Goal: Register for event/course: Sign up to attend an event or enroll in a course

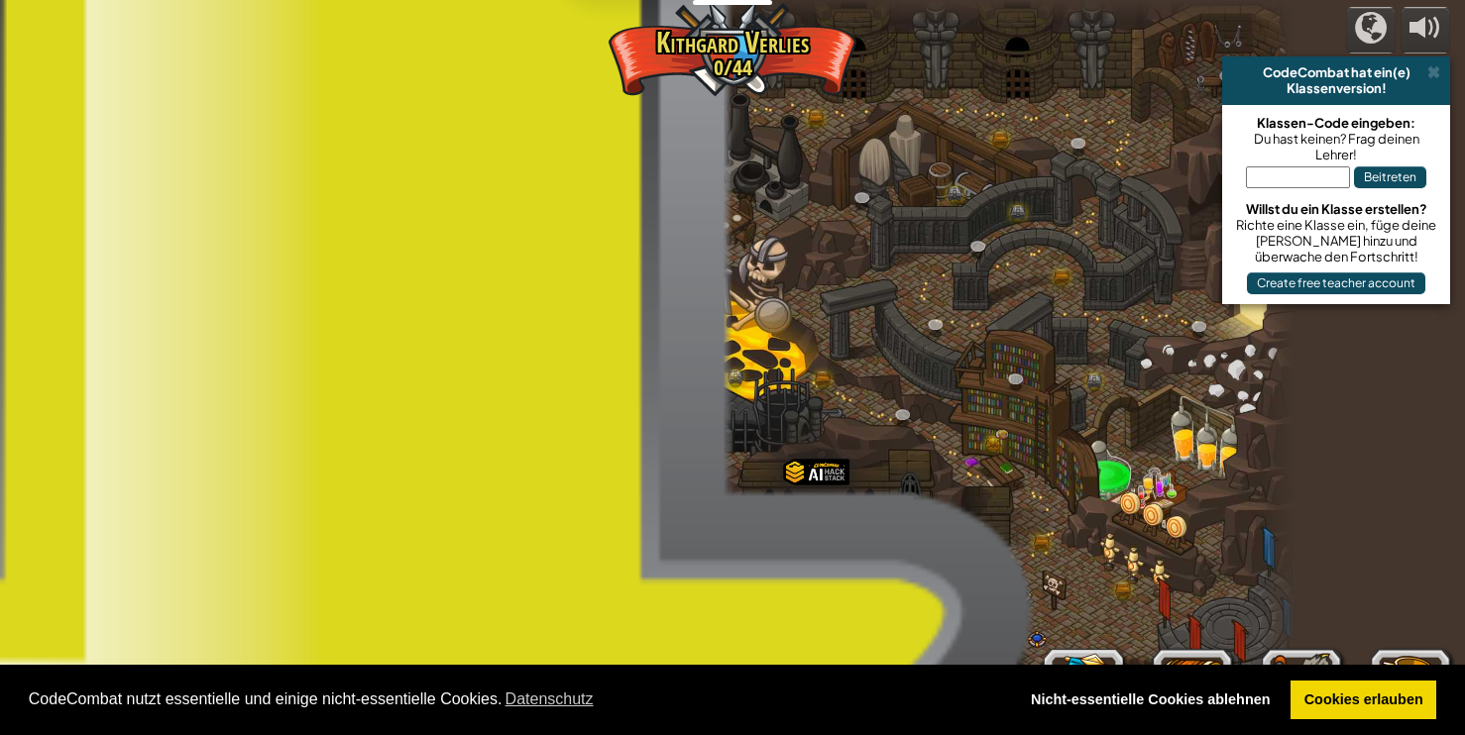
select select "de-DE"
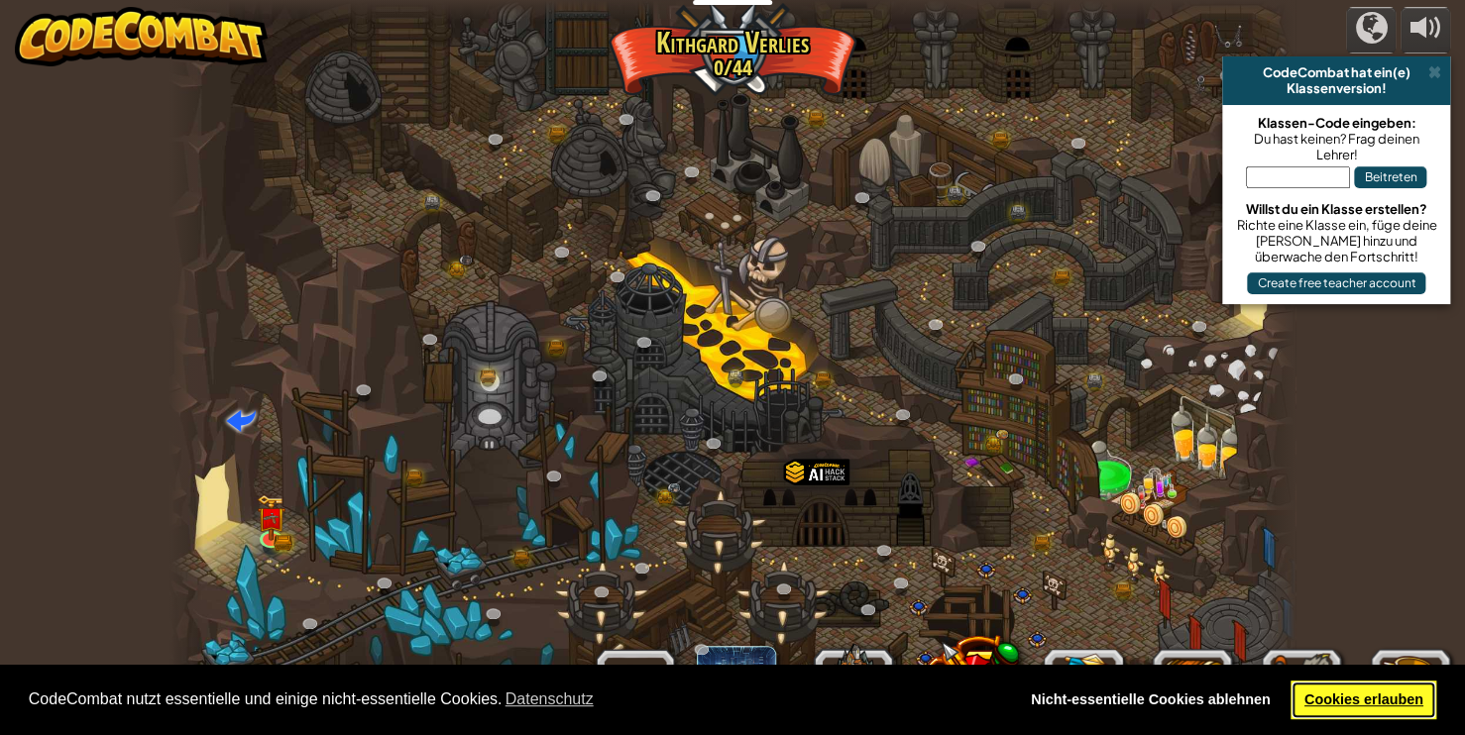
click at [1385, 712] on link "Cookies erlauben" at bounding box center [1364, 701] width 146 height 40
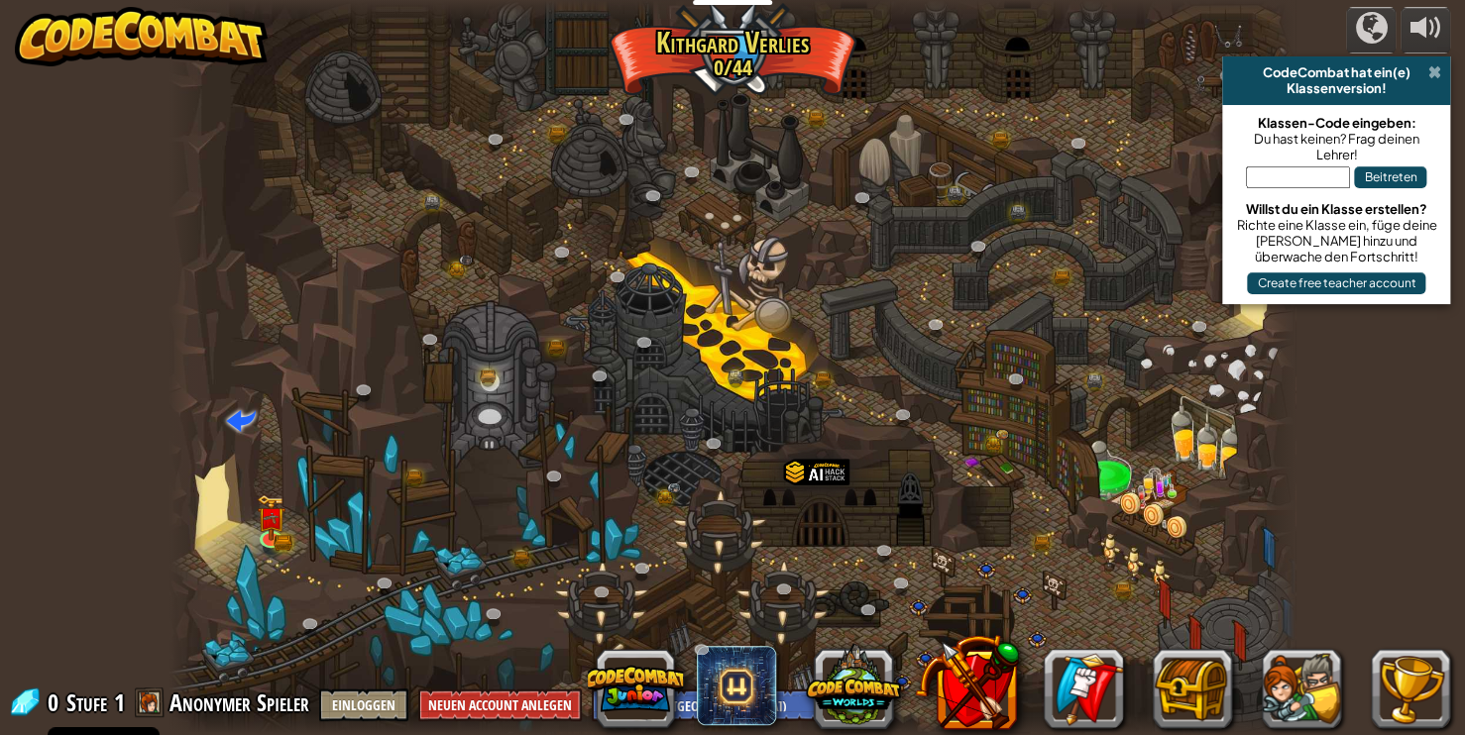
click at [1438, 69] on span at bounding box center [1433, 72] width 13 height 16
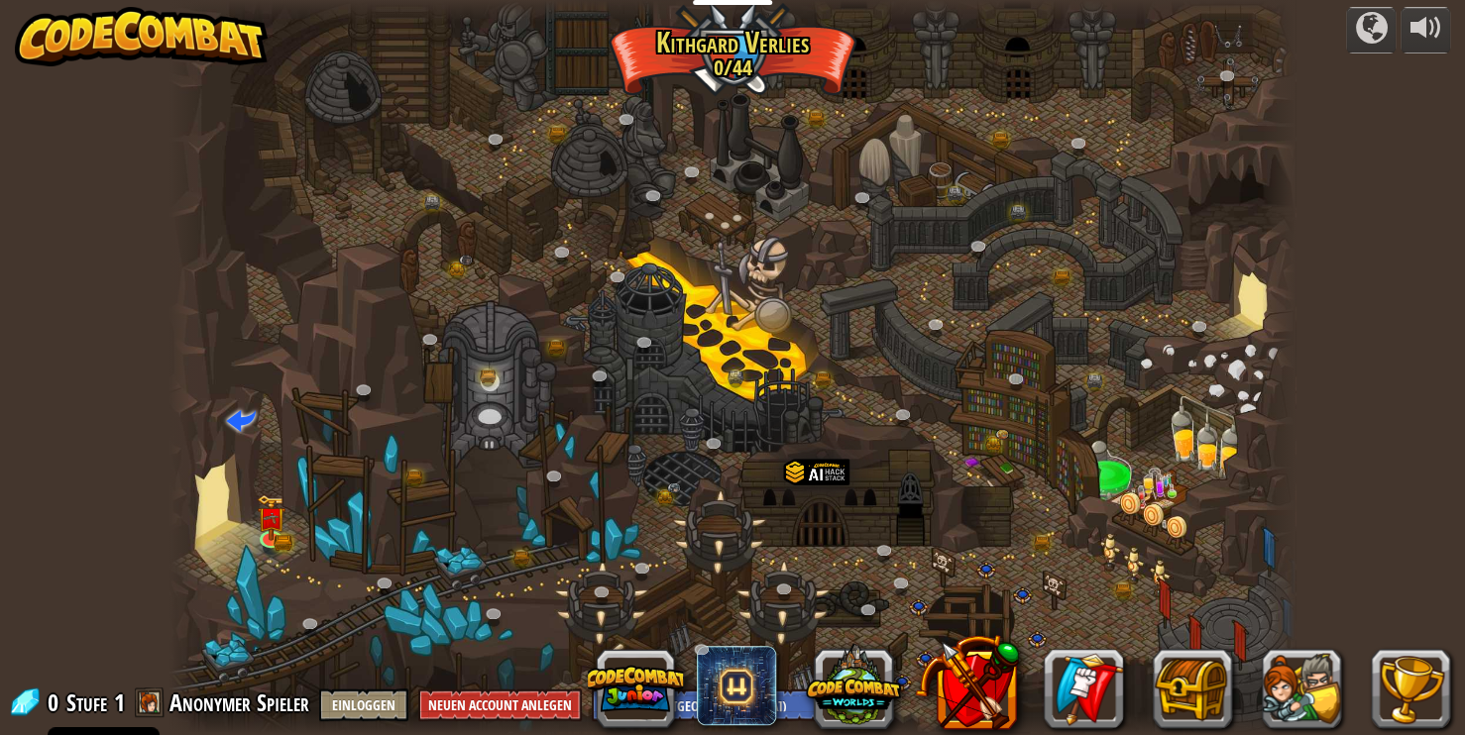
click at [766, 212] on div at bounding box center [732, 367] width 1125 height 735
click at [284, 533] on img at bounding box center [272, 506] width 28 height 61
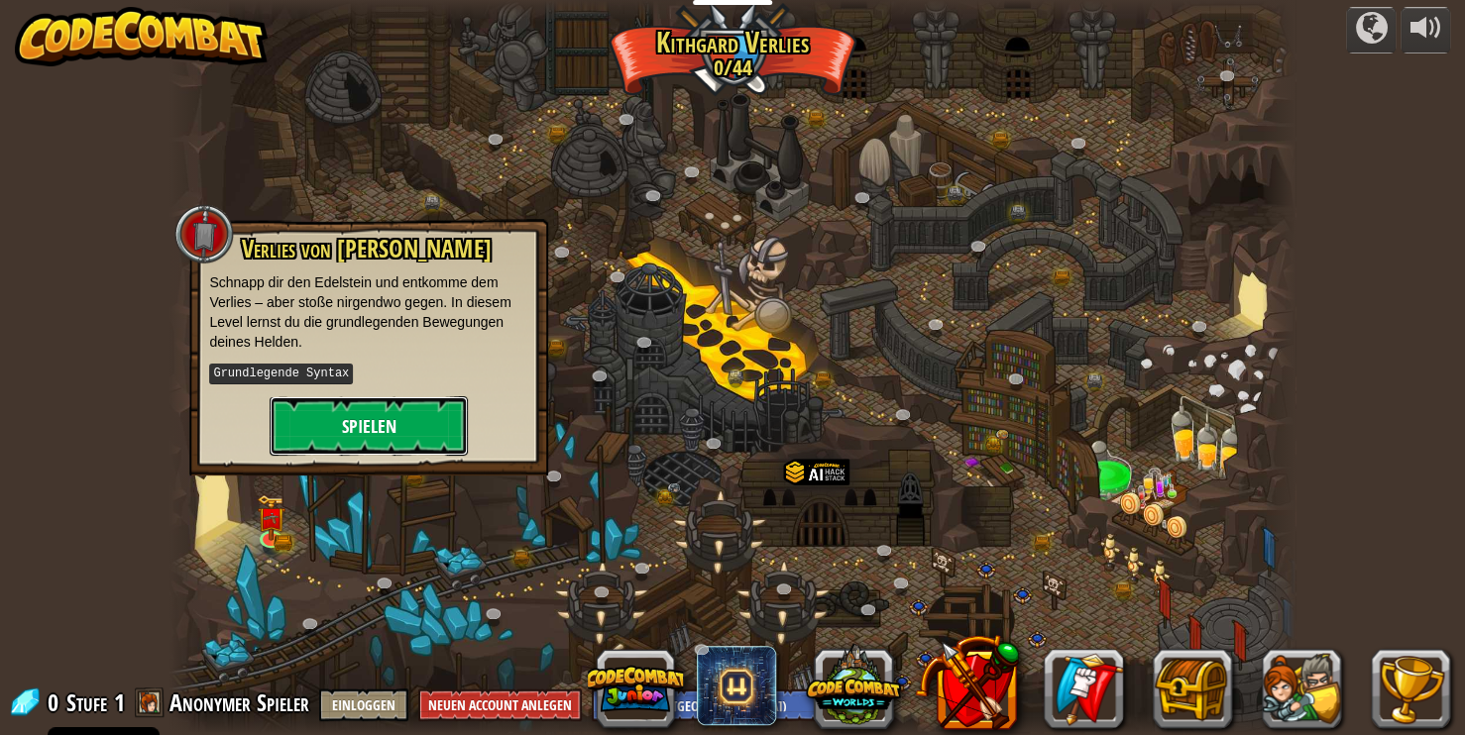
click at [402, 420] on button "Spielen" at bounding box center [369, 425] width 198 height 59
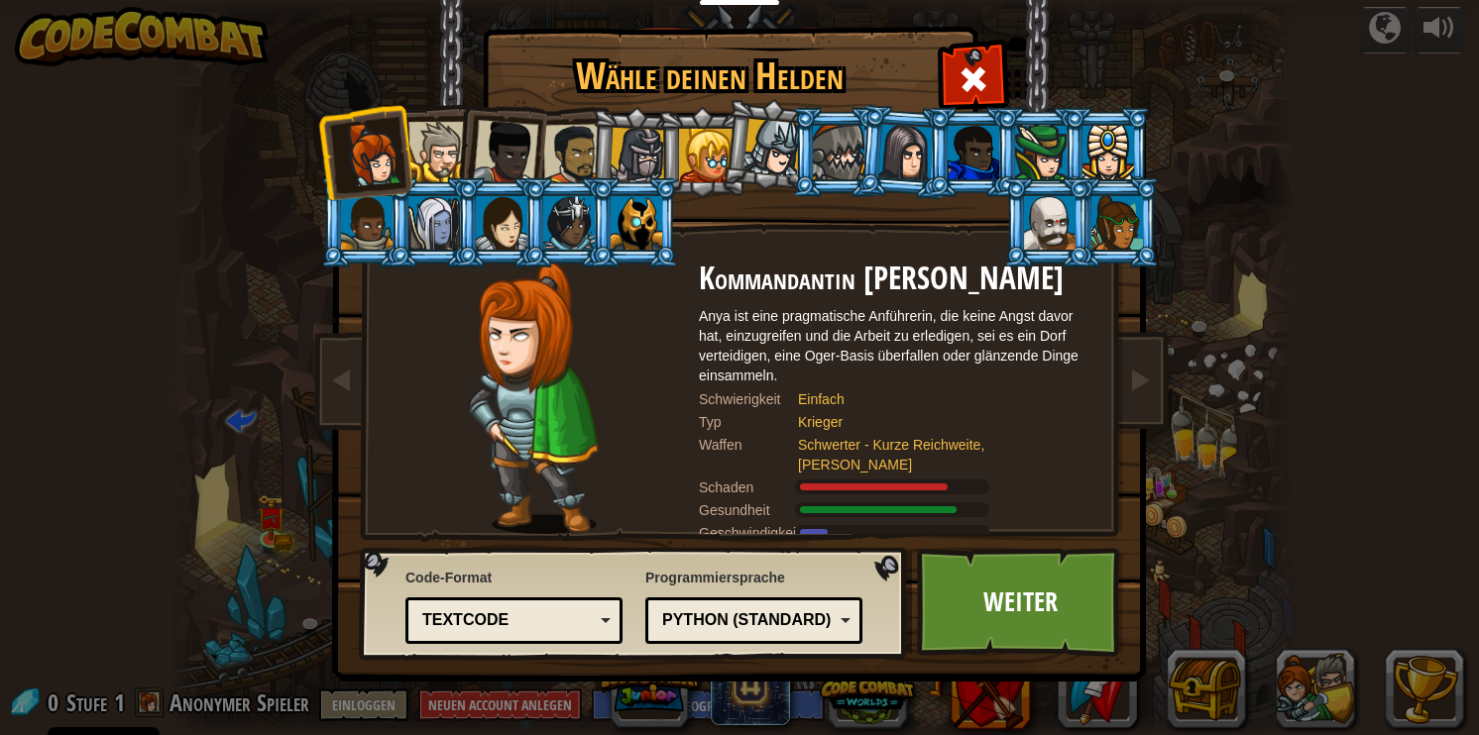
click at [769, 151] on div at bounding box center [772, 148] width 58 height 58
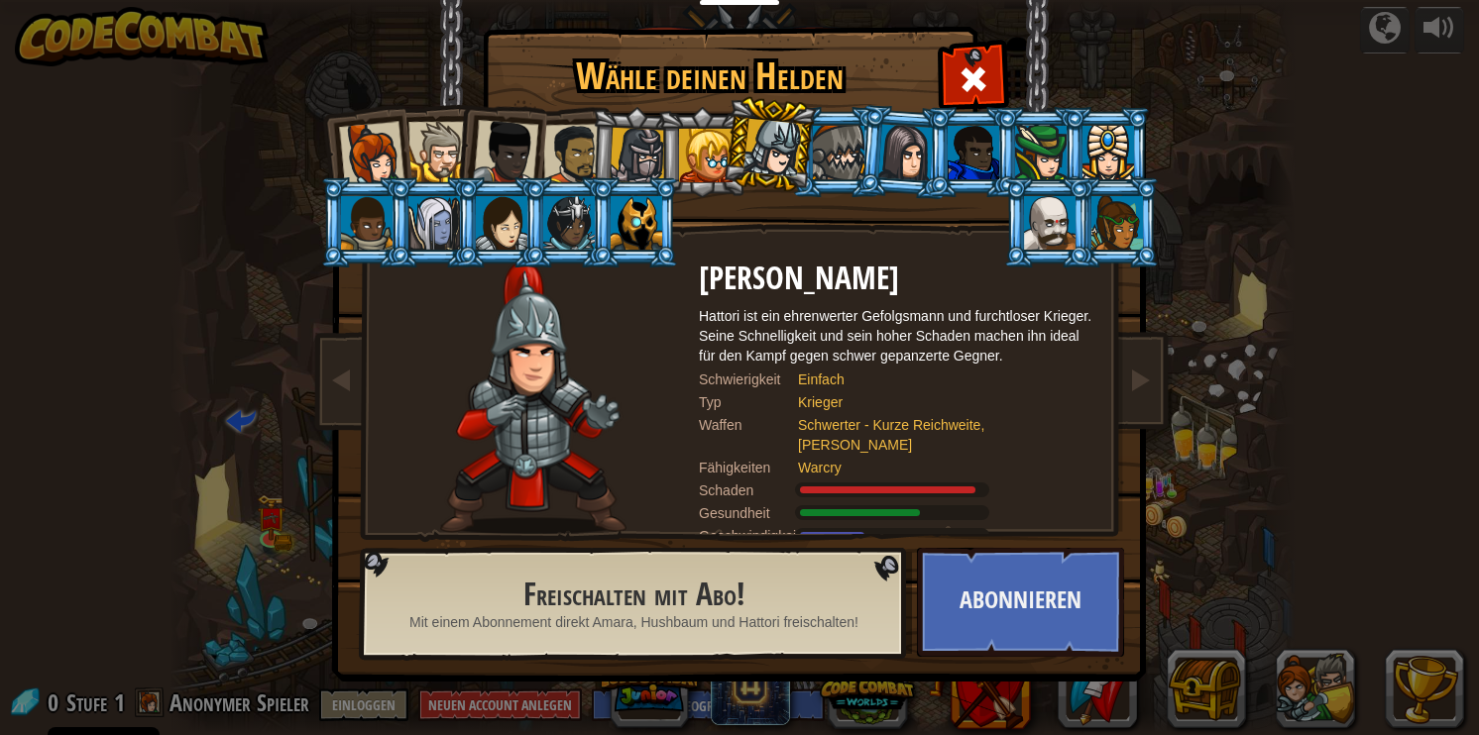
click at [841, 165] on div at bounding box center [839, 153] width 52 height 54
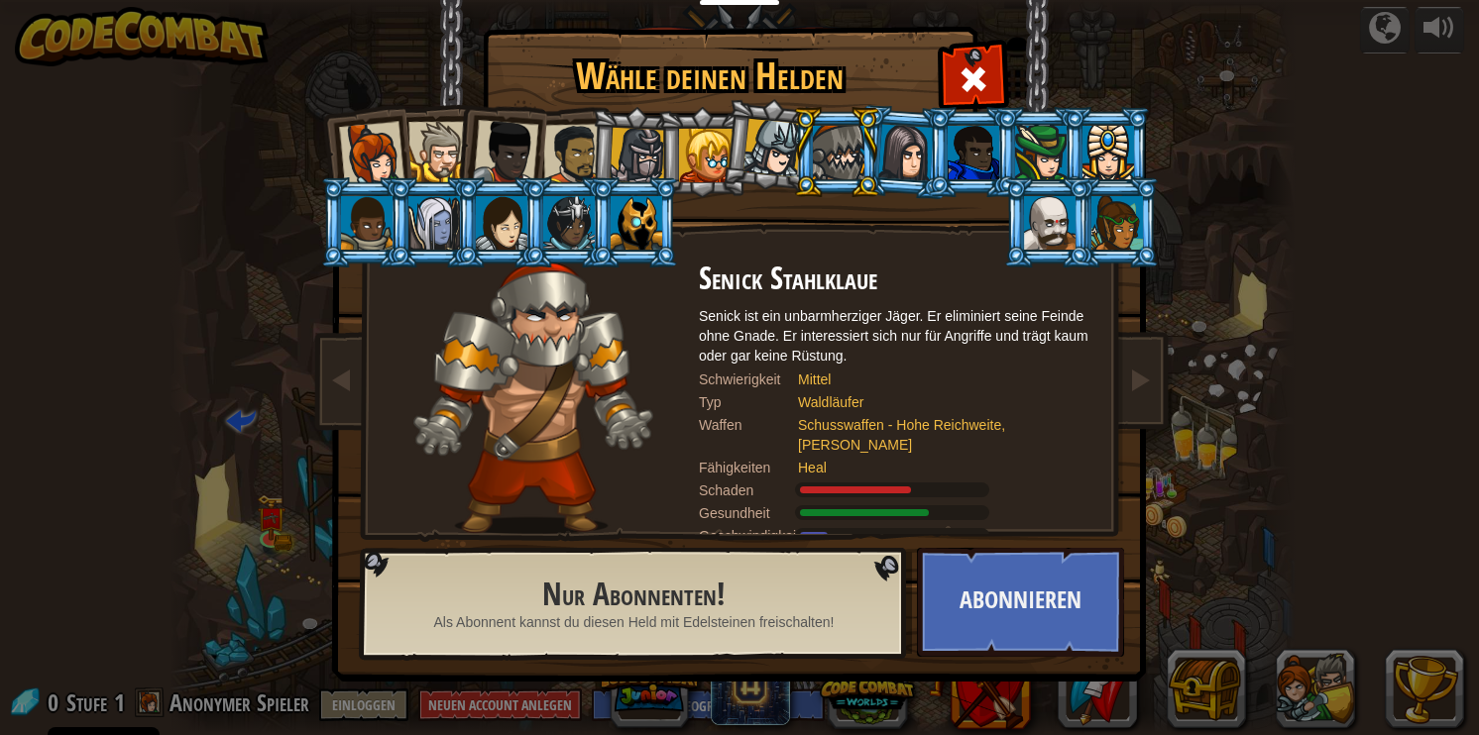
click at [909, 153] on div at bounding box center [906, 152] width 56 height 57
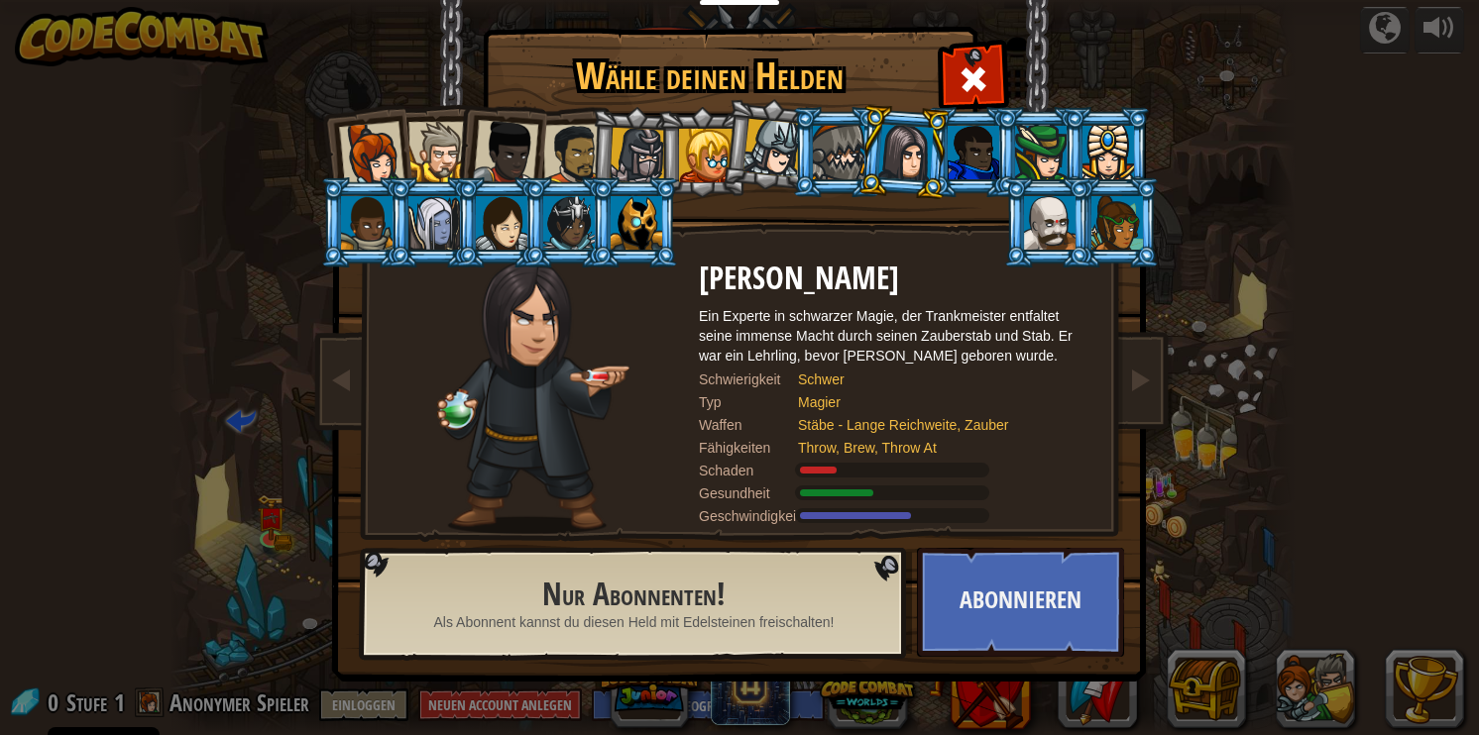
click at [523, 149] on div at bounding box center [505, 152] width 65 height 65
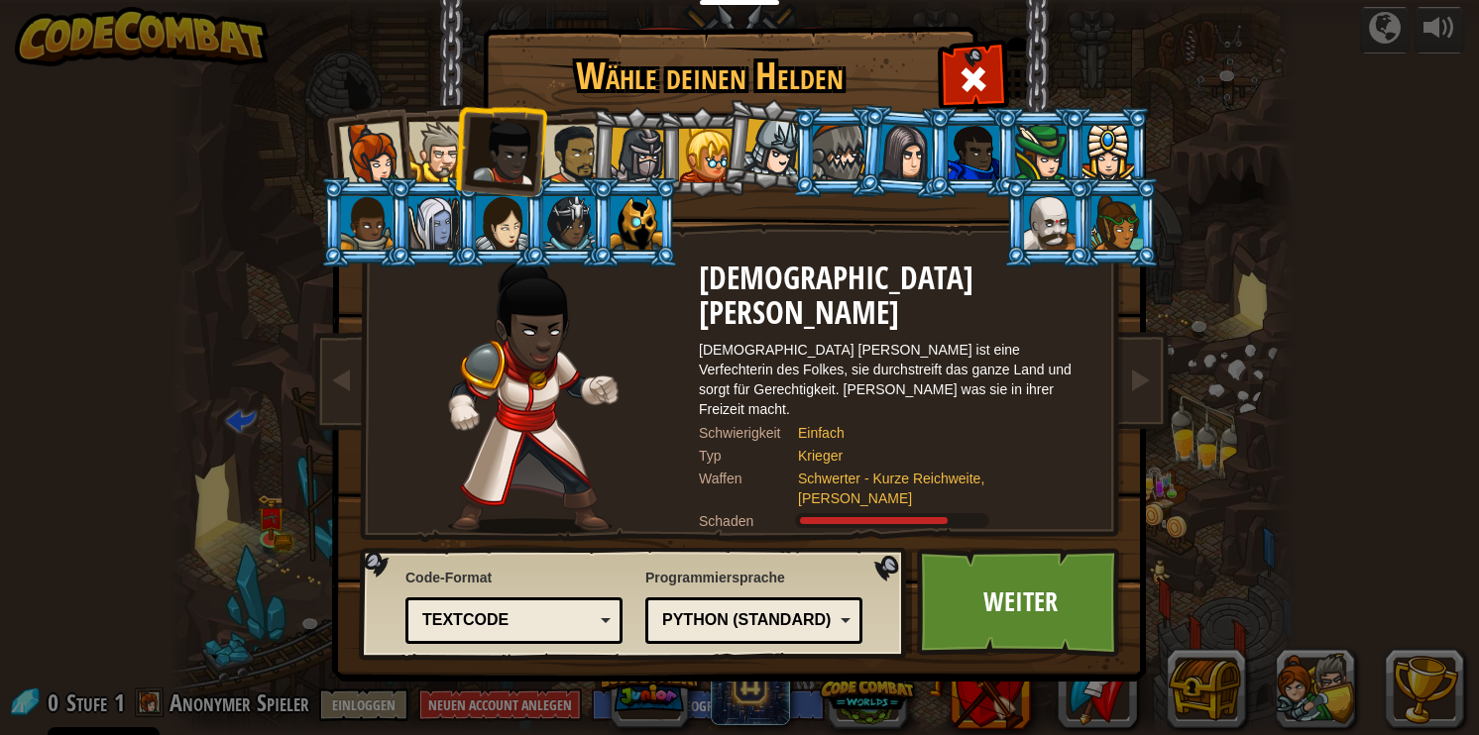
click at [571, 143] on div at bounding box center [573, 154] width 61 height 61
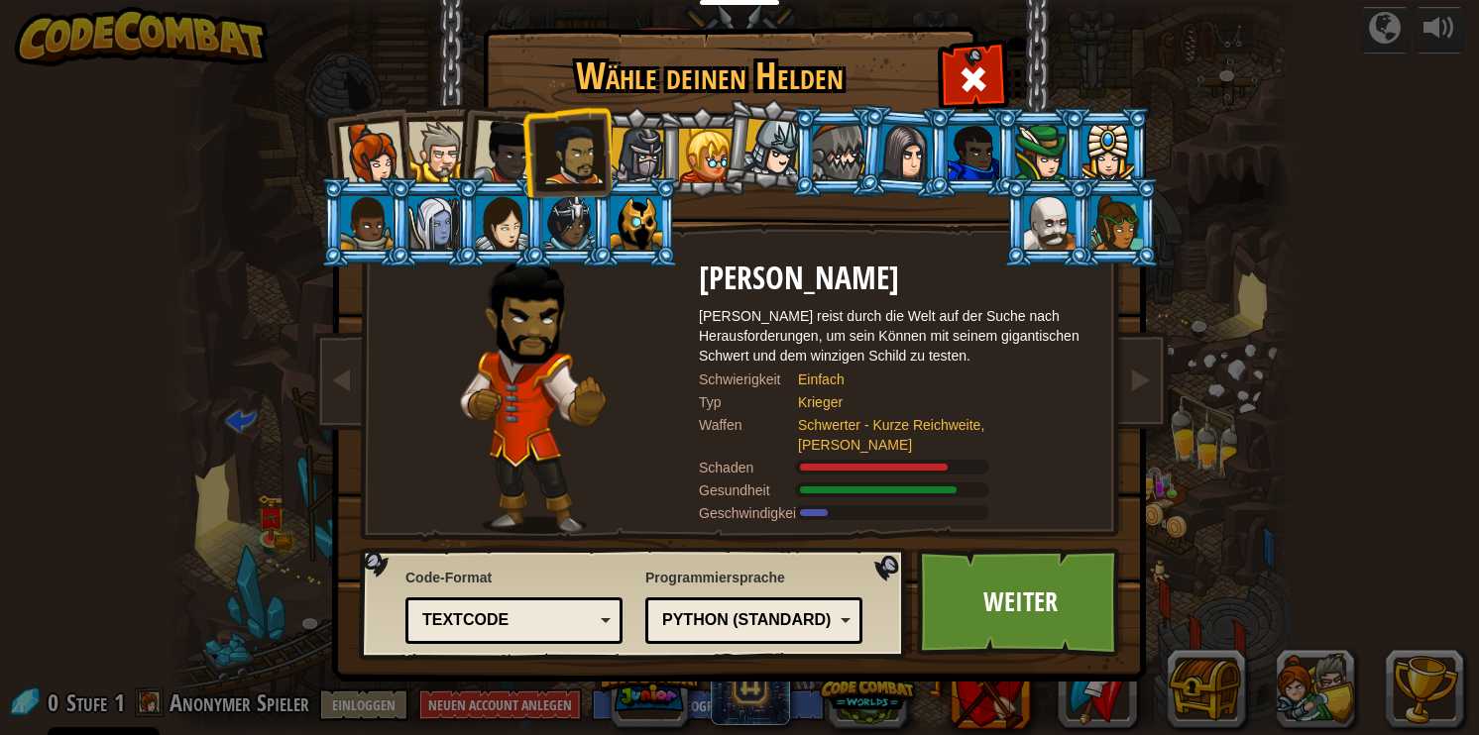
click at [642, 144] on div at bounding box center [638, 156] width 57 height 57
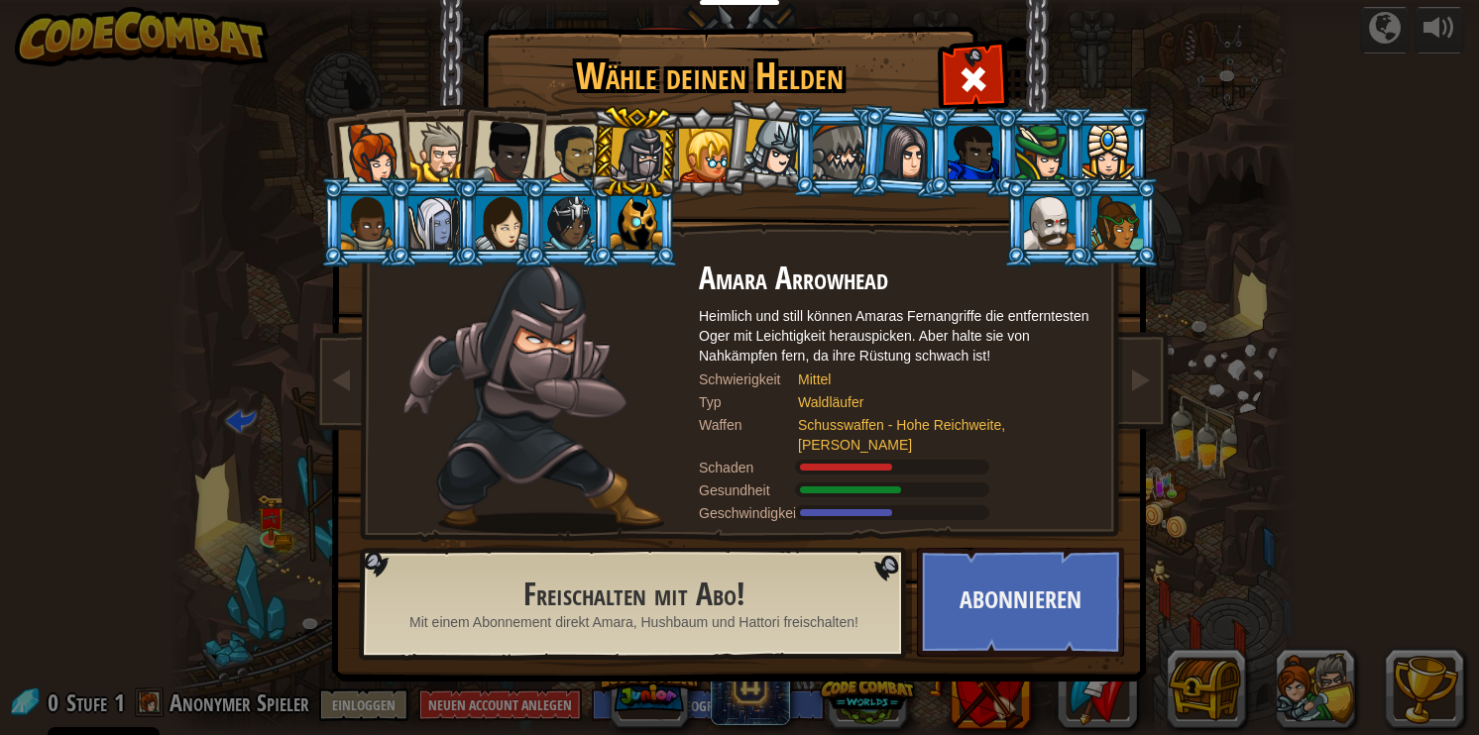
click at [511, 136] on div at bounding box center [505, 152] width 65 height 65
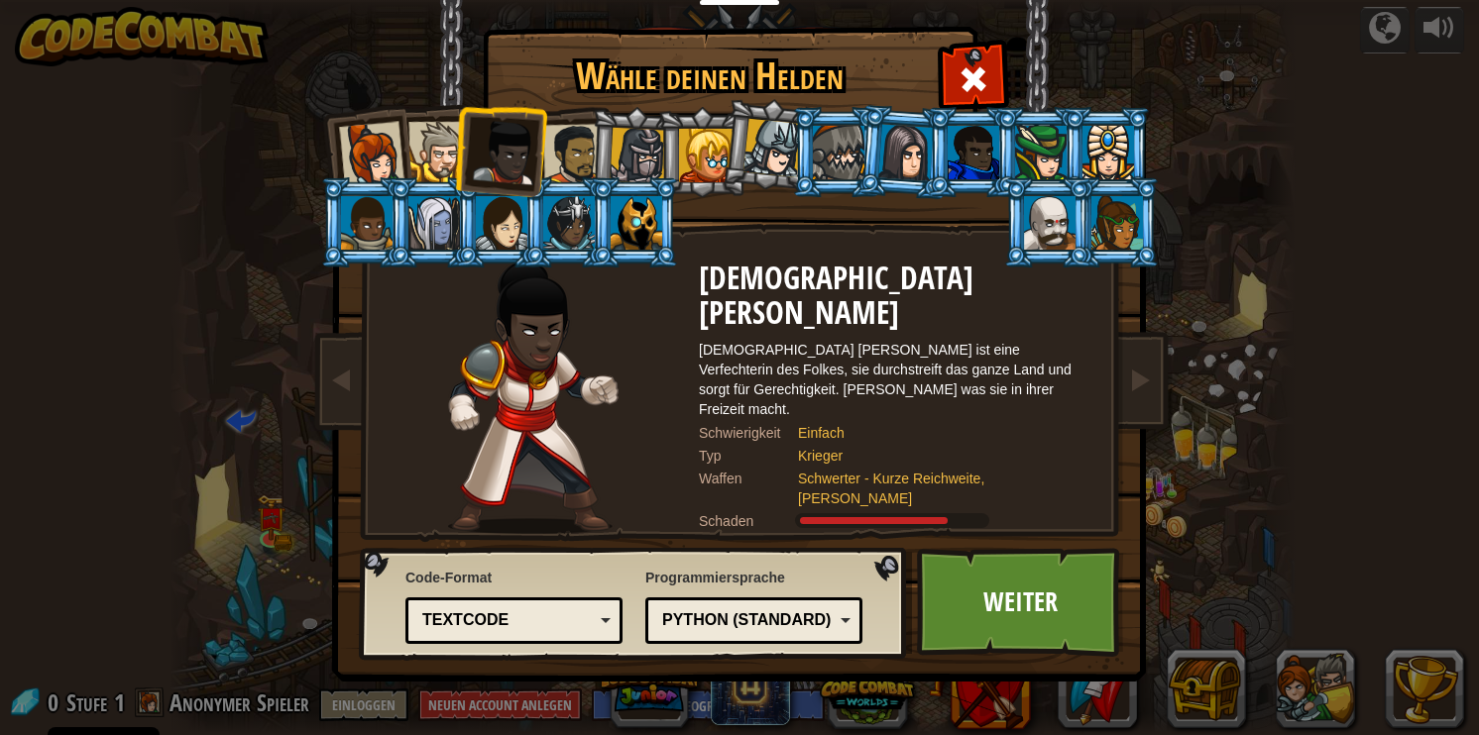
click at [457, 137] on li at bounding box center [499, 148] width 97 height 97
click at [394, 141] on div at bounding box center [371, 154] width 65 height 65
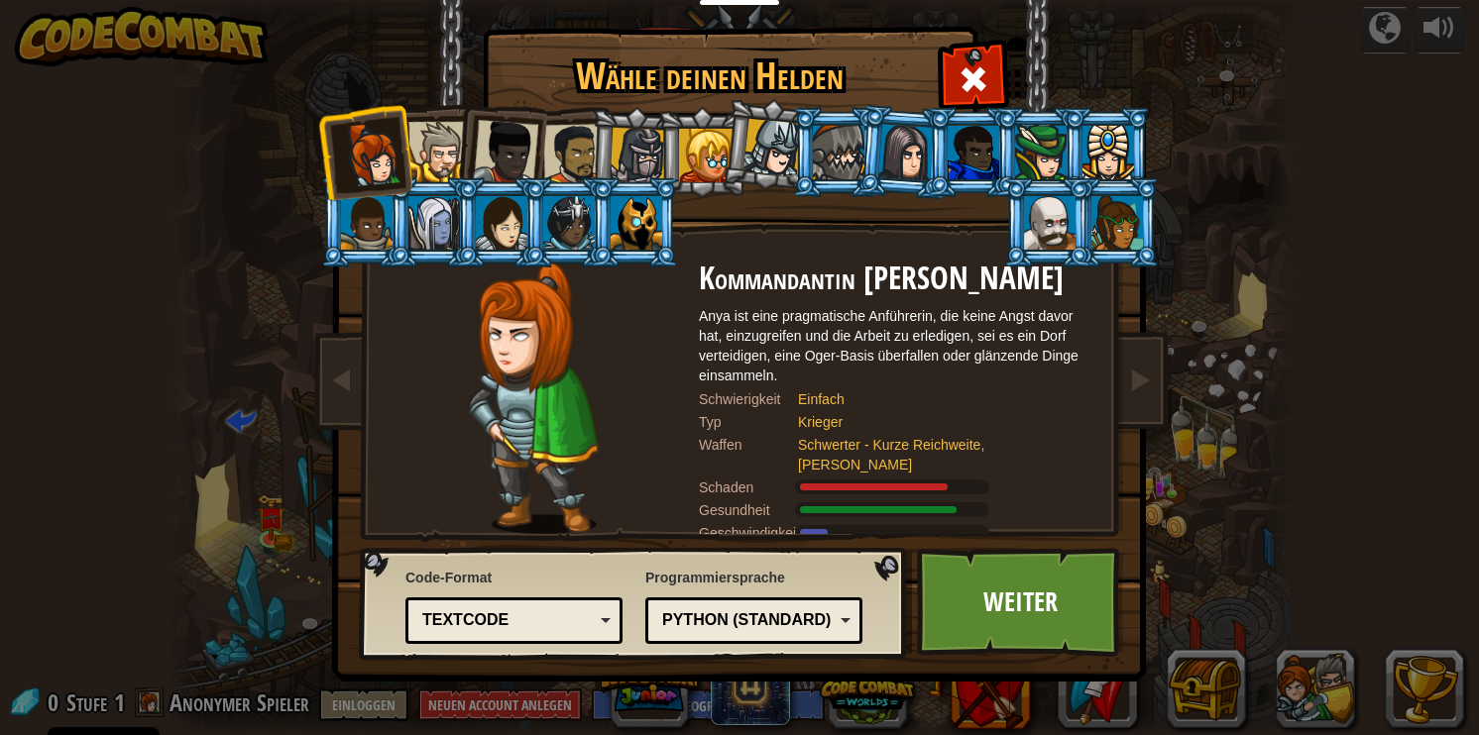
click at [542, 615] on div "Textcode" at bounding box center [507, 621] width 171 height 23
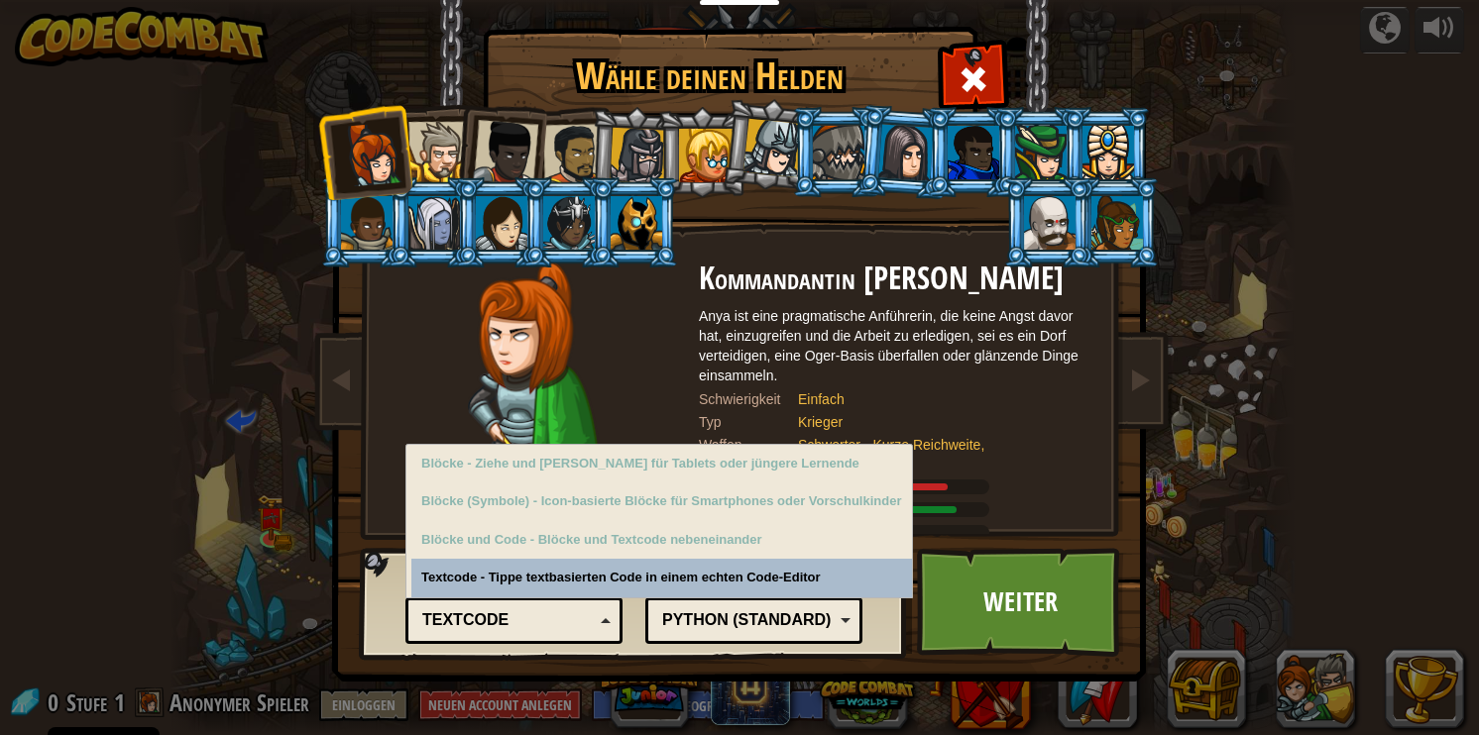
click at [547, 582] on div "Code-Format Textcode Blöcke und Code Blöcke Blöcke (Symbole) Textcode Blöcke - …" at bounding box center [513, 603] width 217 height 81
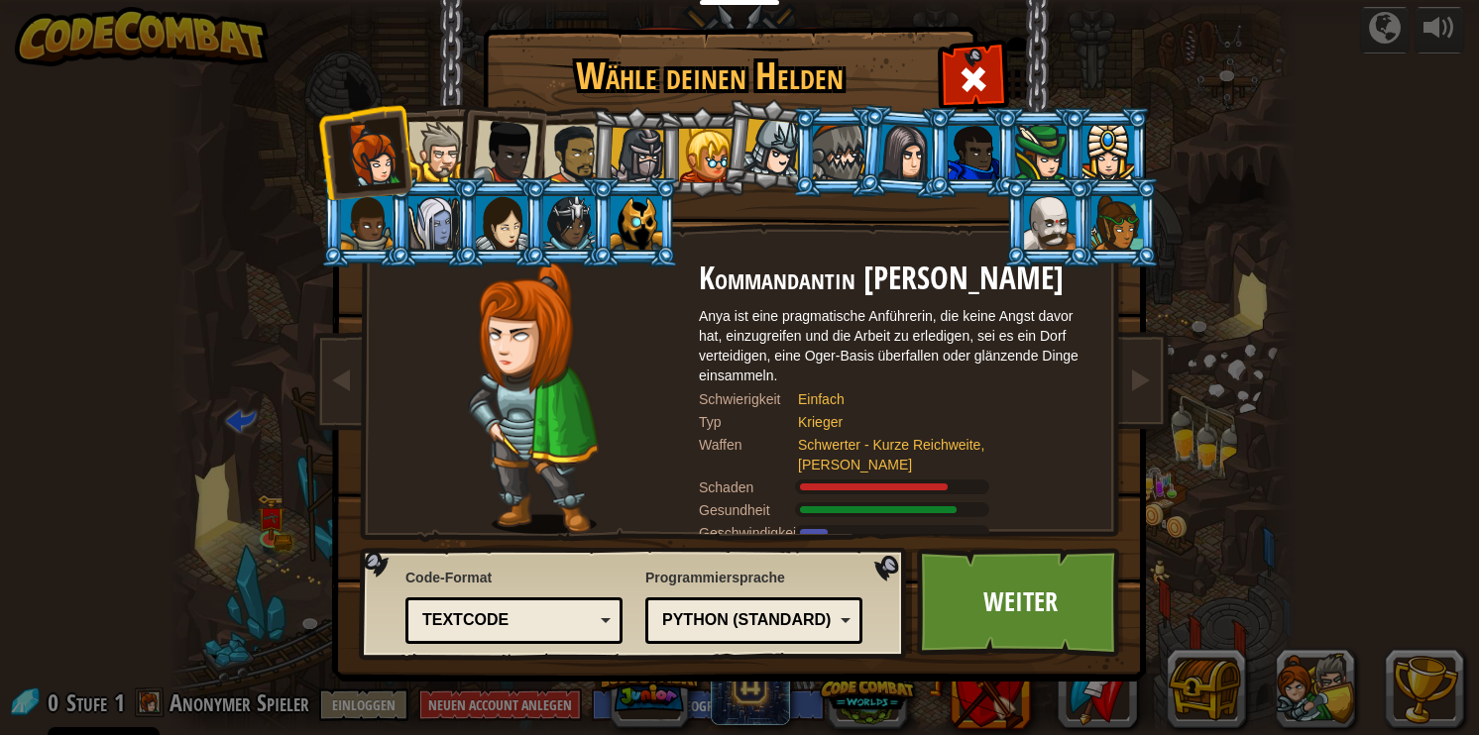
click at [699, 626] on div "Python (Standard)" at bounding box center [747, 621] width 171 height 23
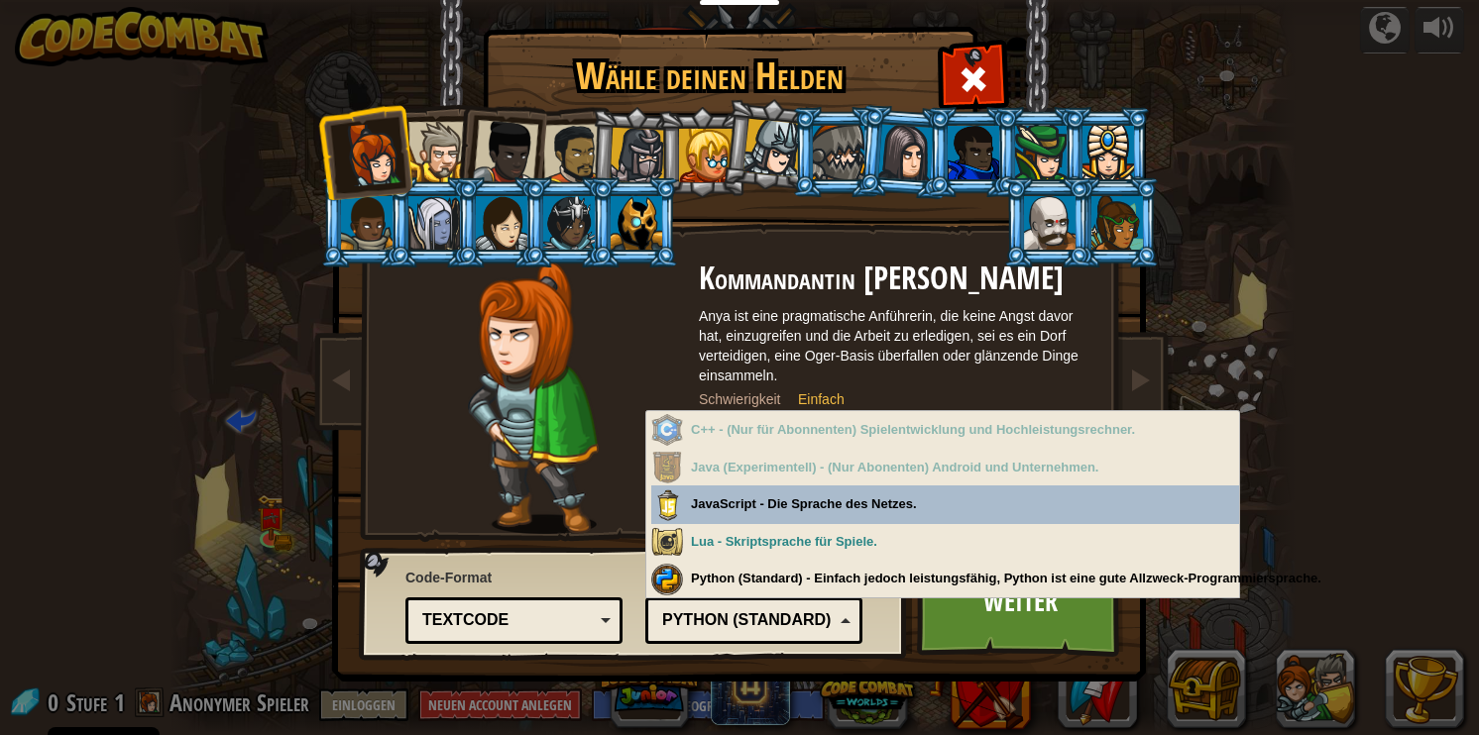
click at [753, 626] on div "Python (Standard)" at bounding box center [747, 621] width 171 height 23
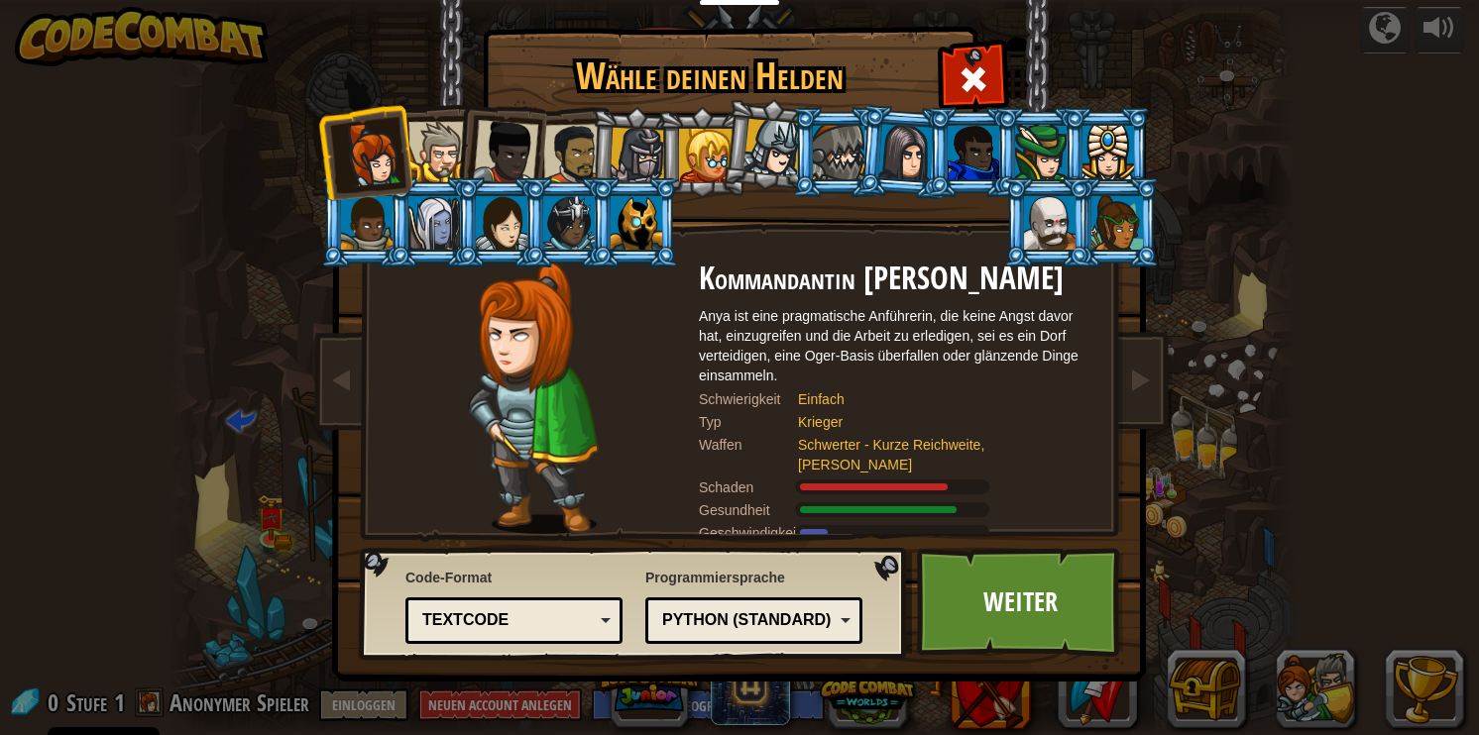
click at [469, 151] on li at bounding box center [499, 148] width 97 height 97
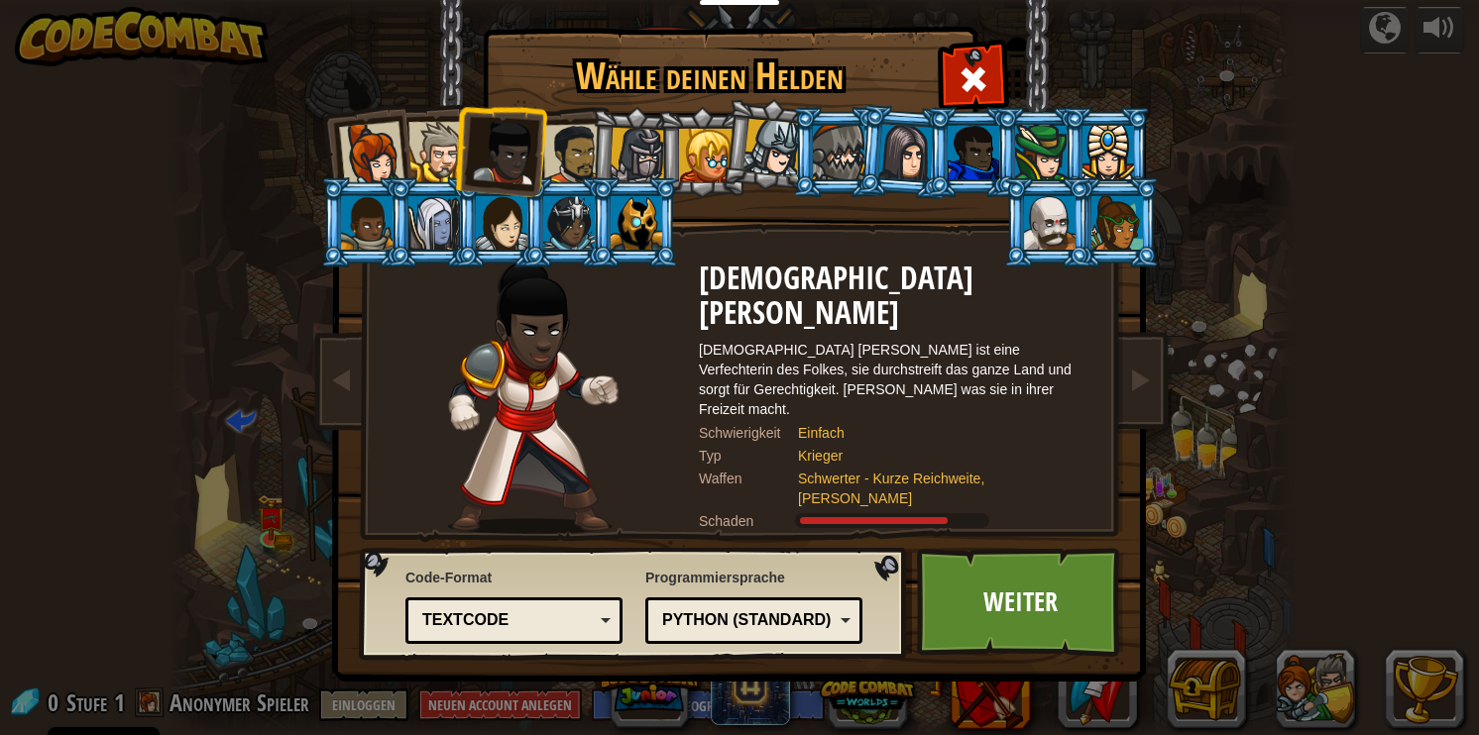
click at [440, 149] on div at bounding box center [438, 152] width 60 height 60
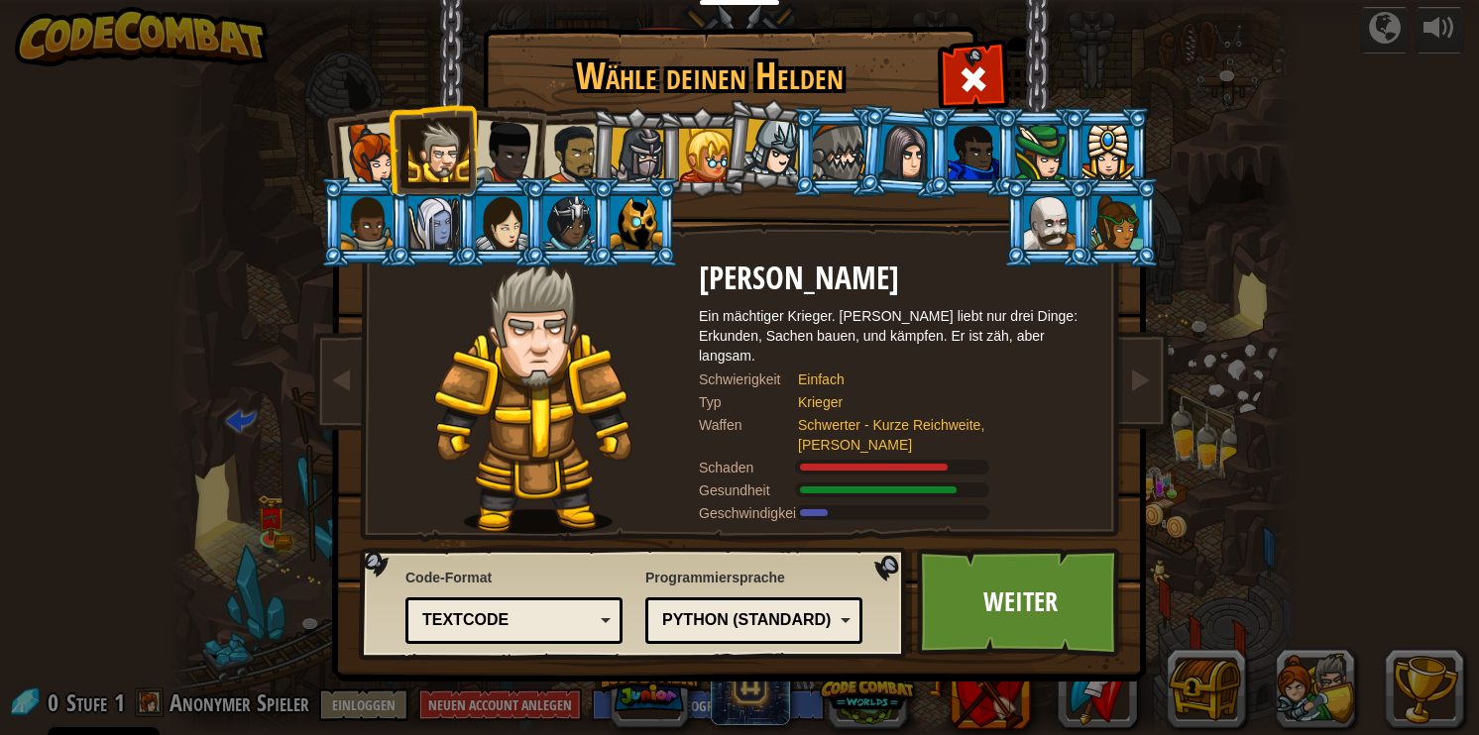
click at [568, 158] on div at bounding box center [573, 154] width 61 height 61
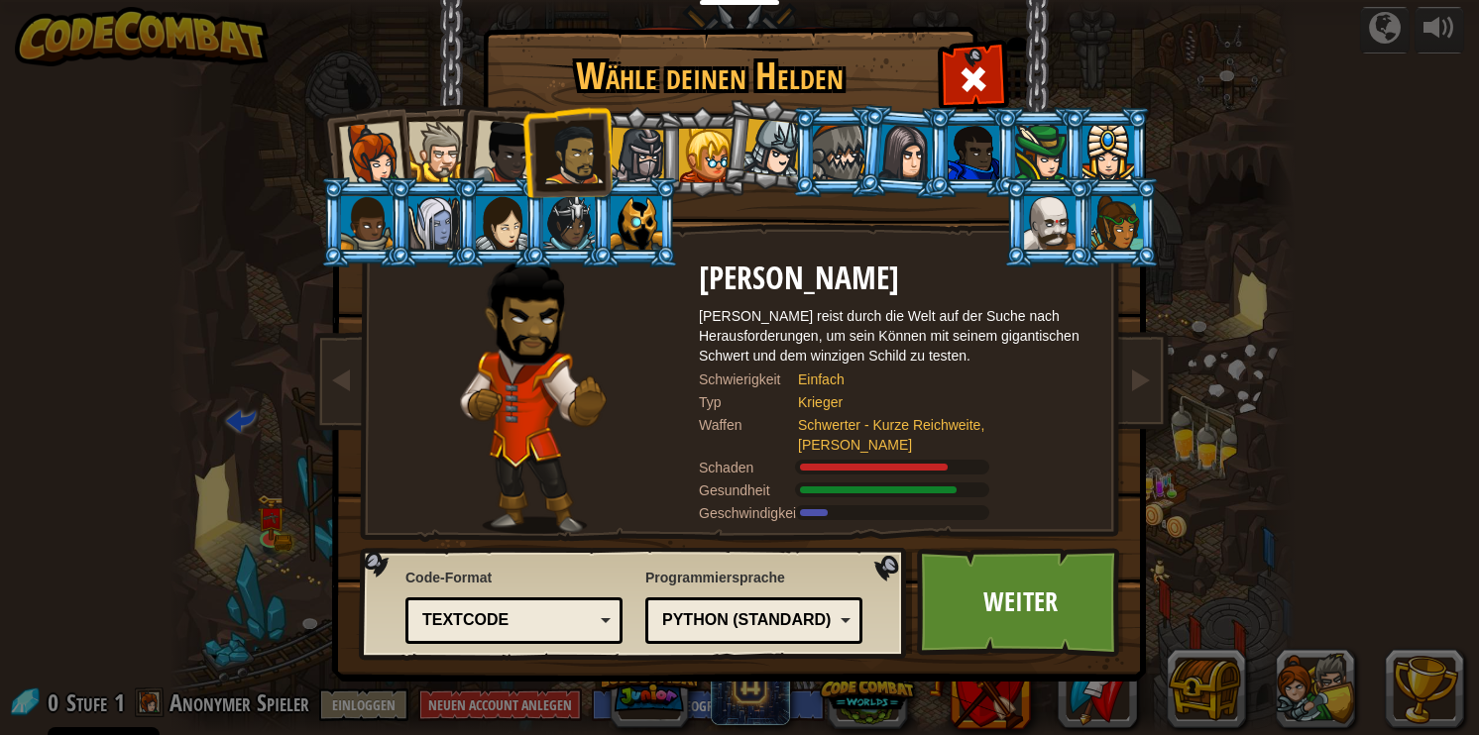
click at [352, 142] on div at bounding box center [371, 154] width 65 height 65
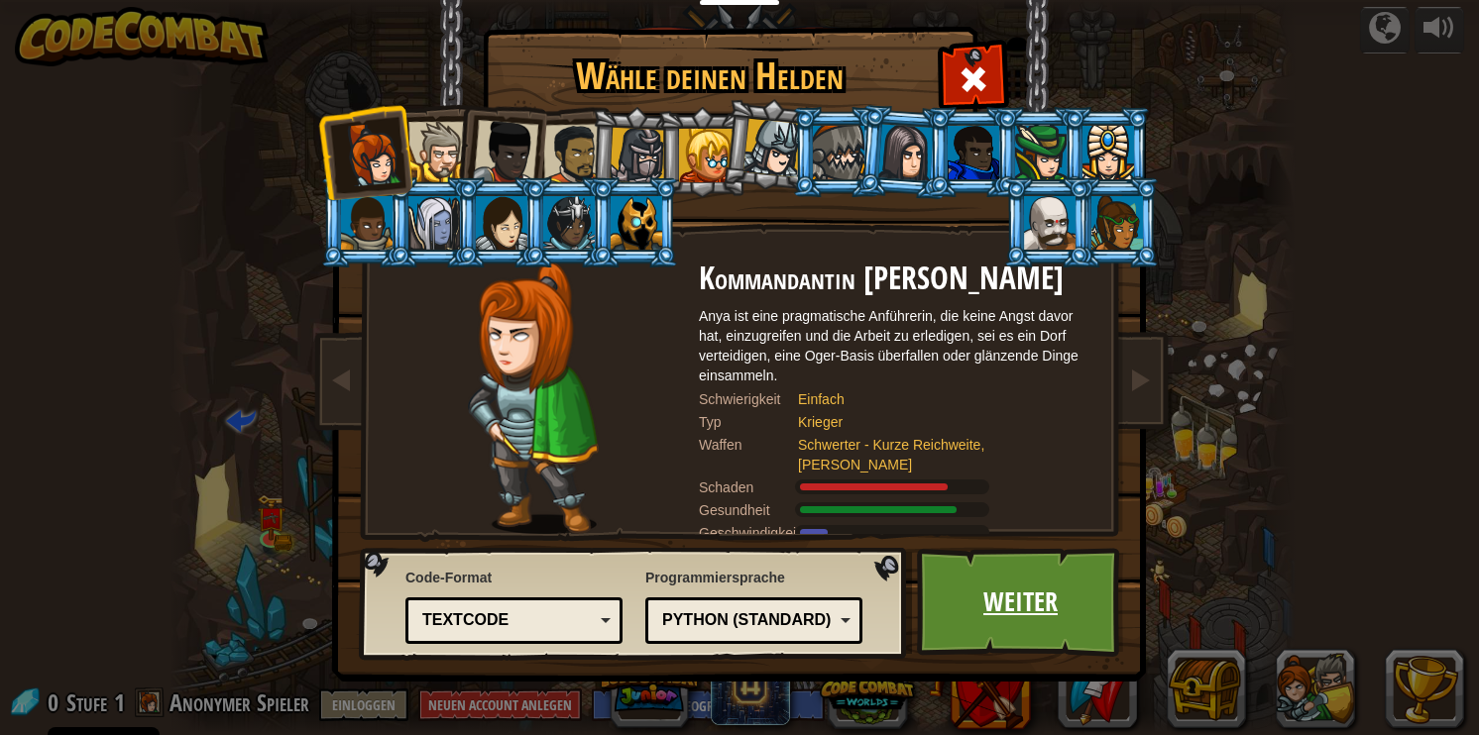
click at [1007, 605] on link "Weiter" at bounding box center [1020, 602] width 207 height 109
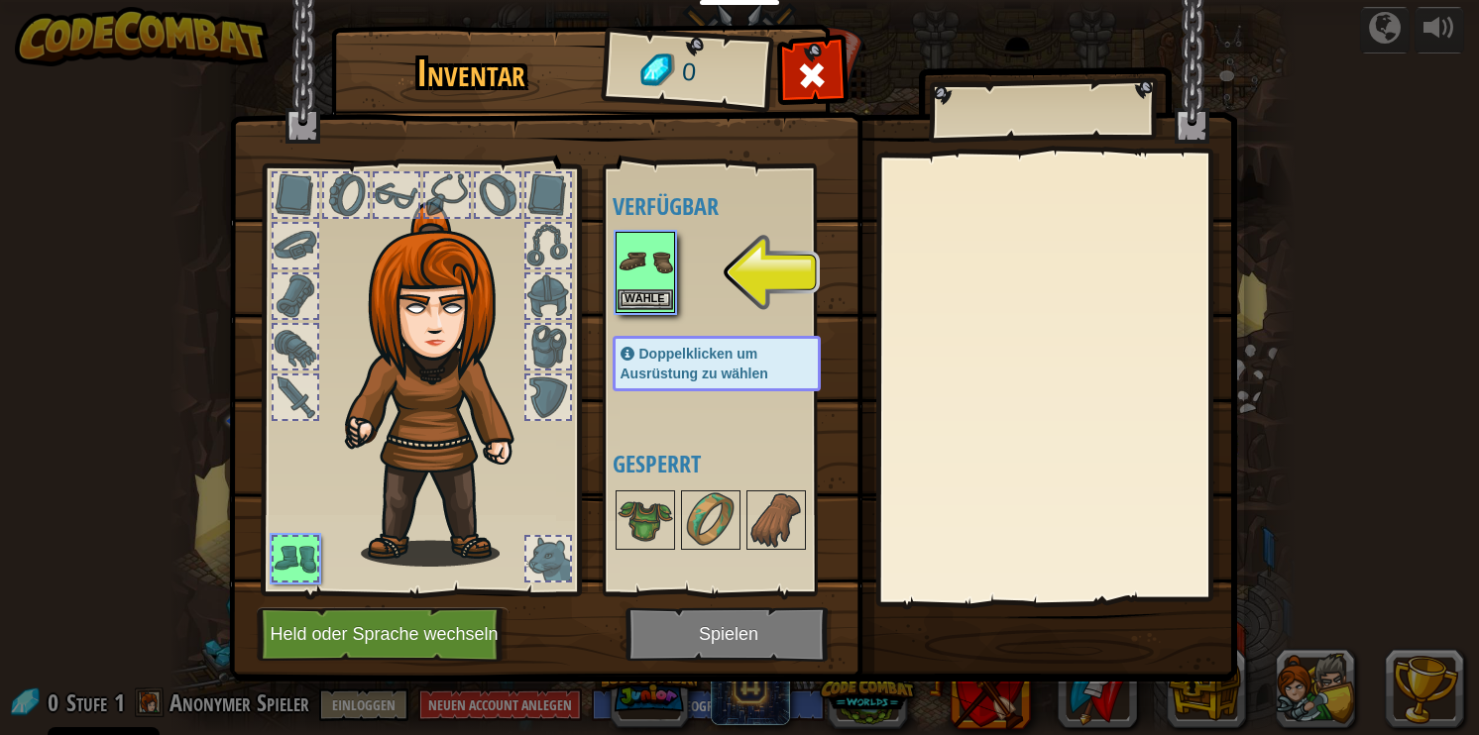
click at [640, 272] on img at bounding box center [646, 262] width 56 height 56
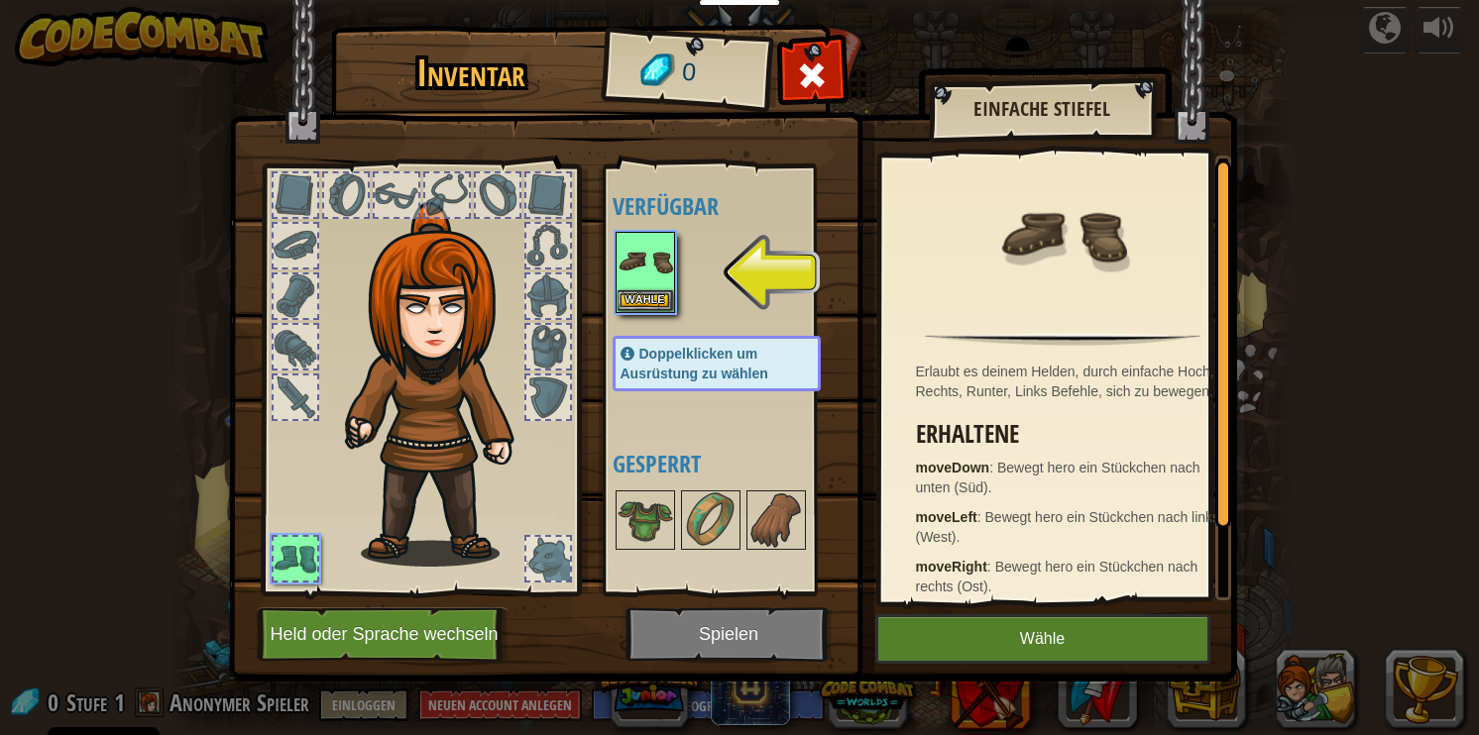
scroll to position [85, 0]
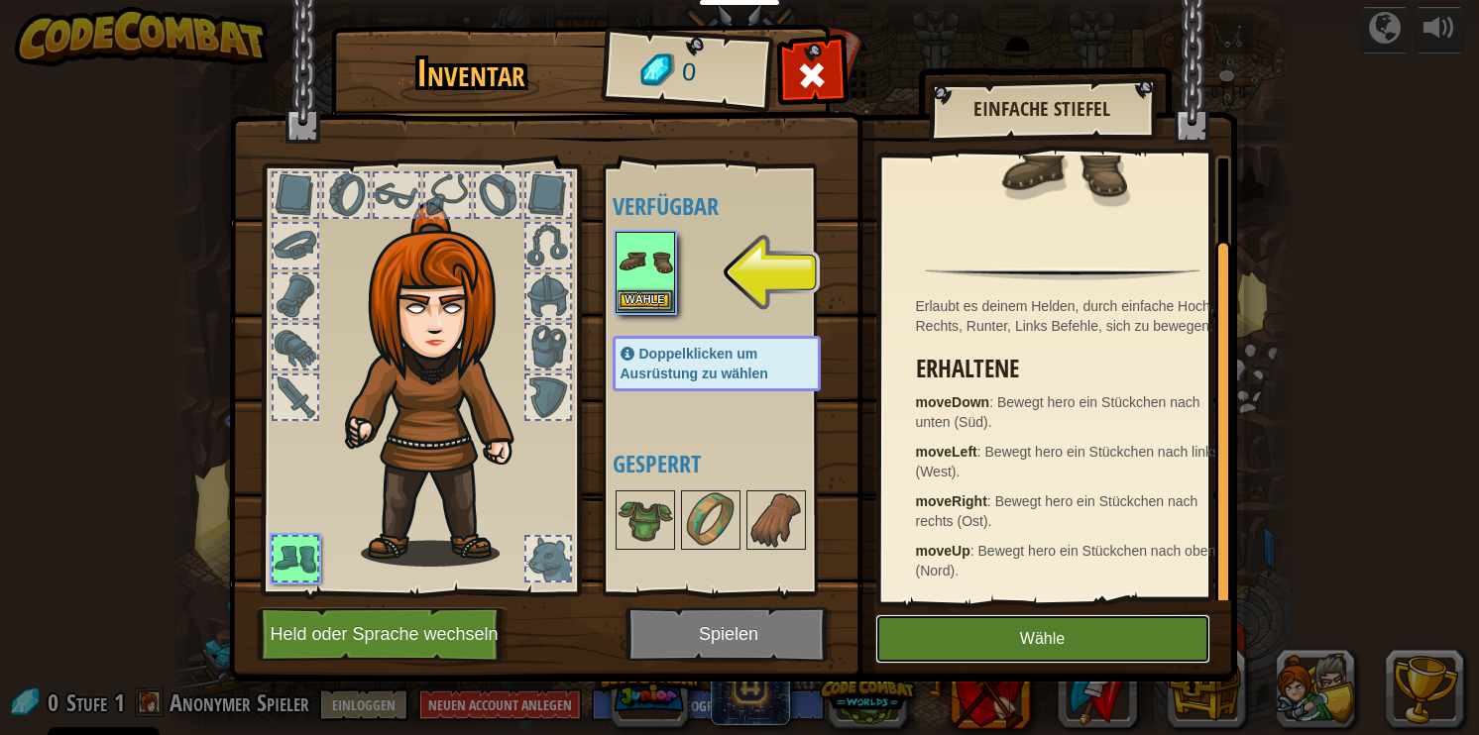
click at [1060, 628] on button "Wähle" at bounding box center [1042, 640] width 335 height 50
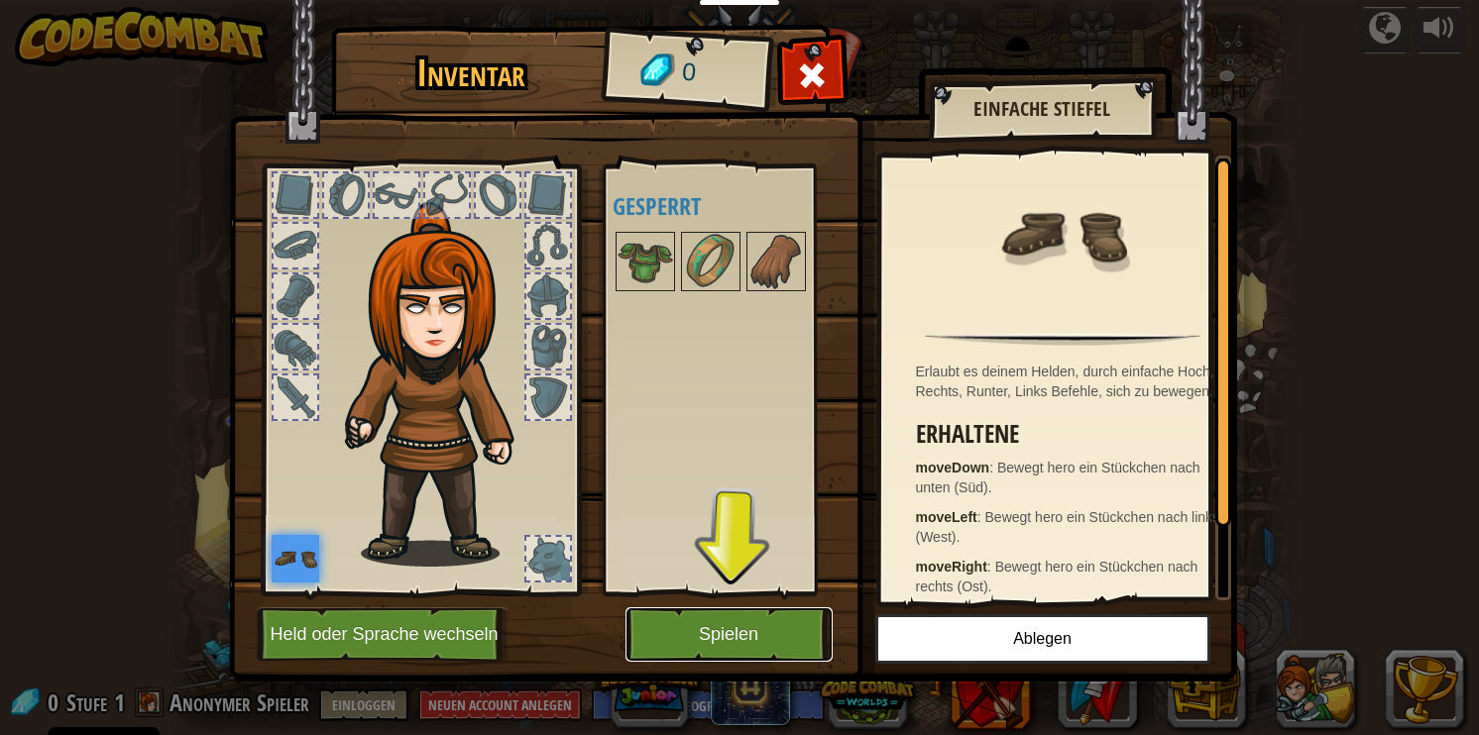
click at [732, 633] on button "Spielen" at bounding box center [728, 635] width 207 height 55
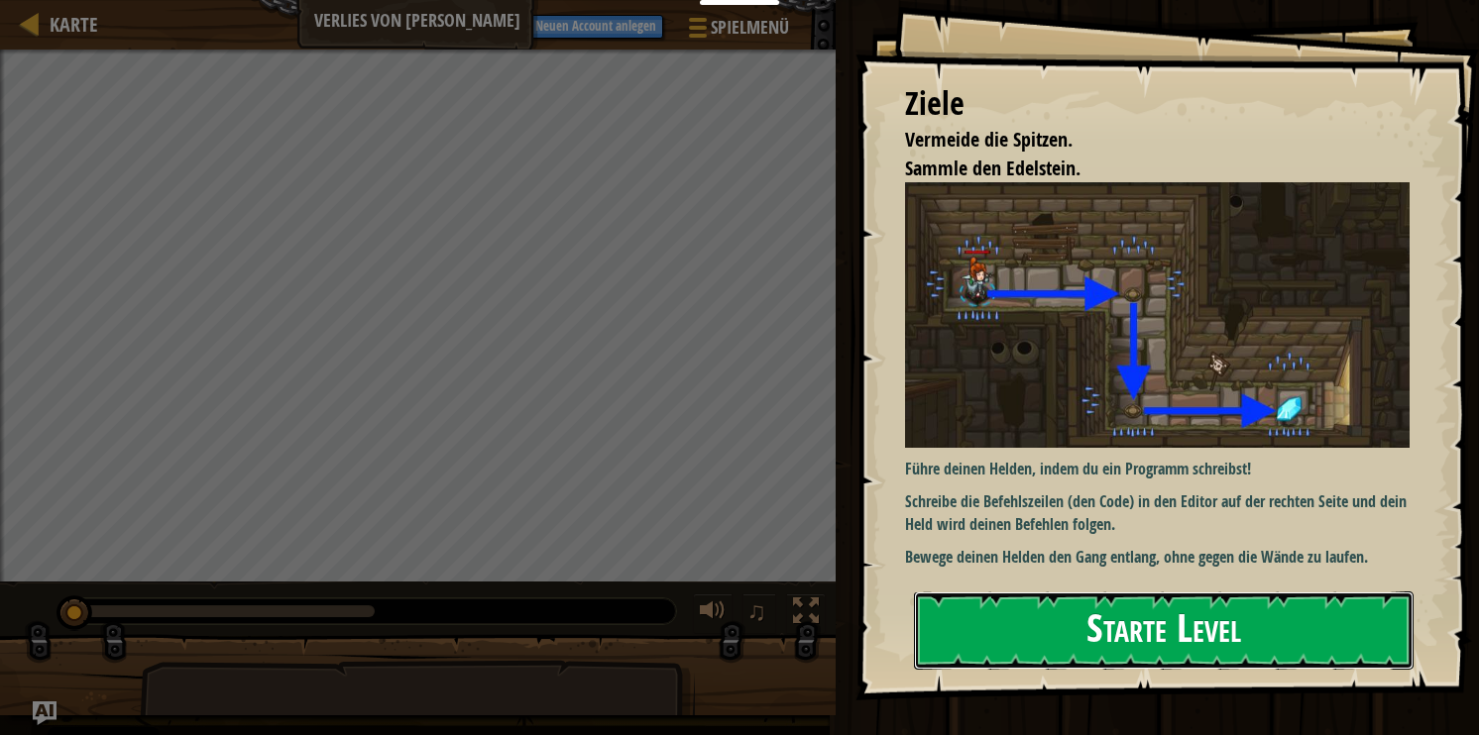
click at [1032, 615] on button "Starte Level" at bounding box center [1164, 631] width 500 height 78
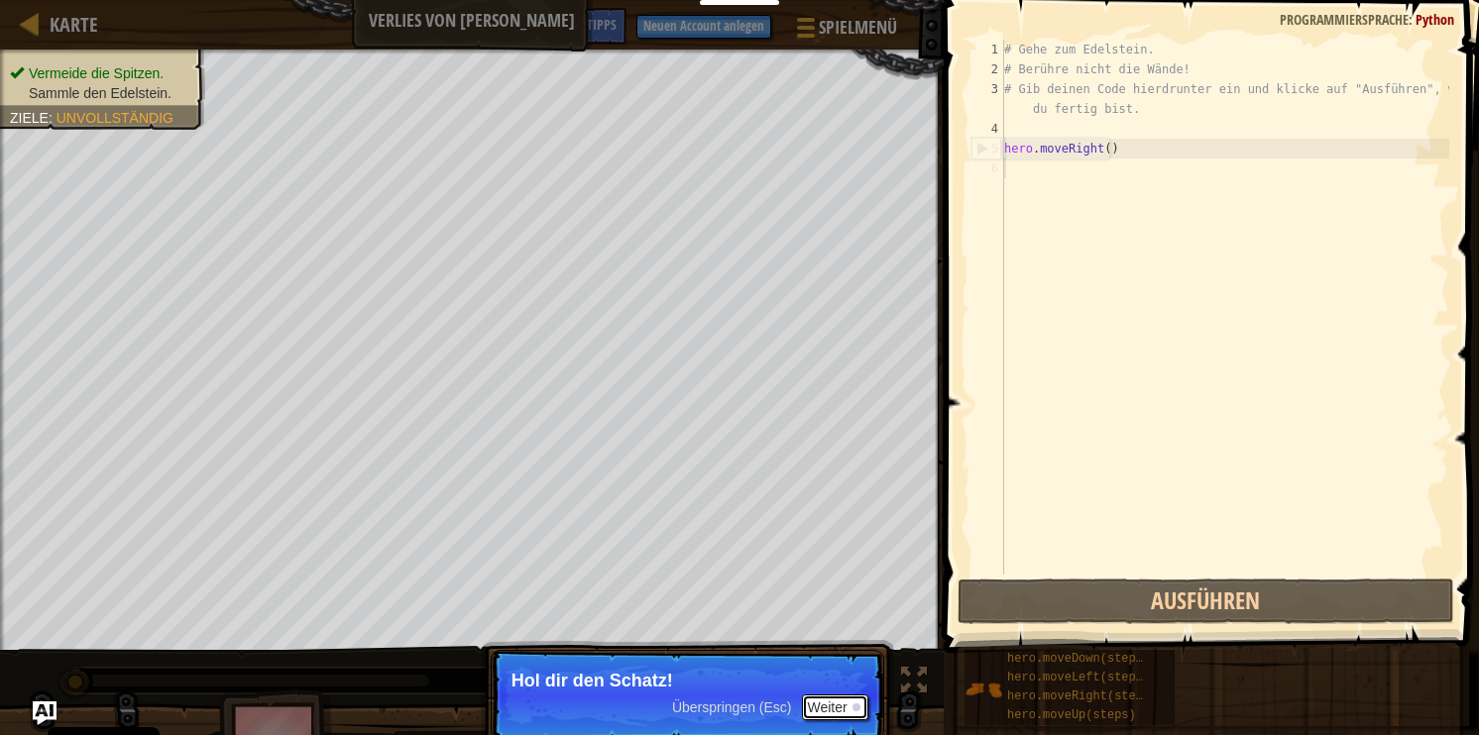
click at [832, 701] on button "Weiter" at bounding box center [835, 708] width 66 height 26
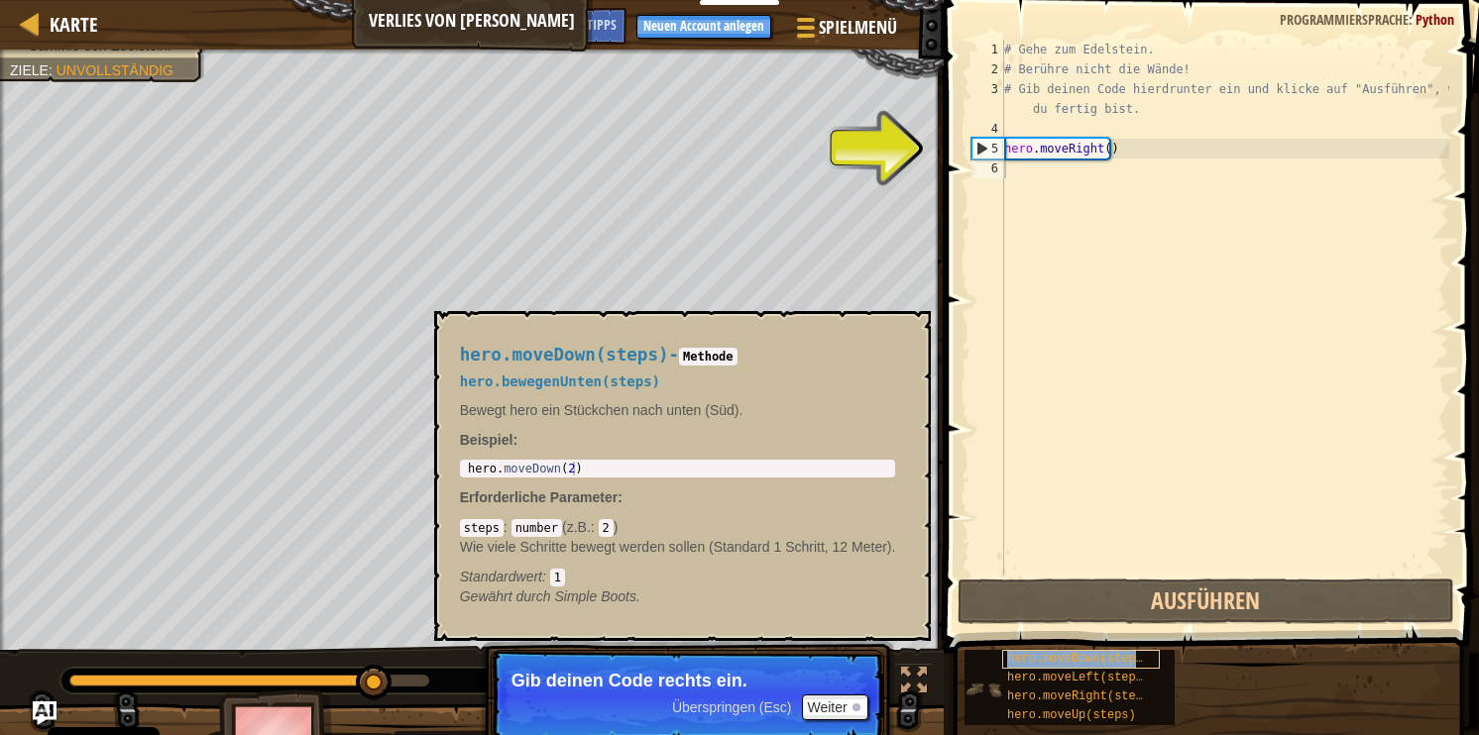
click at [1115, 664] on span "hero.moveDown(steps)" at bounding box center [1078, 659] width 143 height 14
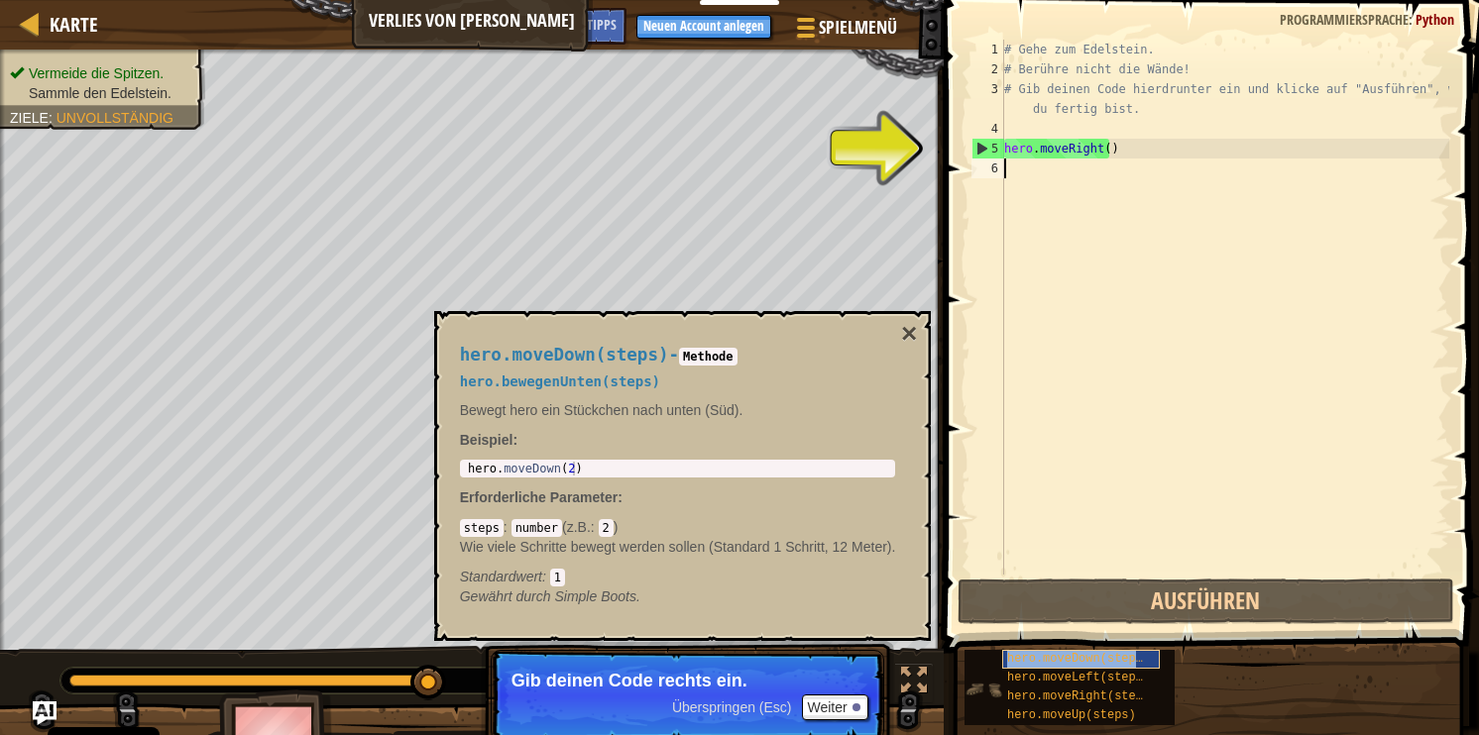
click at [1111, 660] on span "hero.moveDown(steps)" at bounding box center [1078, 659] width 143 height 14
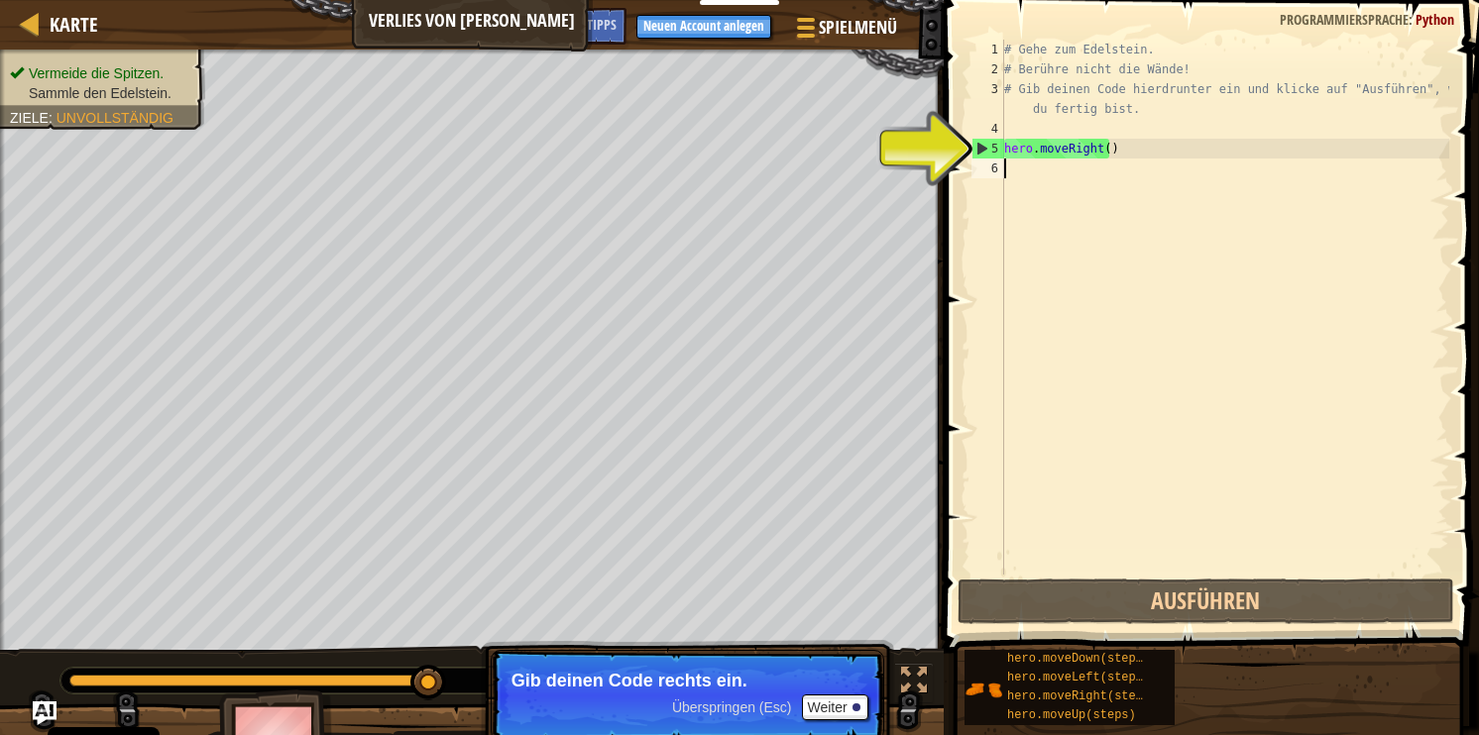
click at [1113, 316] on div "# Gehe zum Edelstein. # Berühre nicht die Wände! # Gib deinen Code hierdrunter …" at bounding box center [1224, 327] width 449 height 575
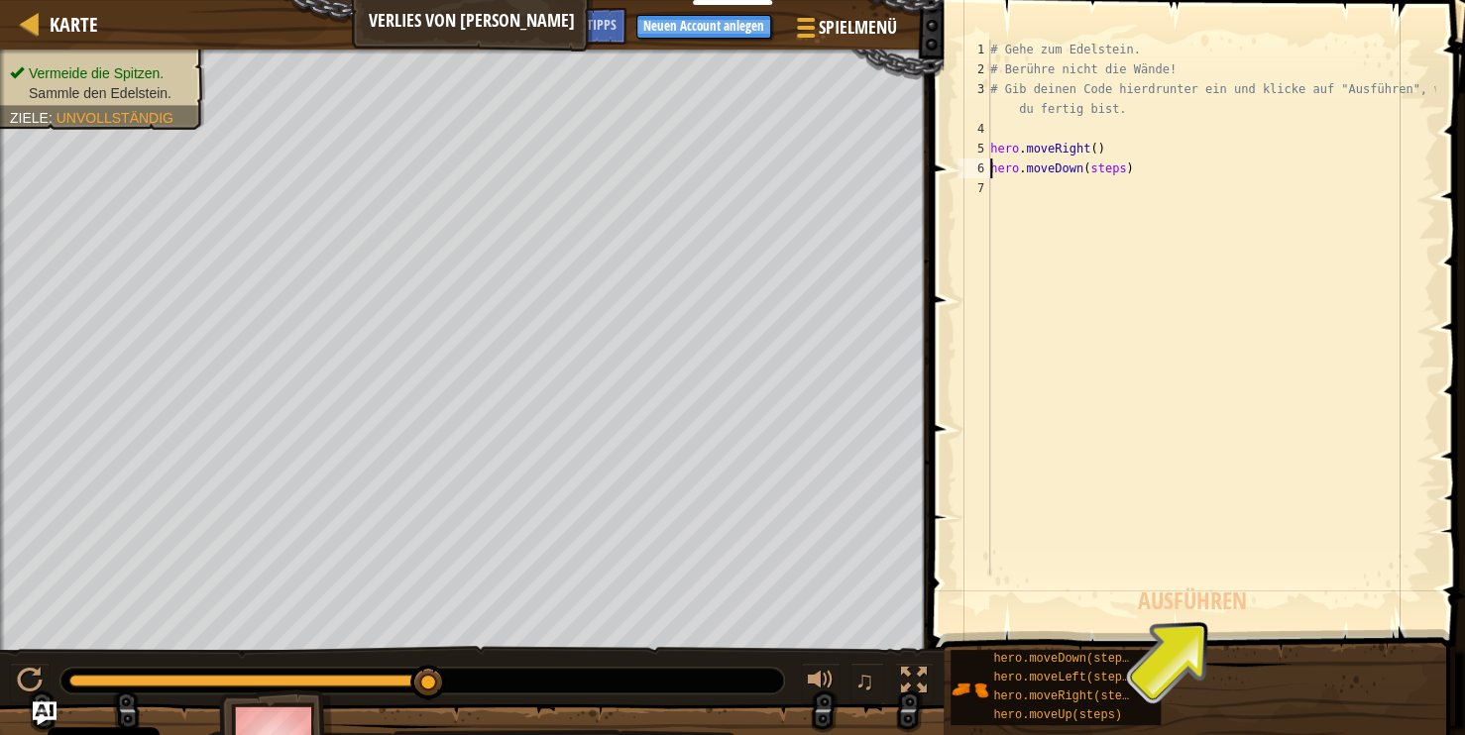
click at [1100, 167] on div "# Gehe zum Edelstein. # Berühre nicht die Wände! # Gib deinen Code hierdrunter …" at bounding box center [1210, 327] width 449 height 575
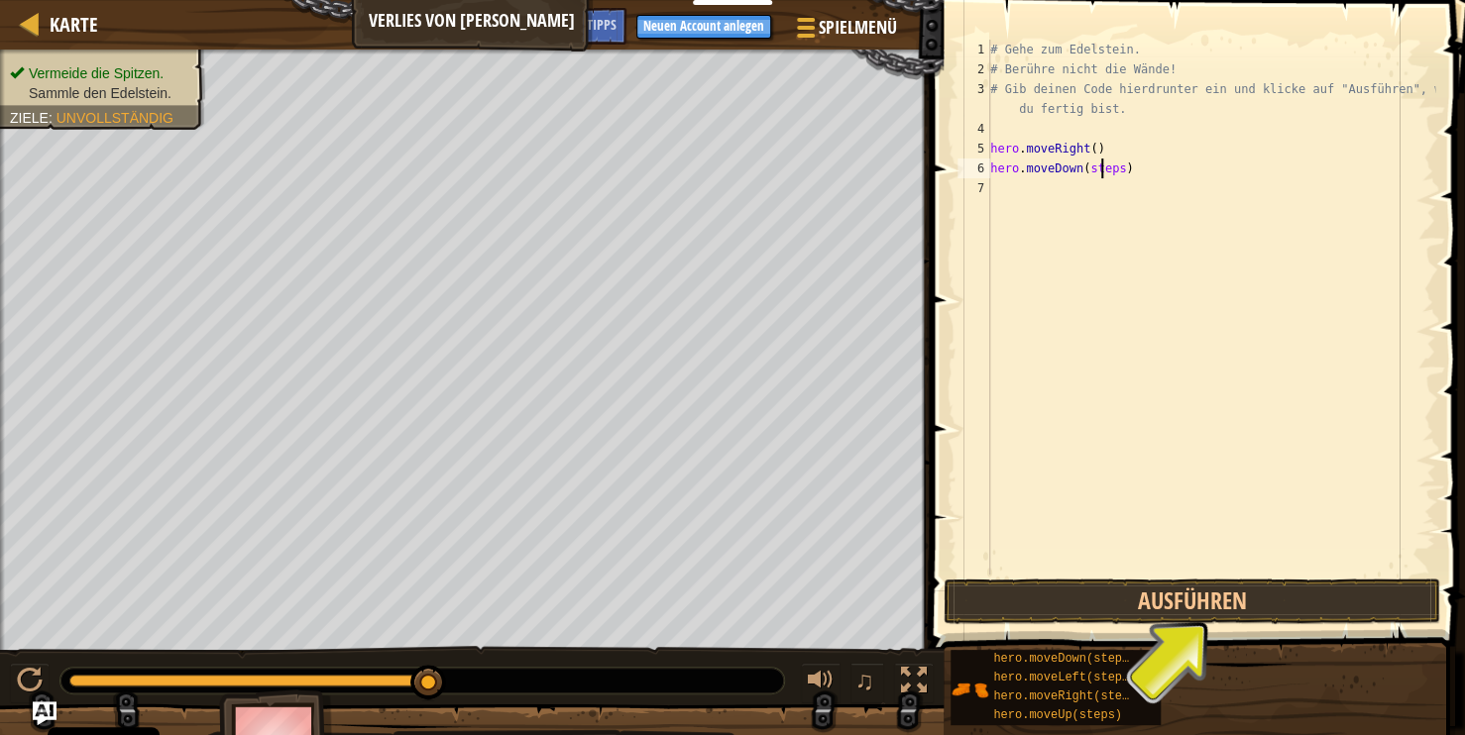
click at [1100, 167] on div "# Gehe zum Edelstein. # Berühre nicht die Wände! # Gib deinen Code hierdrunter …" at bounding box center [1210, 327] width 449 height 575
click at [1190, 602] on button "Ausführen" at bounding box center [1192, 602] width 497 height 46
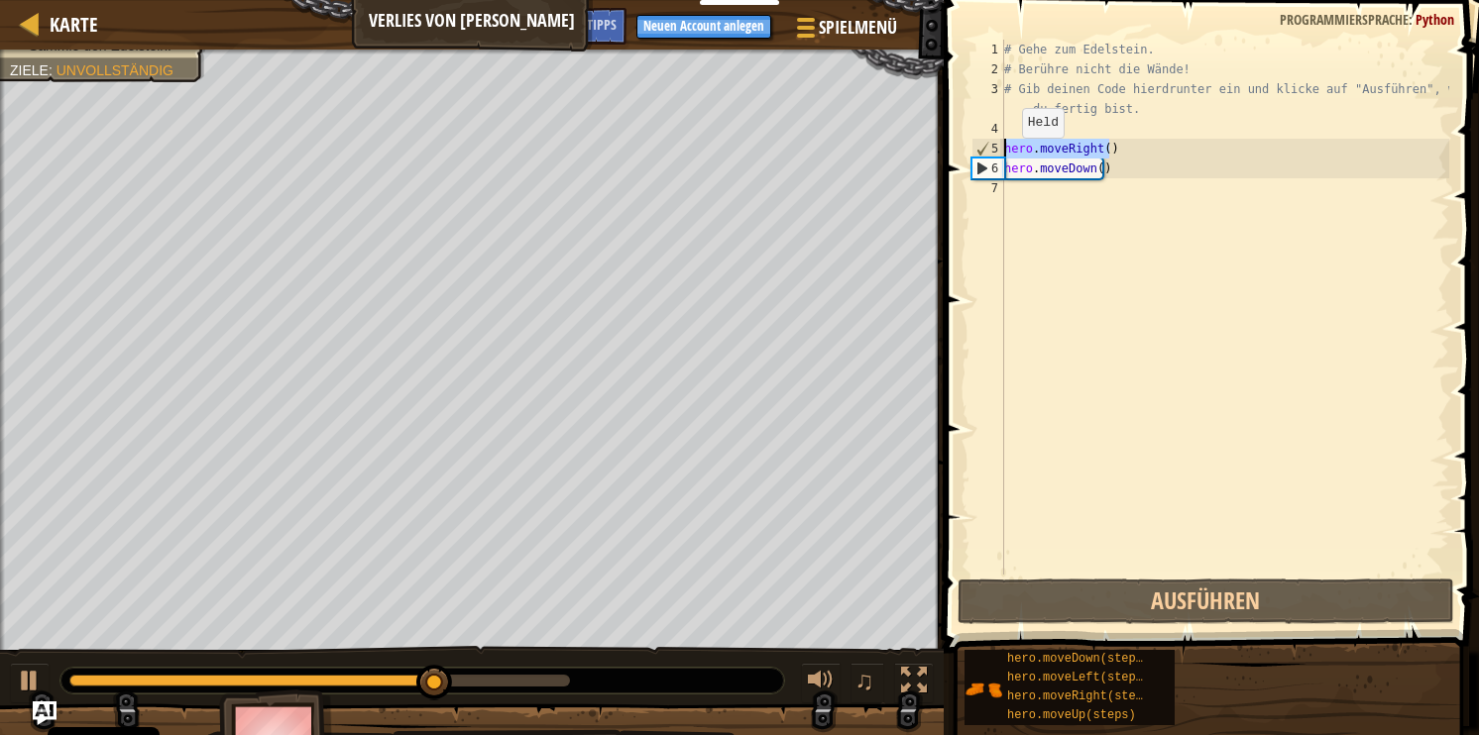
drag, startPoint x: 1139, startPoint y: 153, endPoint x: 991, endPoint y: 158, distance: 147.8
click at [991, 158] on div "hero.moveDown() 1 2 3 4 5 6 7 # Gehe zum Edelstein. # Berühre nicht die Wände! …" at bounding box center [1208, 307] width 482 height 535
type textarea "hero.moveRight()"
click at [1062, 204] on div "# Gehe zum Edelstein. # Berühre nicht die Wände! # Gib deinen Code hierdrunter …" at bounding box center [1224, 327] width 449 height 575
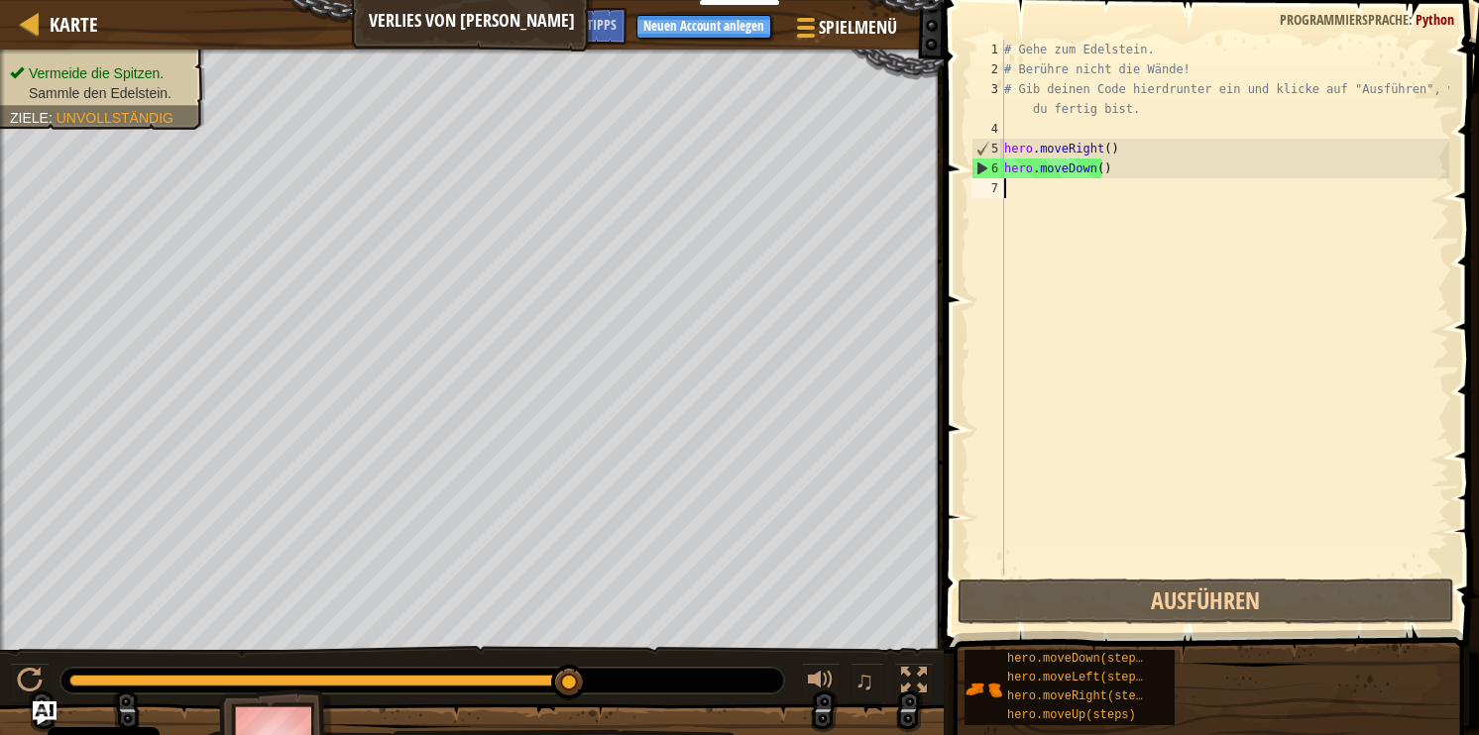
paste textarea "hero.moveRight()"
type textarea "hero.moveRight()"
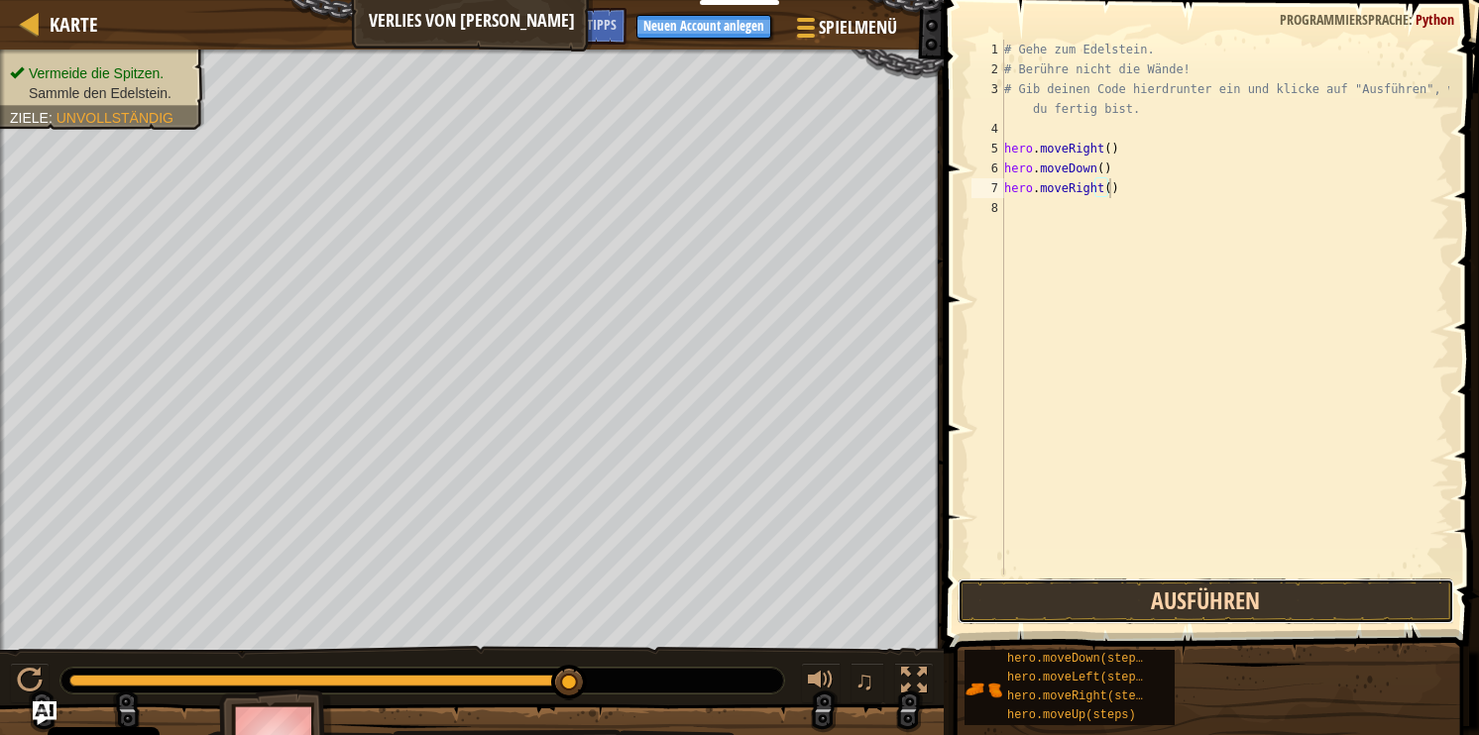
click at [1167, 589] on button "Ausführen" at bounding box center [1206, 602] width 497 height 46
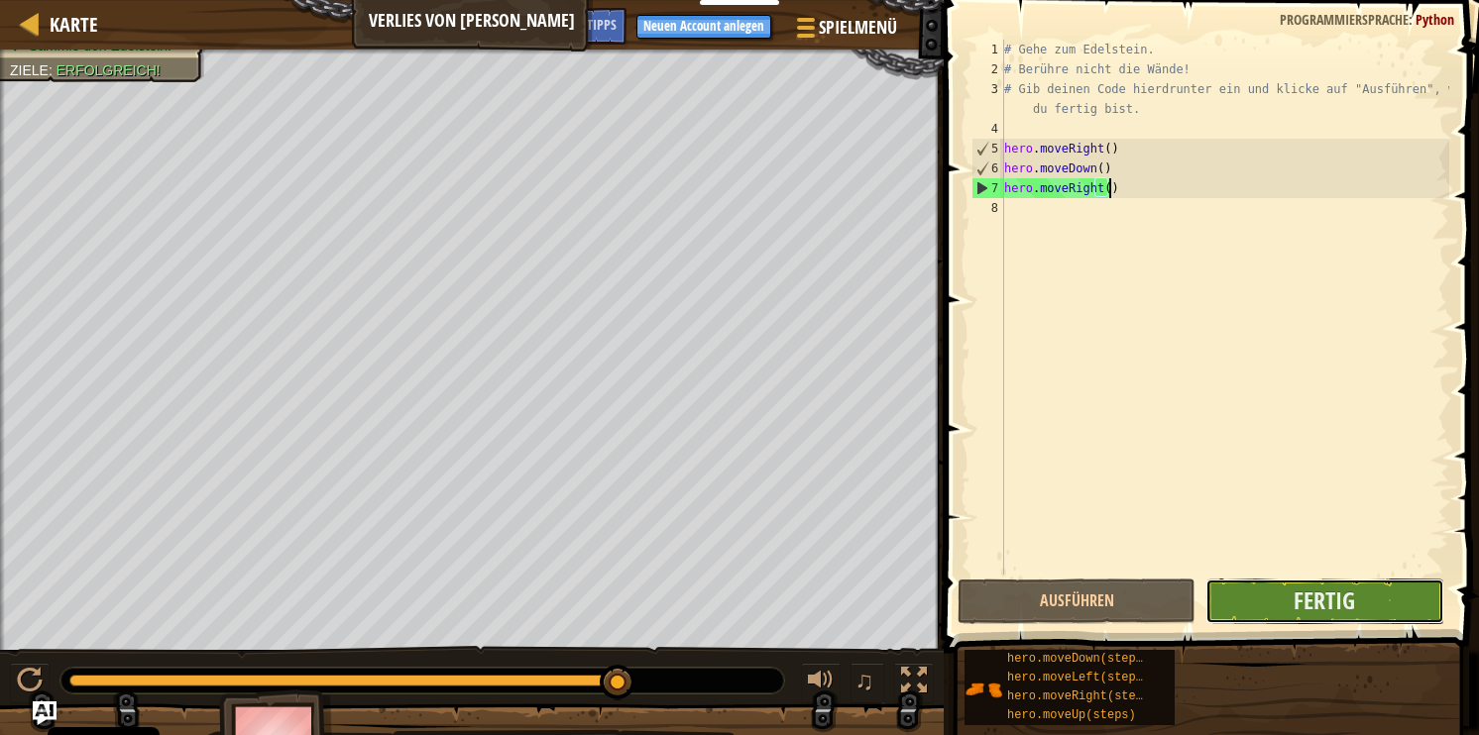
click at [1356, 610] on button "Fertig" at bounding box center [1324, 602] width 238 height 46
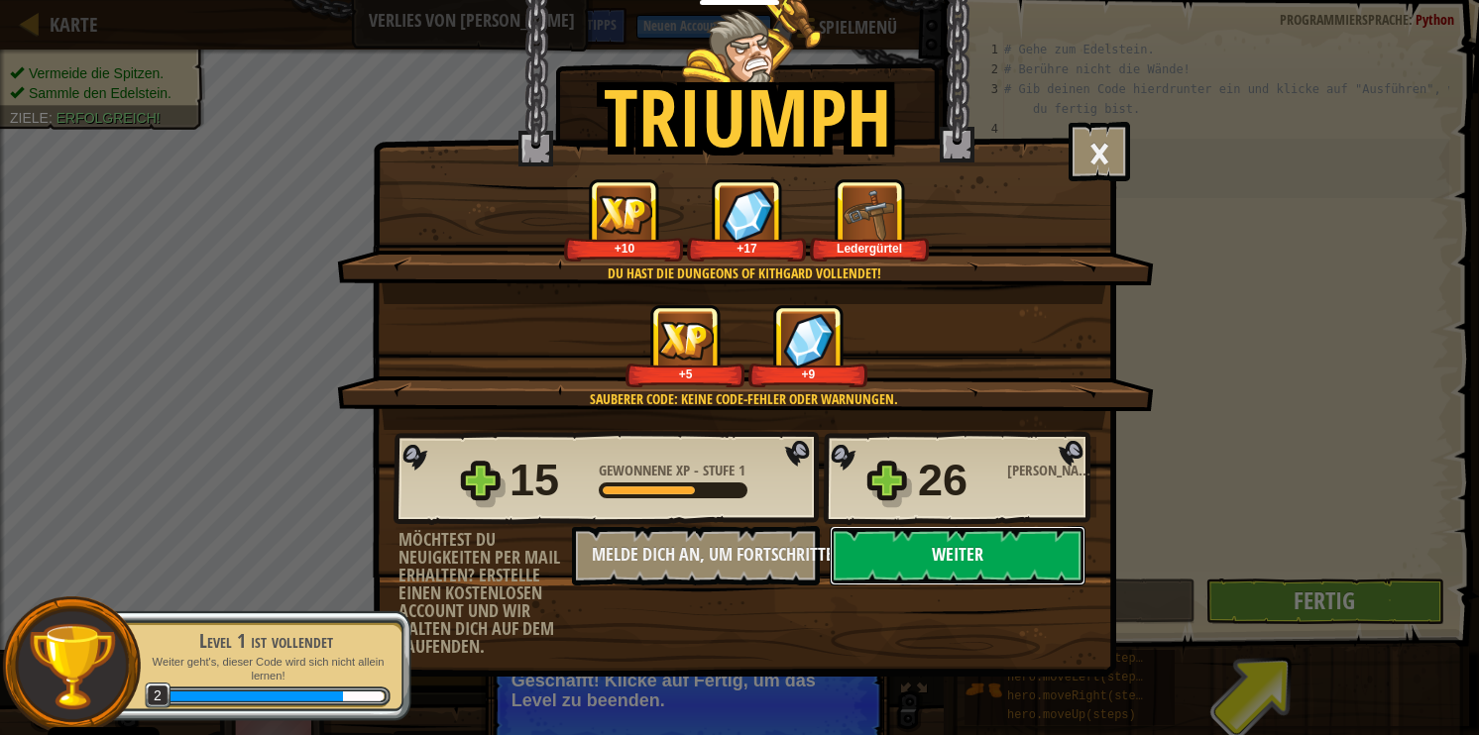
click at [938, 561] on button "Weiter" at bounding box center [958, 555] width 256 height 59
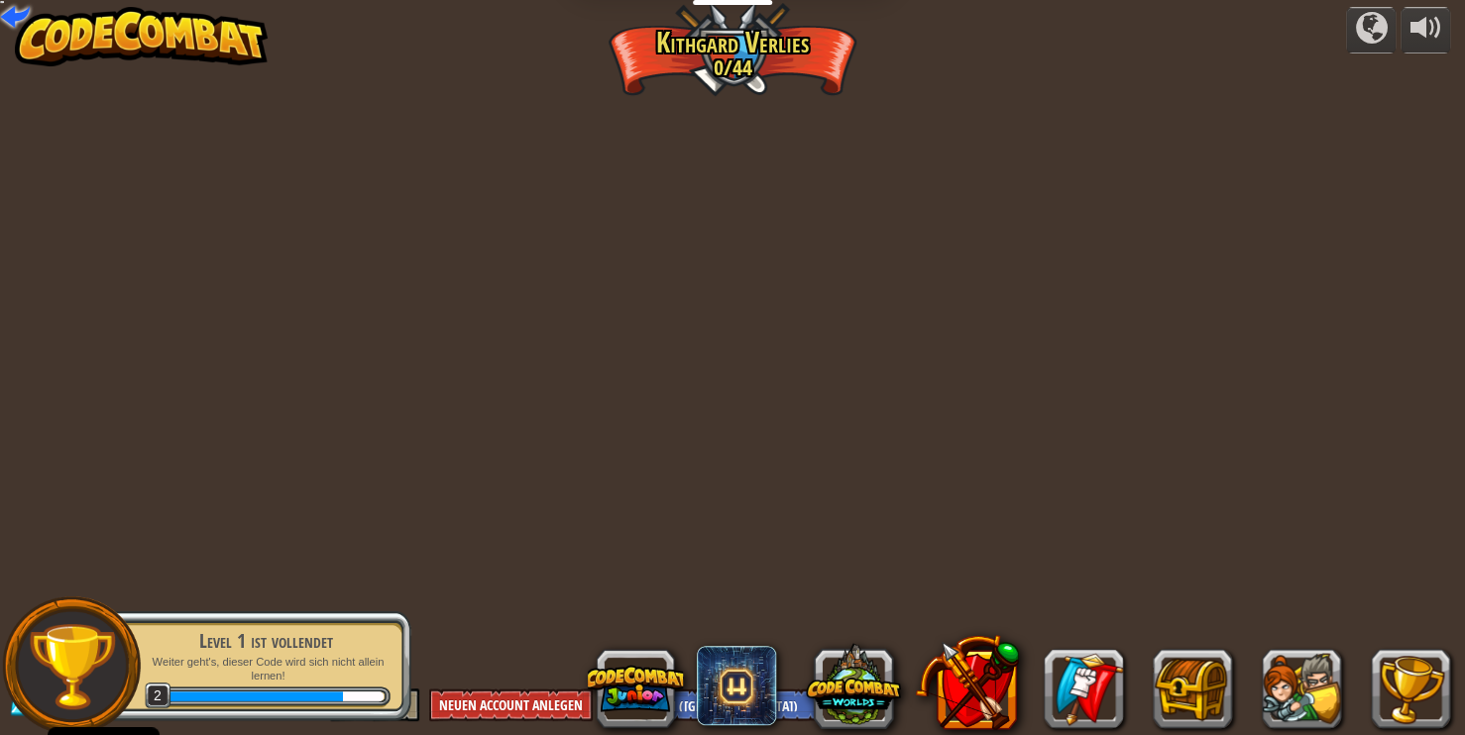
select select "de-DE"
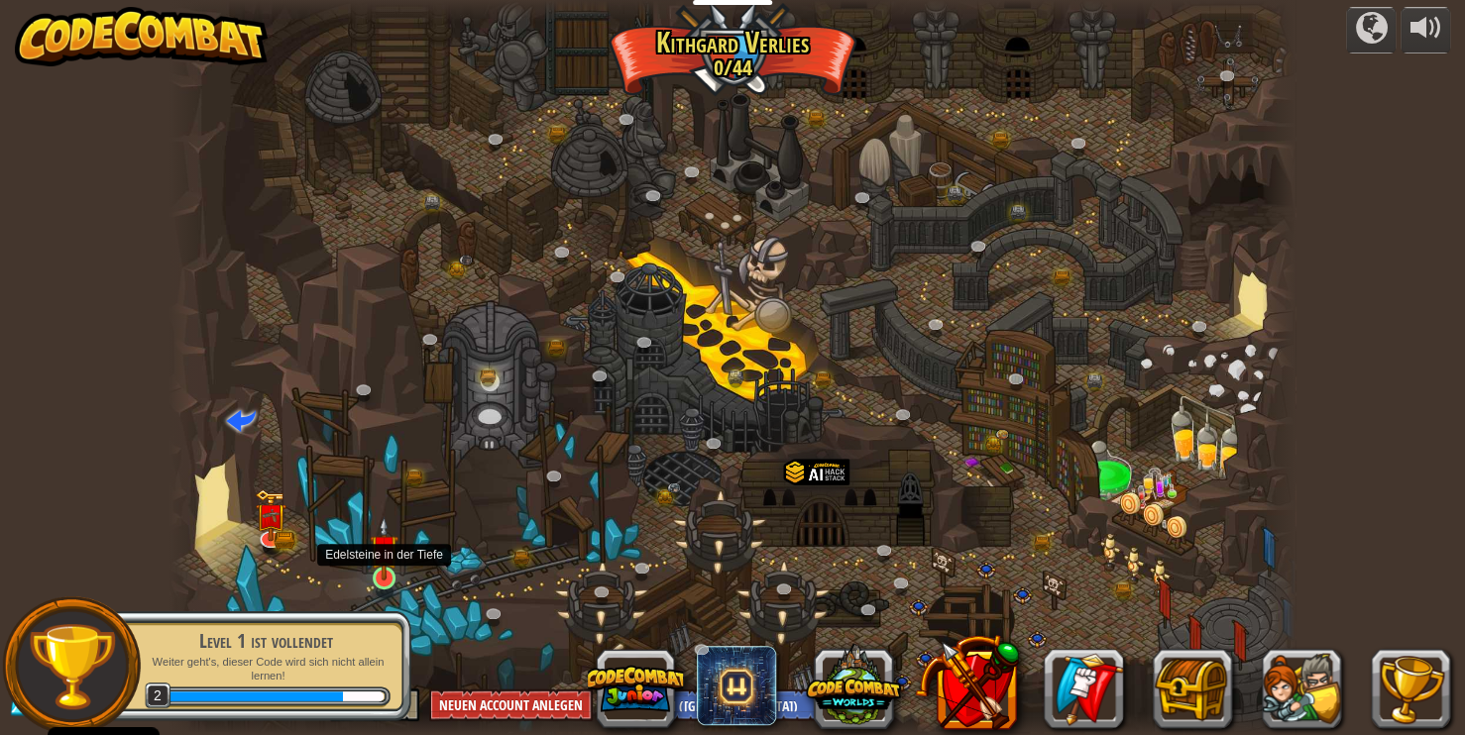
click at [383, 564] on img at bounding box center [384, 548] width 28 height 64
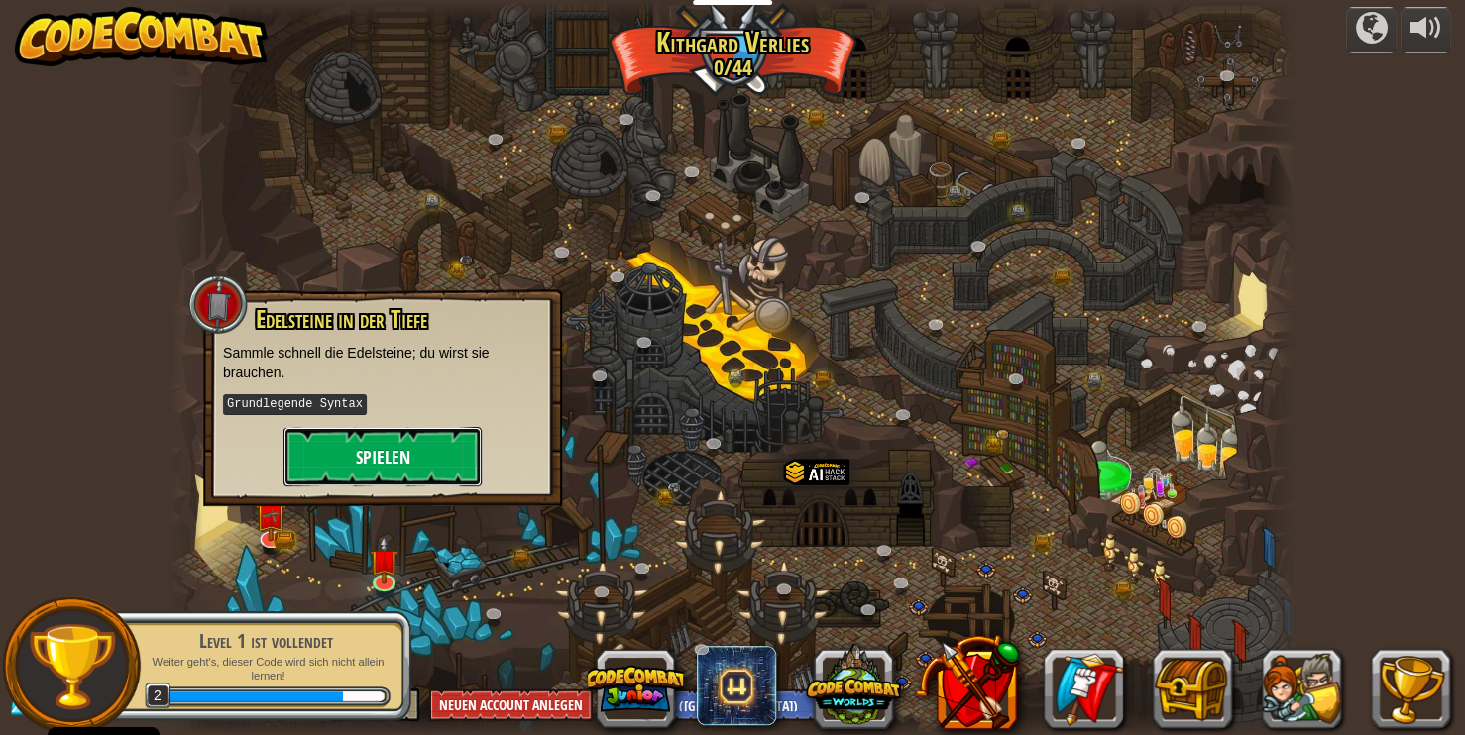
click at [408, 461] on button "Spielen" at bounding box center [382, 456] width 198 height 59
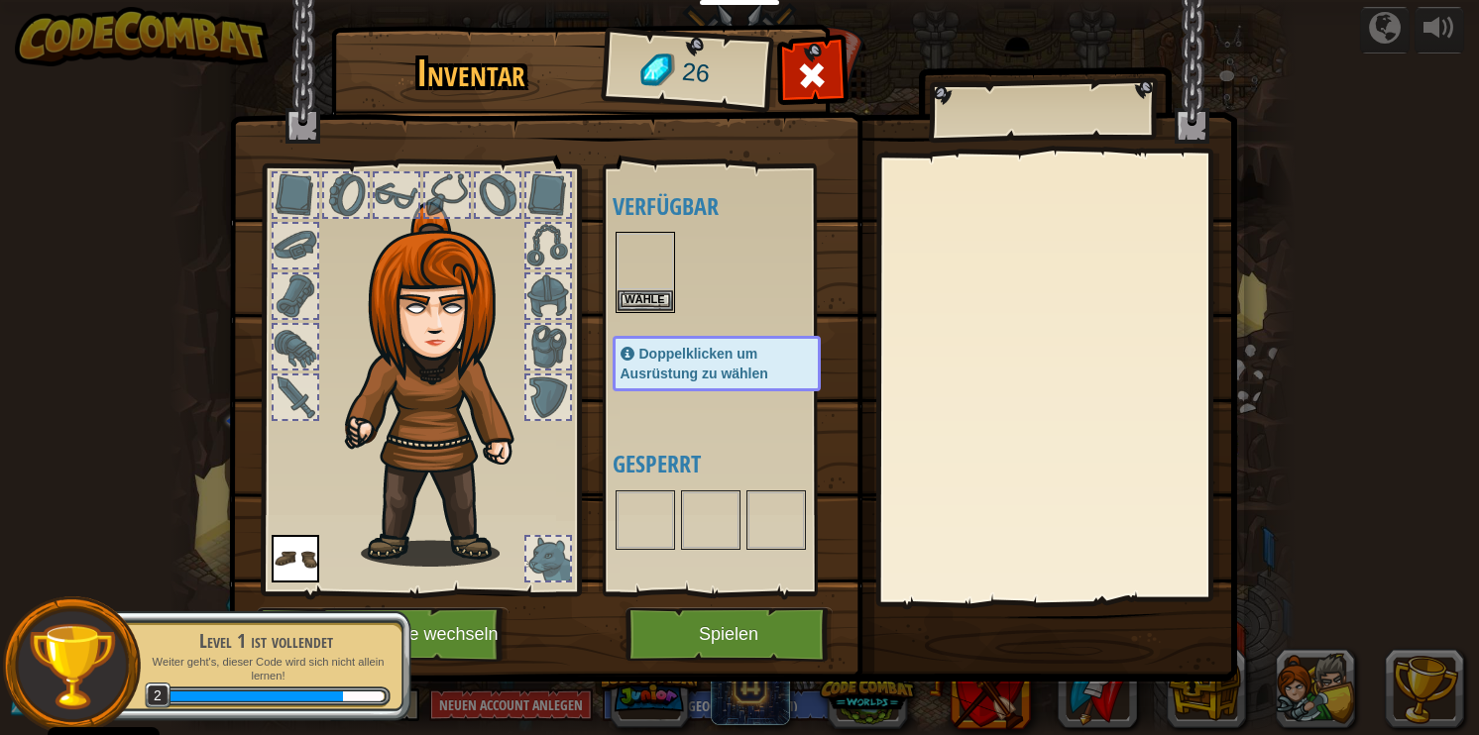
select select "de-DE"
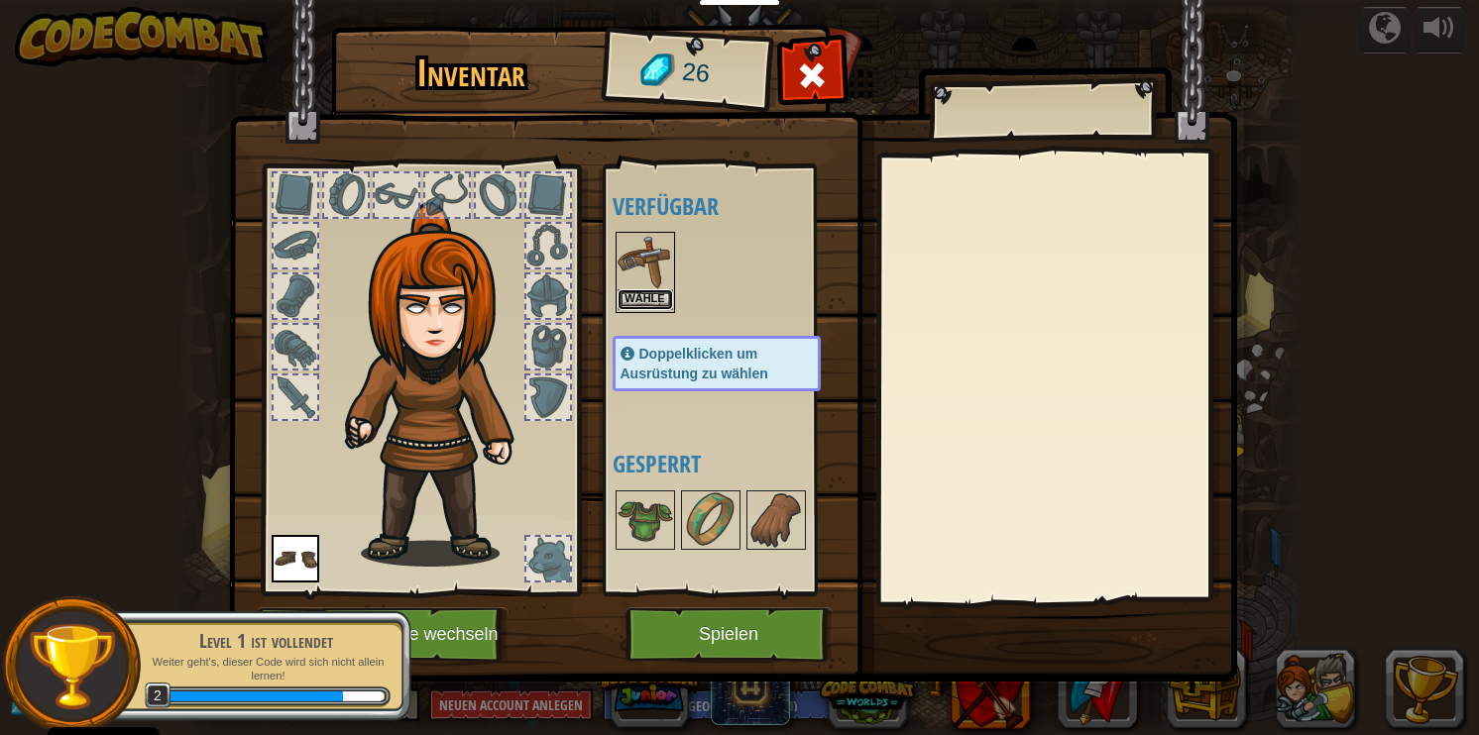
click at [637, 293] on button "Wähle" at bounding box center [646, 299] width 56 height 21
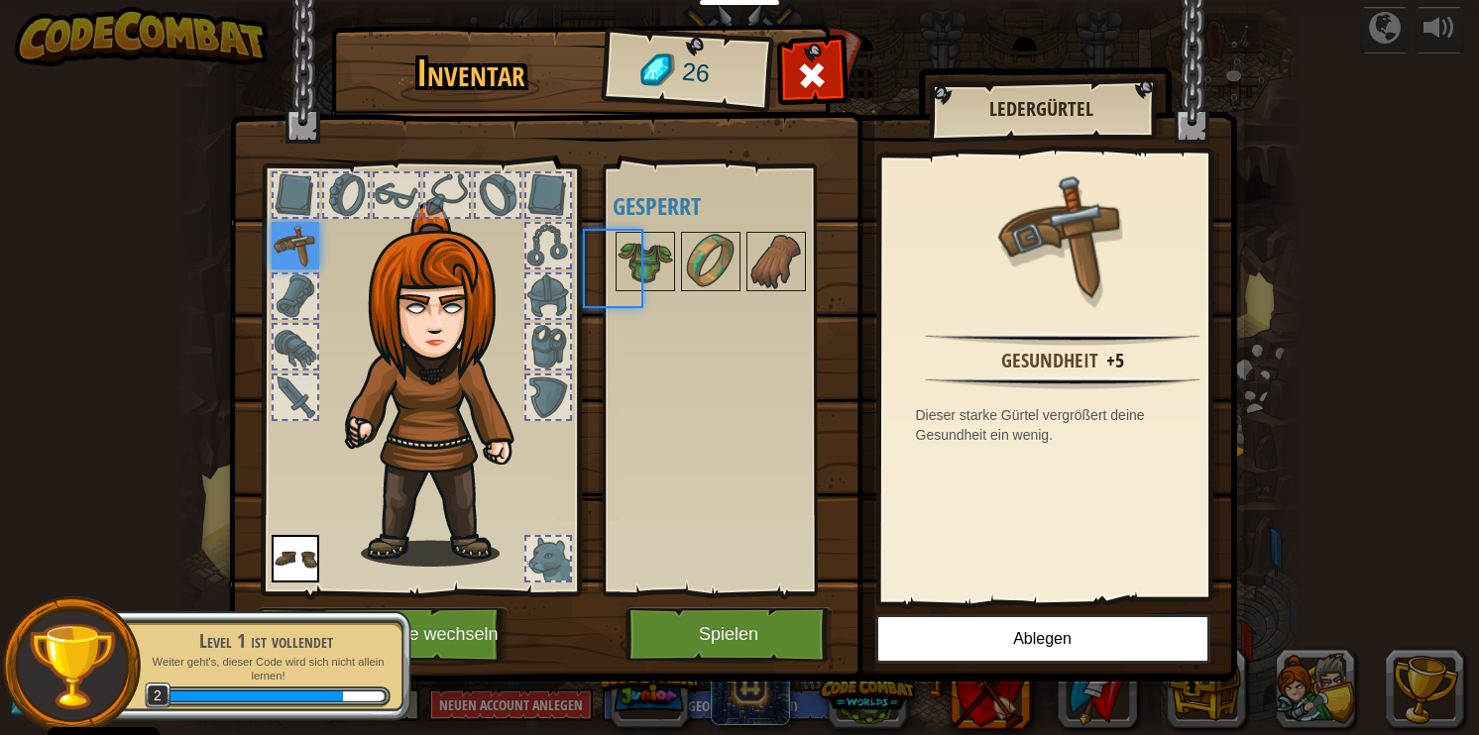
click at [637, 293] on div at bounding box center [737, 261] width 248 height 65
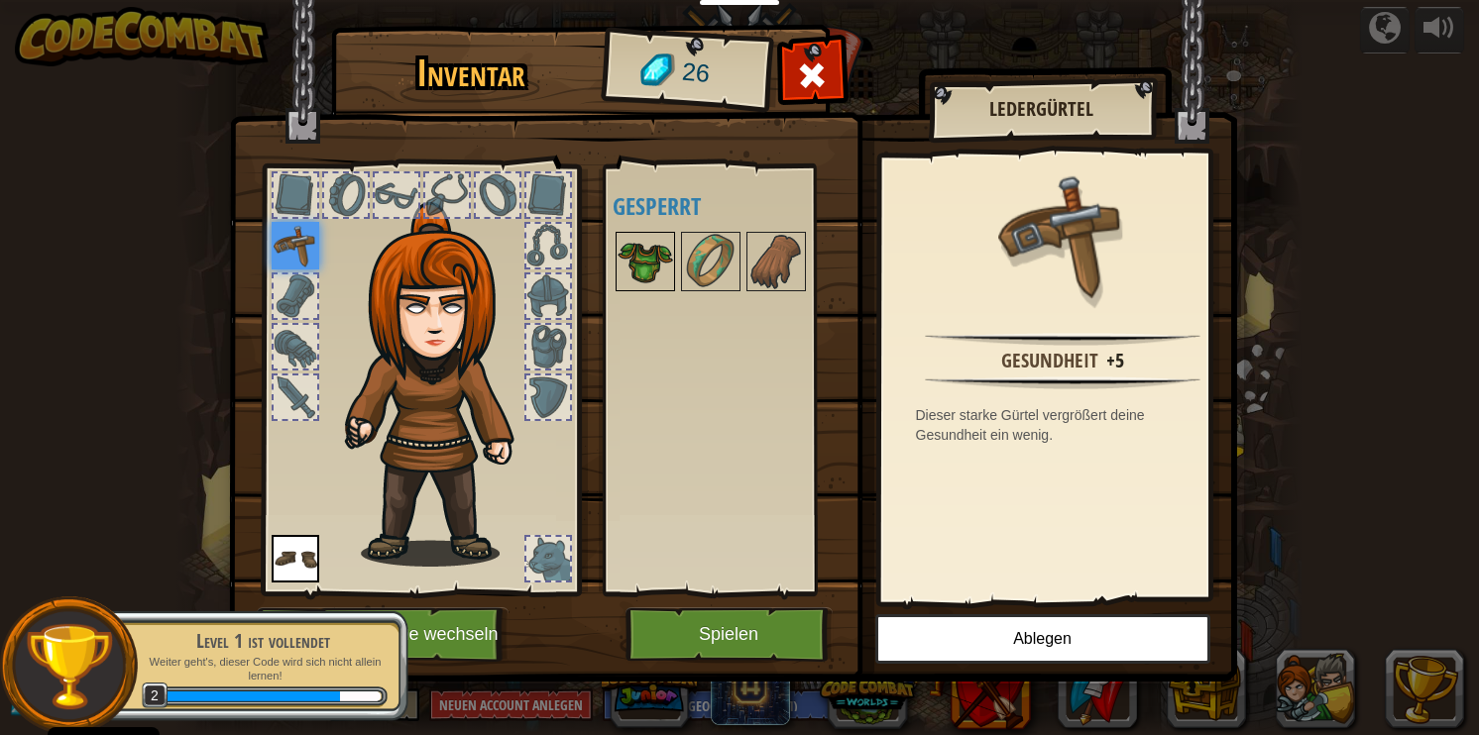
click at [635, 268] on img at bounding box center [646, 262] width 56 height 56
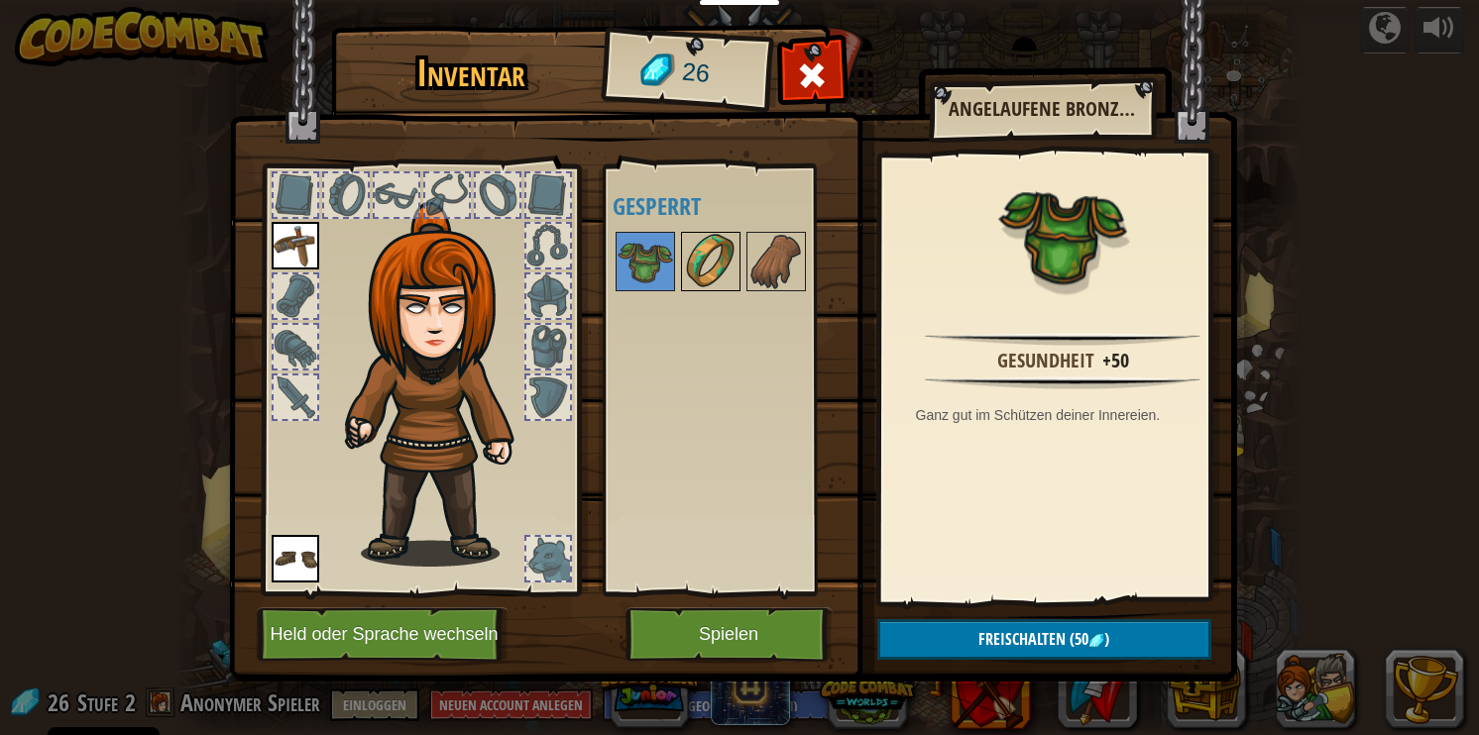
click at [706, 272] on img at bounding box center [711, 262] width 56 height 56
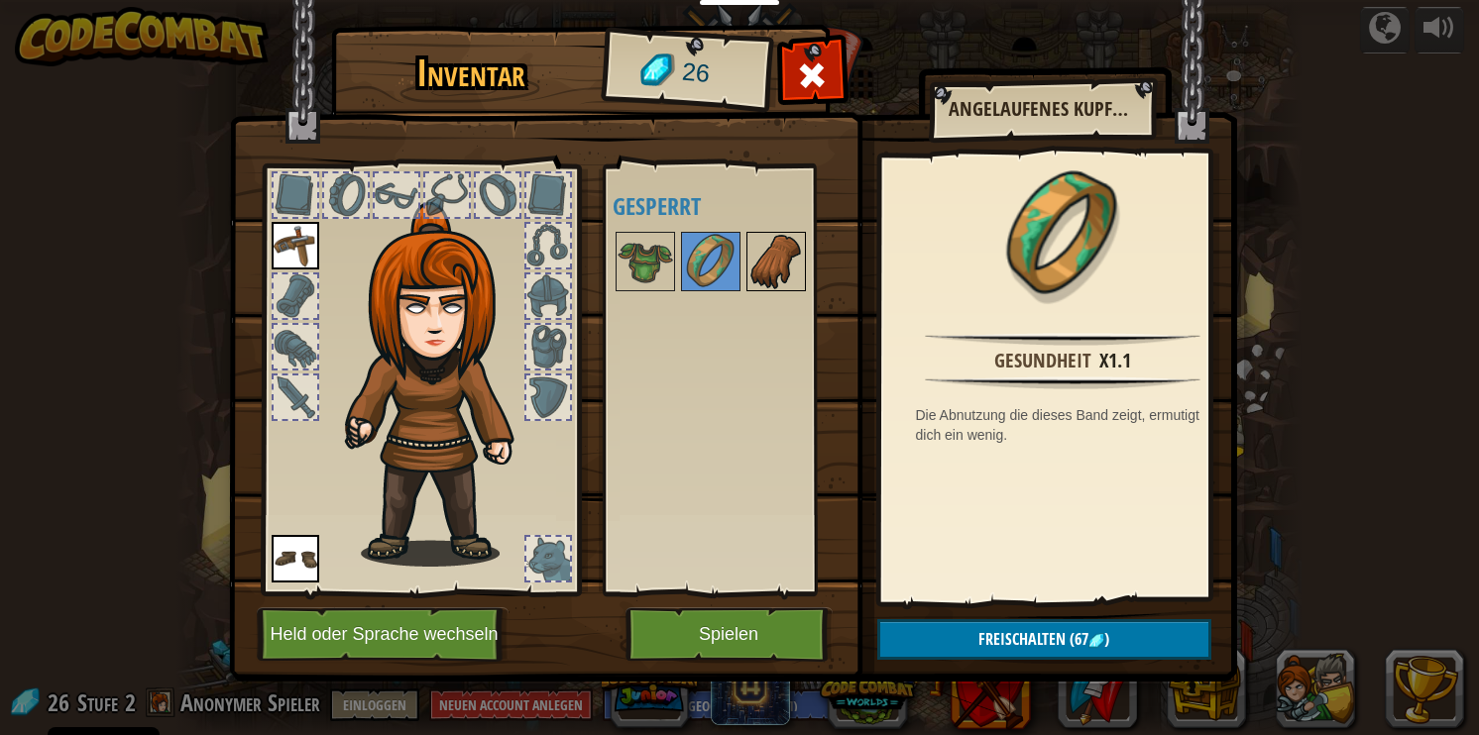
click at [773, 266] on img at bounding box center [776, 262] width 56 height 56
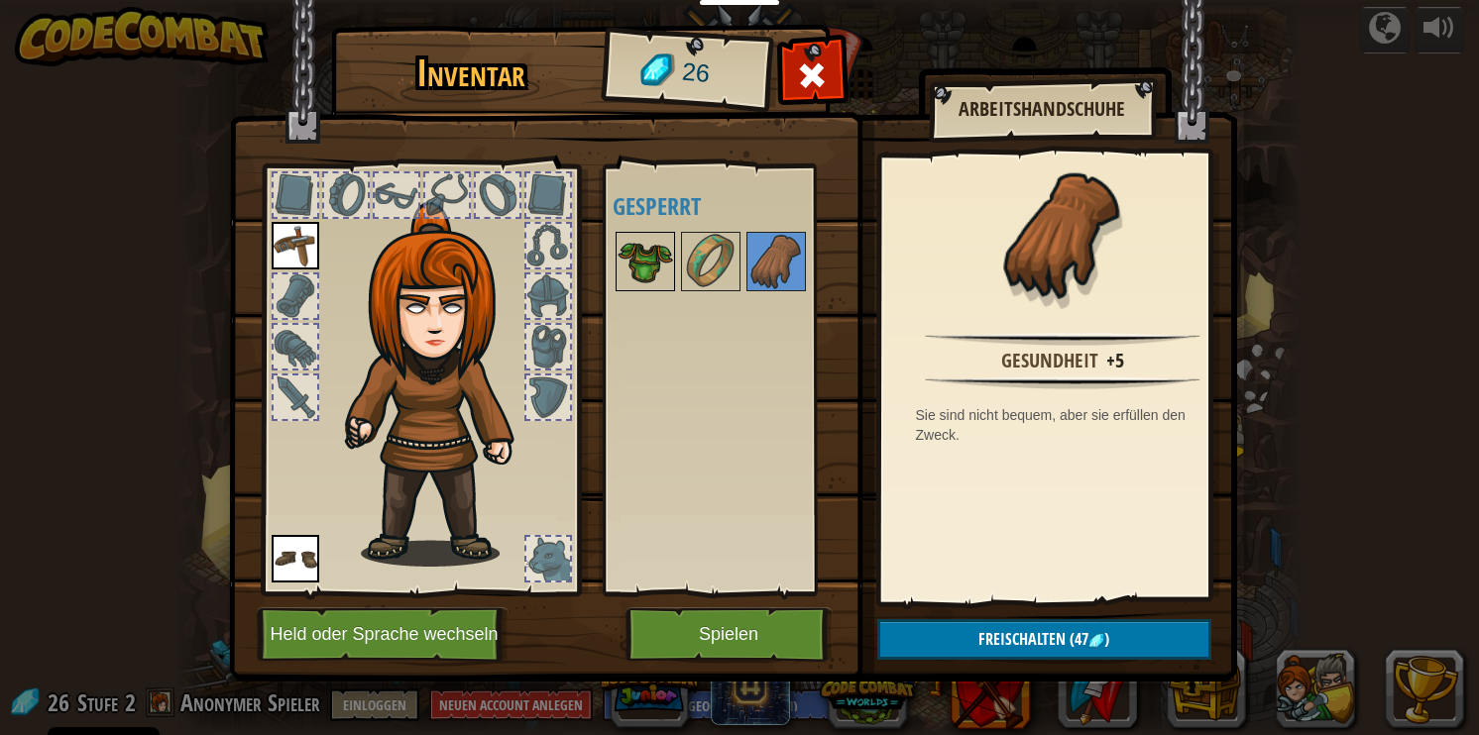
drag, startPoint x: 658, startPoint y: 256, endPoint x: 662, endPoint y: 266, distance: 10.7
click at [656, 256] on img at bounding box center [646, 262] width 56 height 56
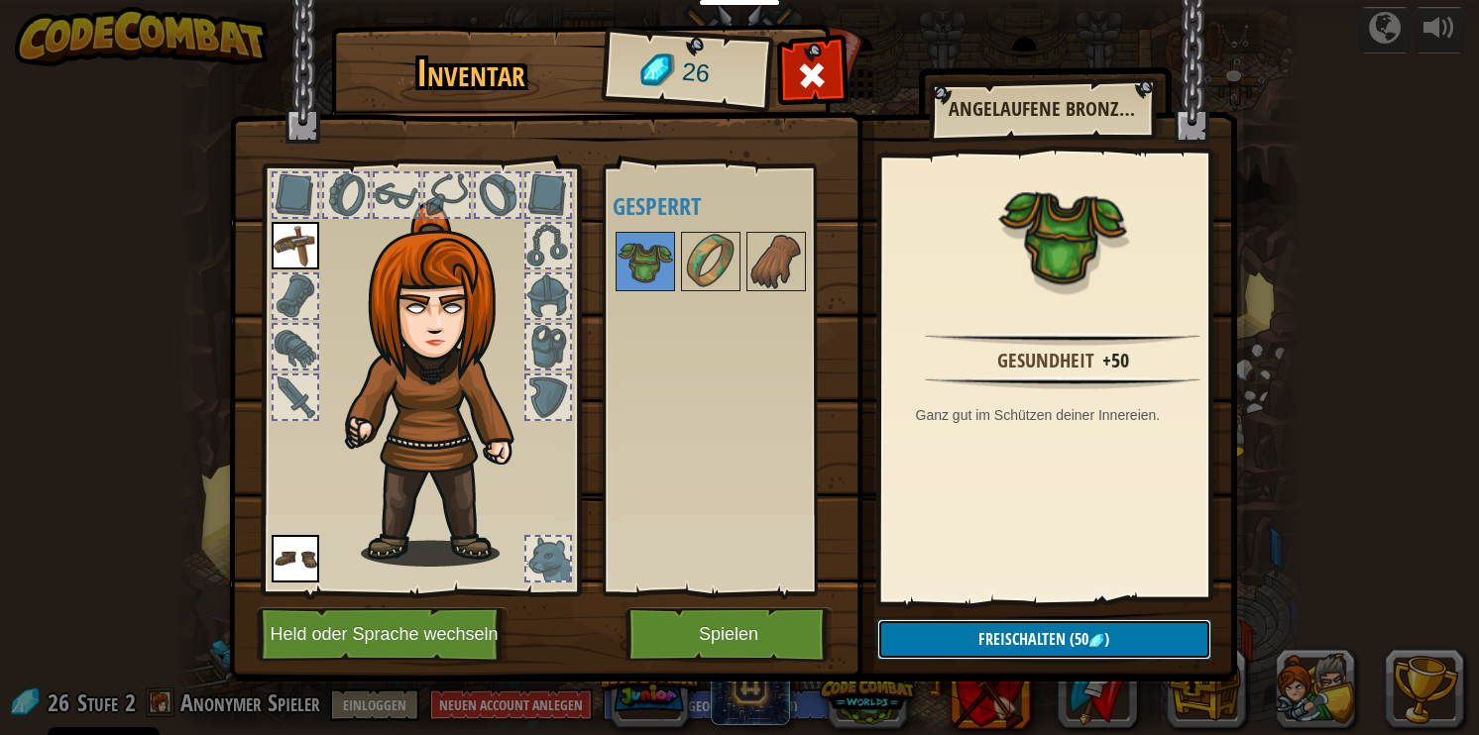
click at [968, 620] on button "Freischalten (50 )" at bounding box center [1044, 640] width 334 height 41
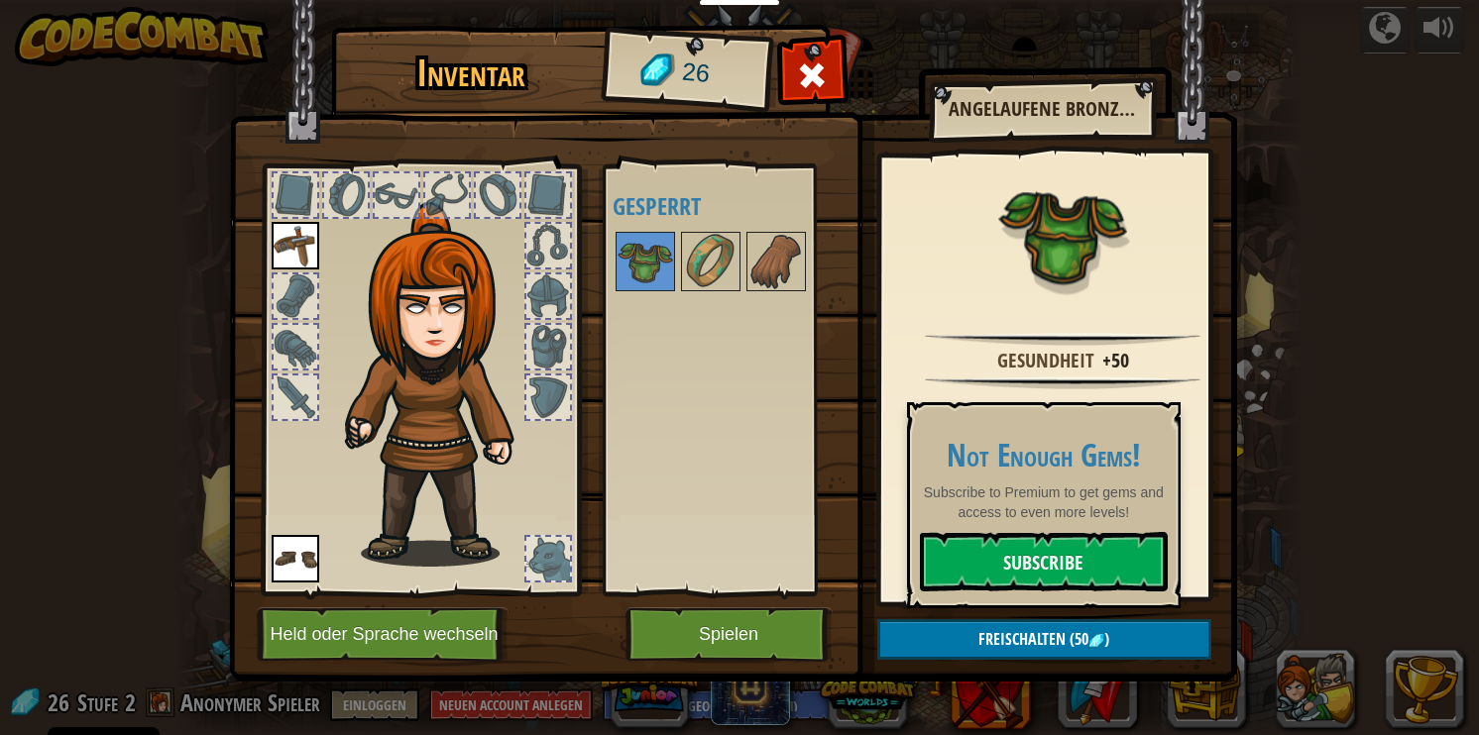
click at [831, 458] on div "Verfügbar Wähle Wähle Doppelklicken um Ausrüstung zu wählen Gesperrt" at bounding box center [737, 379] width 248 height 413
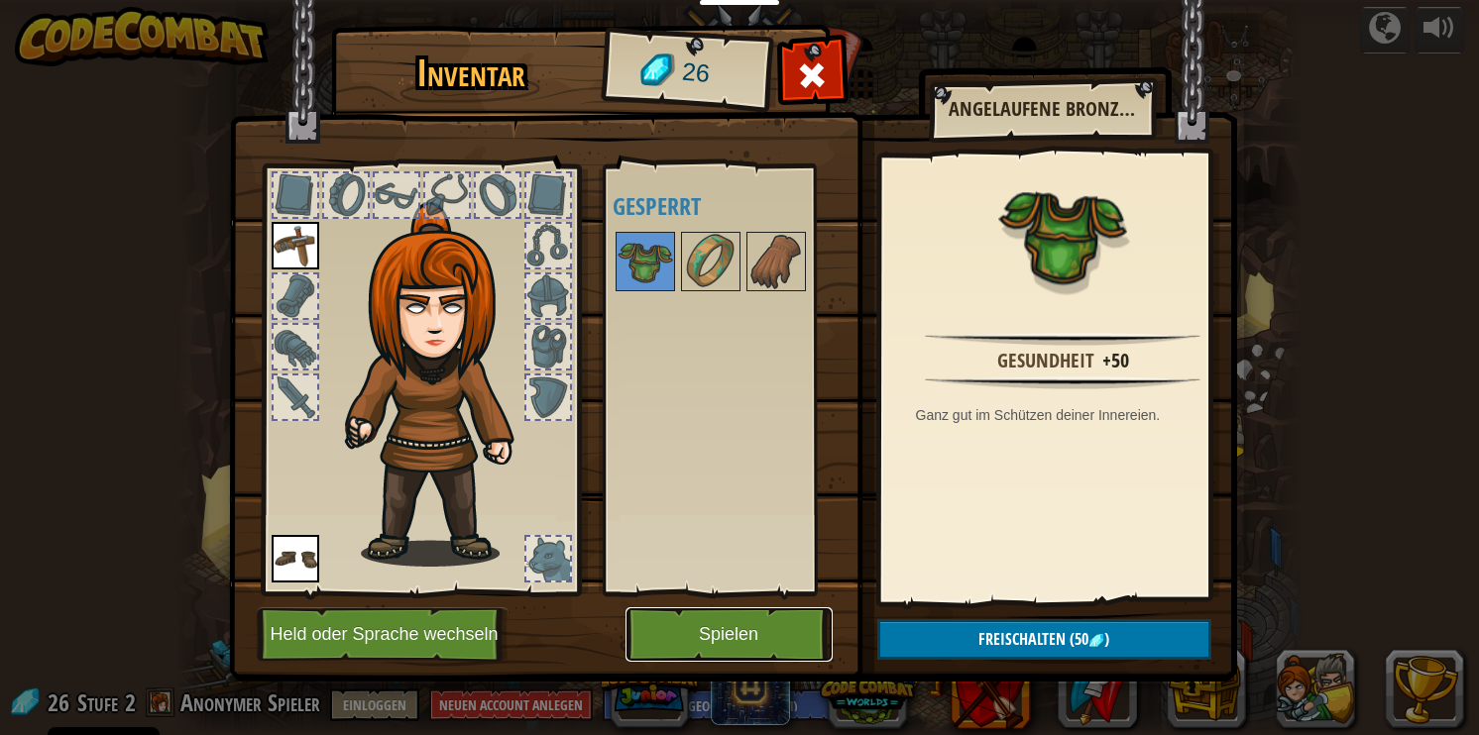
click at [722, 625] on button "Spielen" at bounding box center [728, 635] width 207 height 55
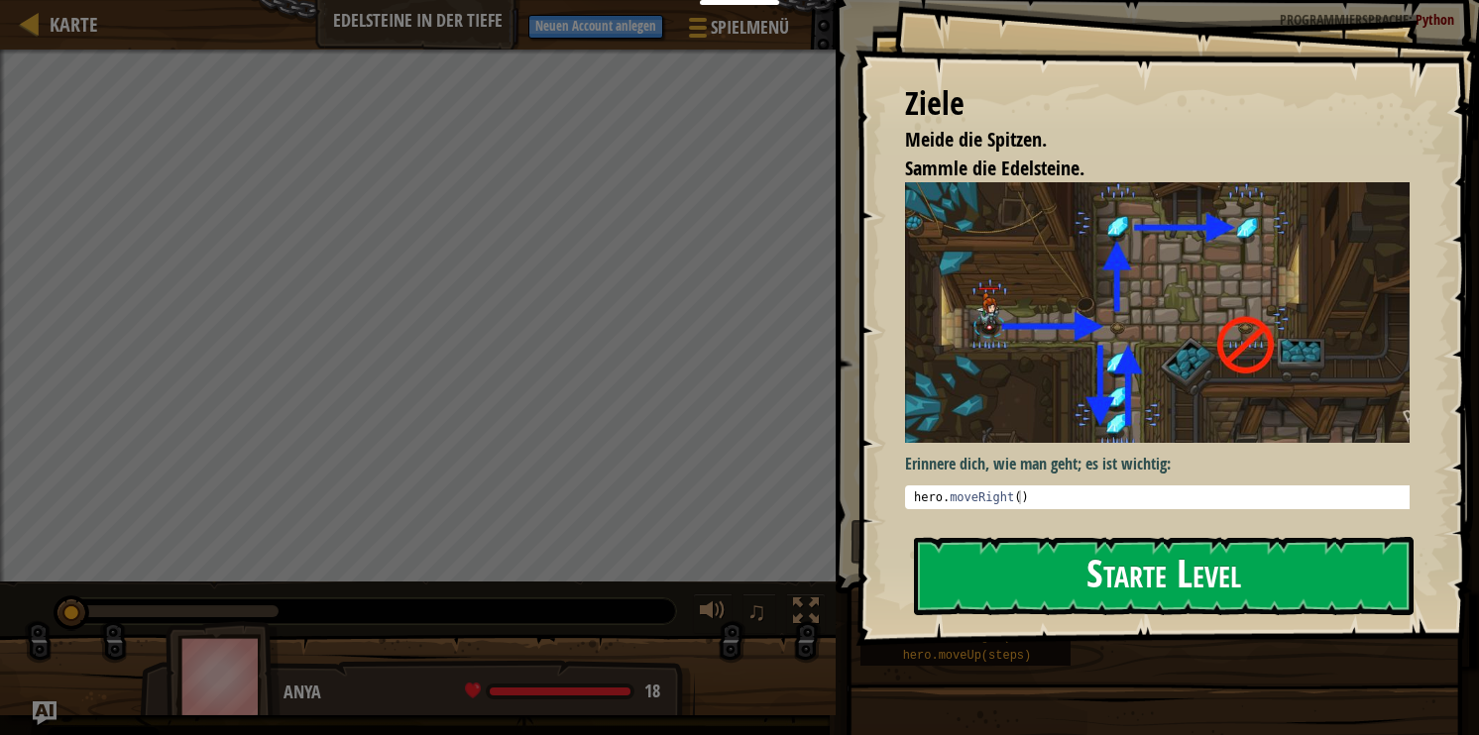
click at [1055, 586] on button "Starte Level" at bounding box center [1164, 576] width 500 height 78
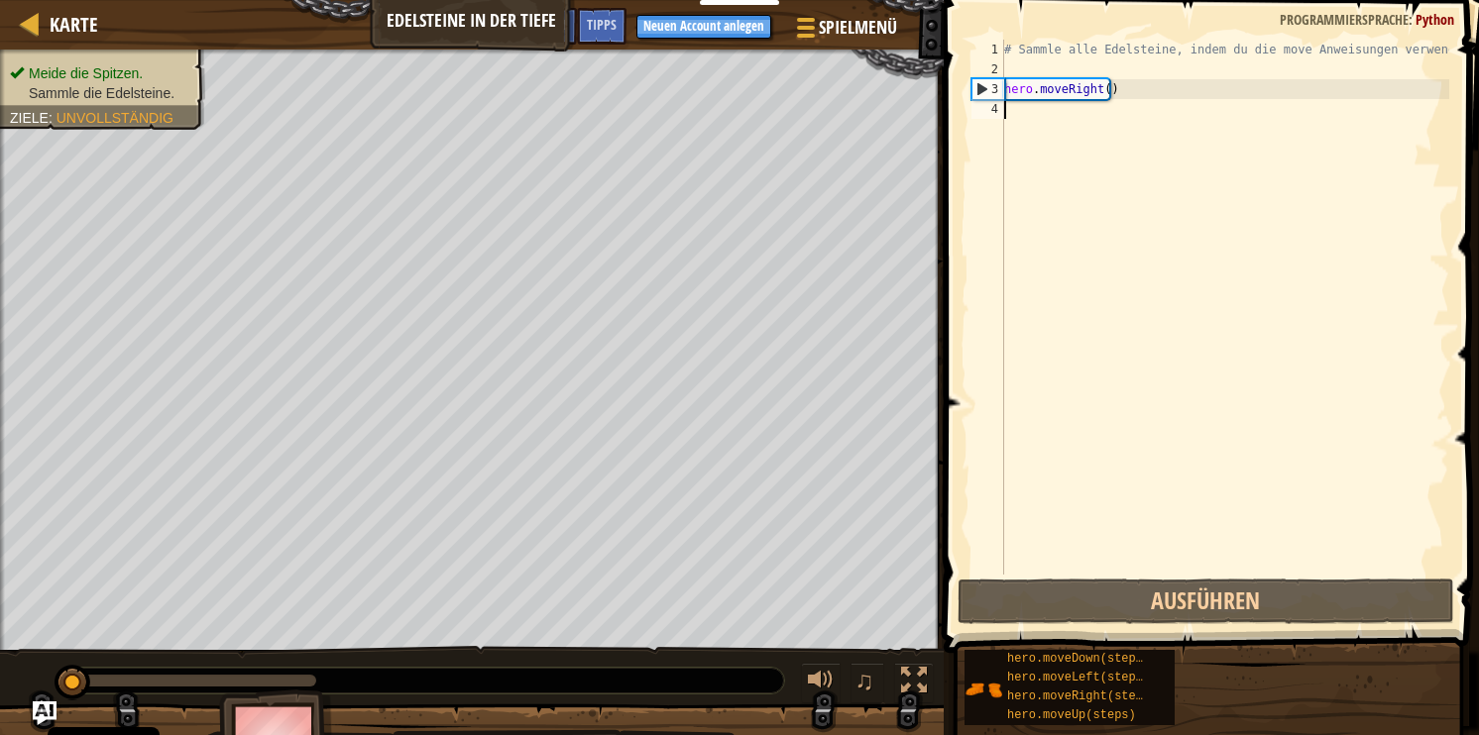
click at [1098, 117] on div "# Sammle alle Edelsteine, indem du die move Anweisungen verwendest. hero . move…" at bounding box center [1224, 327] width 449 height 575
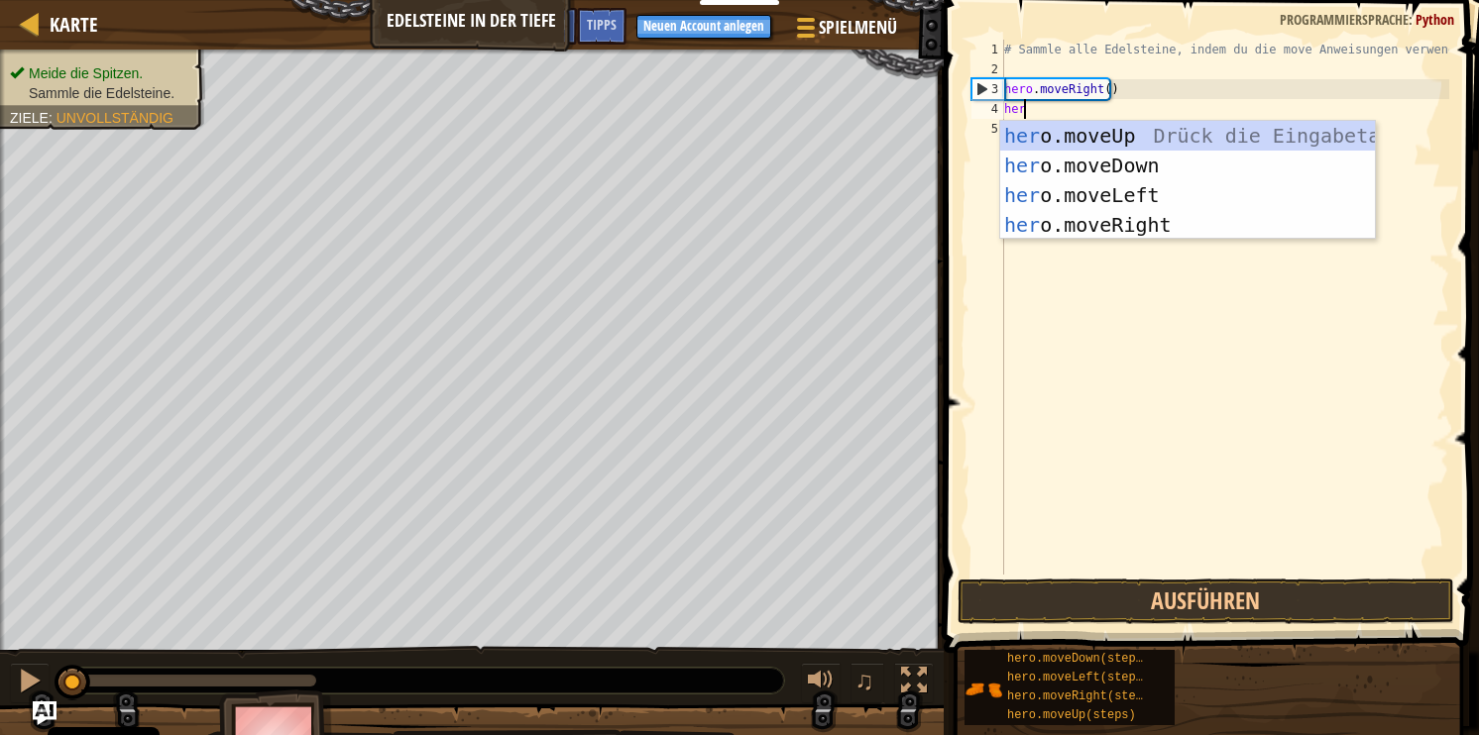
type textarea "hero"
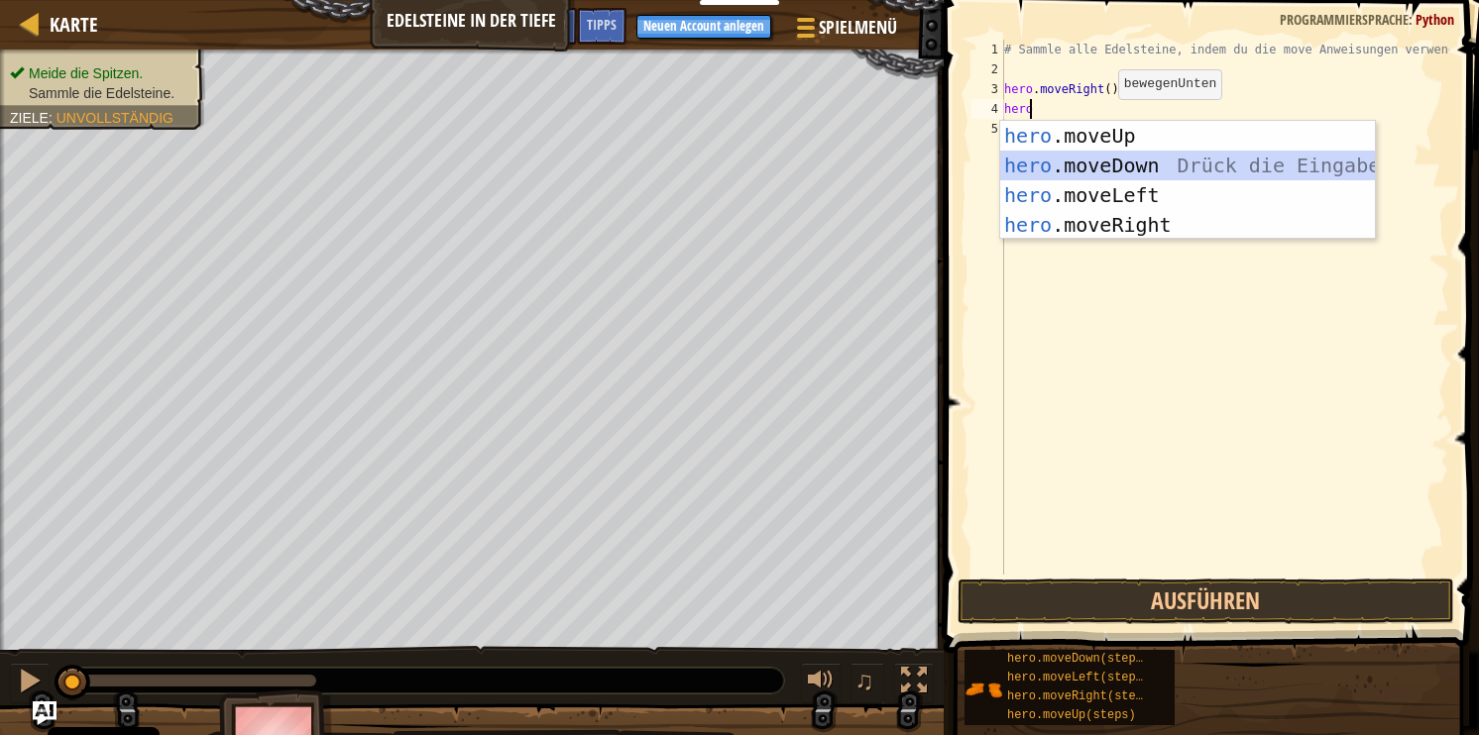
click at [1126, 171] on div "hero .moveUp Drück die Eingabetaste hero .moveDown Drück die Eingabetaste hero …" at bounding box center [1187, 210] width 375 height 178
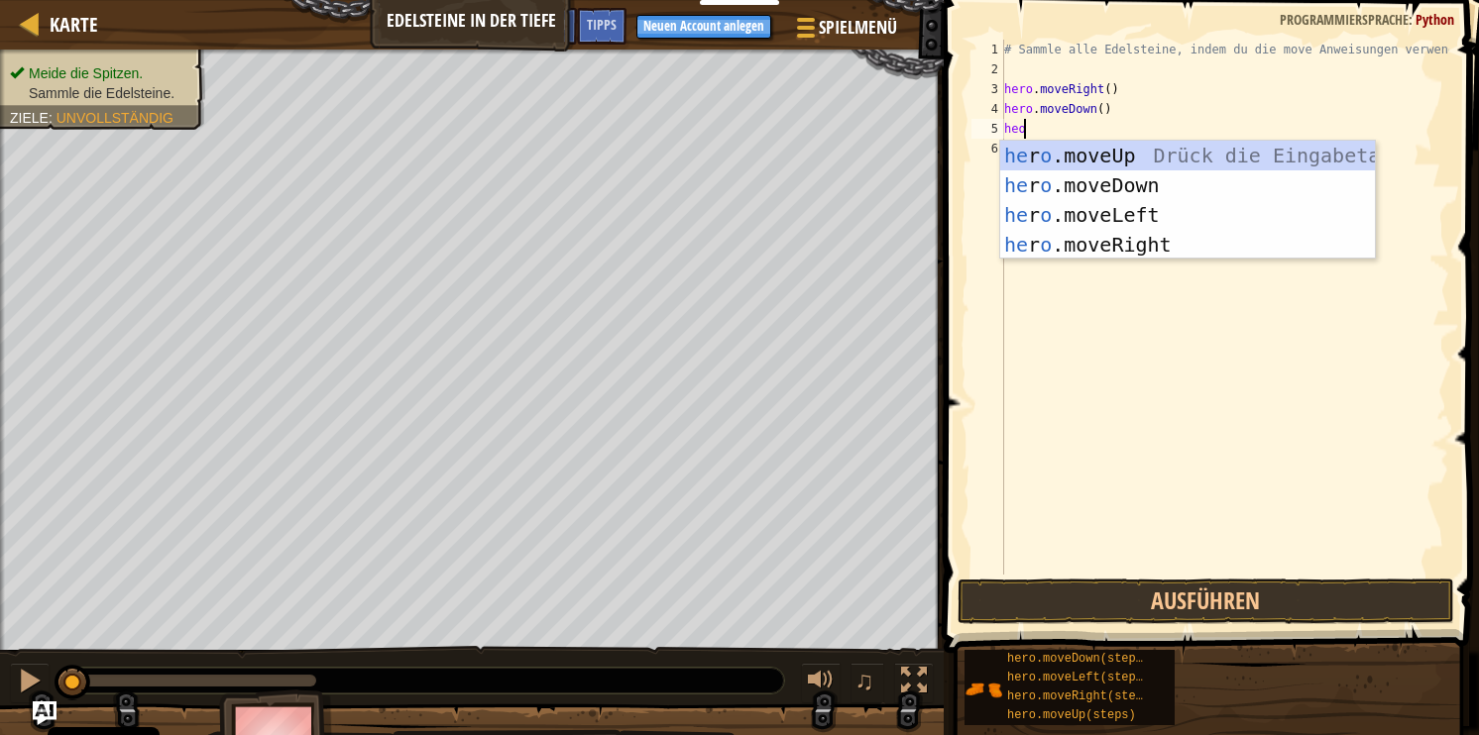
type textarea "he"
click at [1142, 156] on div "he ro.moveUp Drück die Eingabetaste he ro.moveDown Drück die Eingabetaste he ro…" at bounding box center [1187, 230] width 375 height 178
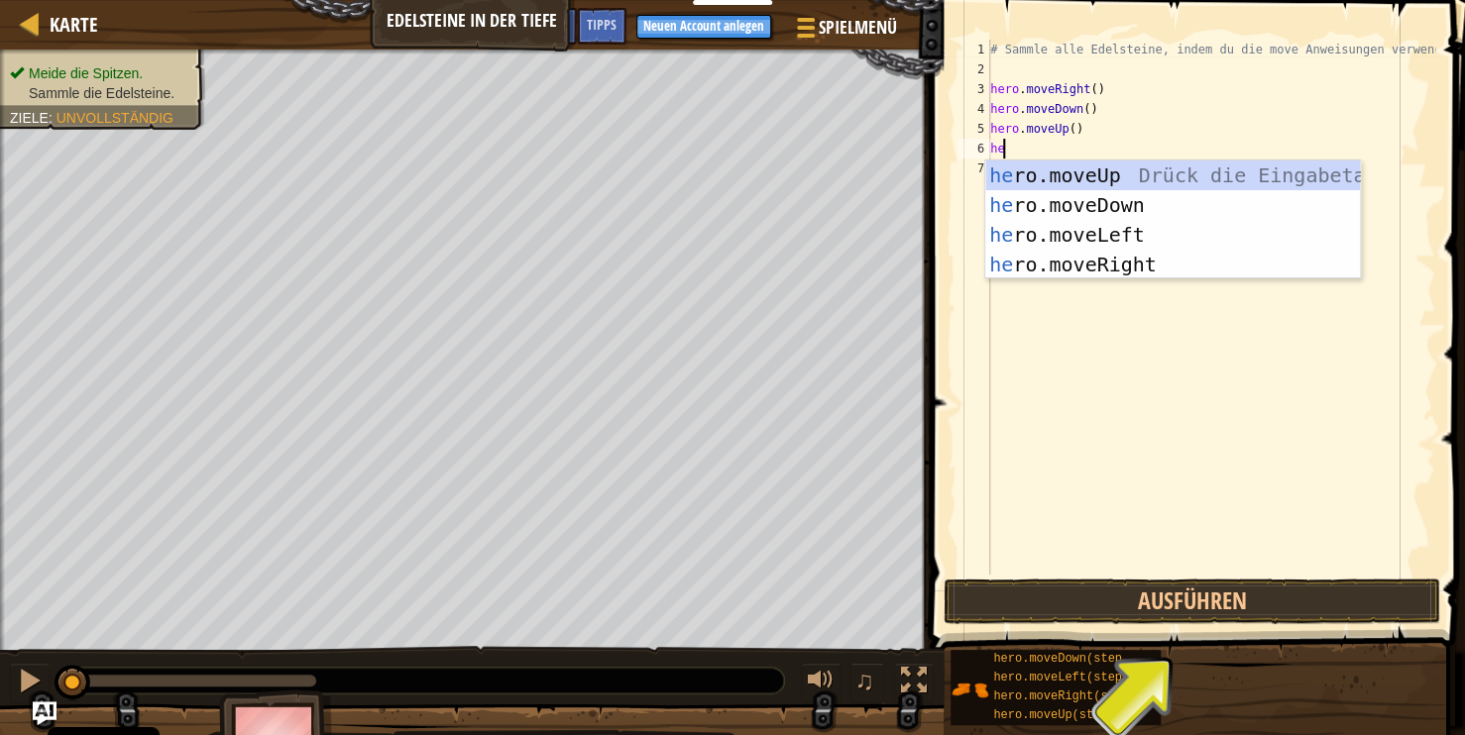
type textarea "hero"
click at [1122, 255] on div "hero .moveUp Drück die Eingabetaste hero .moveDown Drück die Eingabetaste hero …" at bounding box center [1172, 250] width 375 height 178
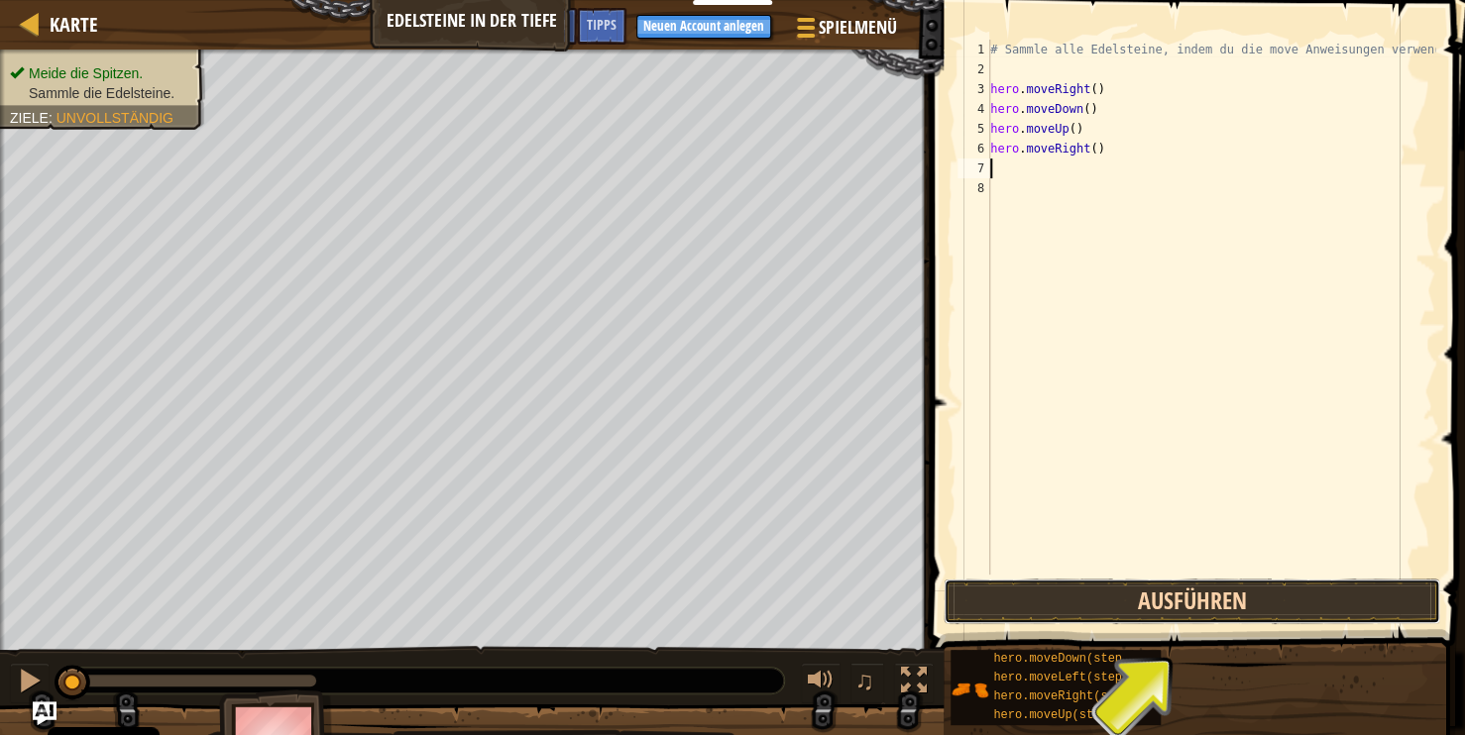
click at [1166, 594] on button "Ausführen" at bounding box center [1192, 602] width 497 height 46
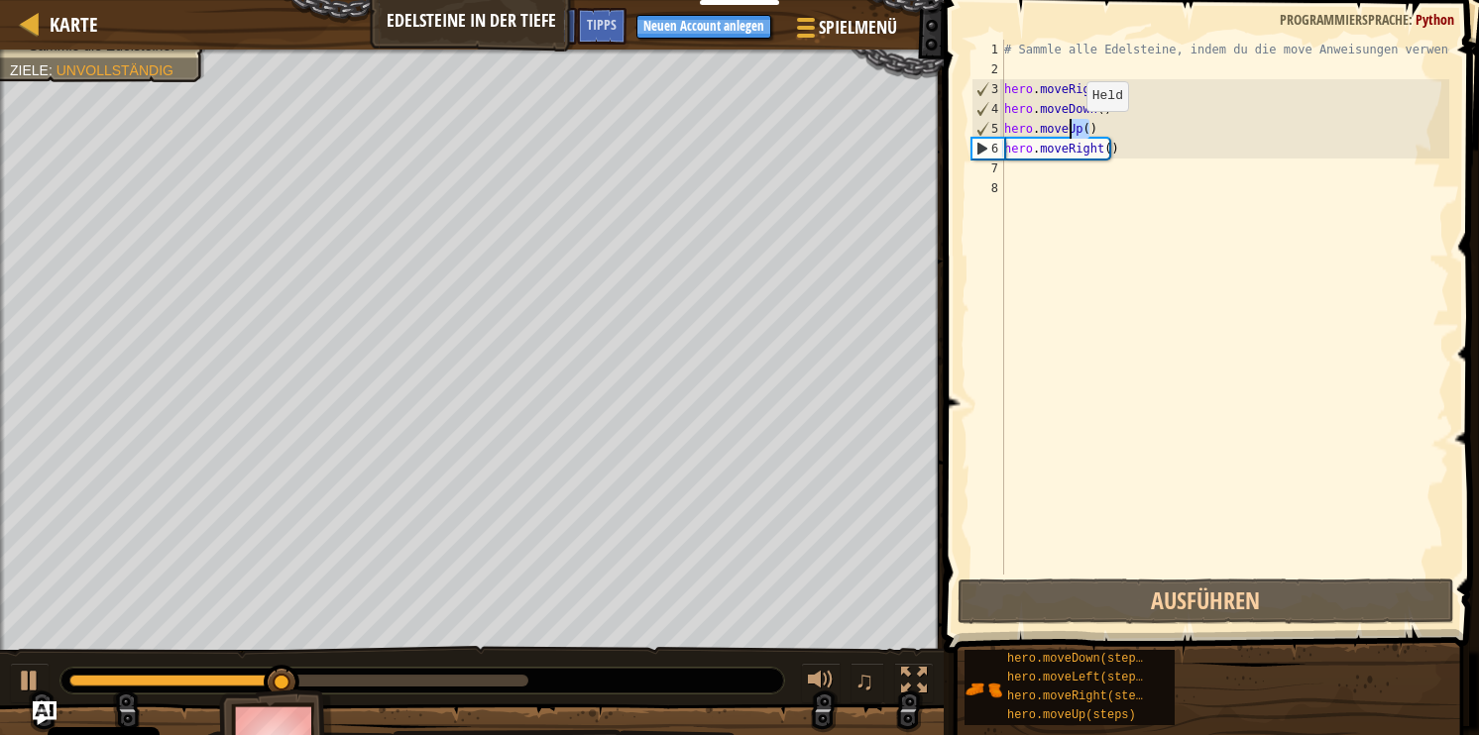
drag, startPoint x: 1098, startPoint y: 131, endPoint x: 1069, endPoint y: 131, distance: 29.7
click at [1069, 131] on div "# Sammle alle Edelsteine, indem du die move Anweisungen verwendest. hero . move…" at bounding box center [1224, 327] width 449 height 575
click at [1117, 149] on div "# Sammle alle Edelsteine, indem du die move Anweisungen verwendest. hero . move…" at bounding box center [1224, 327] width 449 height 575
click at [1079, 145] on div "# Sammle alle Edelsteine, indem du die move Anweisungen verwendest. hero . move…" at bounding box center [1224, 327] width 449 height 575
click at [1101, 129] on div "# Sammle alle Edelsteine, indem du die move Anweisungen verwendest. hero . move…" at bounding box center [1224, 327] width 449 height 575
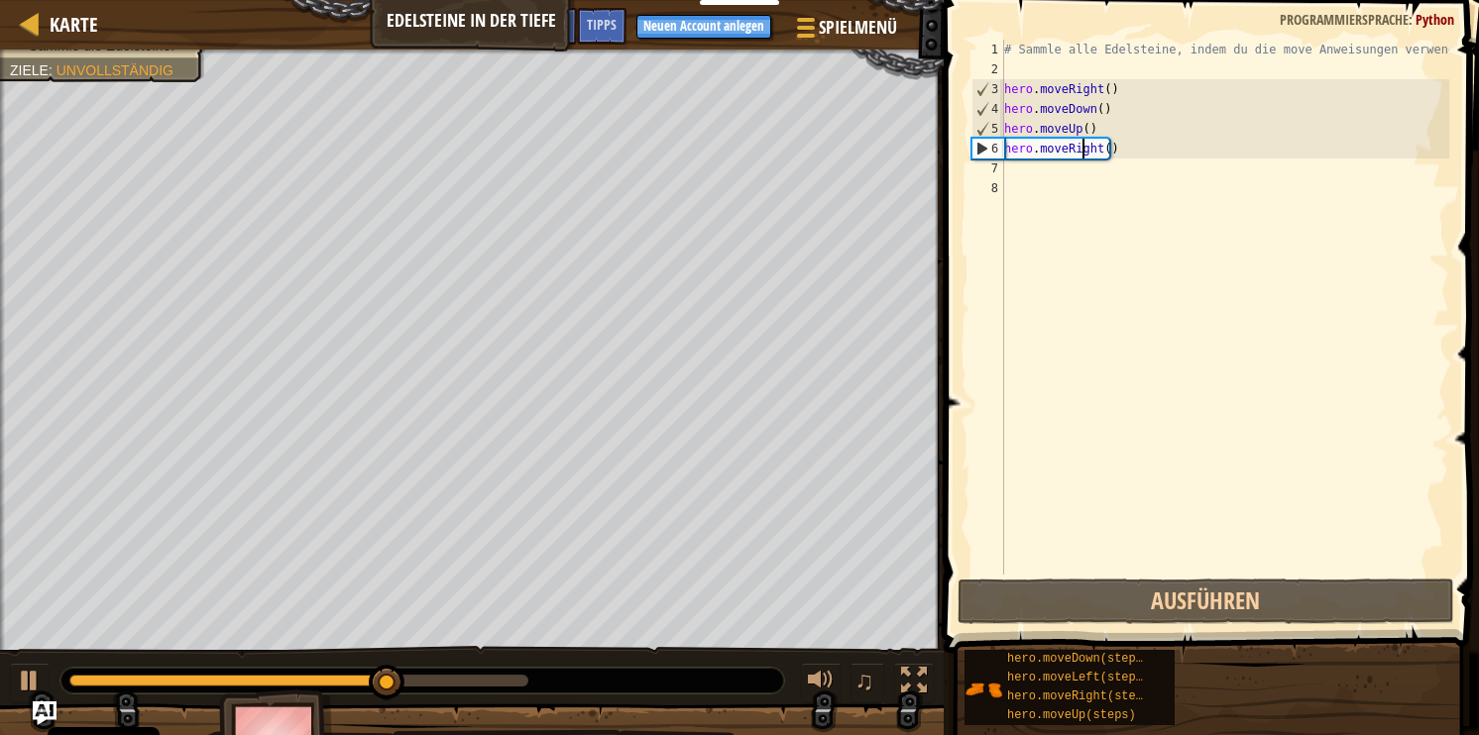
type textarea "hero.moveUp()"
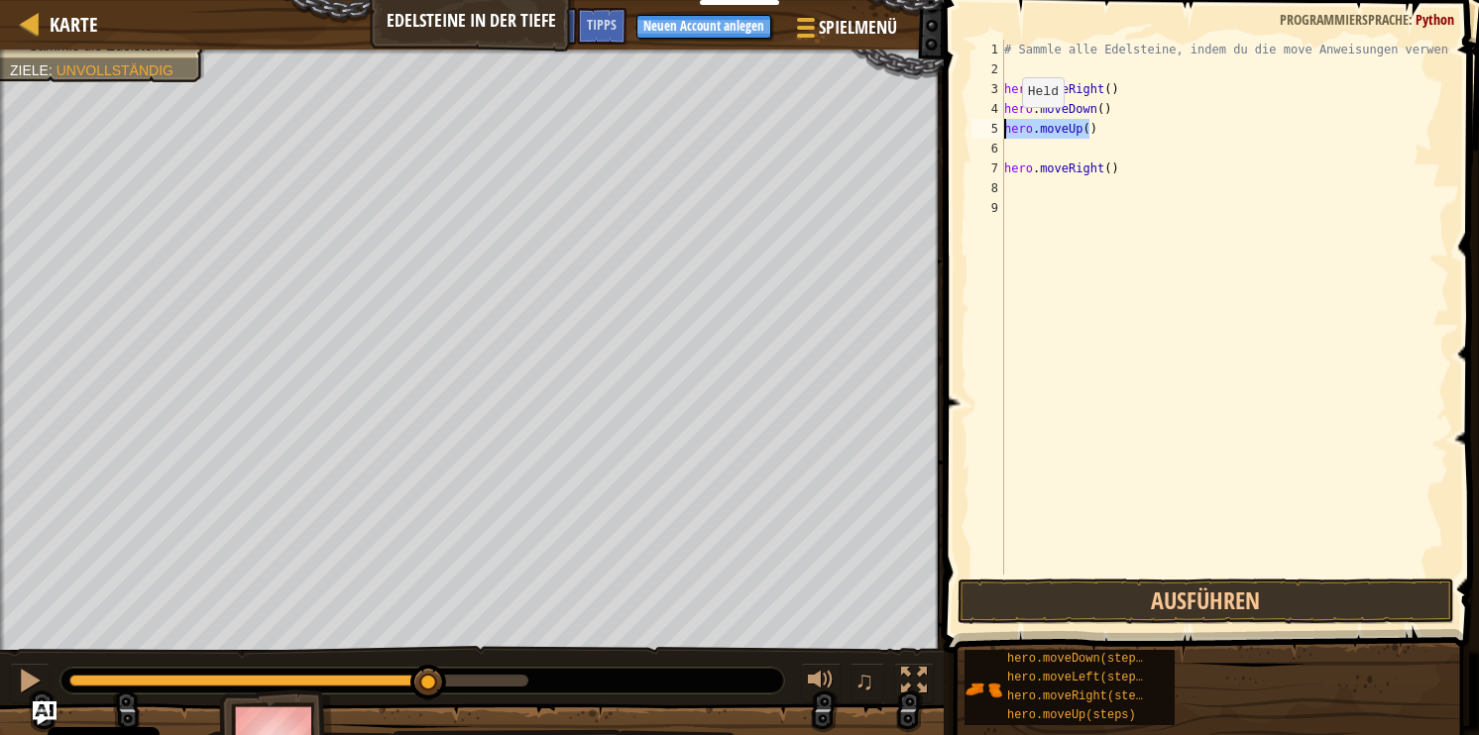
drag, startPoint x: 1101, startPoint y: 129, endPoint x: 987, endPoint y: 125, distance: 114.1
click at [987, 125] on div "1 2 3 4 5 6 7 8 9 # Sammle alle Edelsteine, indem du die move Anweisungen verwe…" at bounding box center [1208, 307] width 482 height 535
type textarea "hero.moveUp()"
click at [1033, 149] on div "# Sammle alle Edelsteine, indem du die move Anweisungen verwendest. hero . move…" at bounding box center [1224, 327] width 449 height 575
paste textarea "hero.moveRight()"
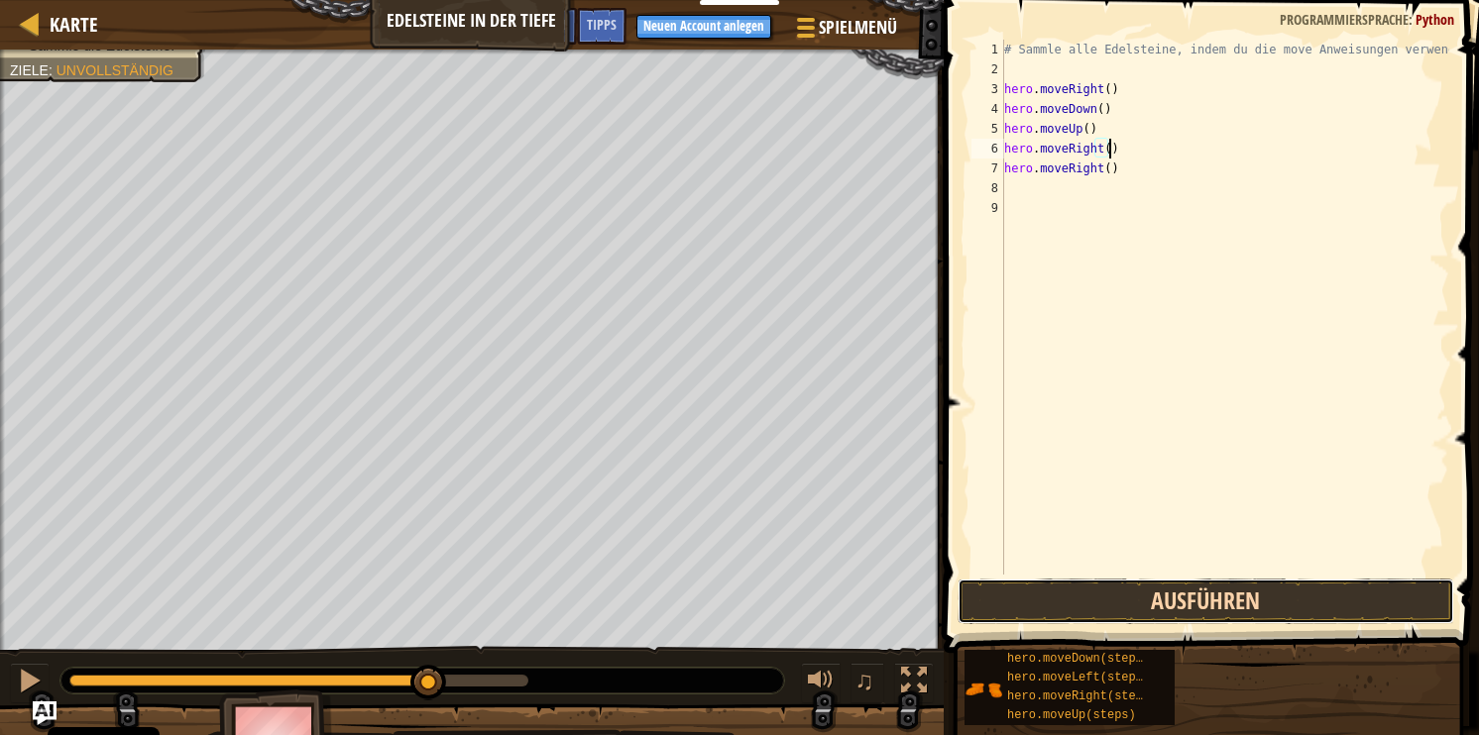
click at [1169, 606] on button "Ausführen" at bounding box center [1206, 602] width 497 height 46
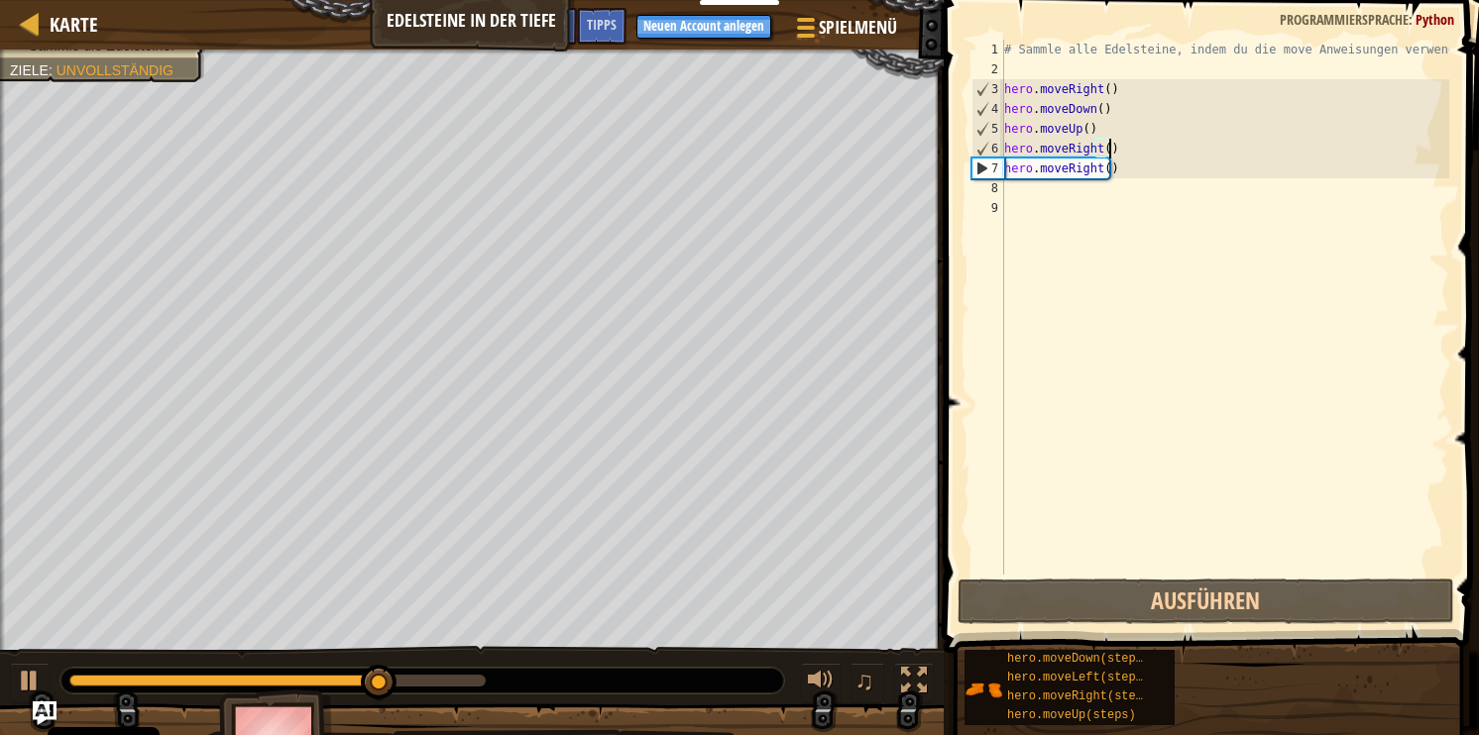
drag, startPoint x: 1126, startPoint y: 168, endPoint x: 1110, endPoint y: 159, distance: 18.2
click at [1123, 165] on div "# Sammle alle Edelsteine, indem du die move Anweisungen verwendest. hero . move…" at bounding box center [1224, 327] width 449 height 575
click at [1082, 156] on div "# Sammle alle Edelsteine, indem du die move Anweisungen verwendest. hero . move…" at bounding box center [1224, 327] width 449 height 575
click at [1079, 150] on div "# Sammle alle Edelsteine, indem du die move Anweisungen verwendest. hero . move…" at bounding box center [1224, 307] width 449 height 535
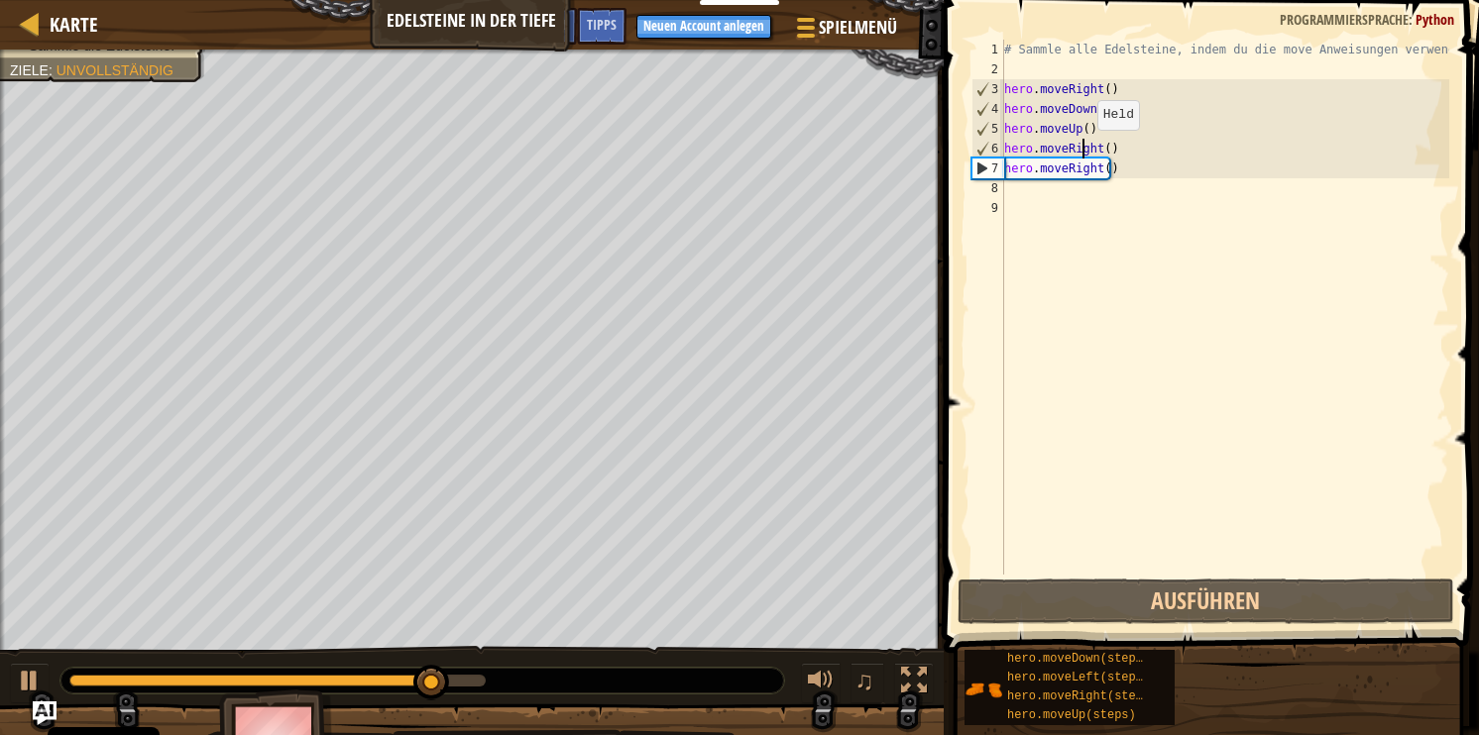
click at [1079, 149] on div "# Sammle alle Edelsteine, indem du die move Anweisungen verwendest. hero . move…" at bounding box center [1224, 327] width 449 height 575
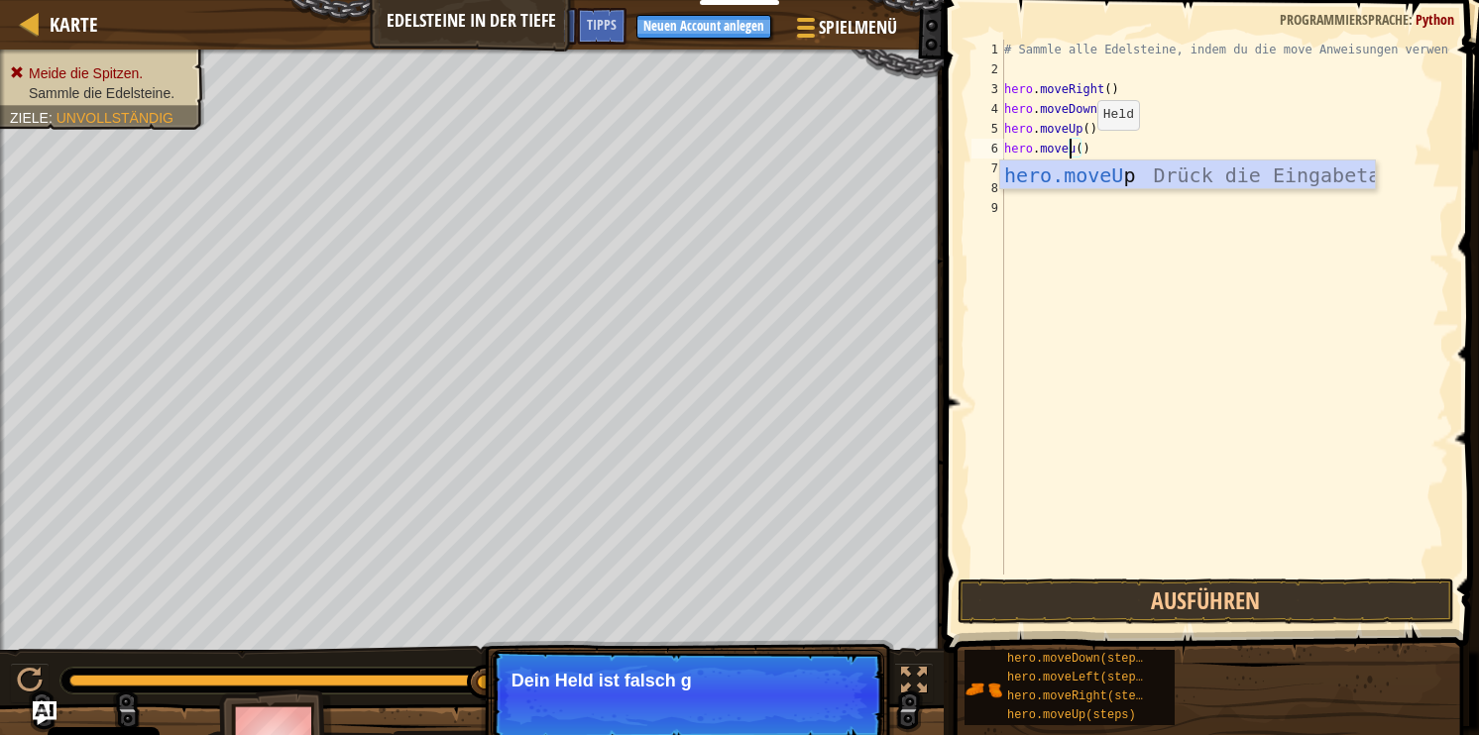
scroll to position [9, 4]
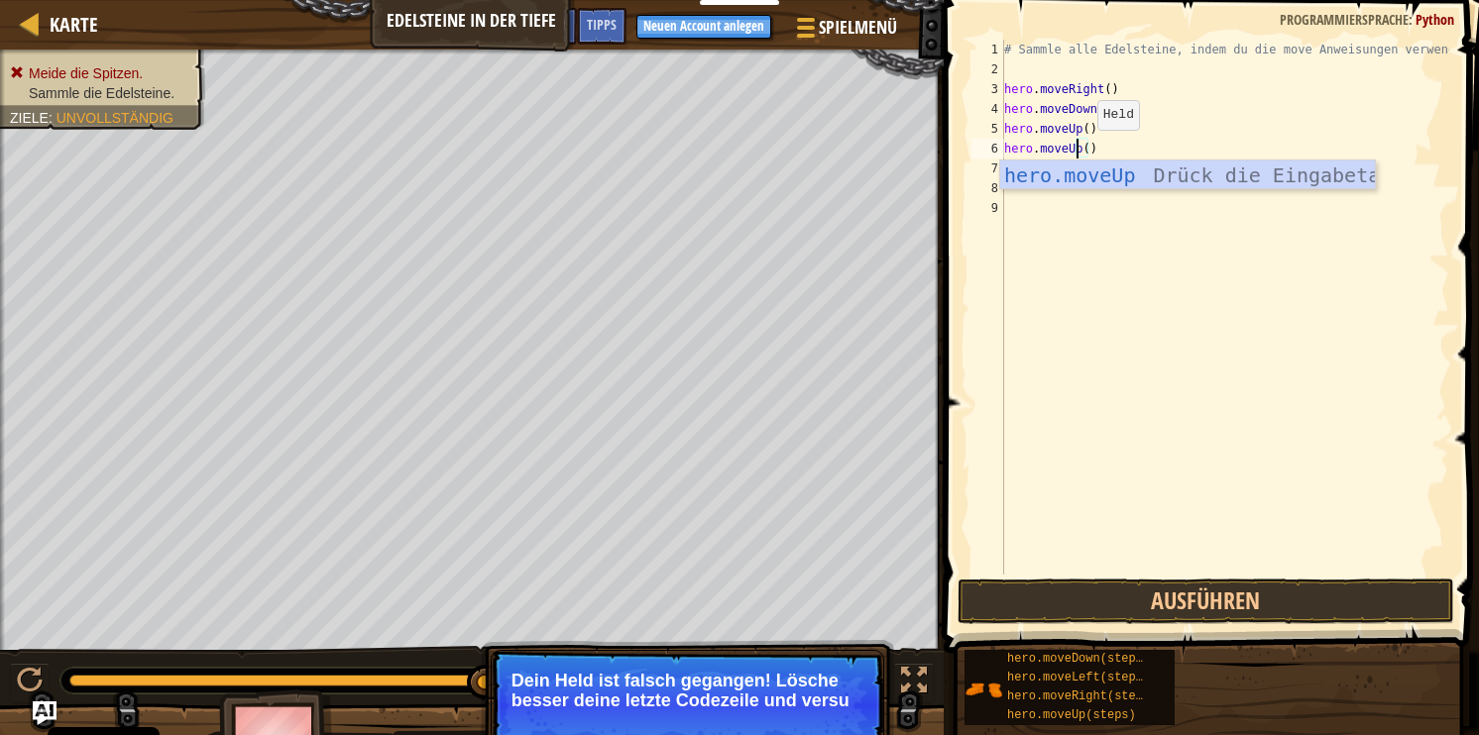
type textarea "hero.moveUp"
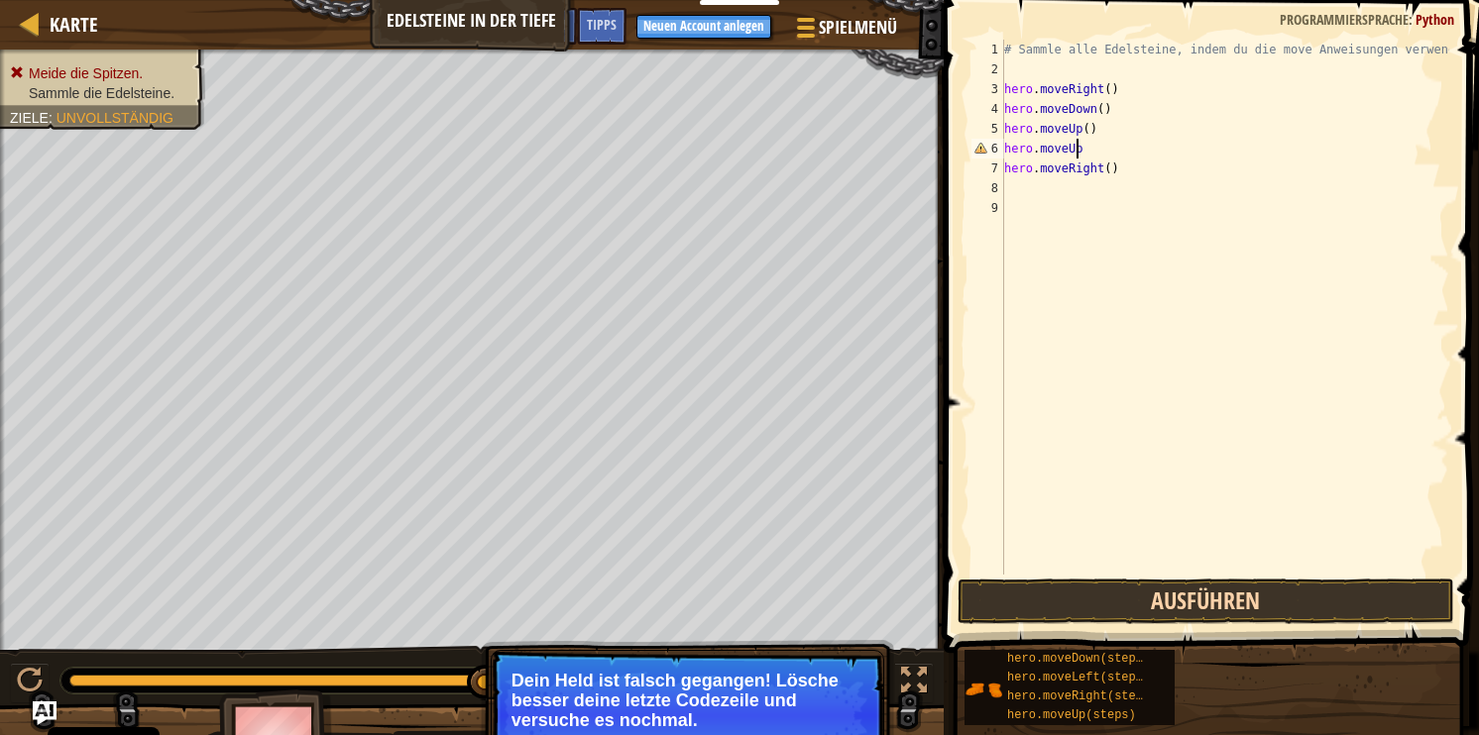
drag, startPoint x: 1156, startPoint y: 561, endPoint x: 1155, endPoint y: 584, distance: 22.8
click at [1156, 569] on div "# Sammle alle Edelsteine, indem du die move Anweisungen verwendest. hero . move…" at bounding box center [1224, 327] width 449 height 575
click at [1155, 584] on button "Ausführen" at bounding box center [1206, 602] width 497 height 46
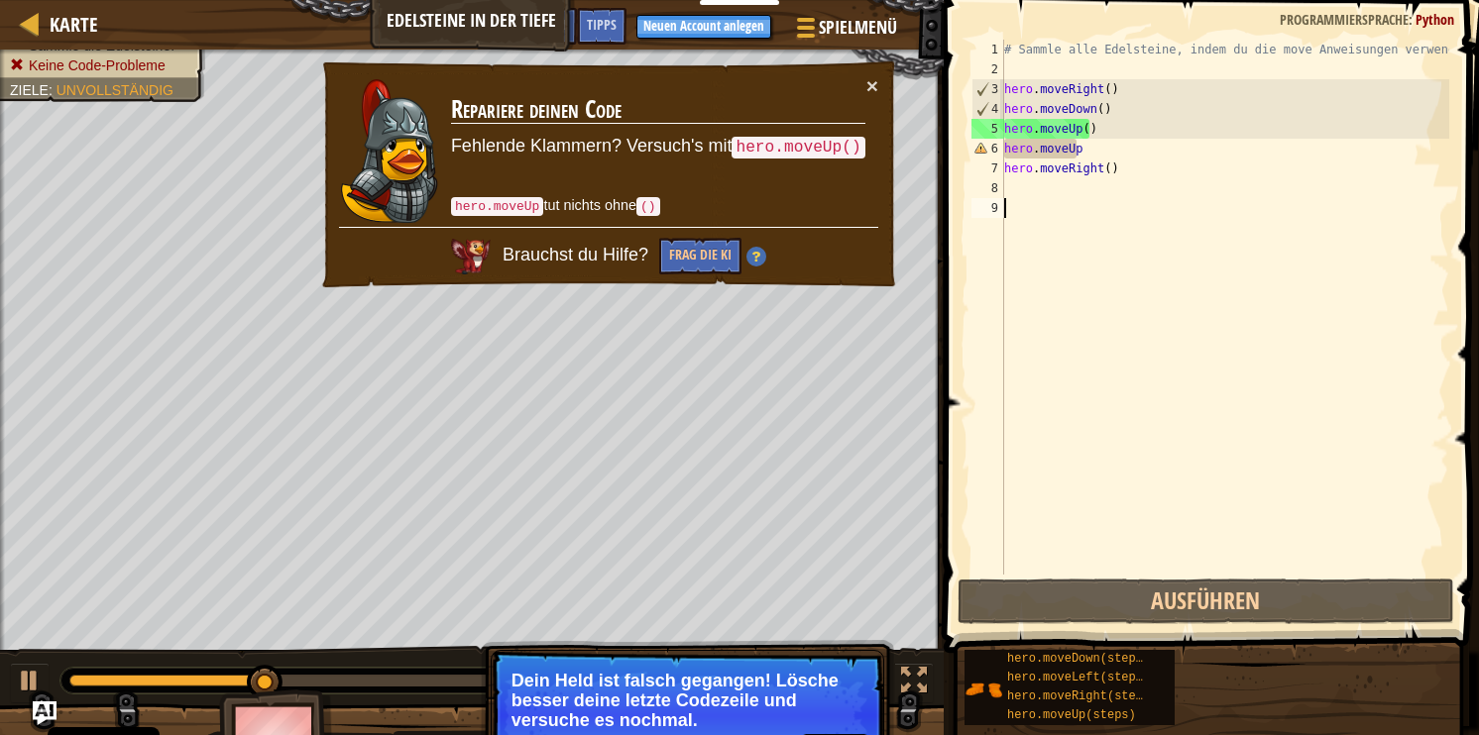
click at [1146, 297] on div "# Sammle alle Edelsteine, indem du die move Anweisungen verwendest. hero . move…" at bounding box center [1224, 327] width 449 height 575
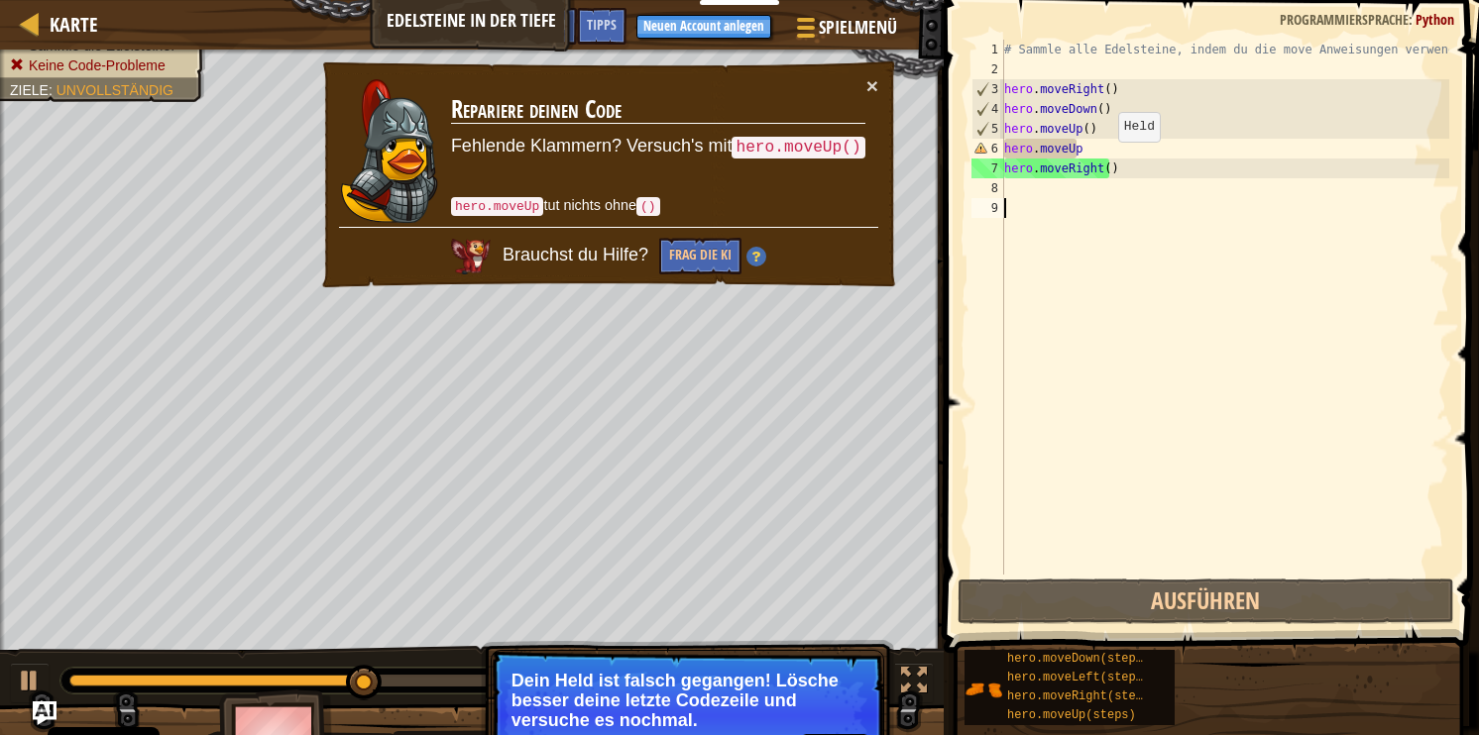
click at [1092, 150] on div "# Sammle alle Edelsteine, indem du die move Anweisungen verwendest. hero . move…" at bounding box center [1224, 327] width 449 height 575
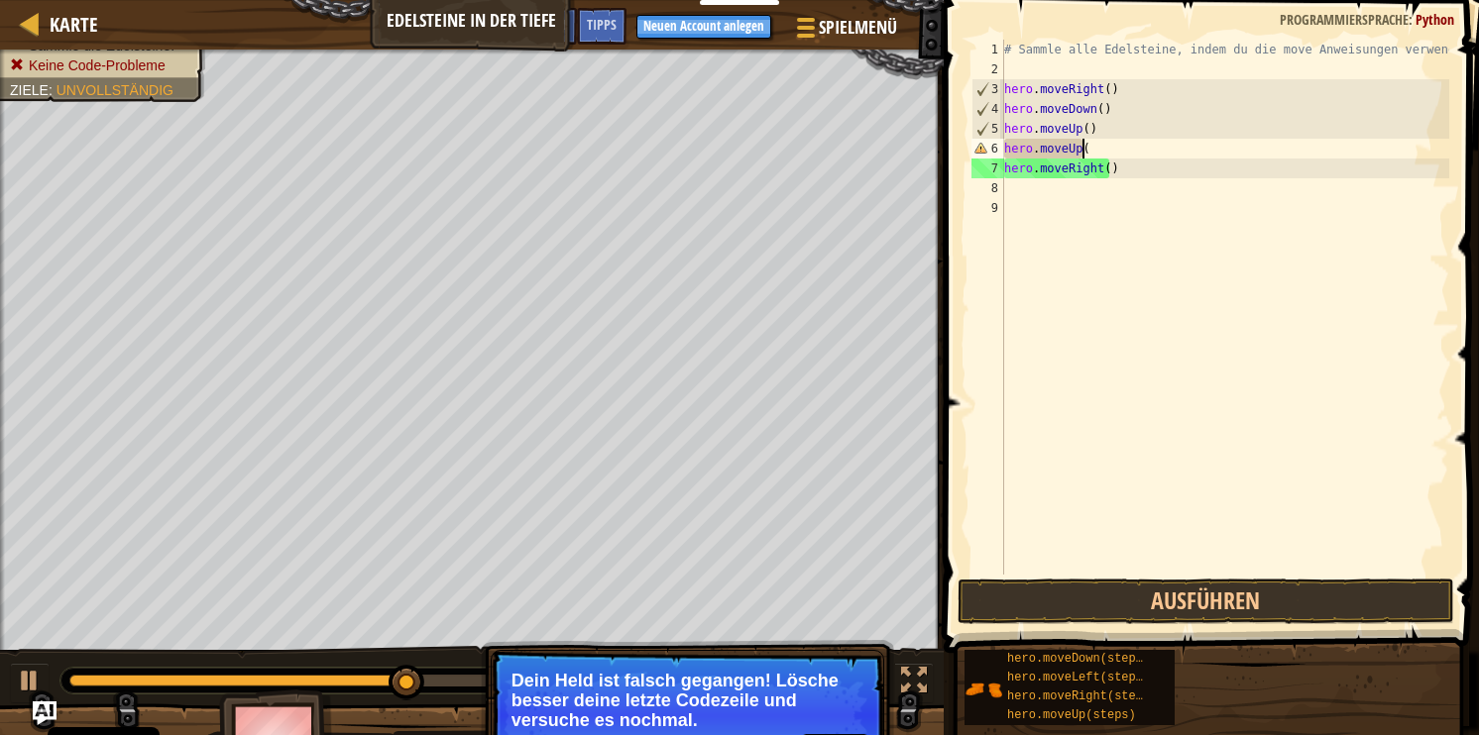
scroll to position [9, 5]
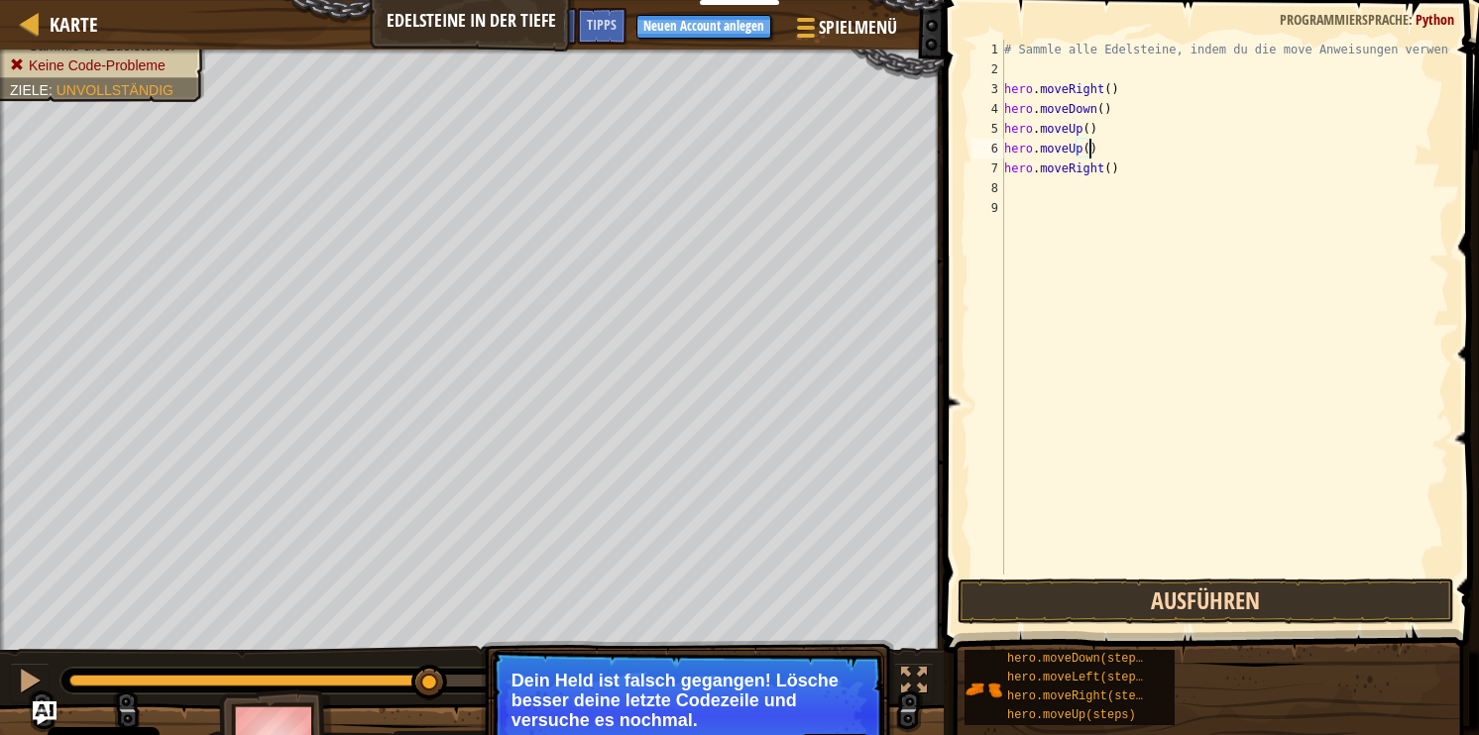
type textarea "hero.moveUp()"
click at [1241, 611] on button "Ausführen" at bounding box center [1206, 602] width 497 height 46
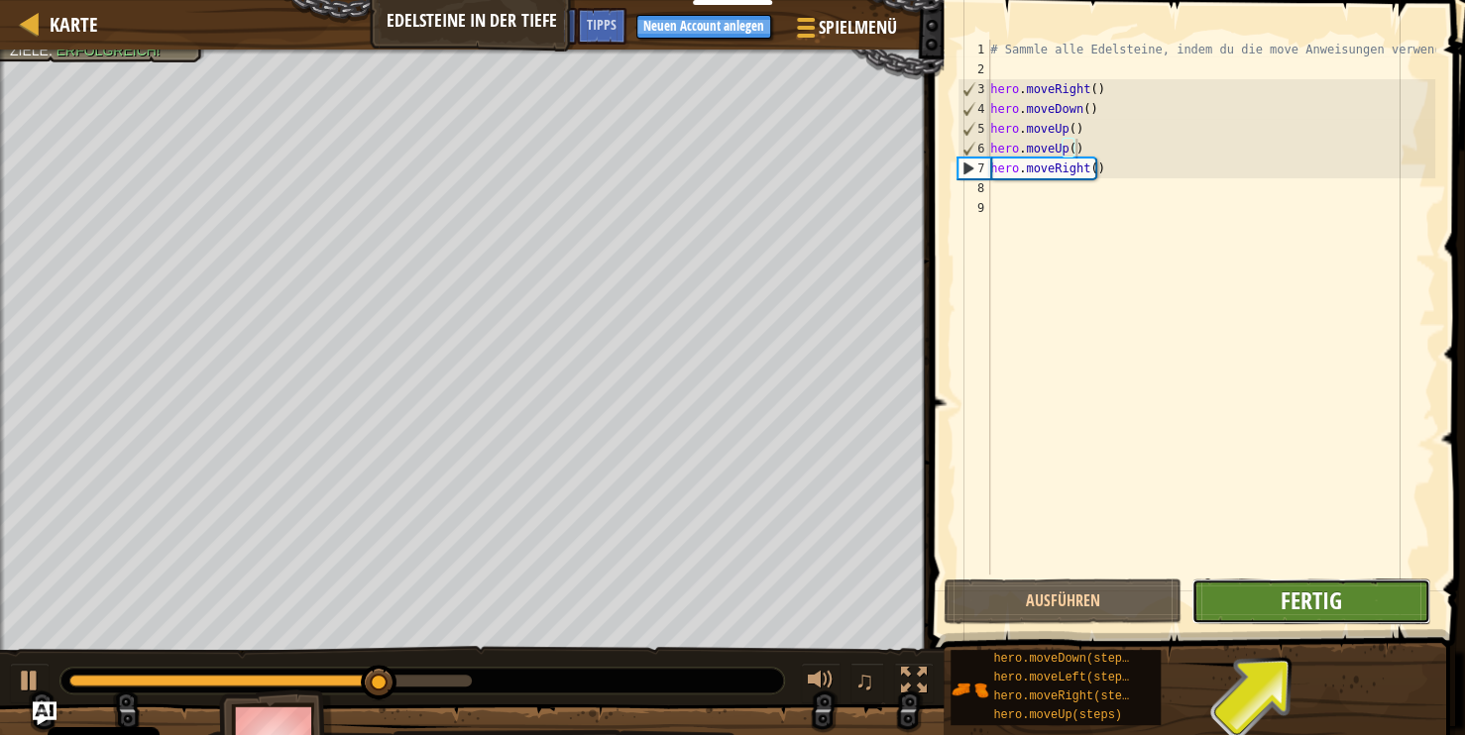
click at [1336, 613] on span "Fertig" at bounding box center [1310, 601] width 61 height 32
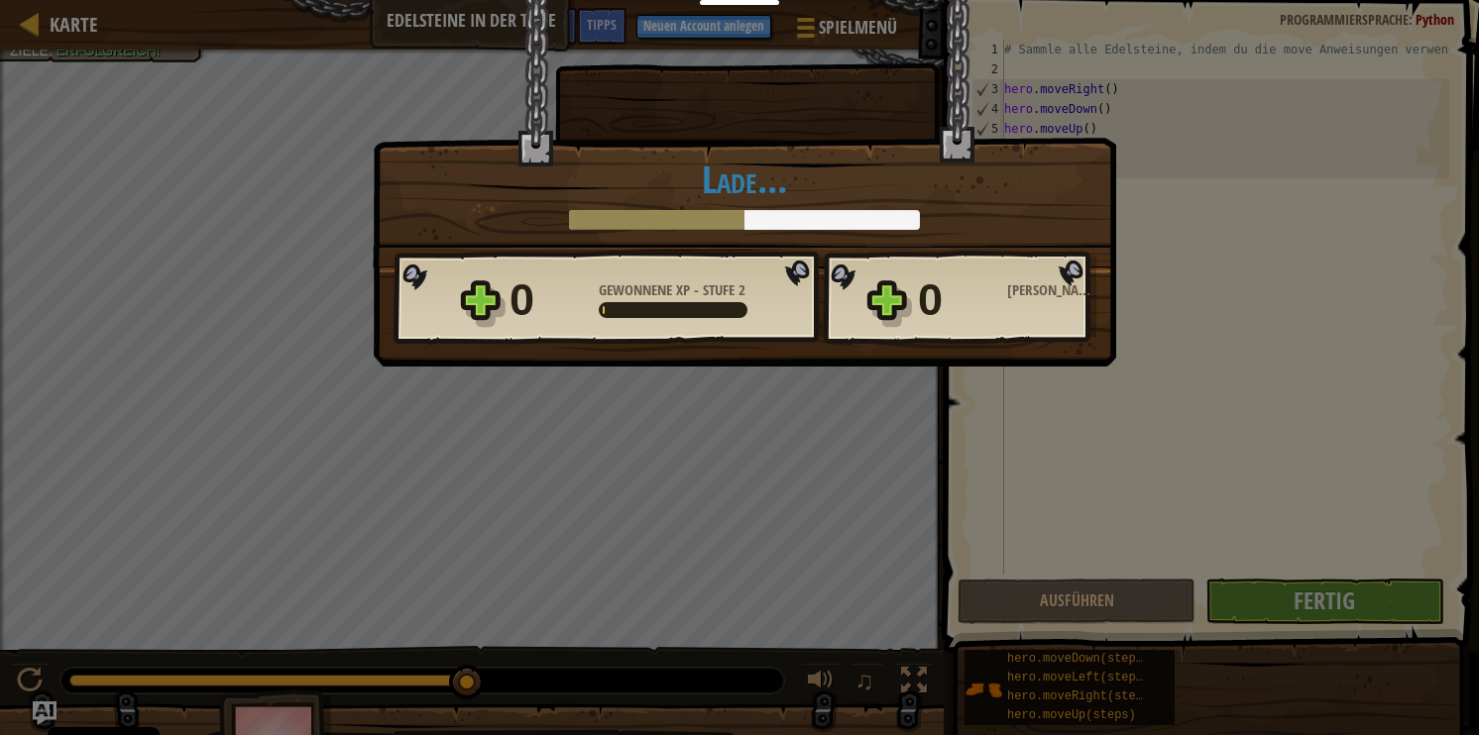
click at [817, 295] on div "0 Gewonnene XP - Stufe 2 0 Gewonnene Edelsteine" at bounding box center [745, 298] width 703 height 95
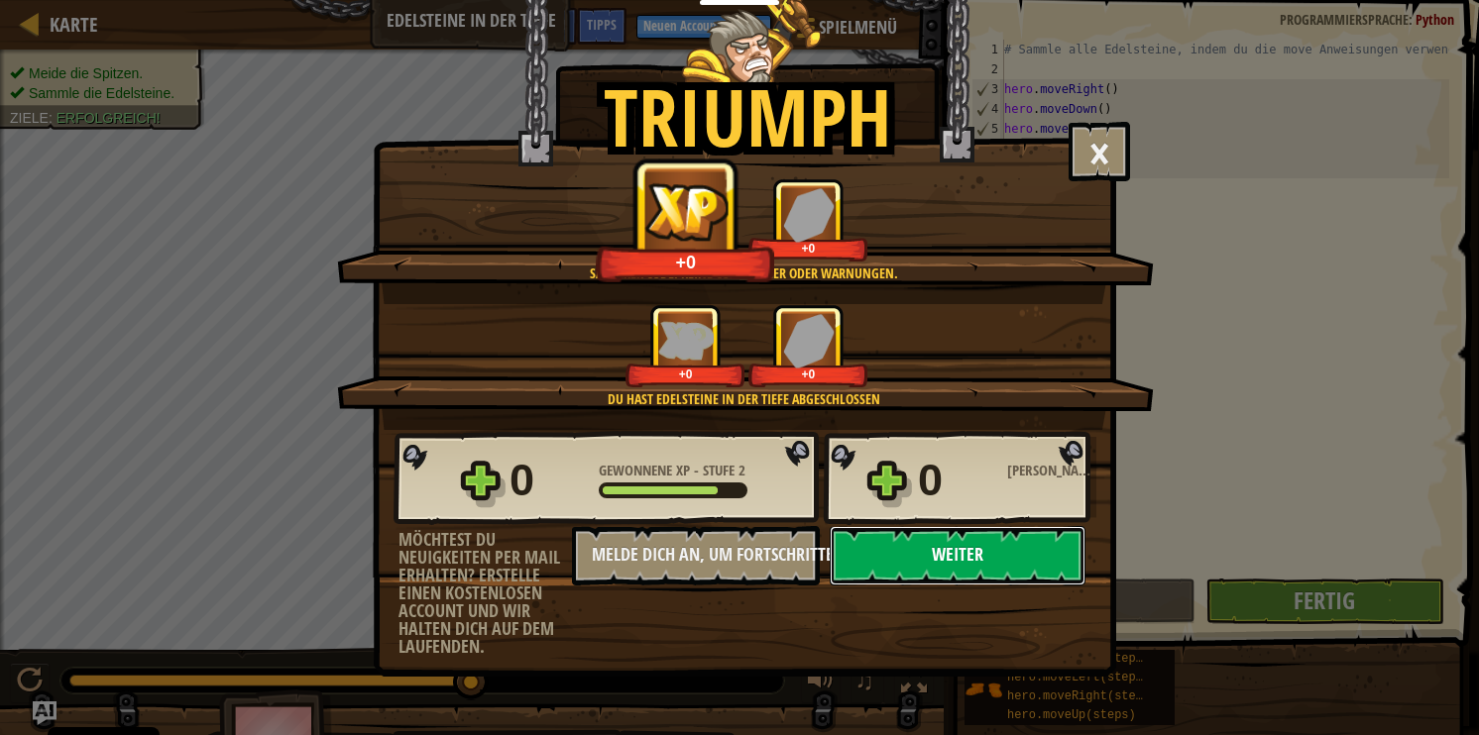
click at [983, 561] on button "Weiter" at bounding box center [958, 555] width 256 height 59
select select "de-DE"
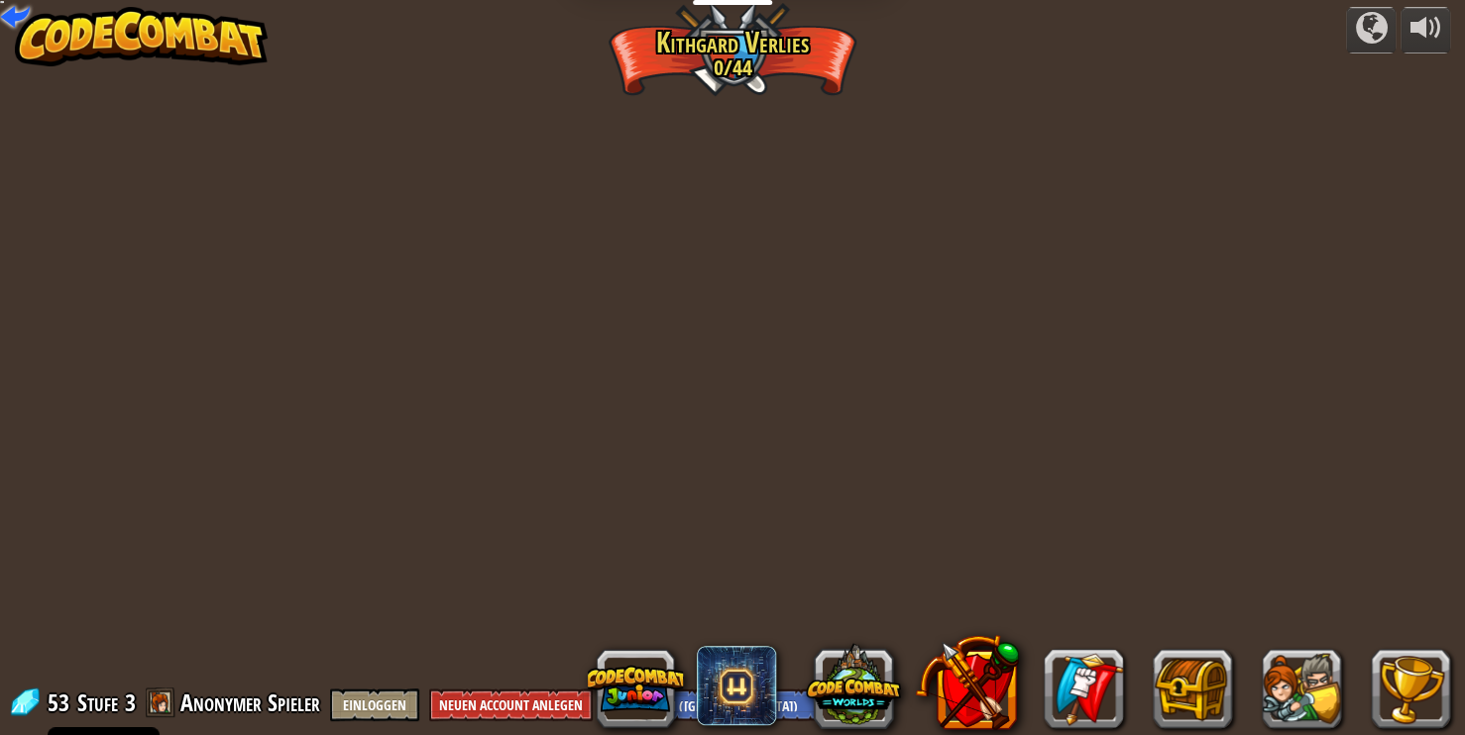
select select "de-DE"
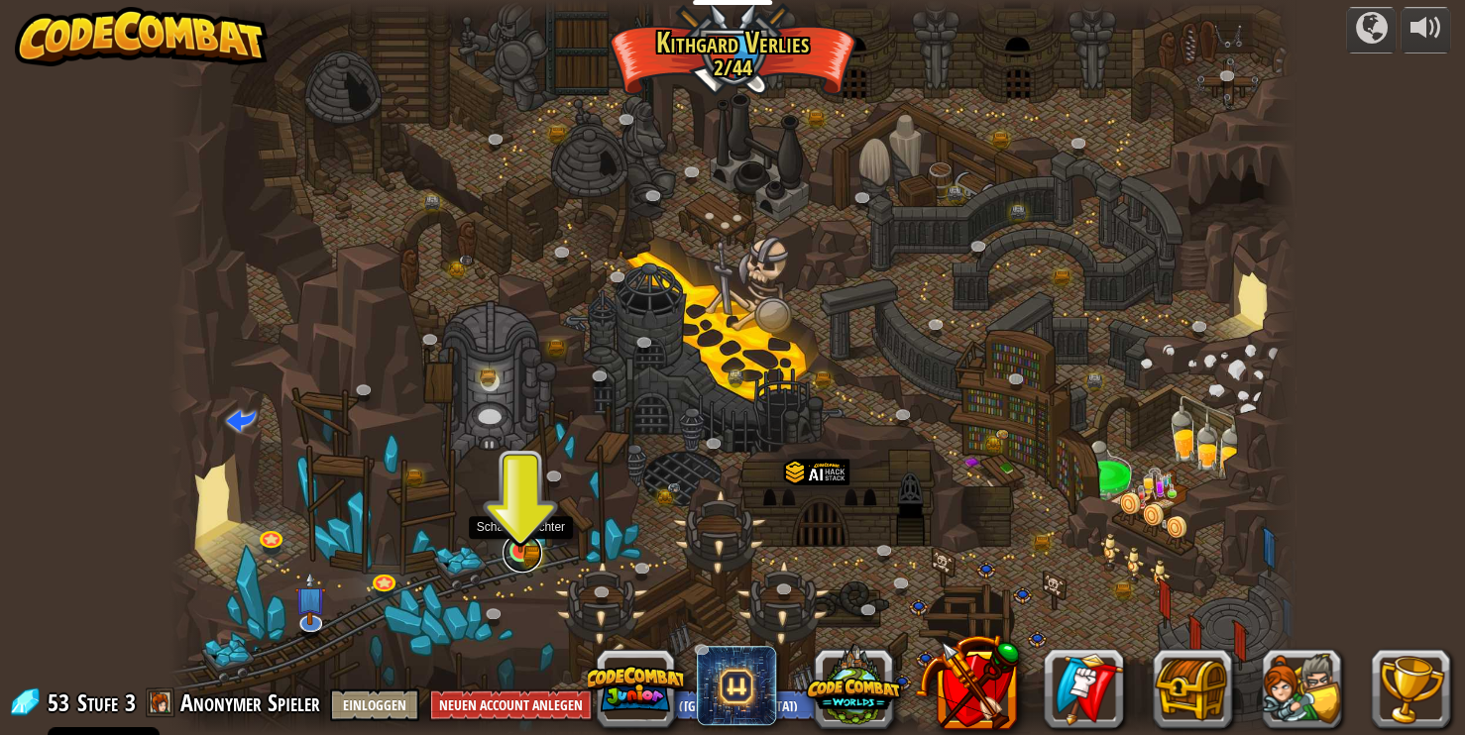
click at [519, 557] on link at bounding box center [523, 553] width 40 height 40
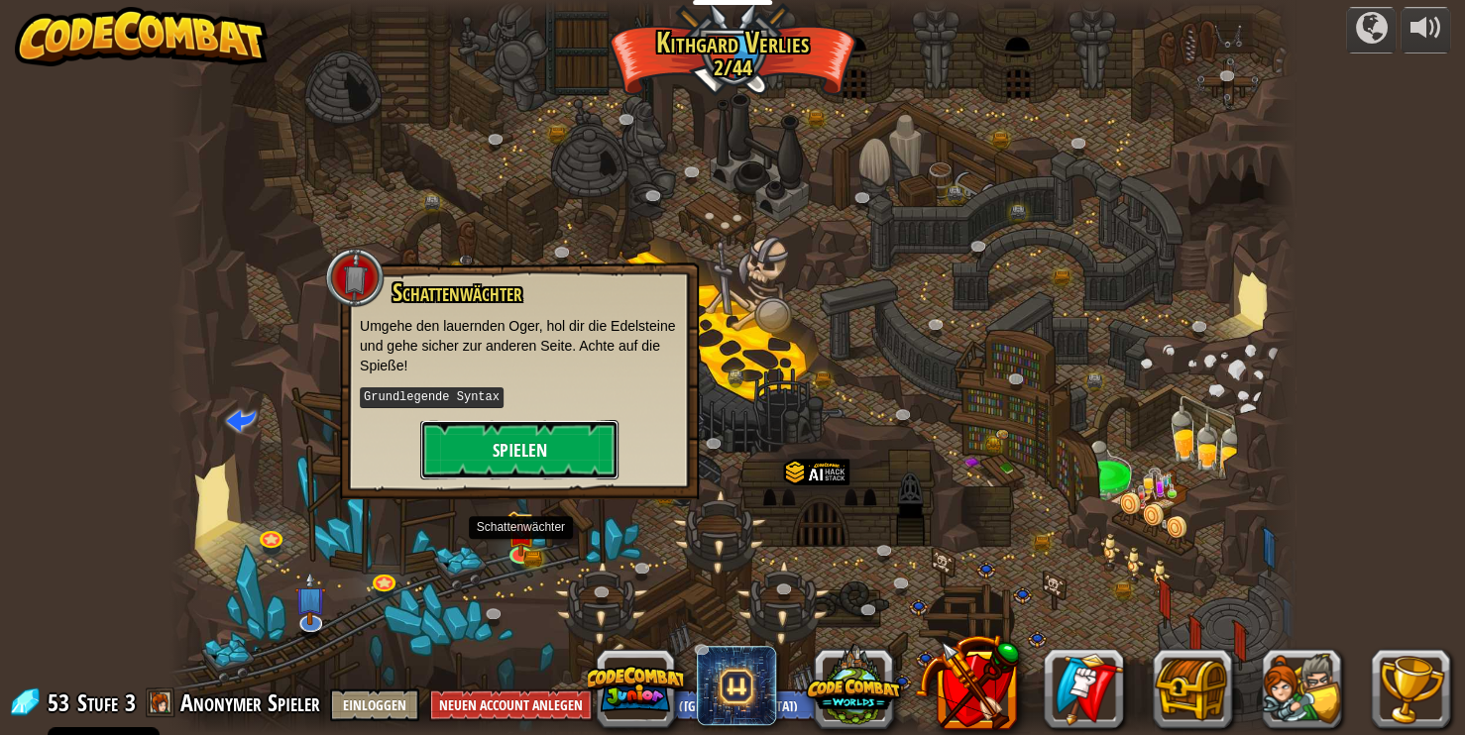
click at [530, 448] on button "Spielen" at bounding box center [519, 449] width 198 height 59
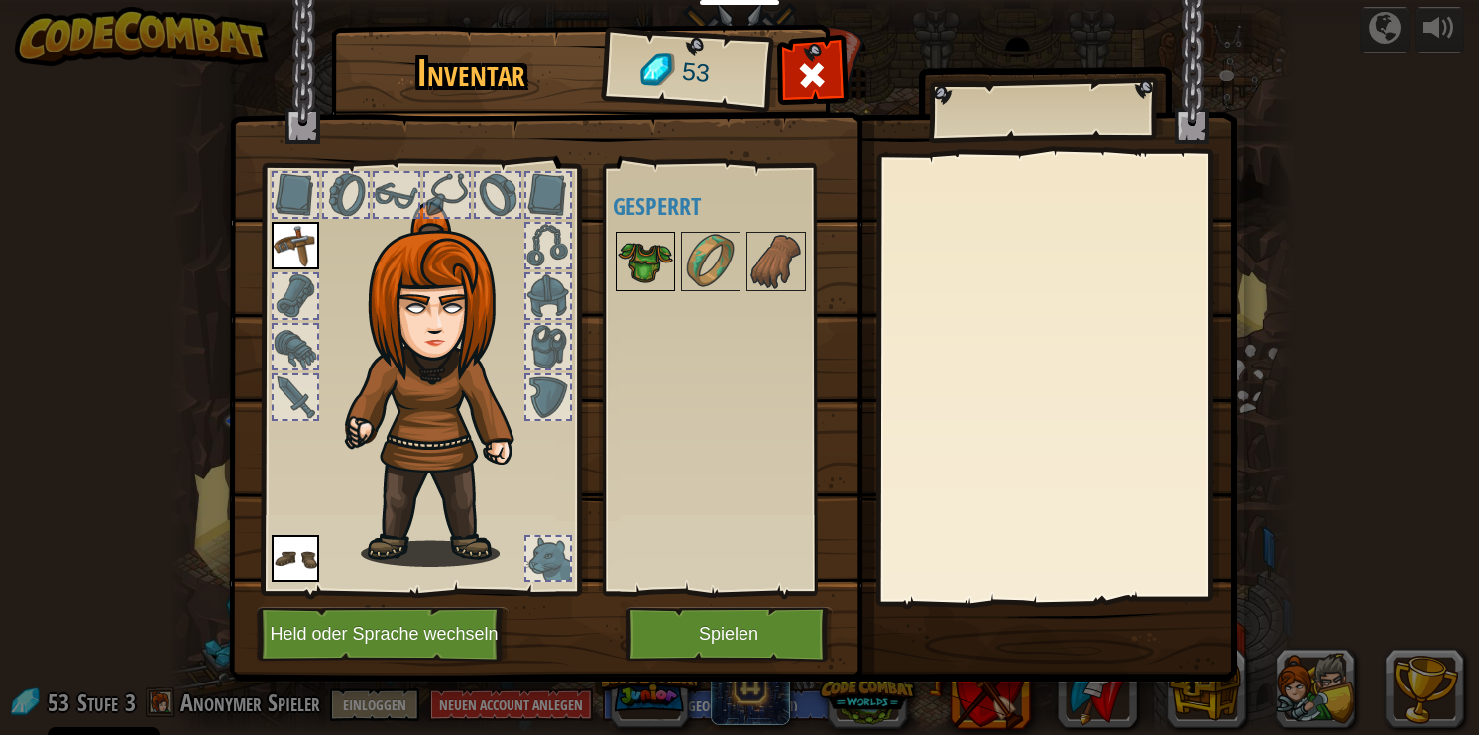
click at [646, 255] on img at bounding box center [646, 262] width 56 height 56
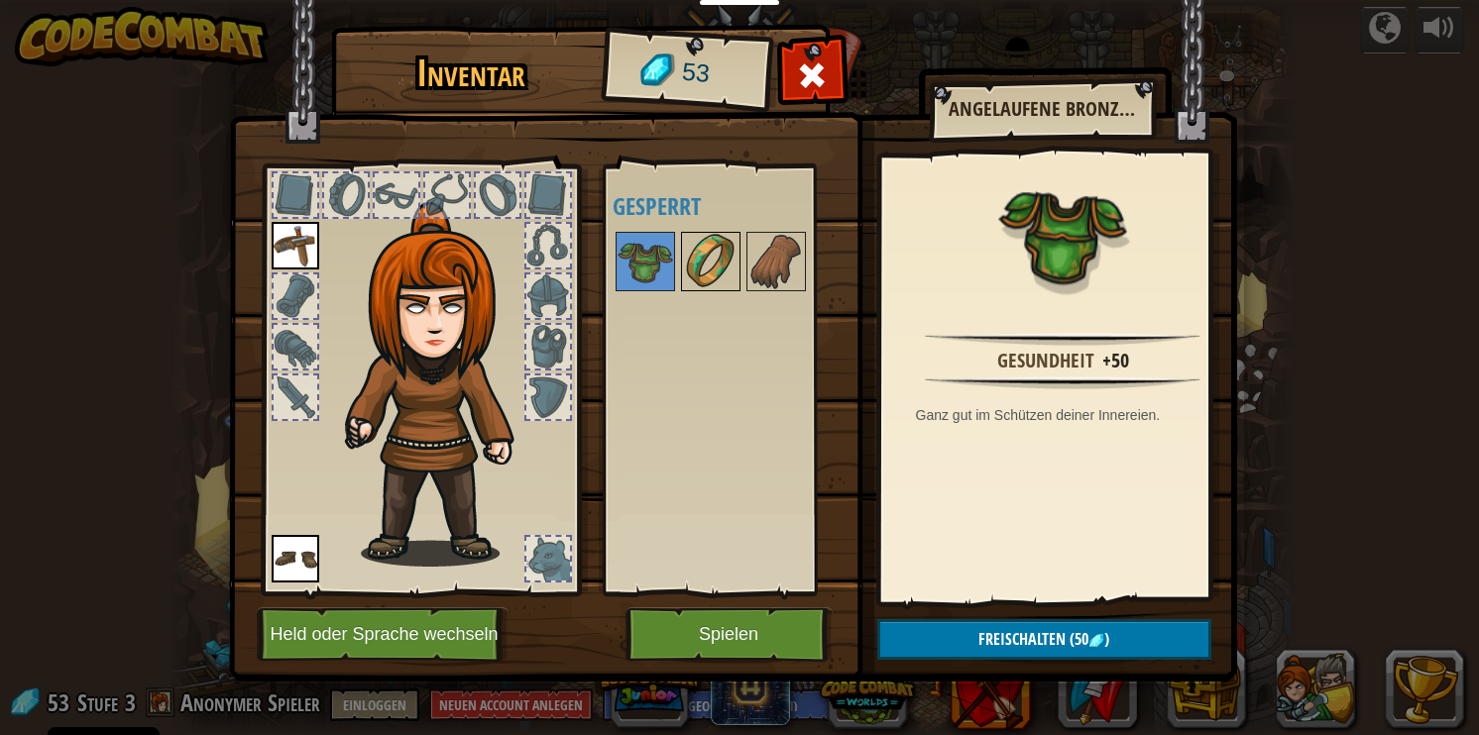
click at [705, 265] on img at bounding box center [711, 262] width 56 height 56
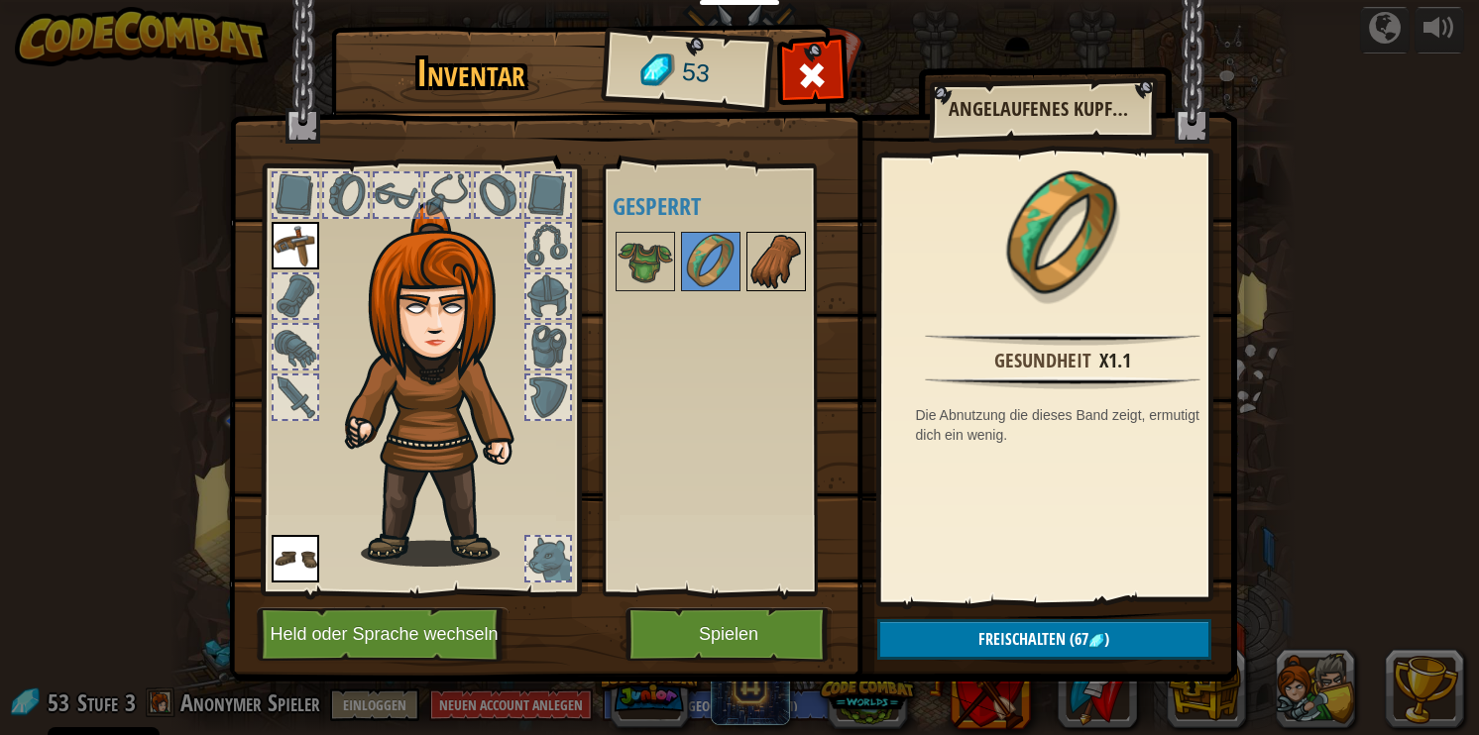
click at [753, 266] on img at bounding box center [776, 262] width 56 height 56
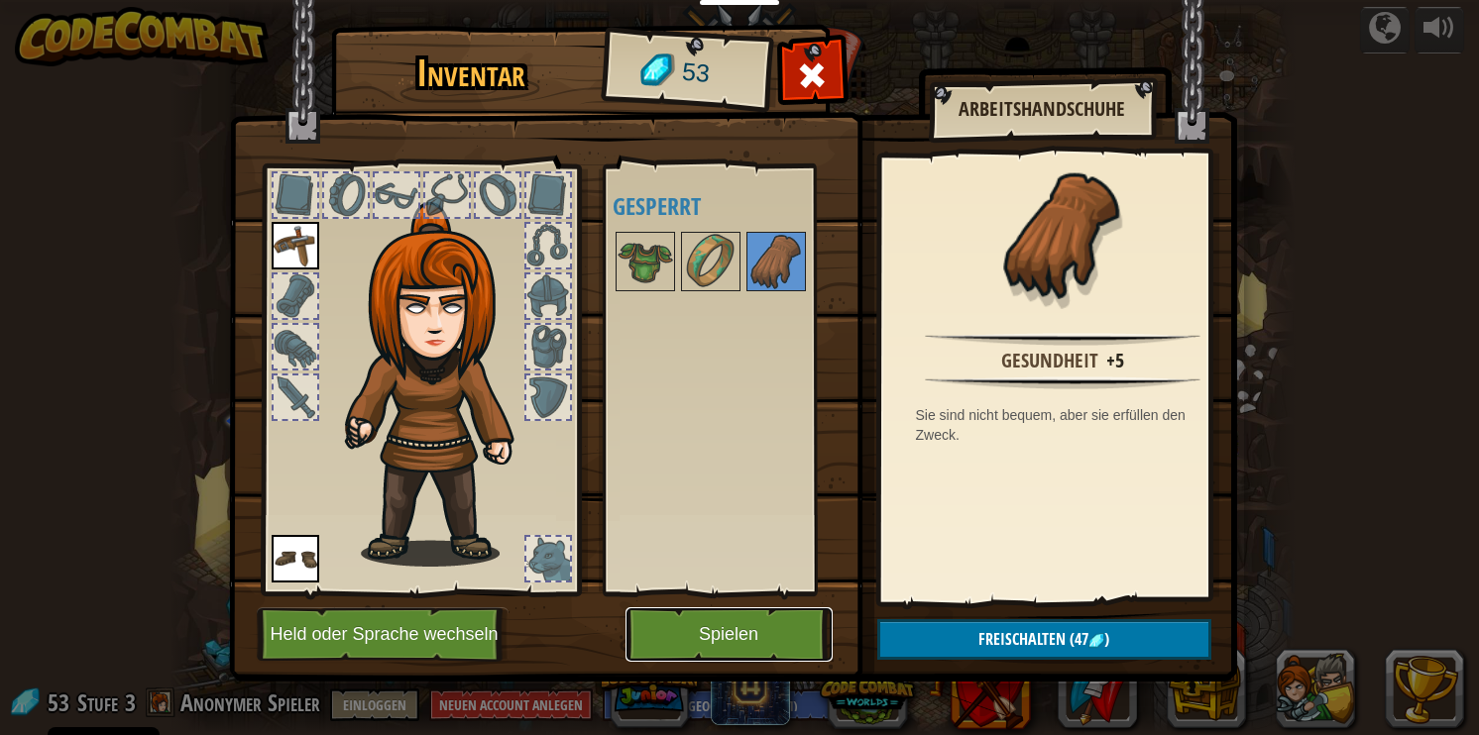
click at [688, 640] on button "Spielen" at bounding box center [728, 635] width 207 height 55
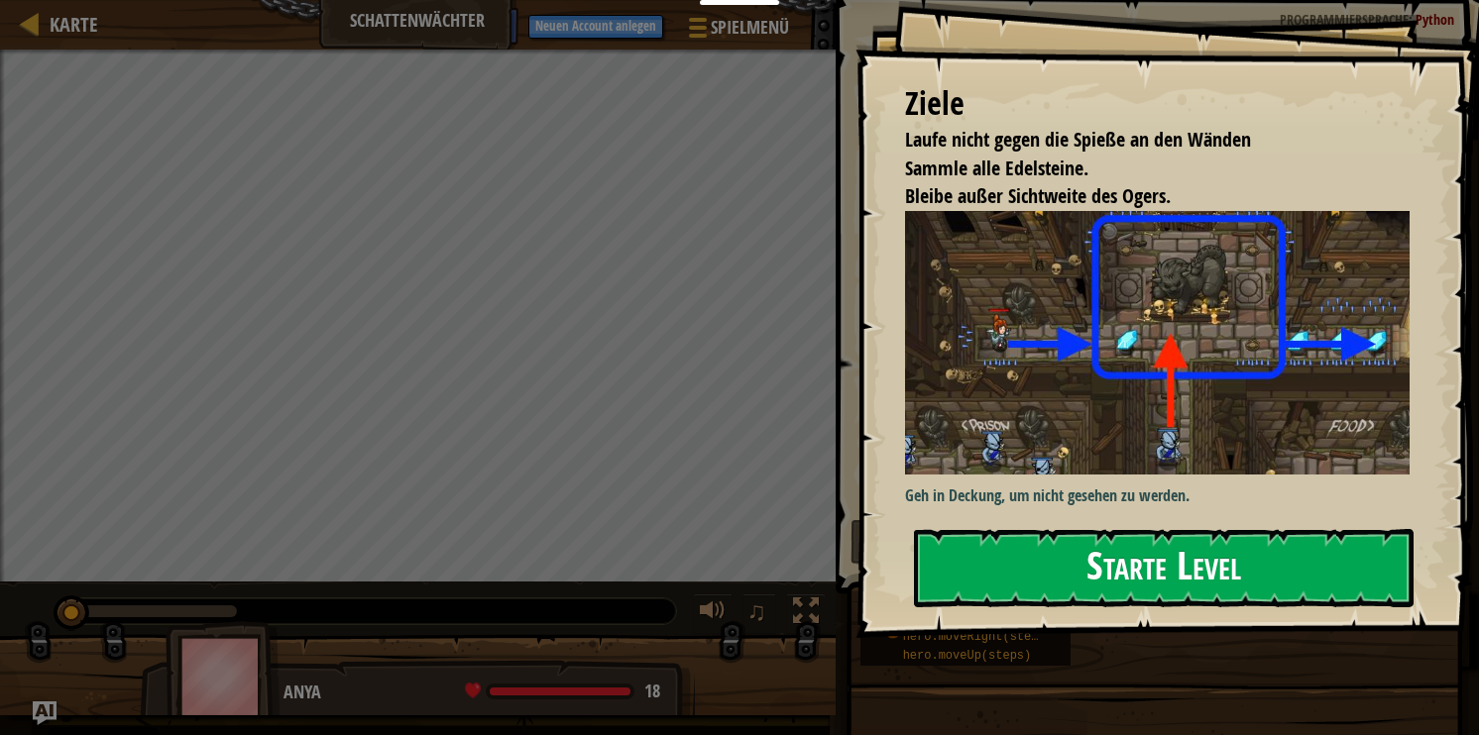
click at [1172, 573] on button "Starte Level" at bounding box center [1164, 568] width 500 height 78
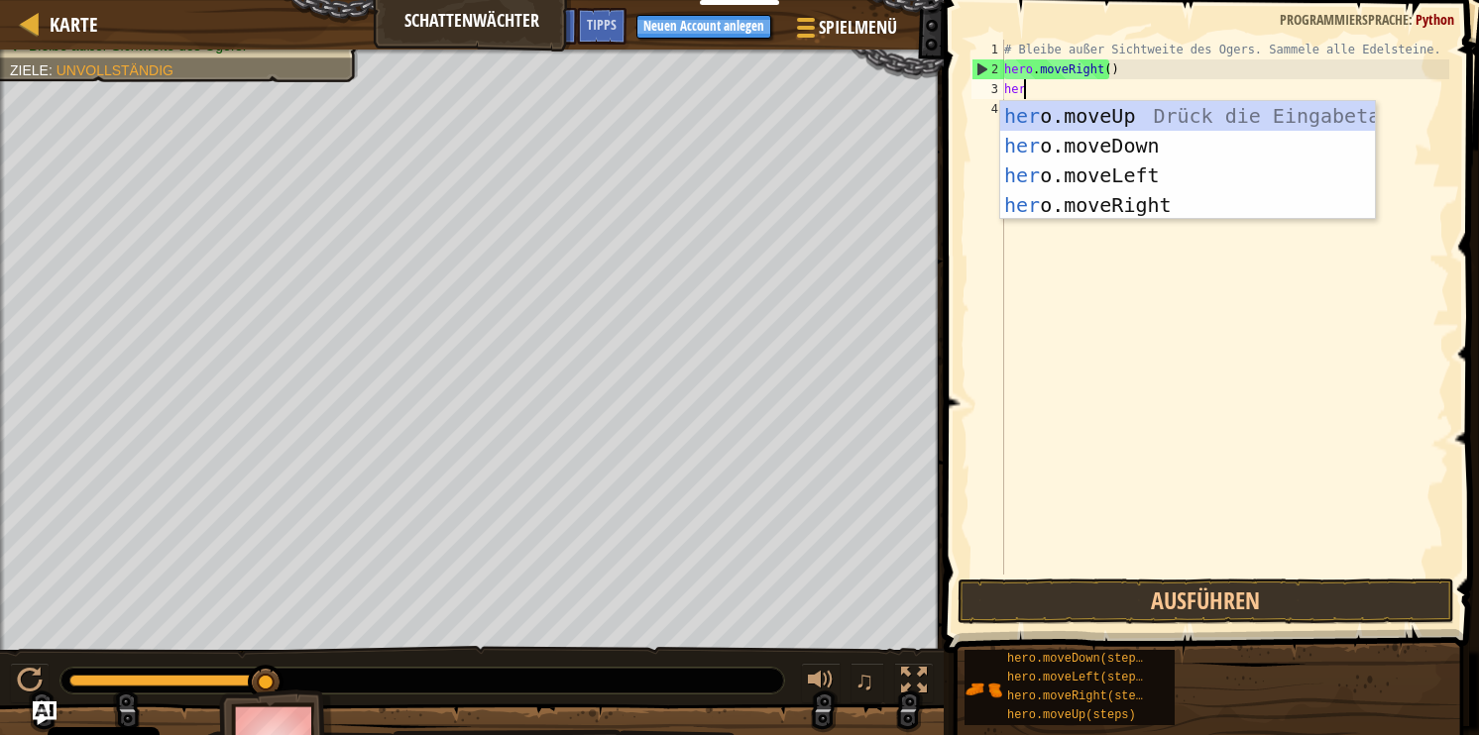
scroll to position [9, 0]
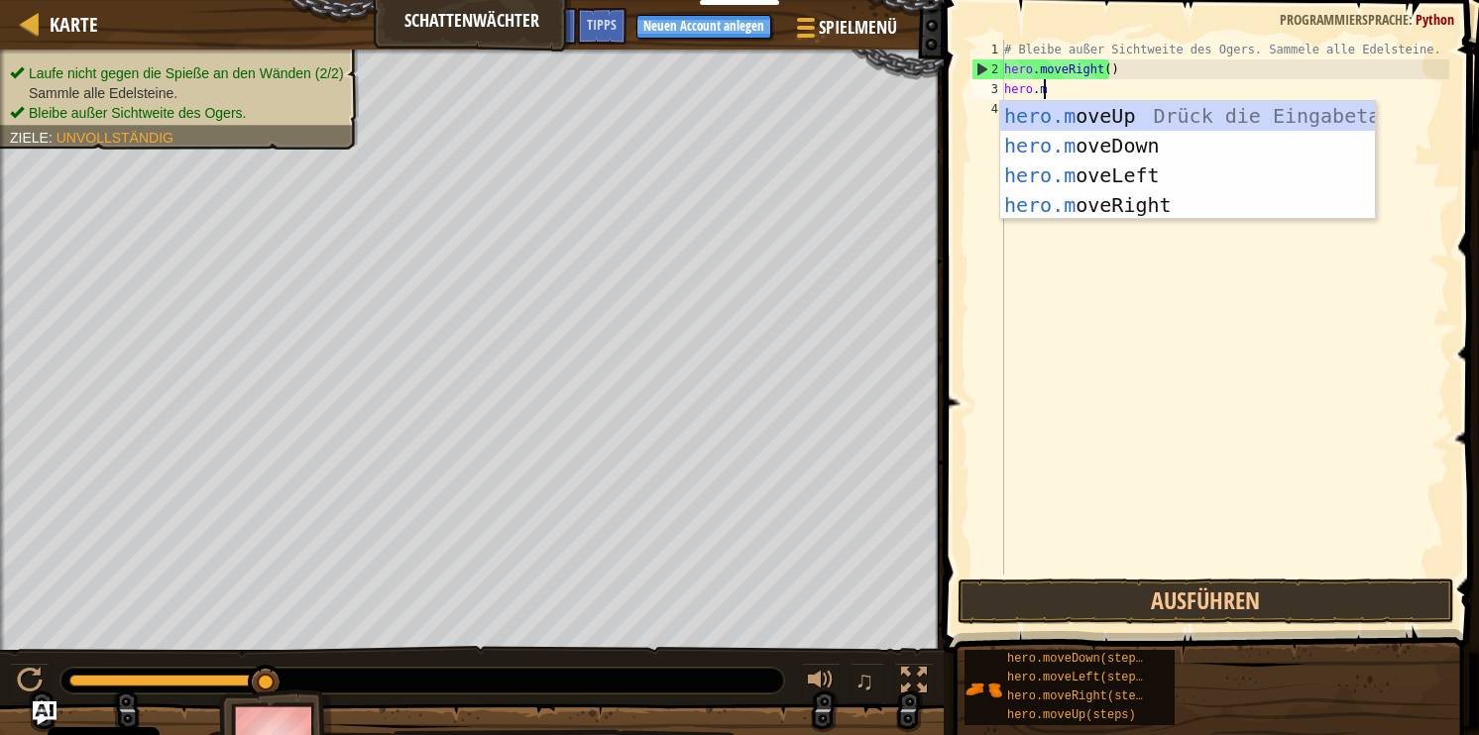
type textarea "[DOMAIN_NAME]"
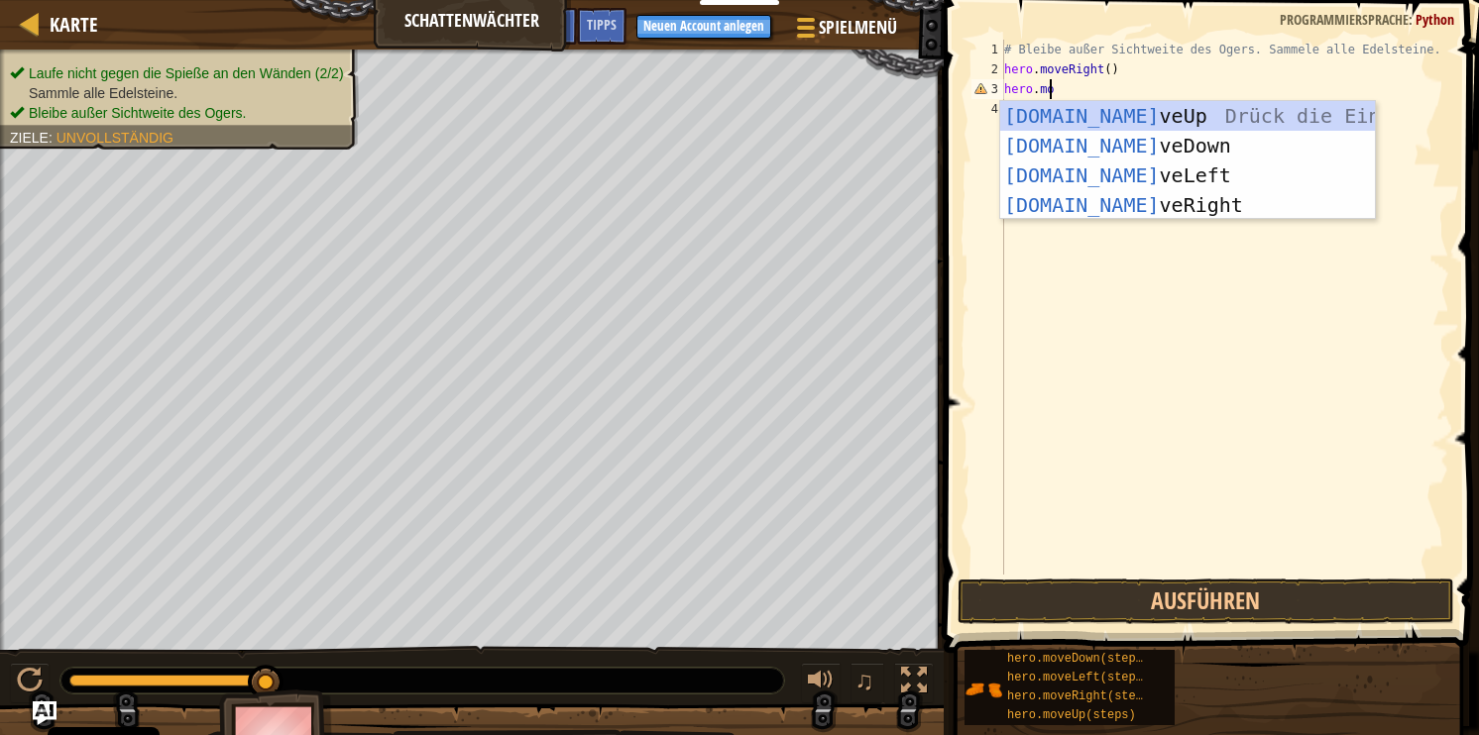
click at [1154, 104] on div "[DOMAIN_NAME] veUp [PERSON_NAME] die Eingabetaste [DOMAIN_NAME] veDown Drück di…" at bounding box center [1187, 190] width 375 height 178
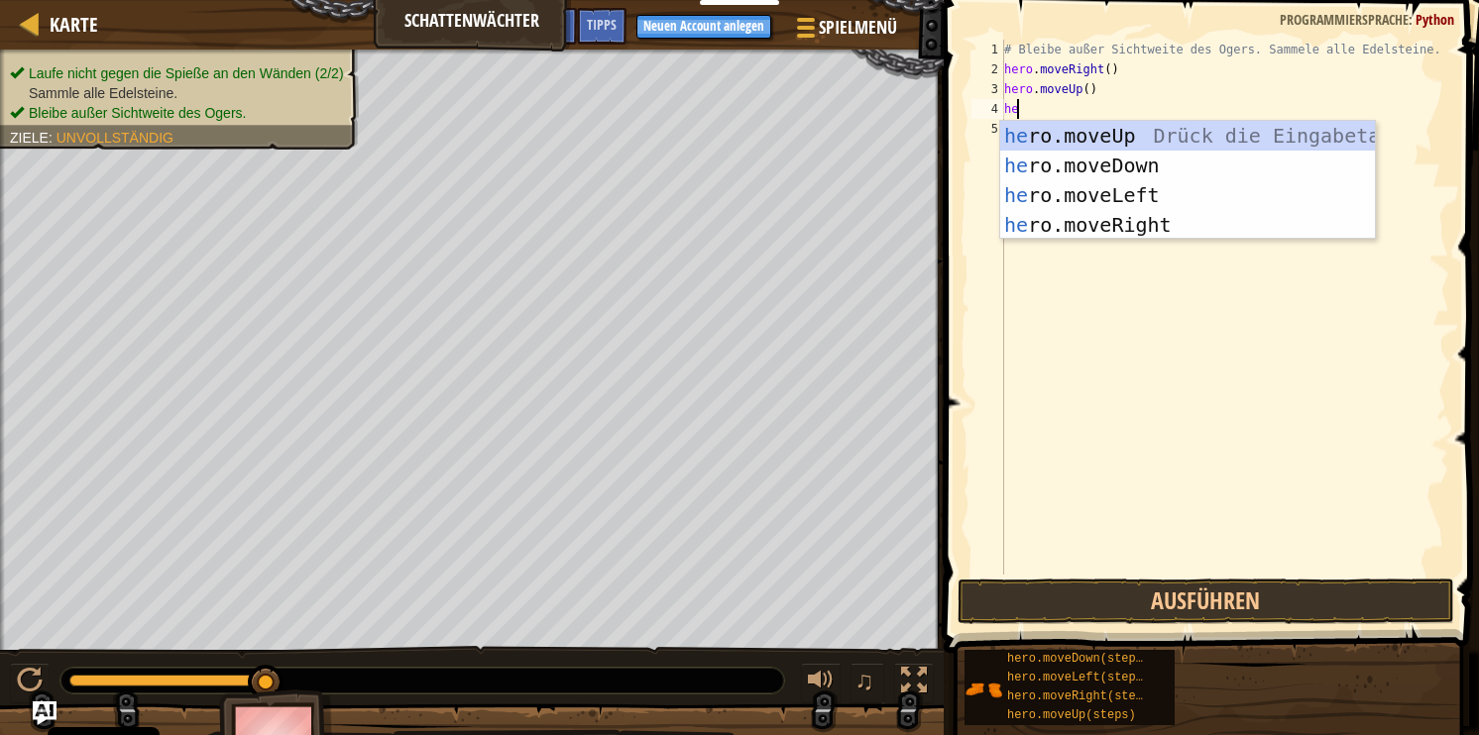
type textarea "hero"
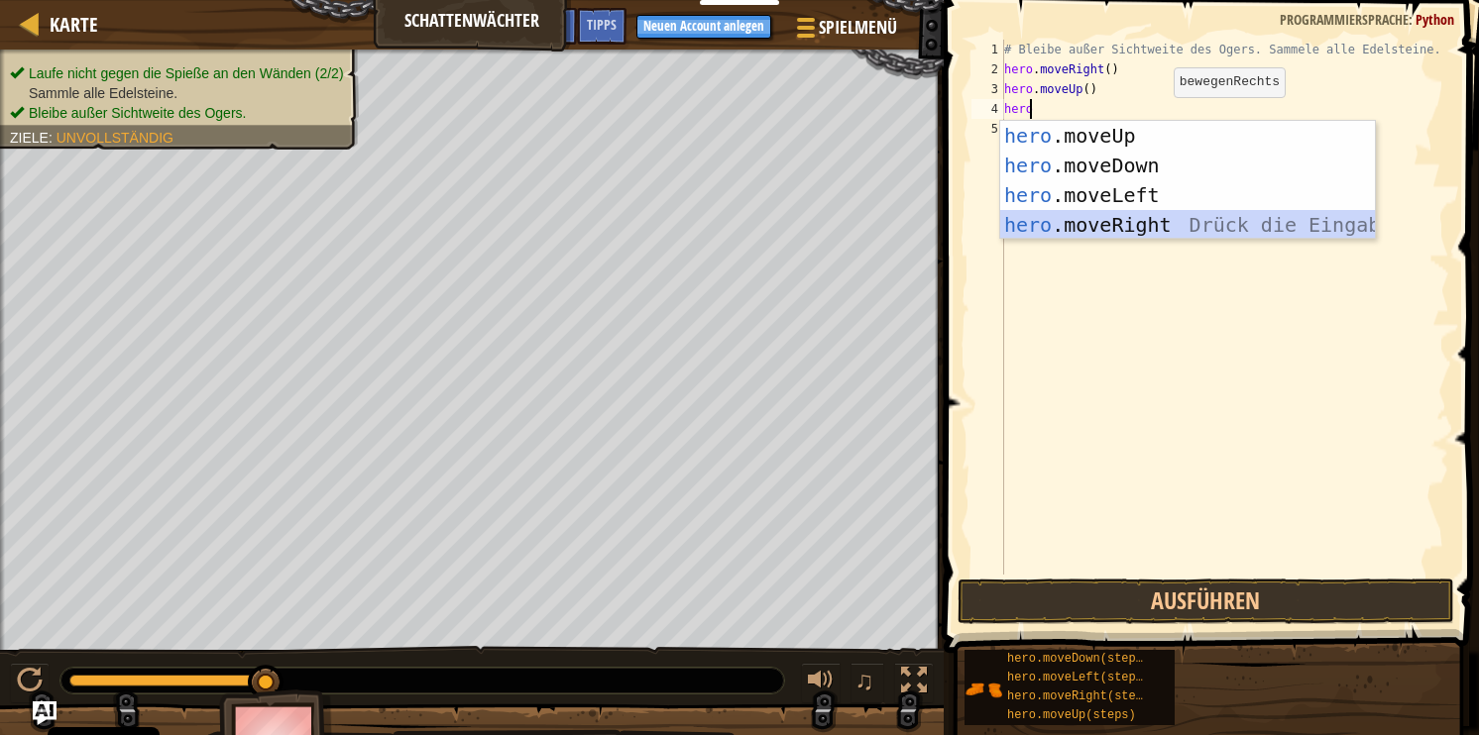
click at [1201, 222] on div "hero .moveUp Drück die Eingabetaste hero .moveDown Drück die Eingabetaste hero …" at bounding box center [1187, 210] width 375 height 178
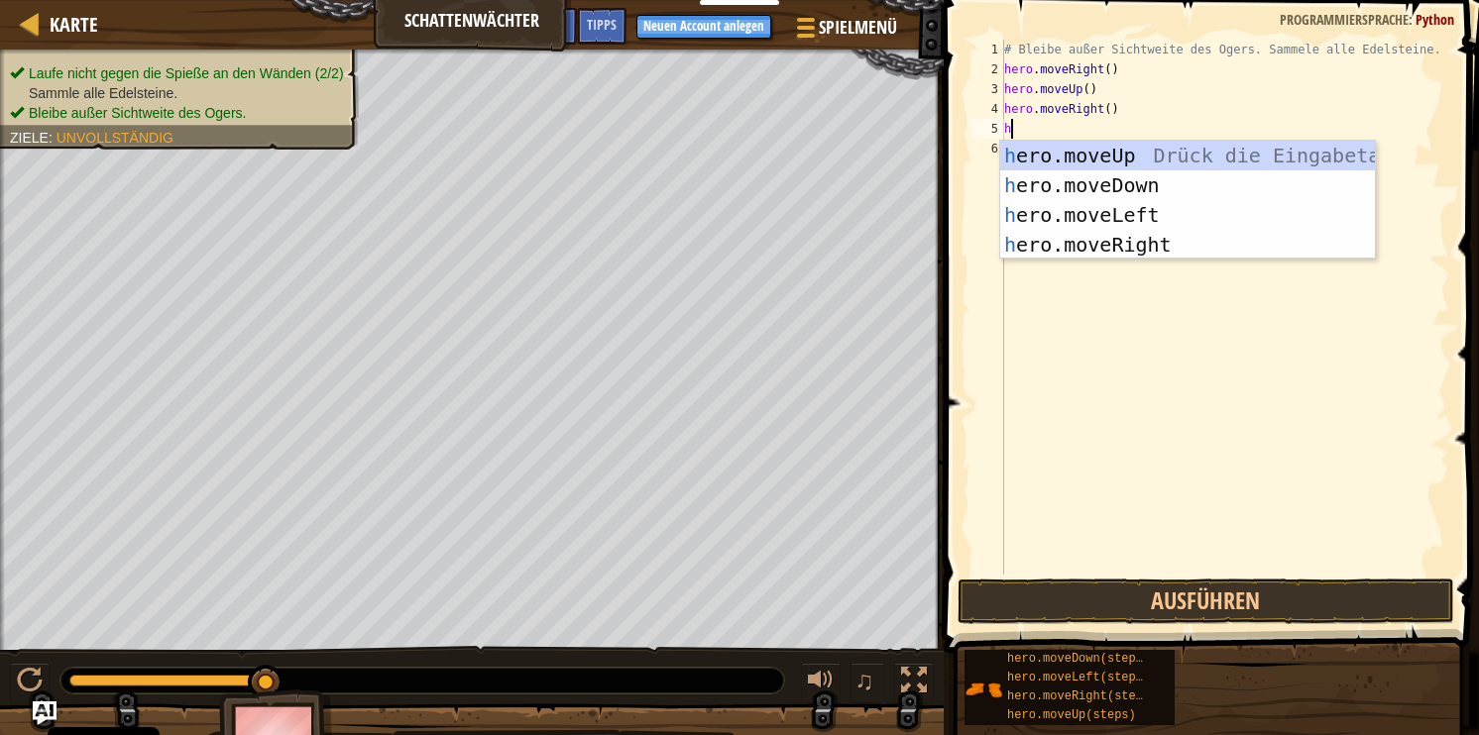
type textarea "he"
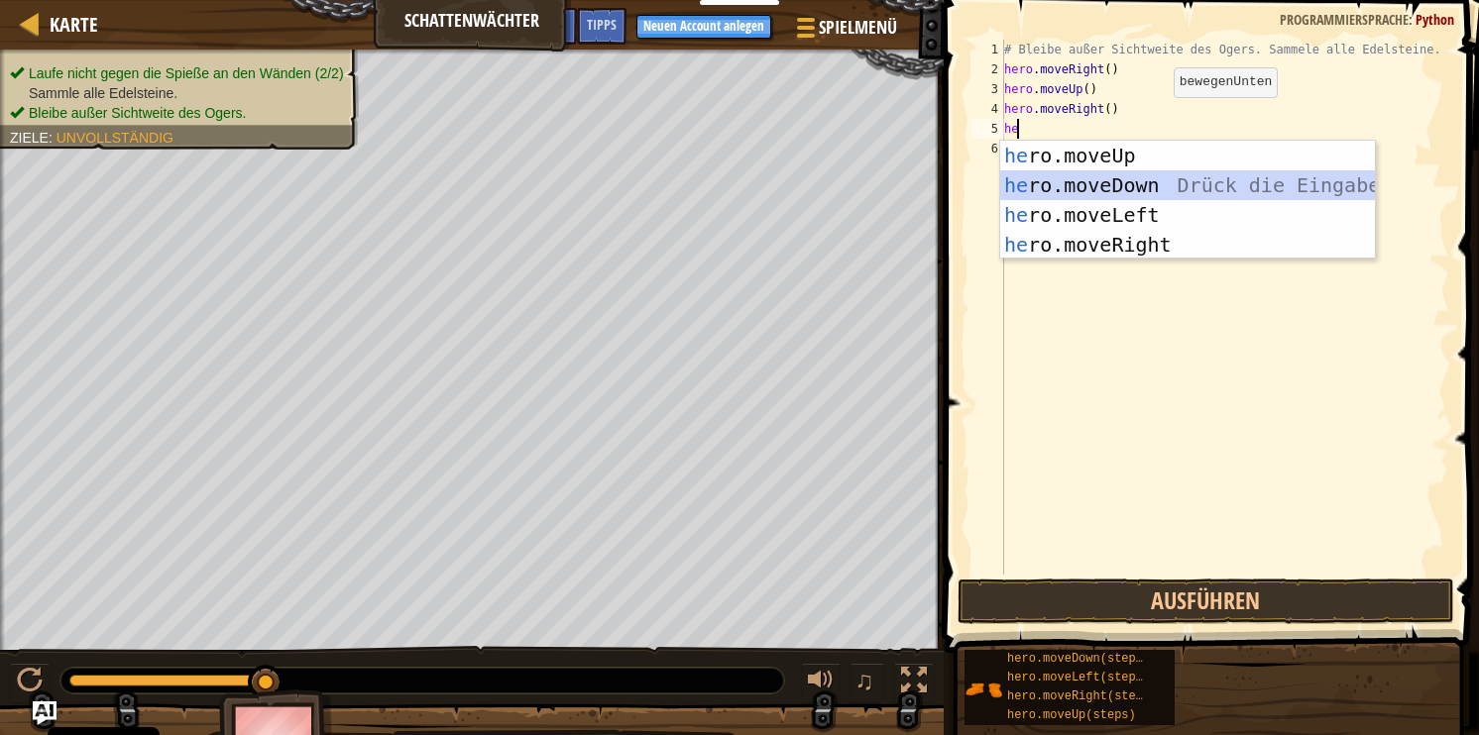
click at [1126, 184] on div "he ro.moveUp Drück die Eingabetaste he ro.moveDown Drück die Eingabetaste he ro…" at bounding box center [1187, 230] width 375 height 178
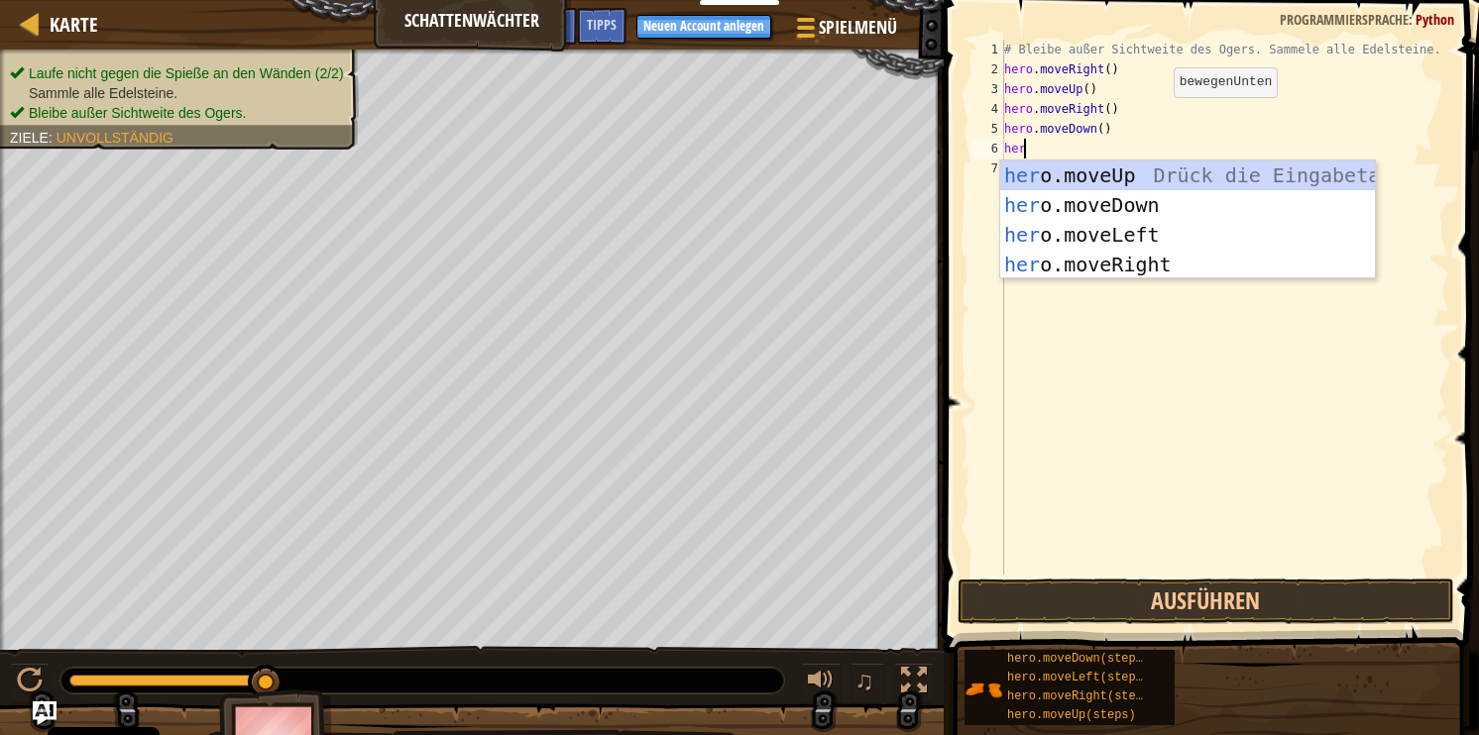
type textarea "hero"
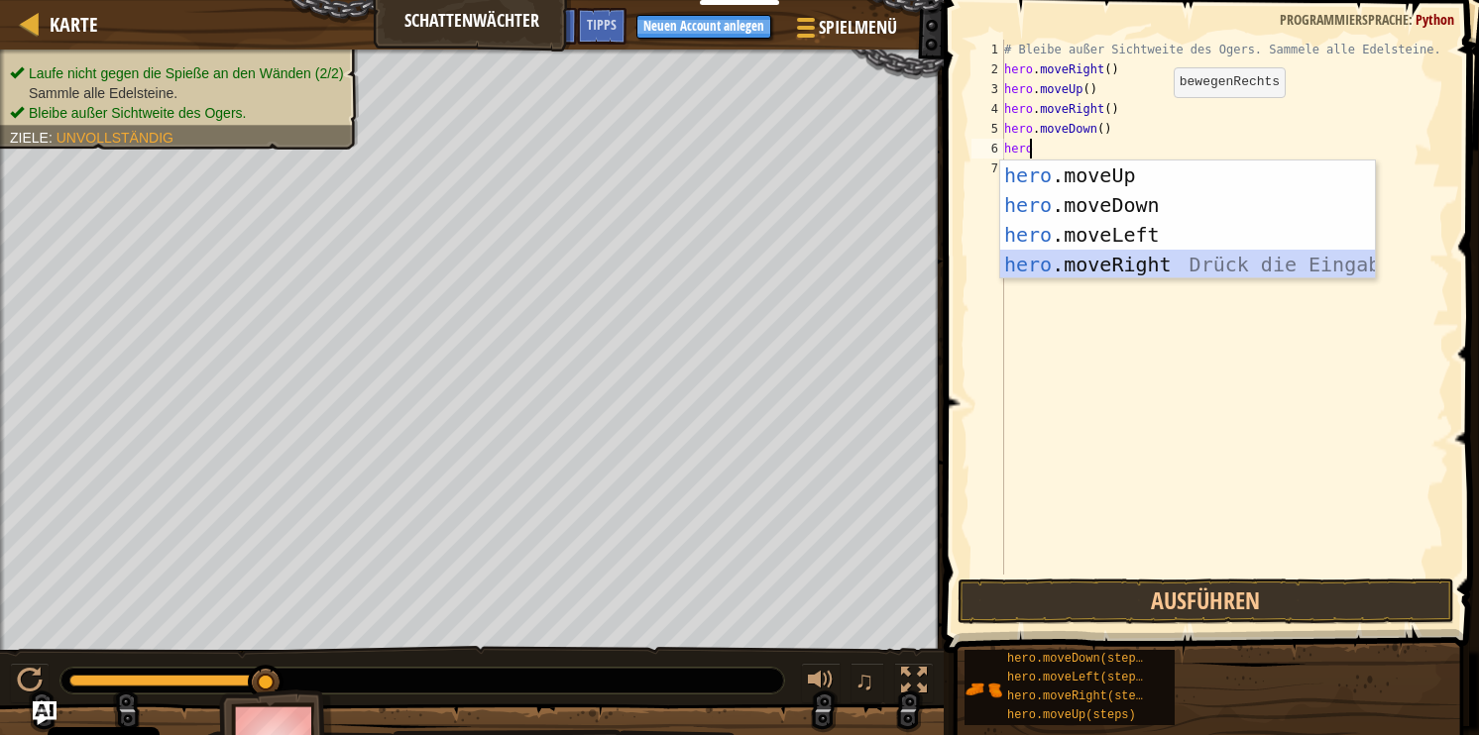
click at [1154, 250] on div "hero .moveUp Drück die Eingabetaste hero .moveDown Drück die Eingabetaste hero …" at bounding box center [1187, 250] width 375 height 178
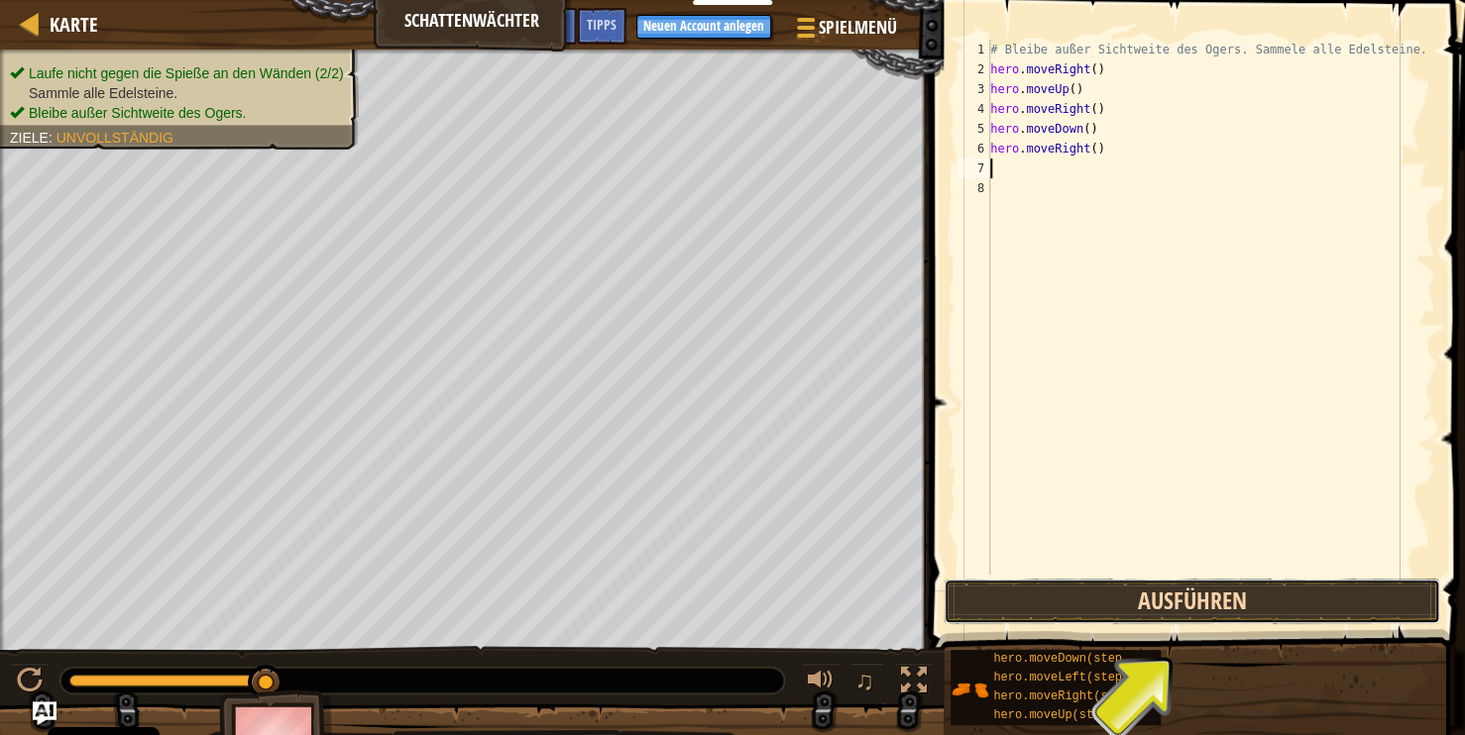
click at [1138, 593] on button "Ausführen" at bounding box center [1192, 602] width 497 height 46
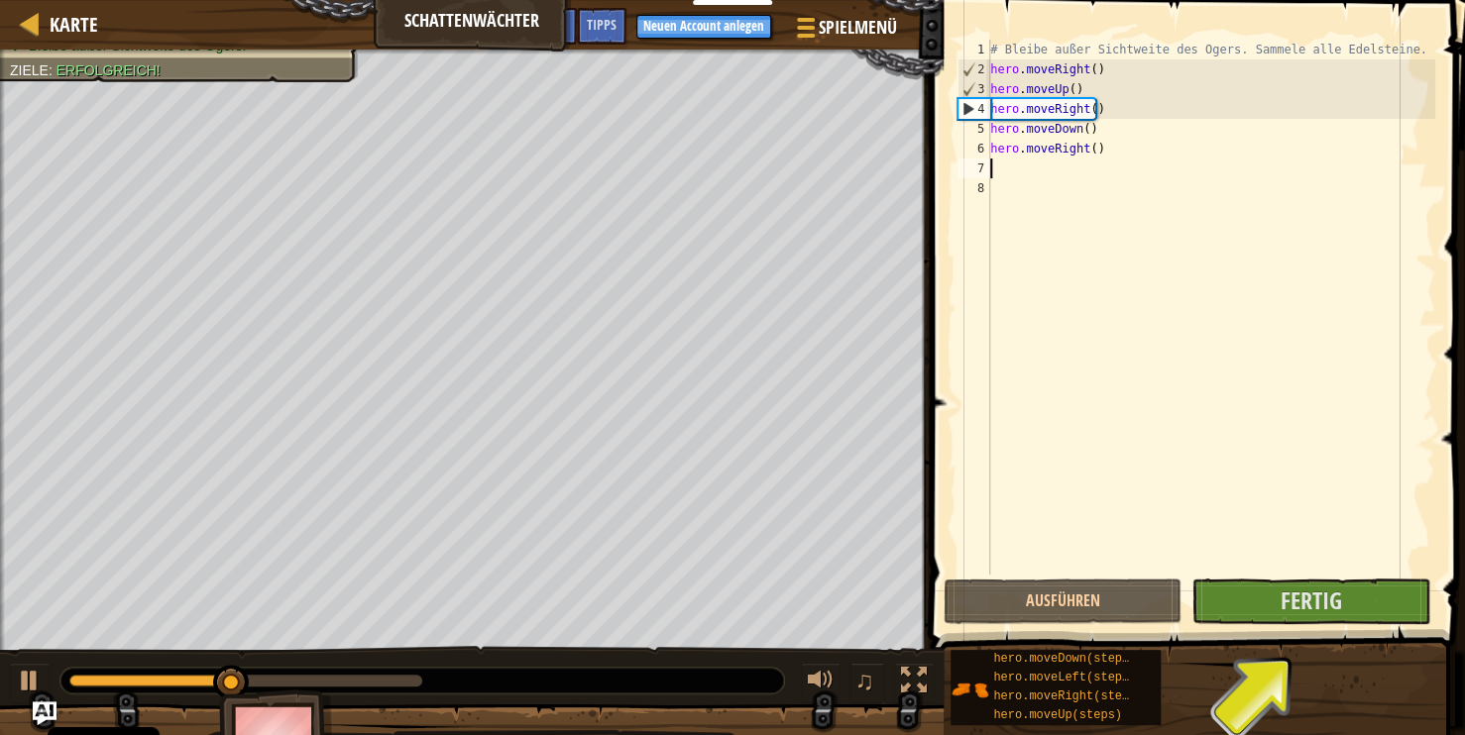
click at [1336, 570] on div "# Bleibe außer Sichtweite des Ogers. Sammele alle Edelsteine. hero . moveRight …" at bounding box center [1210, 327] width 449 height 575
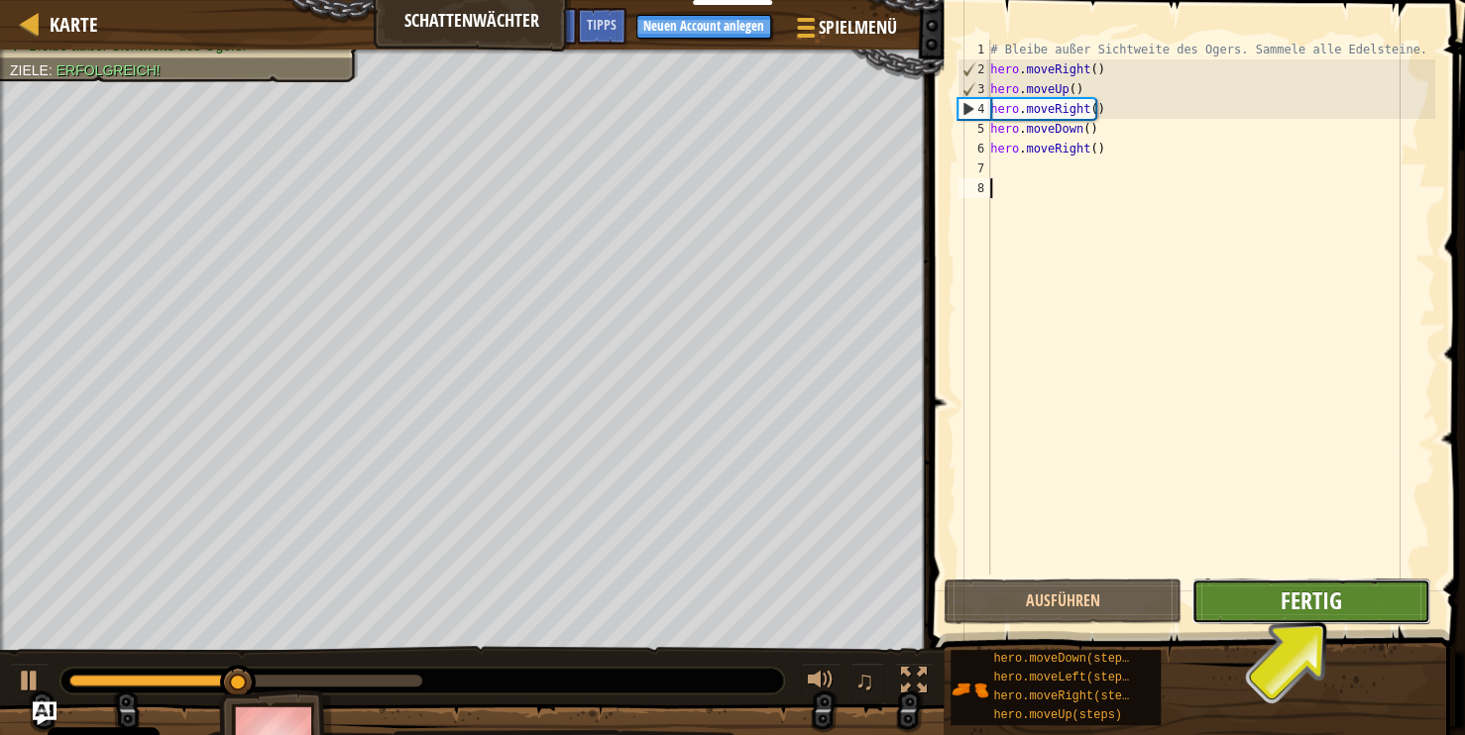
click at [1332, 601] on span "Fertig" at bounding box center [1310, 601] width 61 height 32
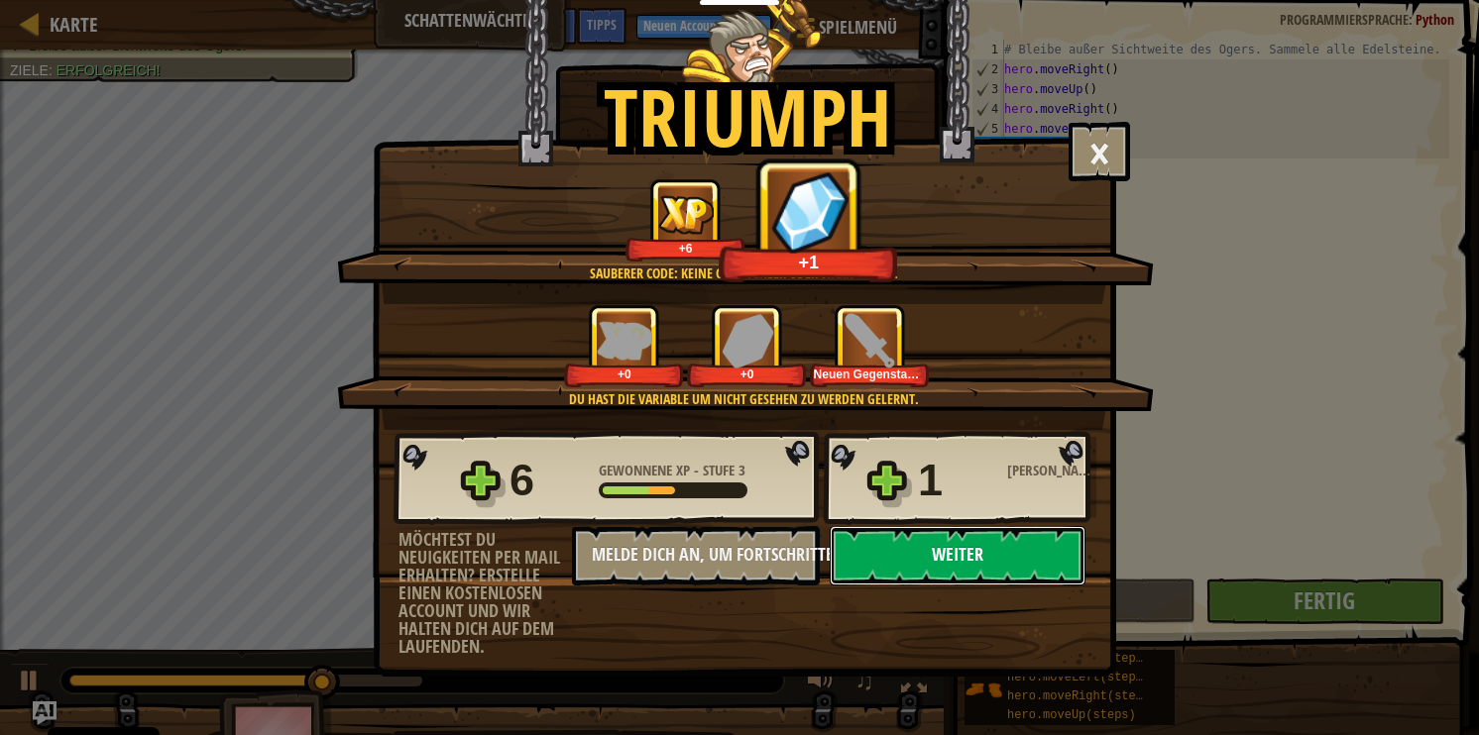
click at [922, 540] on button "Weiter" at bounding box center [958, 555] width 256 height 59
select select "de-DE"
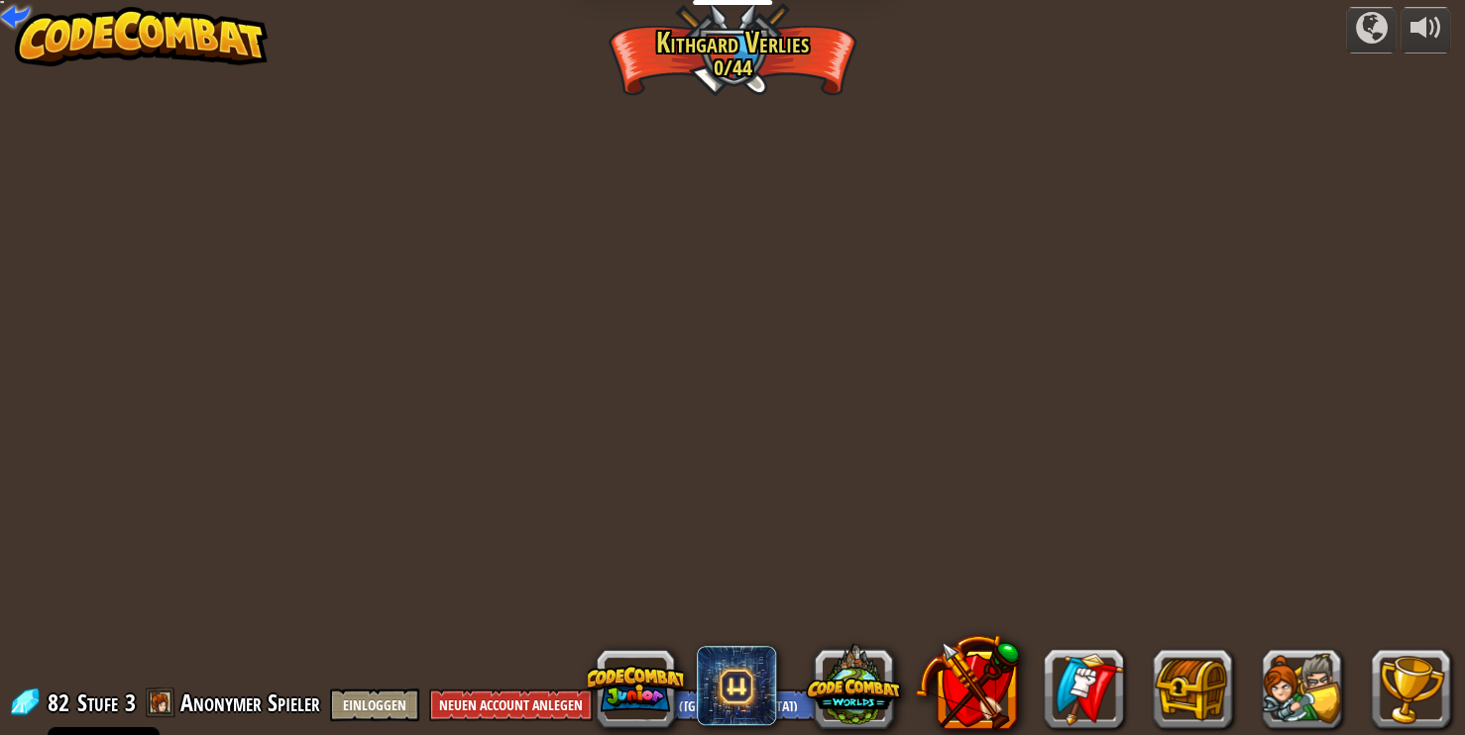
select select "de-DE"
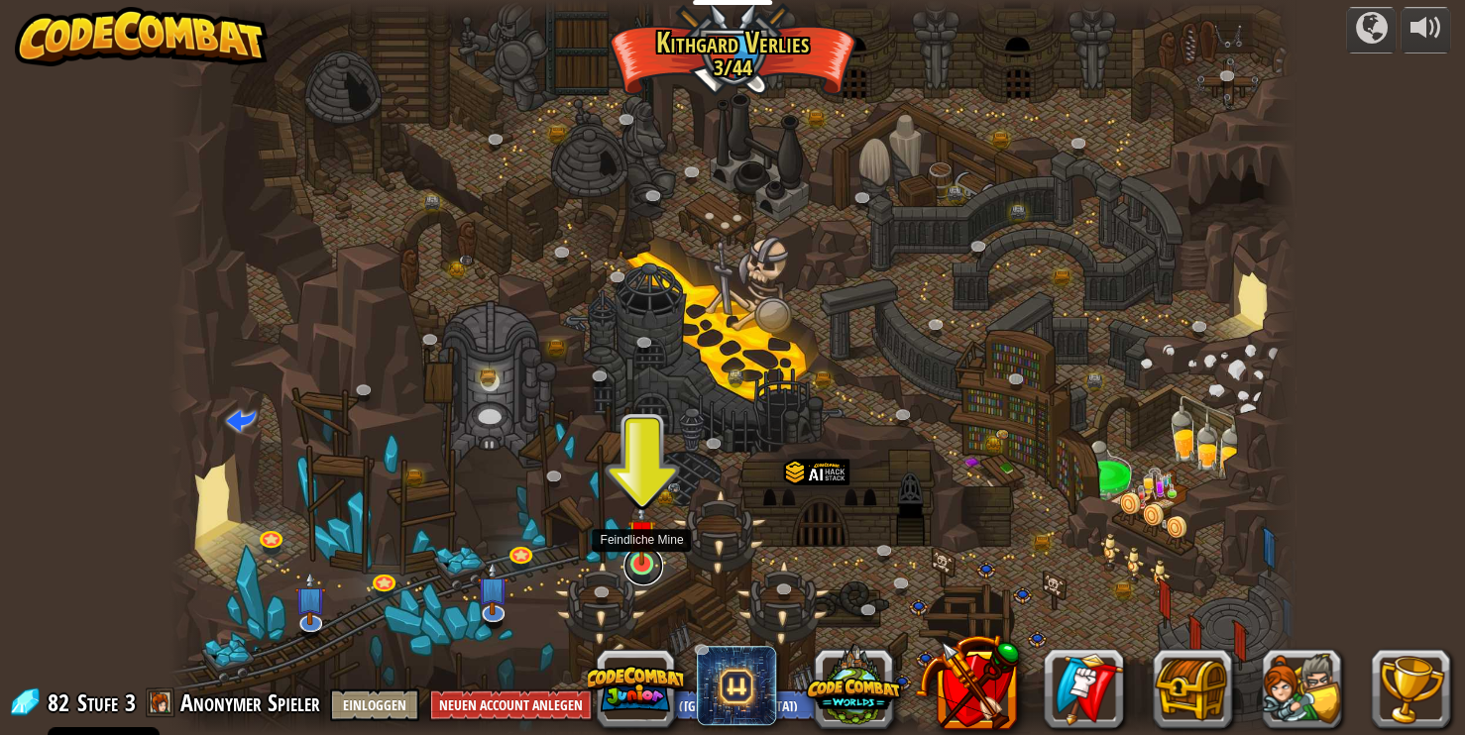
click at [650, 569] on link at bounding box center [643, 566] width 40 height 40
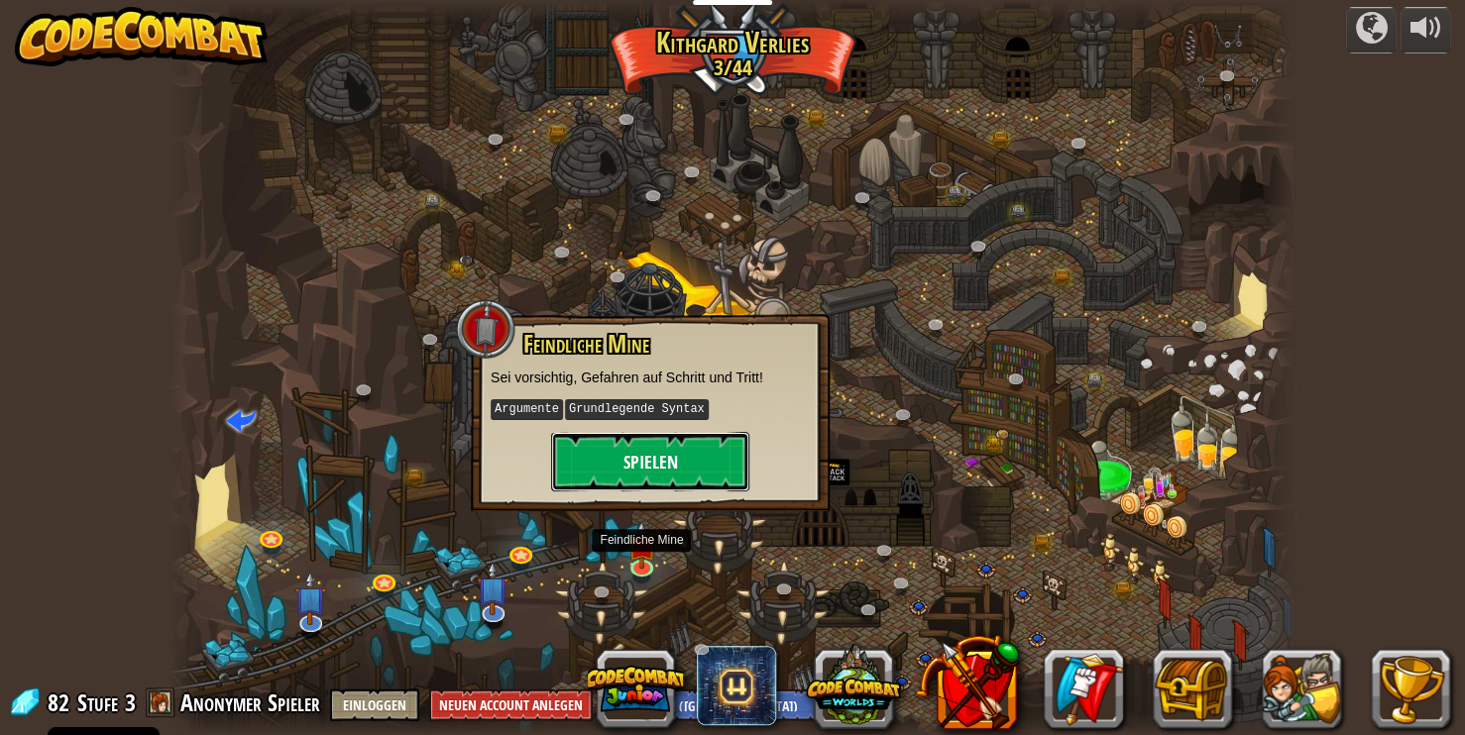
click at [647, 471] on button "Spielen" at bounding box center [650, 461] width 198 height 59
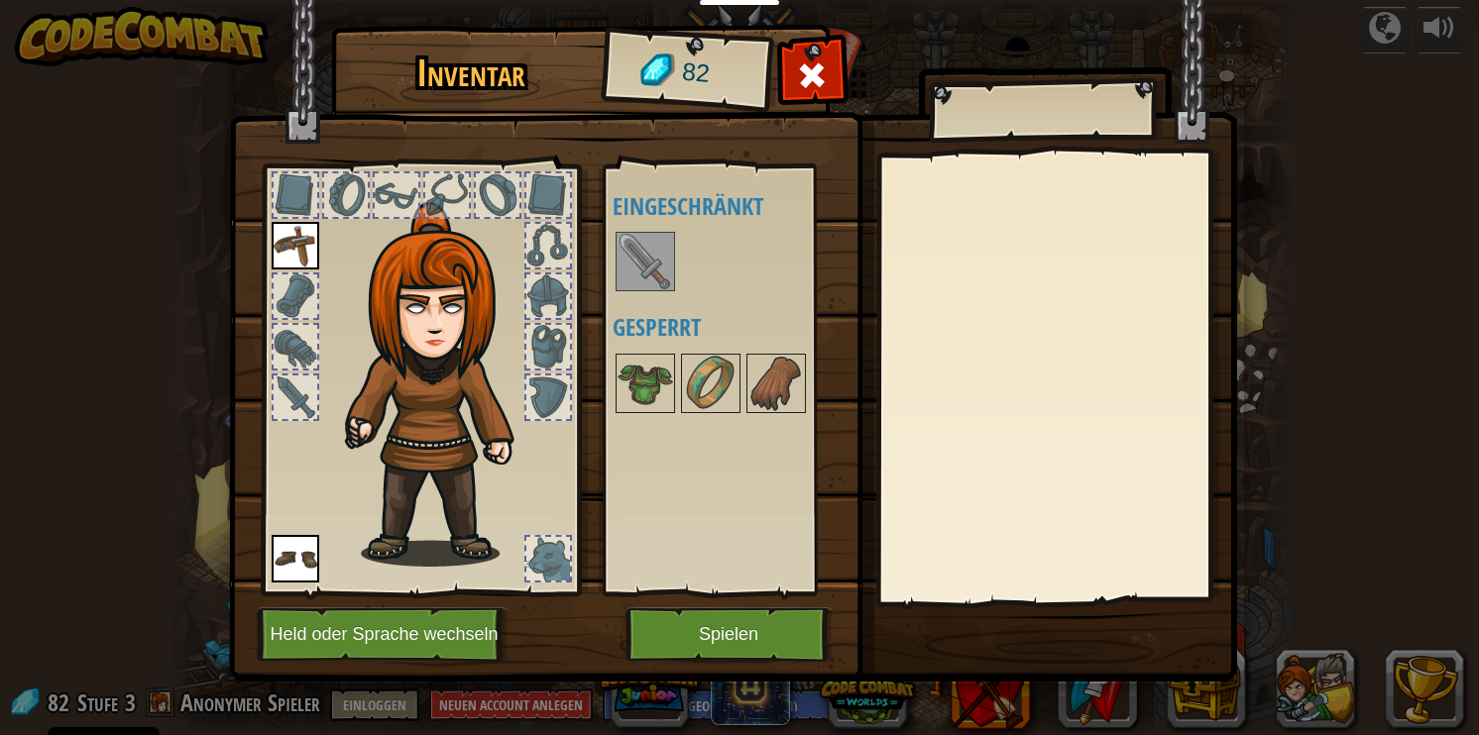
click at [646, 268] on img at bounding box center [646, 262] width 56 height 56
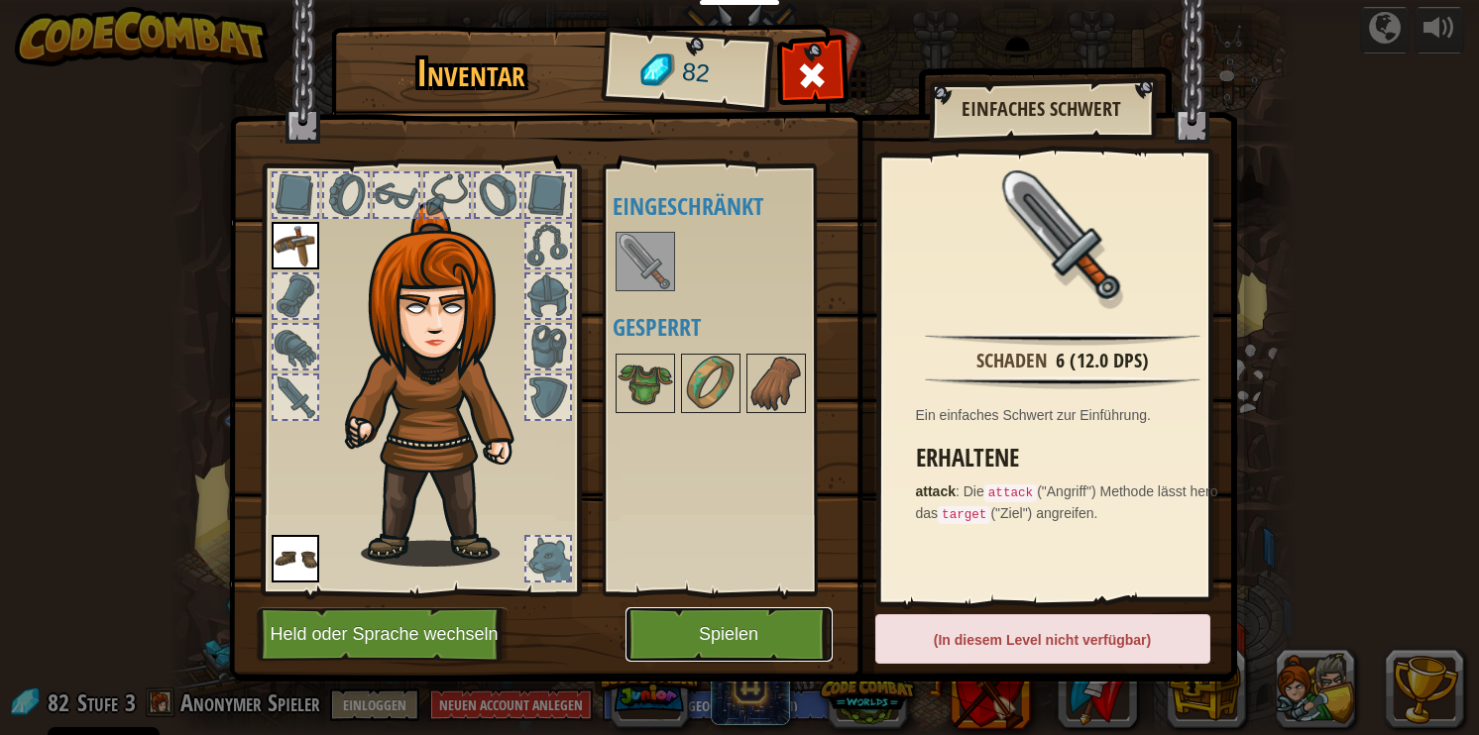
click at [721, 619] on button "Spielen" at bounding box center [728, 635] width 207 height 55
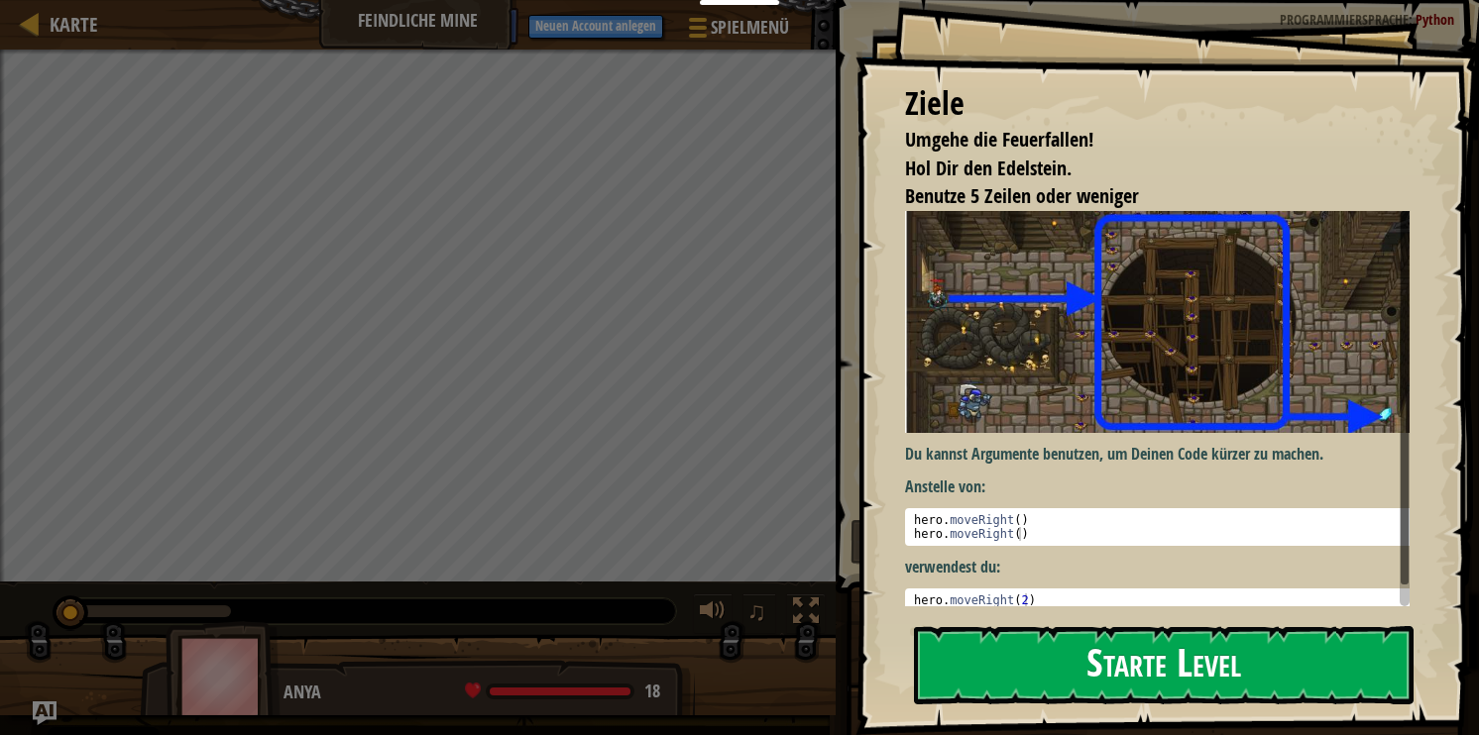
click at [1032, 648] on button "Starte Level" at bounding box center [1164, 665] width 500 height 78
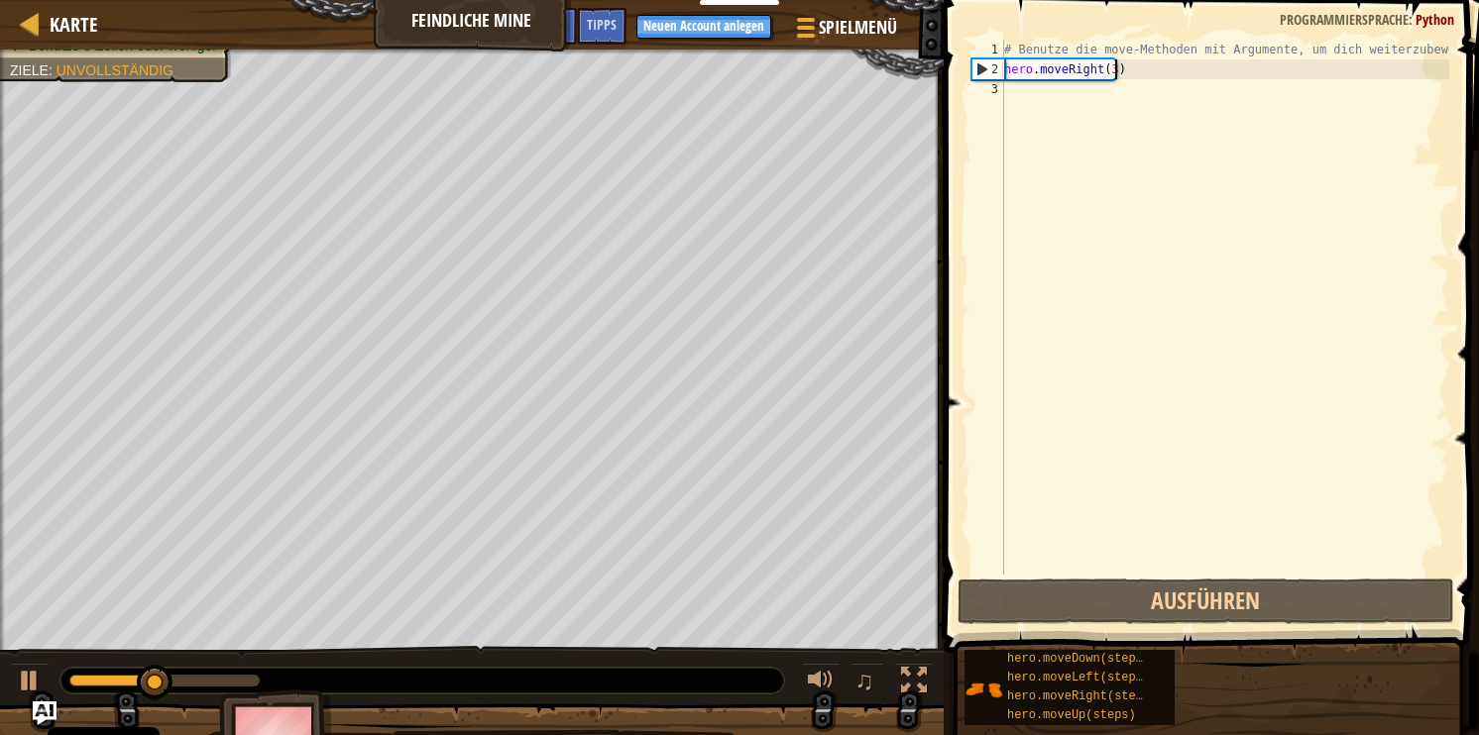
click at [1141, 76] on div "# Benutze die move-Methoden mit Argumente, um dich weiterzubewegen hero . moveR…" at bounding box center [1224, 327] width 449 height 575
type textarea "hero.moveRight(3)"
click at [1082, 89] on div "# Benutze die move-Methoden mit Argumente, um dich weiterzubewegen hero . moveR…" at bounding box center [1224, 327] width 449 height 575
type textarea "he"
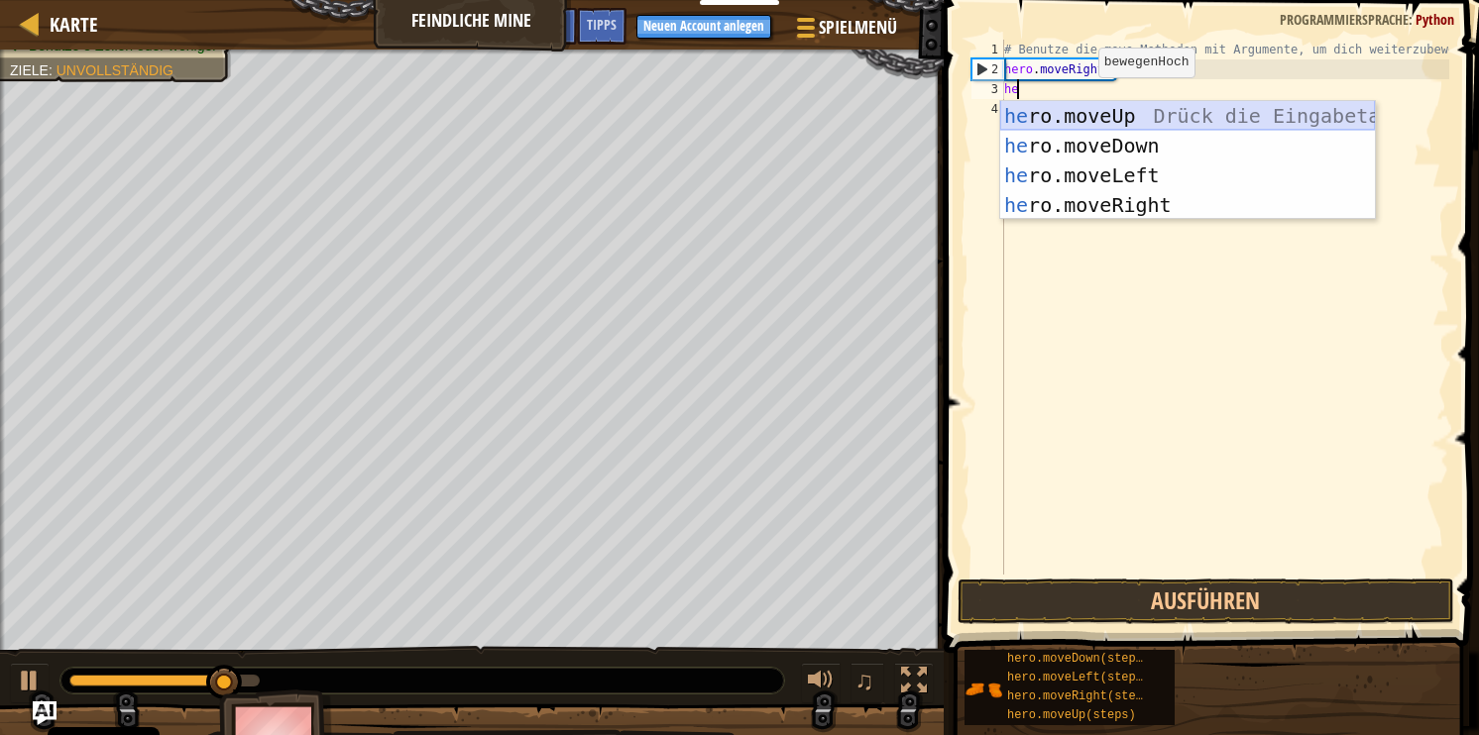
click at [1106, 120] on div "he ro.moveUp Drück die Eingabetaste he ro.moveDown Drück die Eingabetaste he ro…" at bounding box center [1187, 190] width 375 height 178
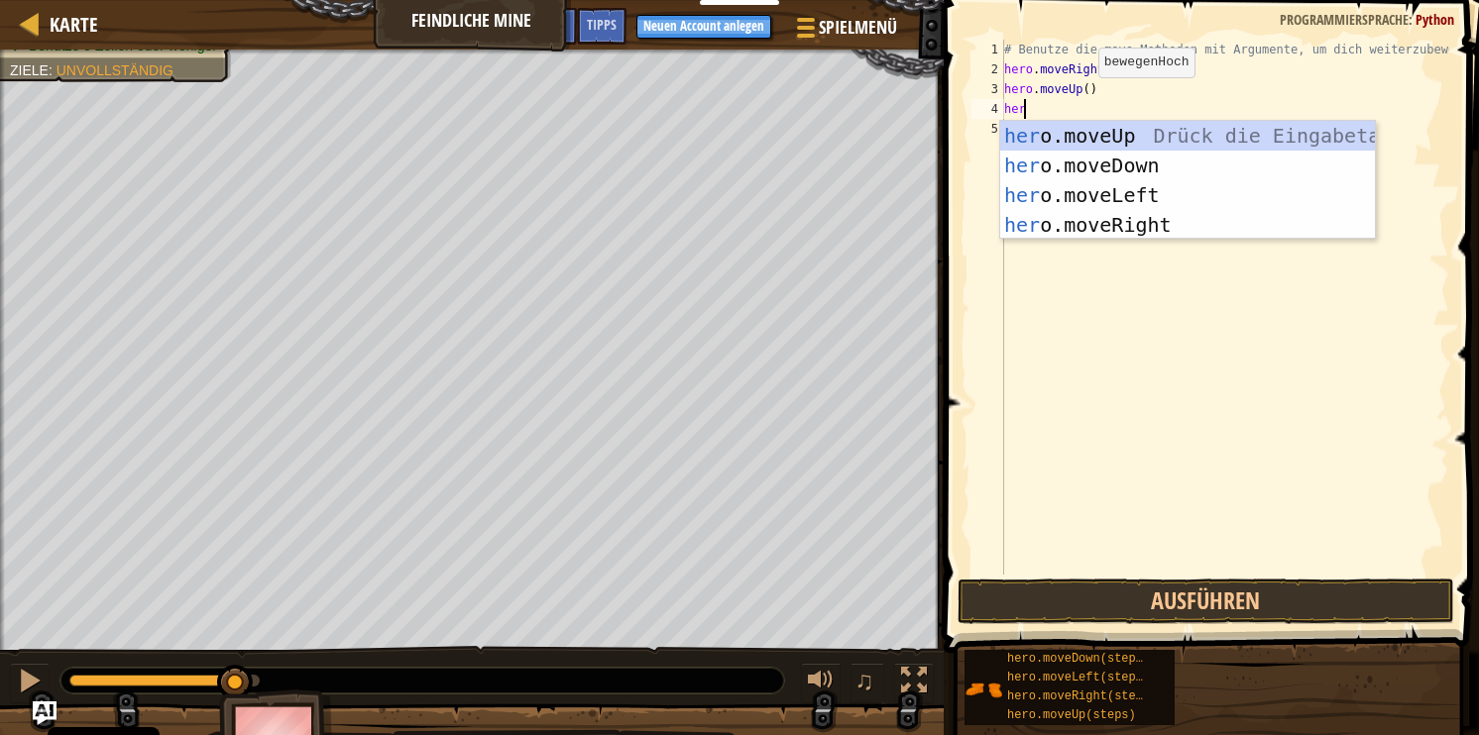
type textarea "hero"
click at [1109, 225] on div "hero .moveUp Drück die Eingabetaste hero .moveDown Drück die Eingabetaste hero …" at bounding box center [1187, 210] width 375 height 178
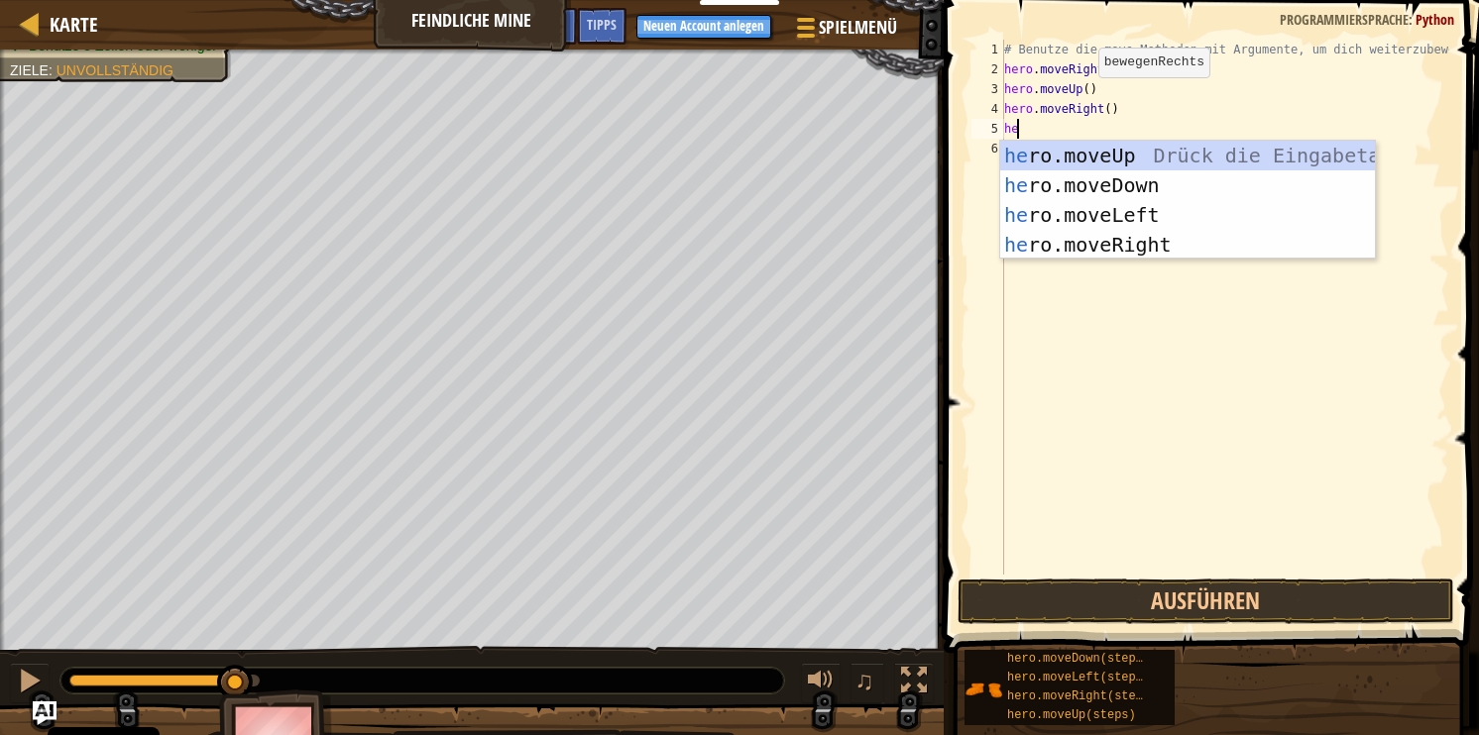
type textarea "hero"
click at [1119, 181] on div "hero .moveUp Drück die Eingabetaste hero .moveDown Drück die Eingabetaste hero …" at bounding box center [1187, 230] width 375 height 178
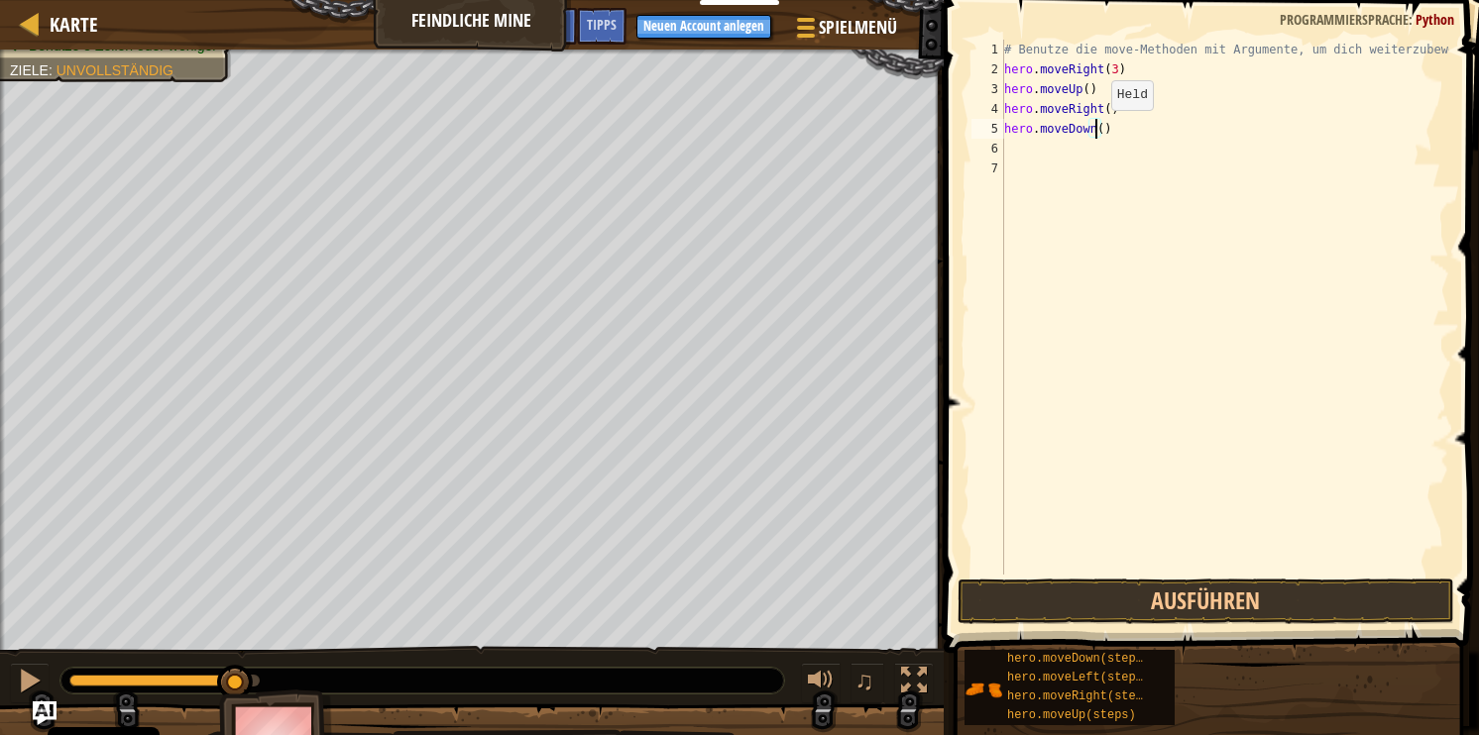
click at [1094, 129] on div "# Benutze die move-Methoden mit Argumente, um dich weiterzubewegen hero . moveR…" at bounding box center [1224, 327] width 449 height 575
type textarea "hero.moveDown(3)"
click at [1020, 155] on div "# Benutze die move-Methoden mit Argumente, um dich weiterzubewegen hero . moveR…" at bounding box center [1224, 327] width 449 height 575
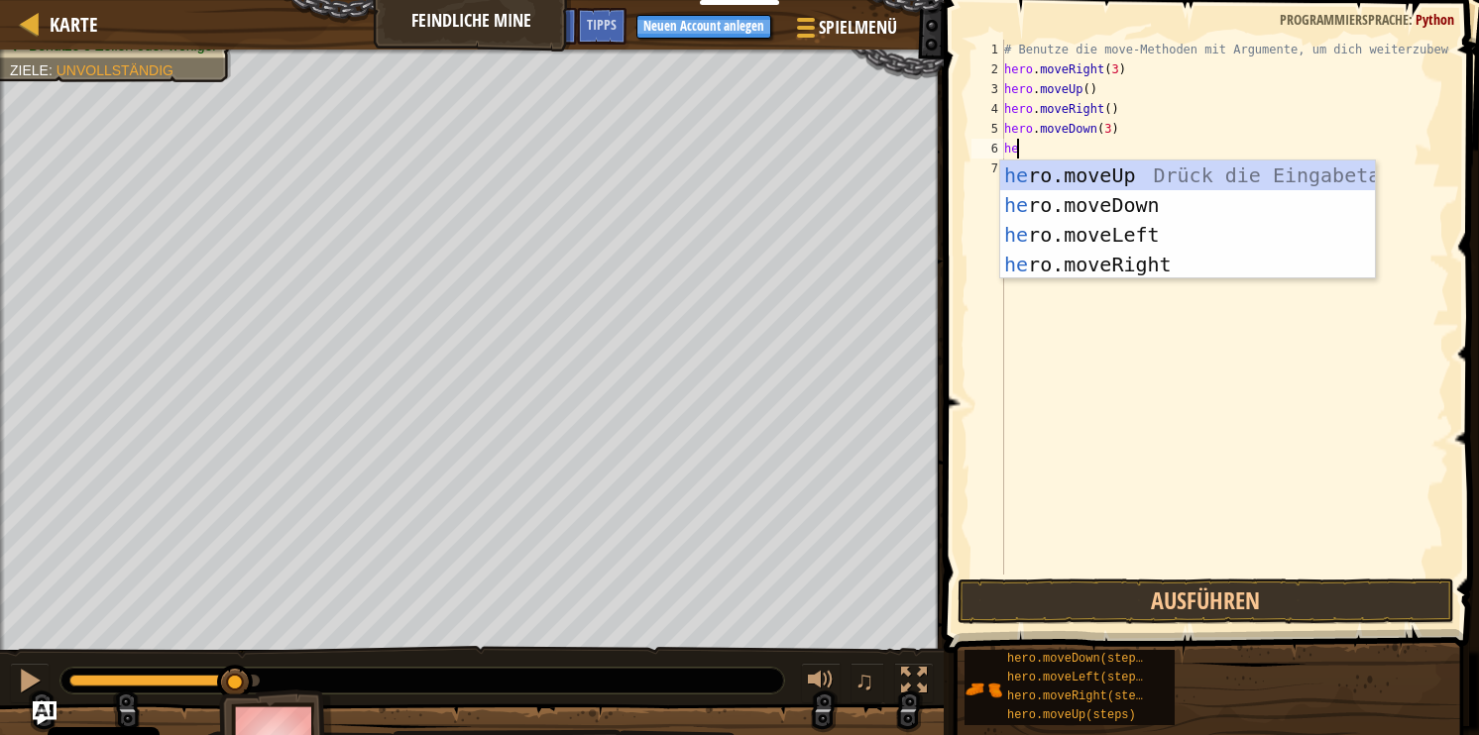
type textarea "hero"
click at [1096, 263] on div "hero .moveUp Drück die Eingabetaste hero .moveDown Drück die Eingabetaste hero …" at bounding box center [1187, 250] width 375 height 178
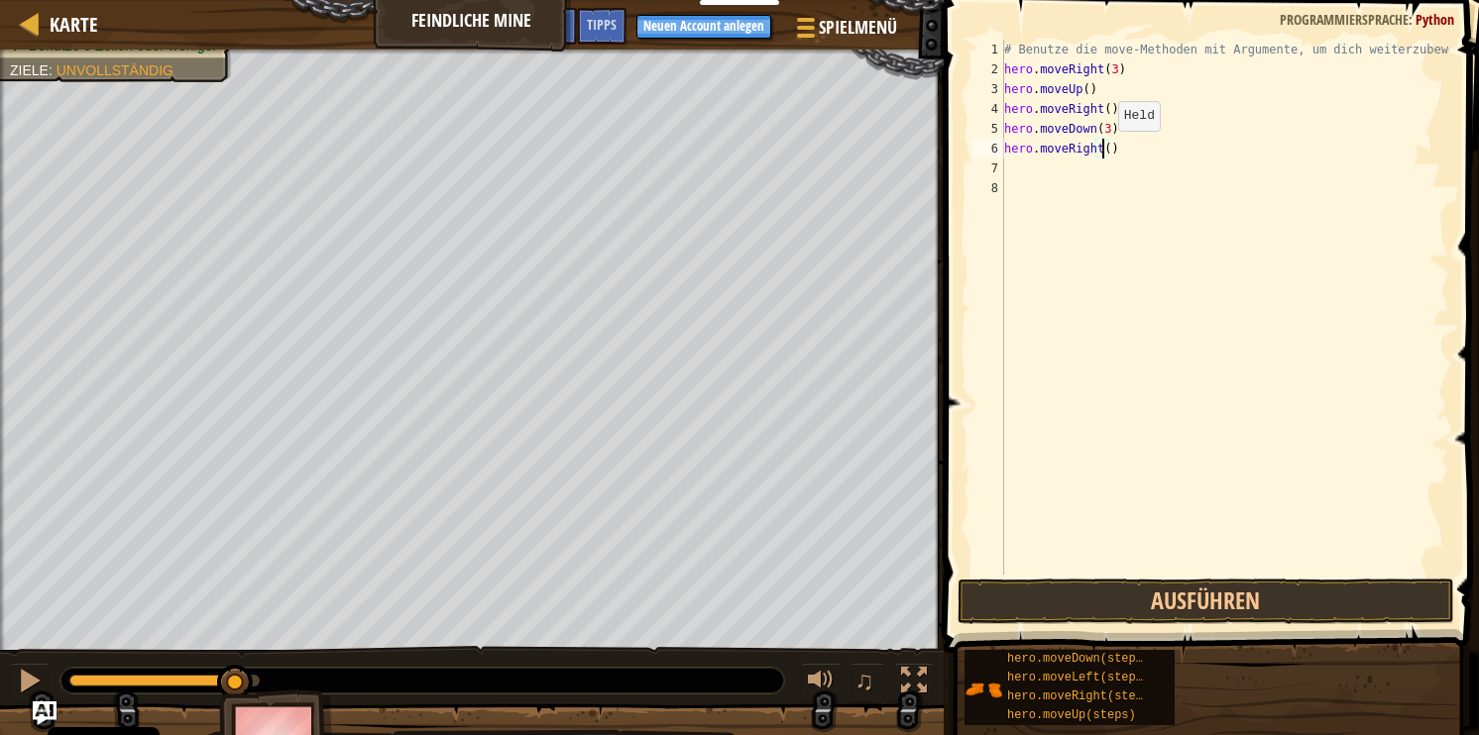
click at [1101, 150] on div "# Benutze die move-Methoden mit Argumente, um dich weiterzubewegen hero . moveR…" at bounding box center [1224, 327] width 449 height 575
type textarea "hero.moveRight(3)"
click at [1055, 188] on div "# Benutze die move-Methoden mit Argumente, um dich weiterzubewegen hero . moveR…" at bounding box center [1224, 327] width 449 height 575
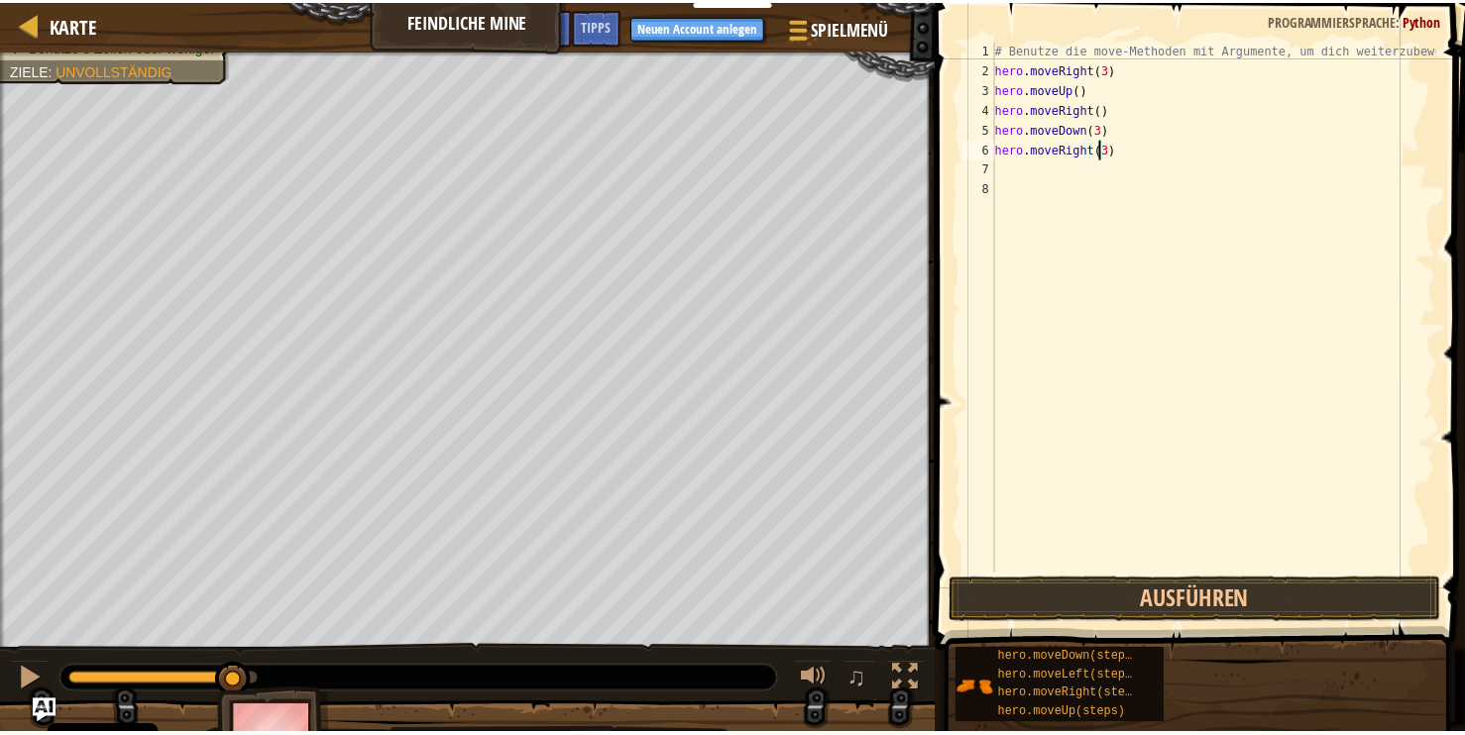
scroll to position [9, 0]
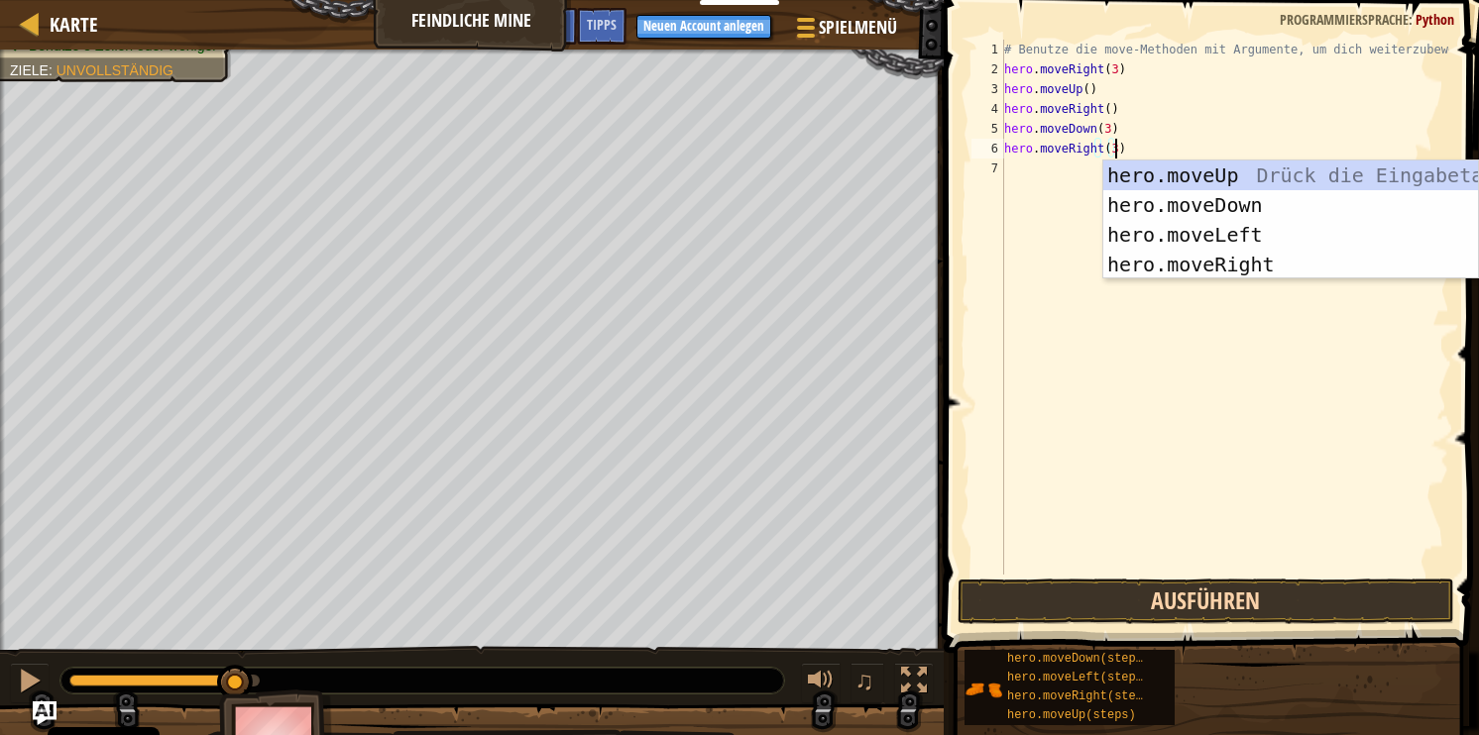
type textarea "hero.moveRight(3)"
click at [1114, 591] on button "Ausführen" at bounding box center [1206, 602] width 497 height 46
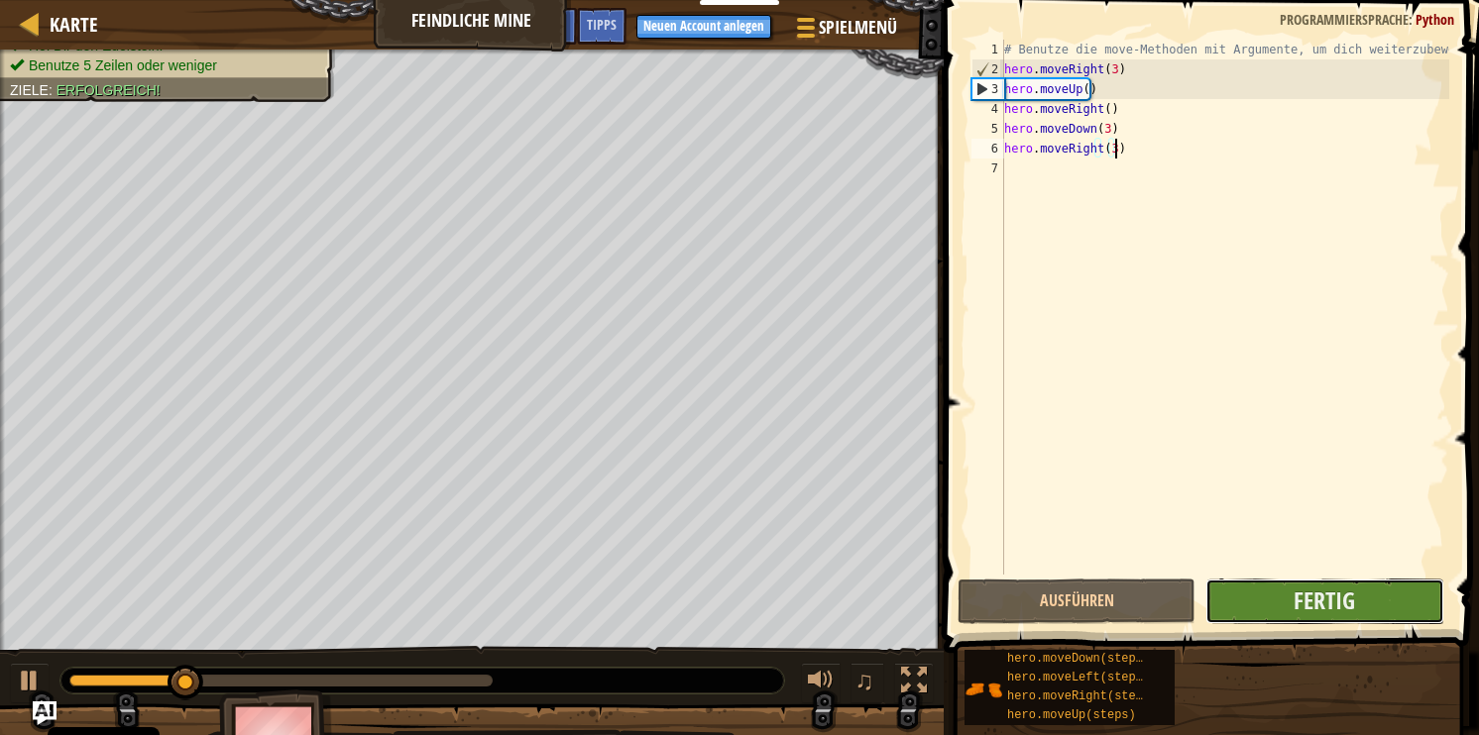
click at [1286, 607] on button "Fertig" at bounding box center [1324, 602] width 238 height 46
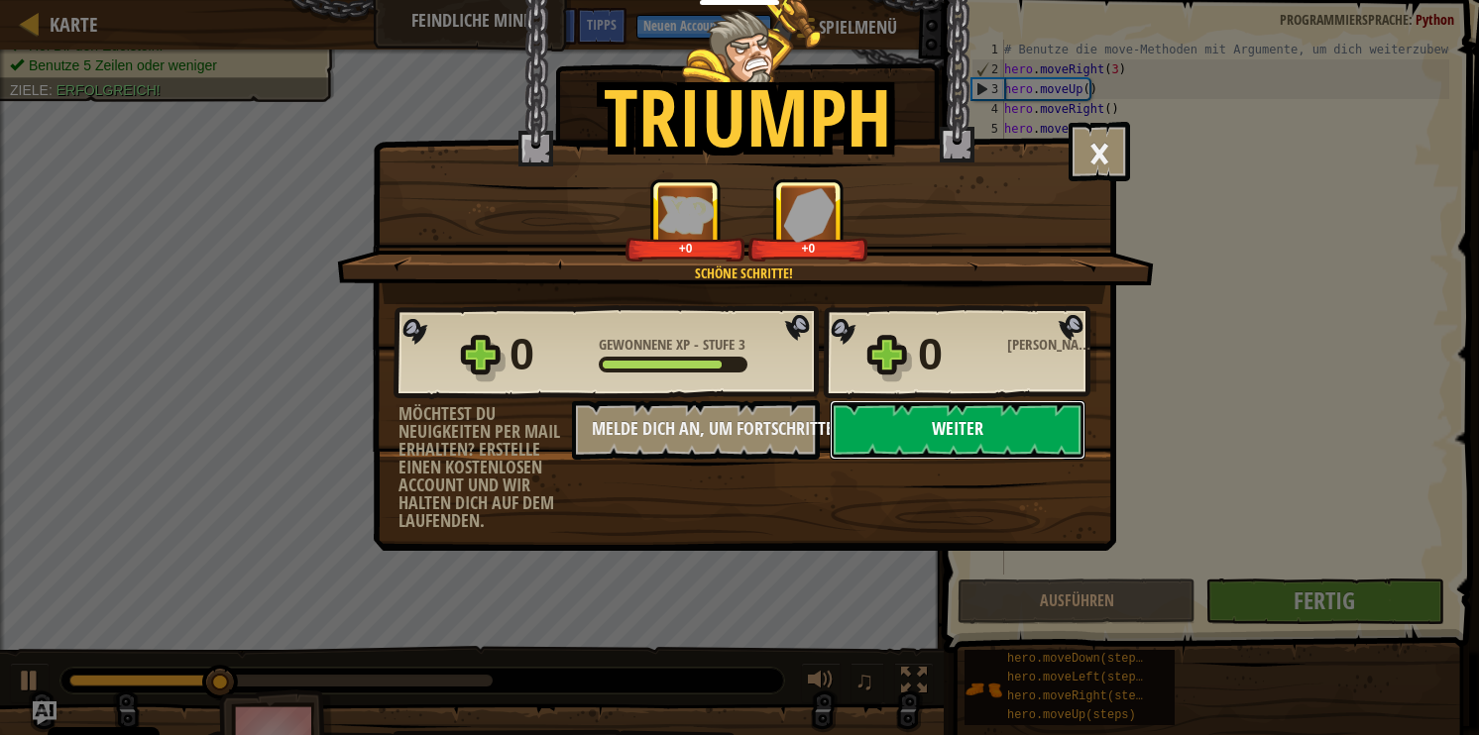
click at [999, 417] on button "Weiter" at bounding box center [958, 429] width 256 height 59
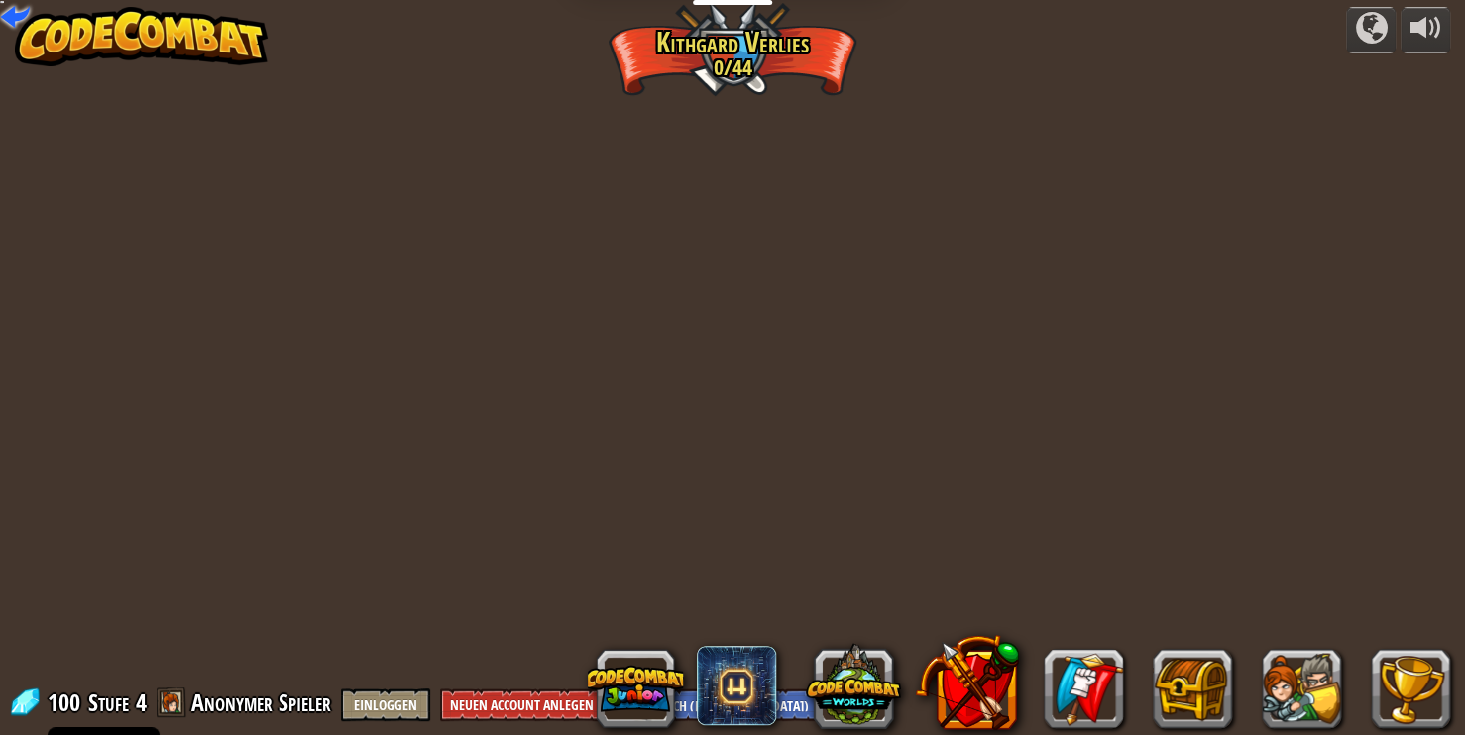
select select "de-DE"
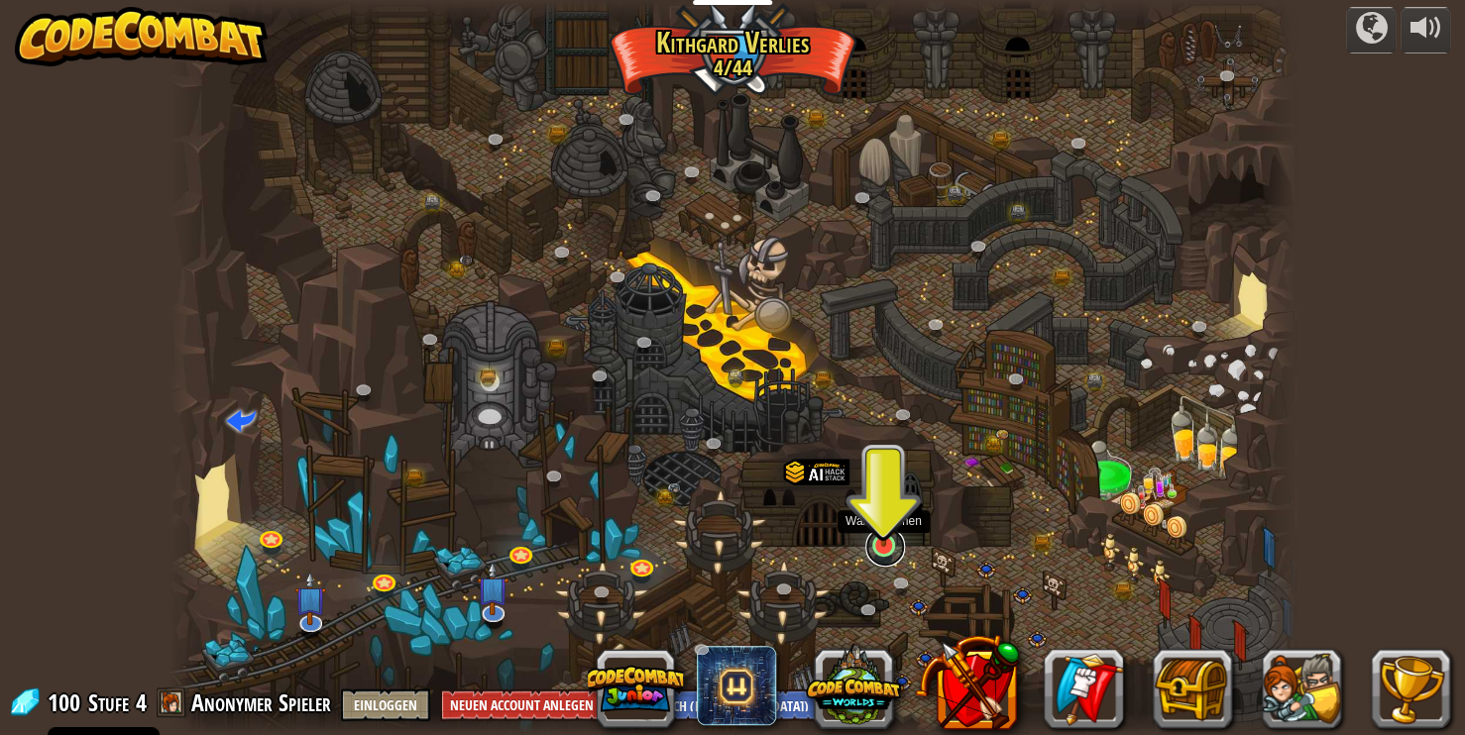
click at [885, 549] on link at bounding box center [885, 547] width 40 height 40
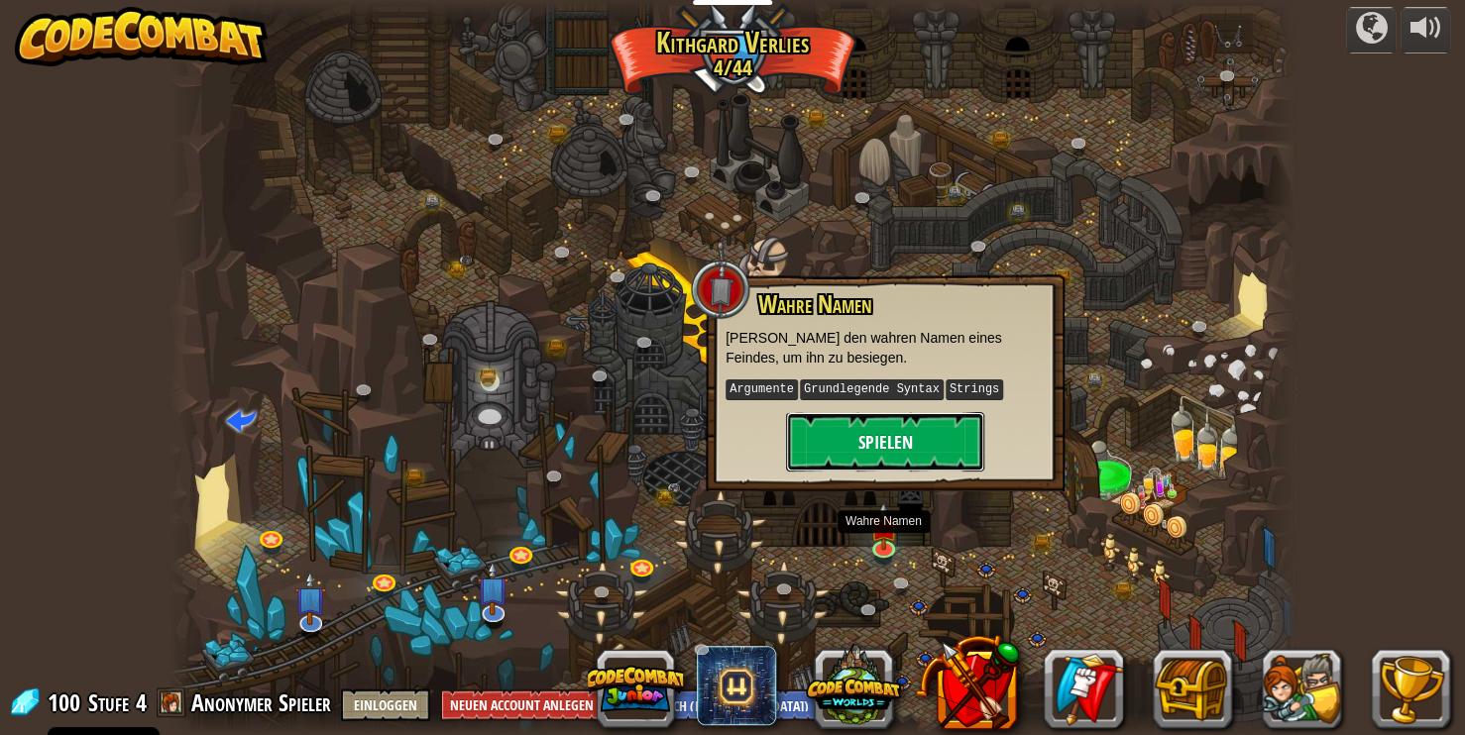
click at [876, 448] on button "Spielen" at bounding box center [885, 441] width 198 height 59
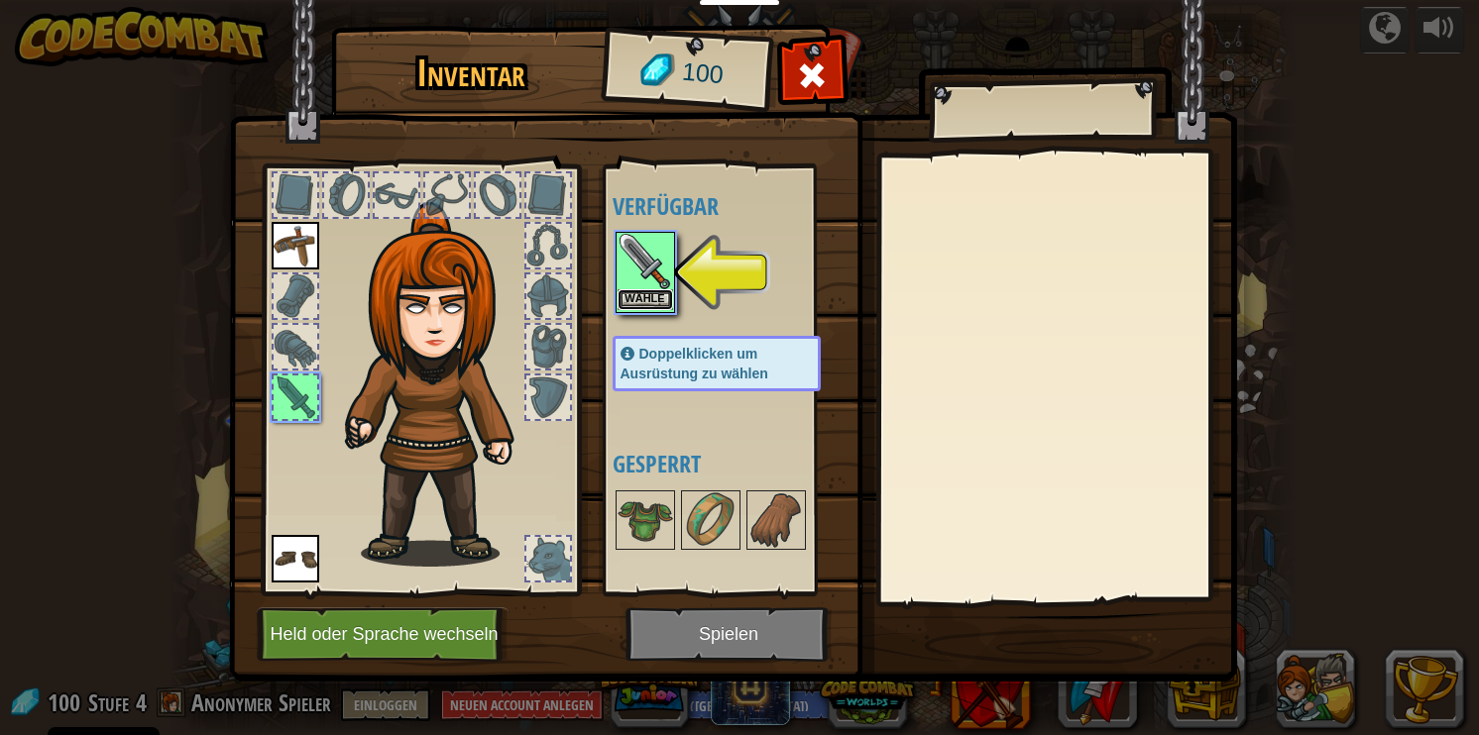
click at [658, 307] on button "Wähle" at bounding box center [646, 299] width 56 height 21
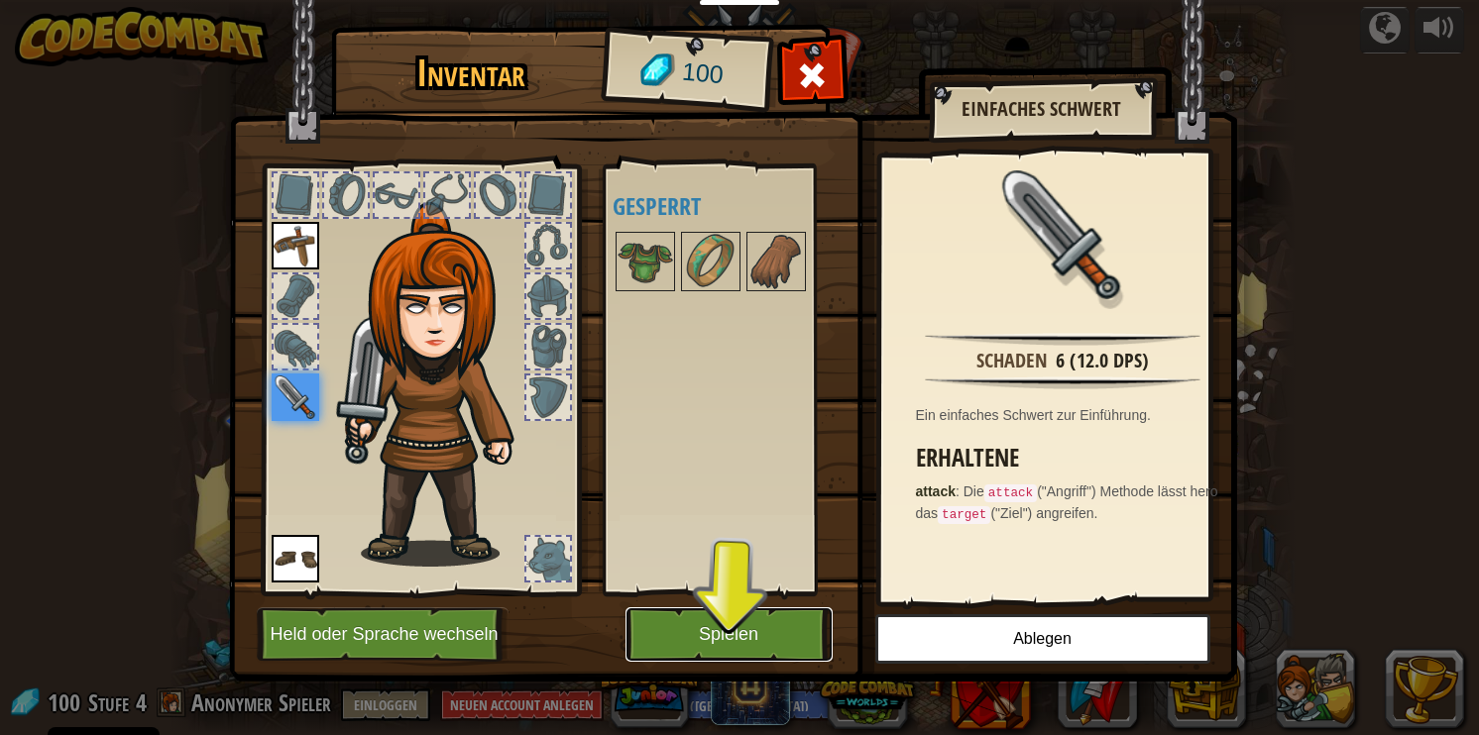
click at [714, 632] on button "Spielen" at bounding box center [728, 635] width 207 height 55
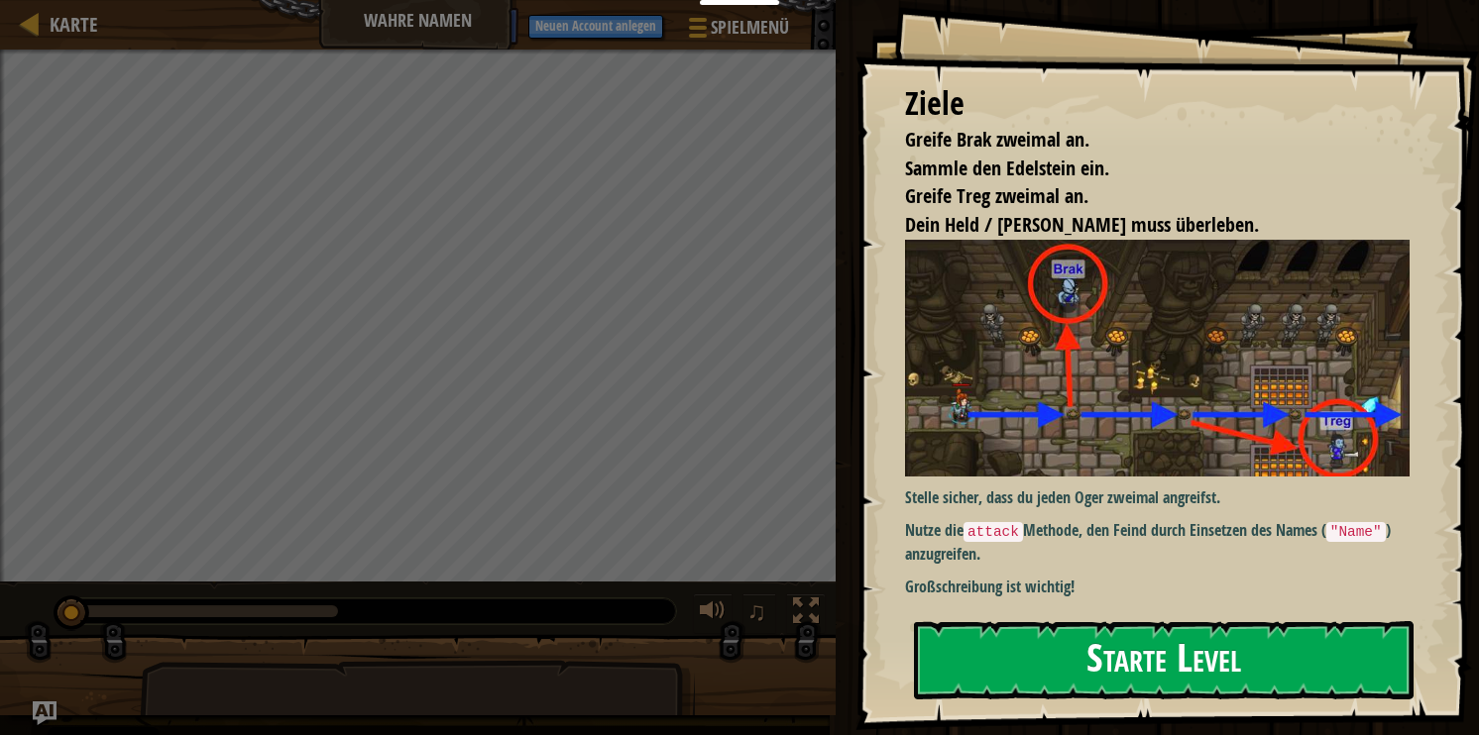
click at [1134, 644] on button "Starte Level" at bounding box center [1164, 661] width 500 height 78
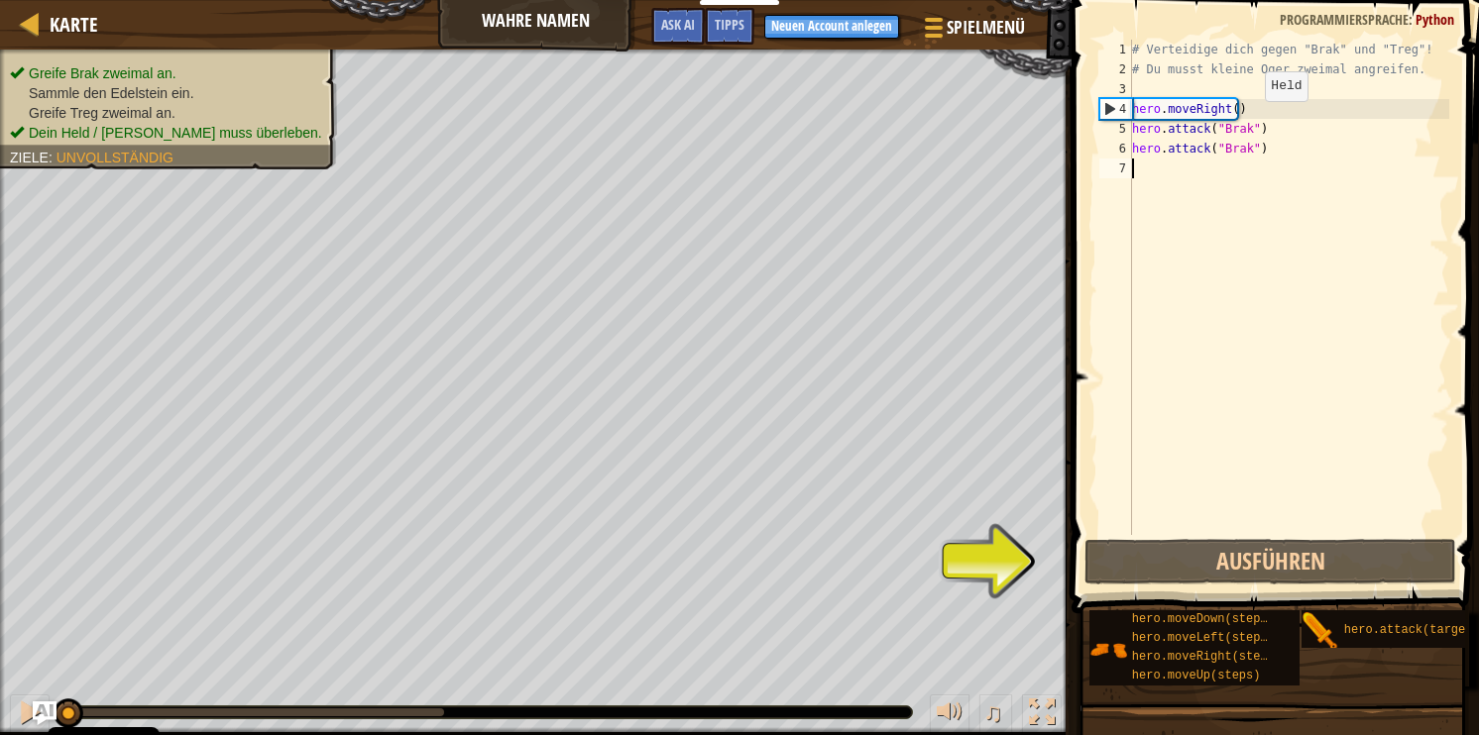
click at [1247, 121] on div "# Verteidige dich gegen "Brak" und "Treg"! # Du musst kleine Oger zweimal angre…" at bounding box center [1288, 307] width 321 height 535
click at [1254, 105] on div "# Verteidige dich gegen "Brak" und "Treg"! # Du musst kleine Oger zweimal angre…" at bounding box center [1288, 307] width 321 height 535
type textarea "hero.moveRight()"
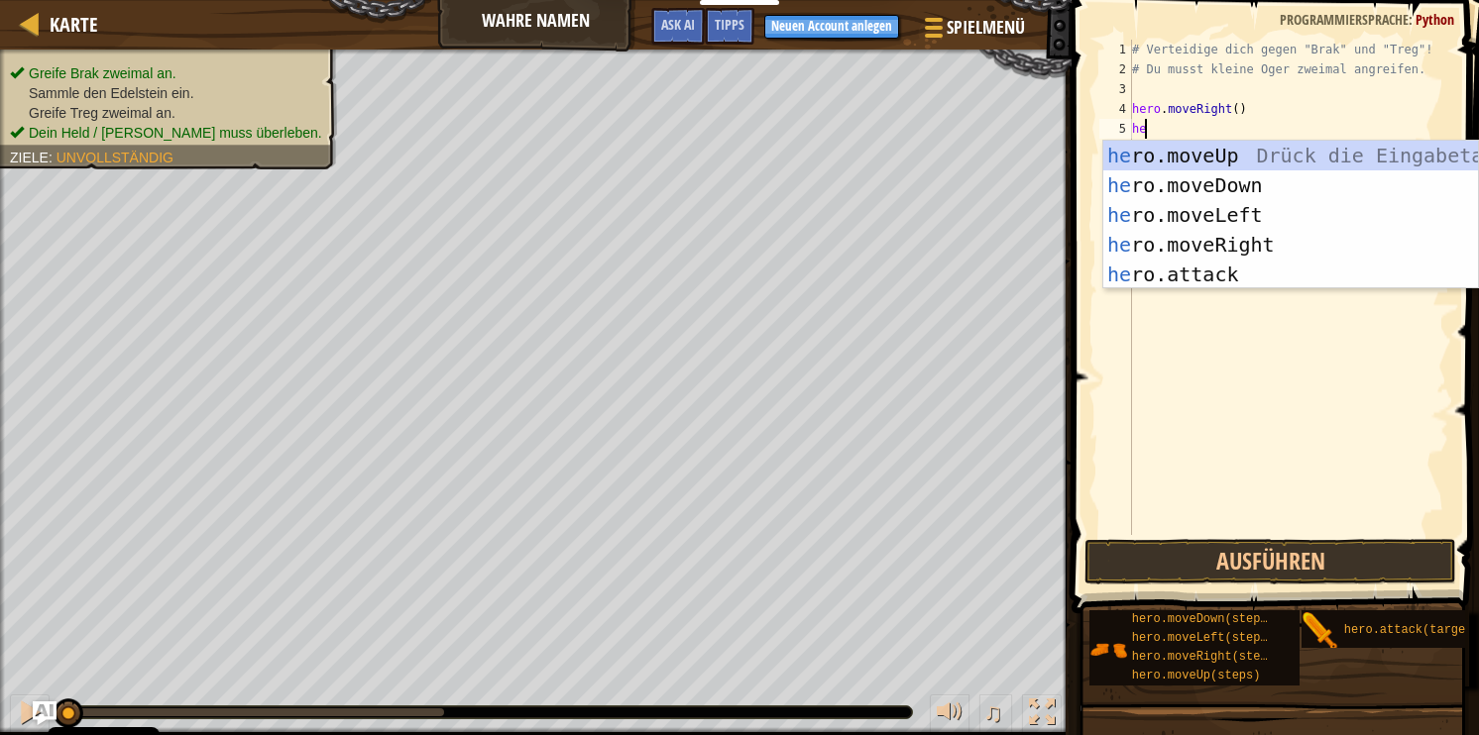
type textarea "hero"
click at [1236, 157] on div "hero .moveUp Drück die Eingabetaste hero .moveDown Drück die Eingabetaste hero …" at bounding box center [1290, 245] width 375 height 208
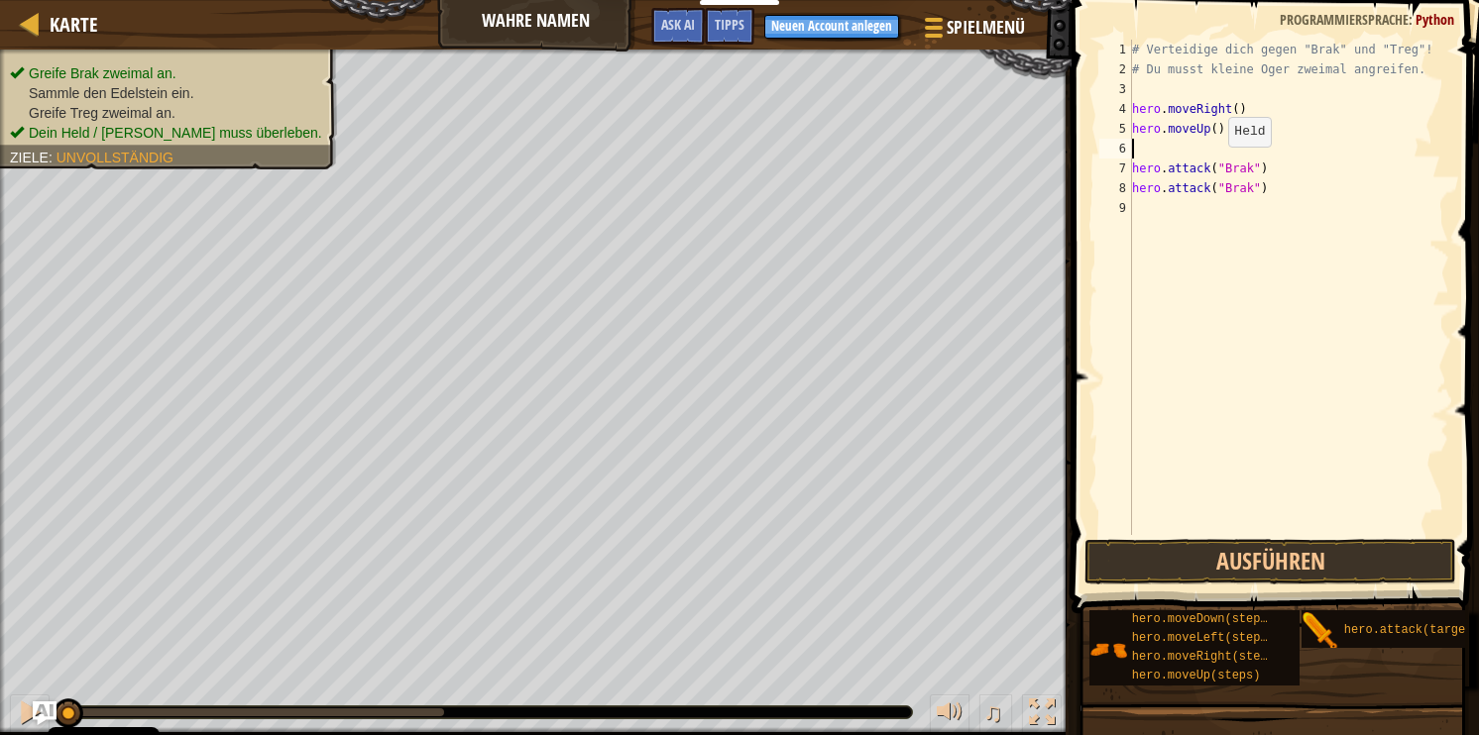
type textarea "hero.moveUp()"
click at [1238, 193] on div "# Verteidige dich gegen "Brak" und "Treg"! # Du musst kleine Oger zweimal angre…" at bounding box center [1288, 307] width 321 height 535
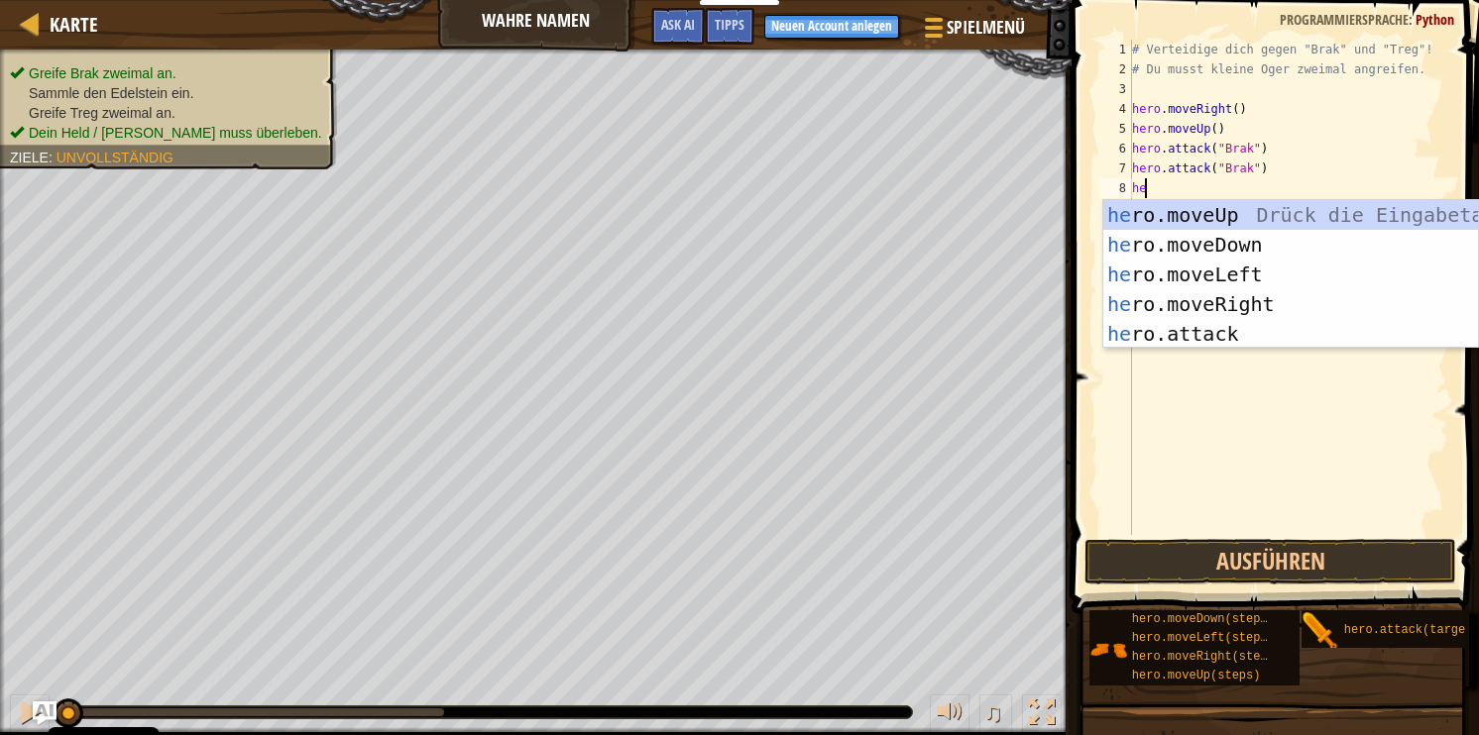
type textarea "hero"
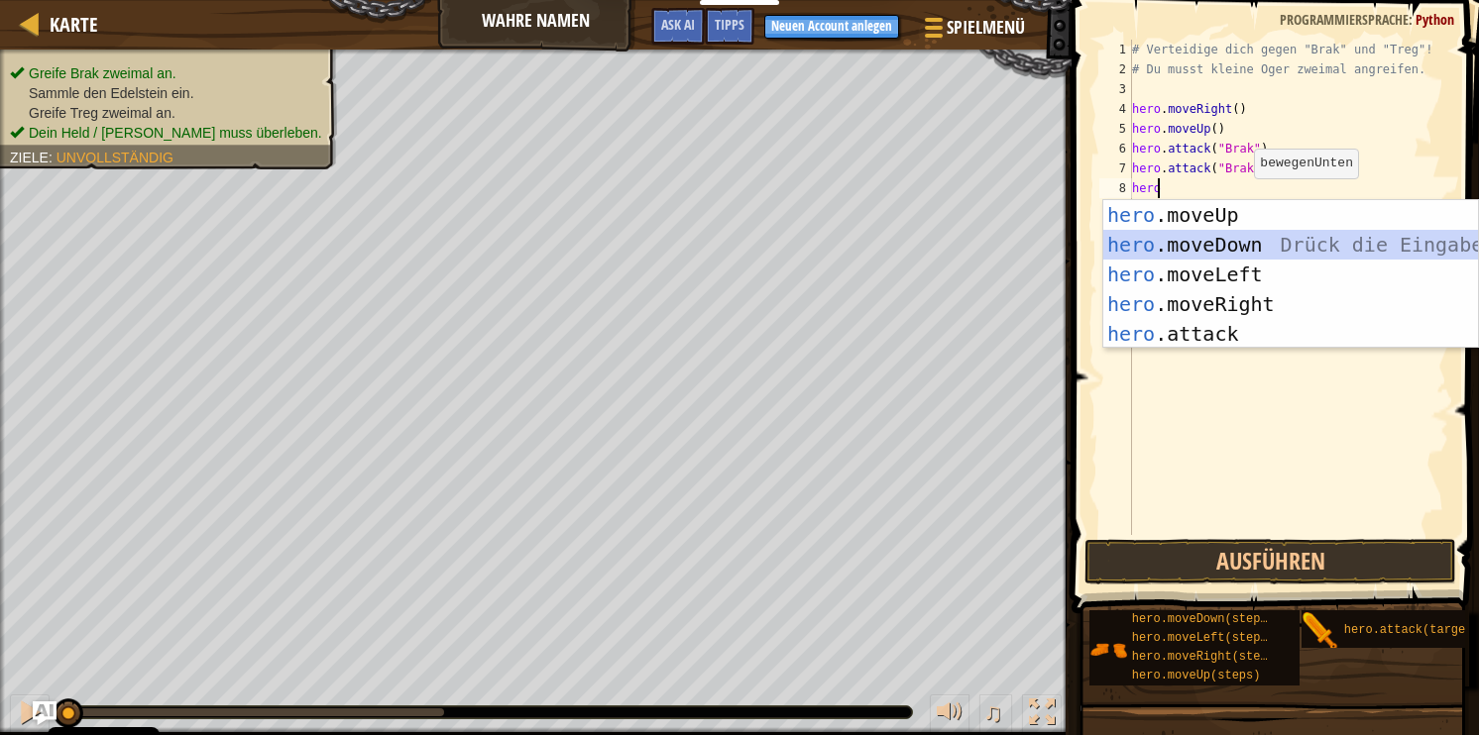
click at [1234, 236] on div "hero .moveUp Drück die Eingabetaste hero .moveDown Drück die Eingabetaste hero …" at bounding box center [1290, 304] width 375 height 208
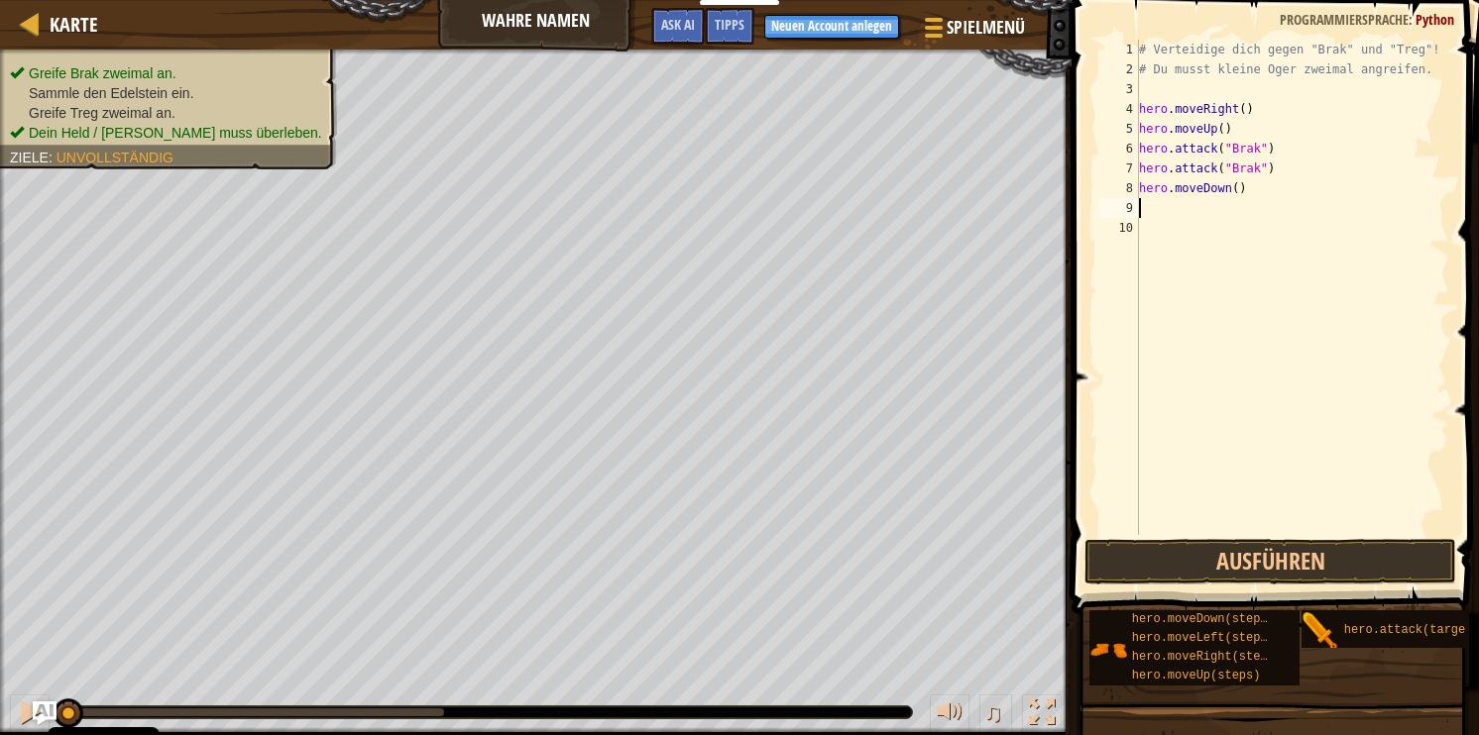
click at [1211, 236] on div "# Verteidige dich gegen "Brak" und "Treg"! # Du musst kleine Oger zweimal angre…" at bounding box center [1292, 307] width 315 height 535
click at [1192, 212] on div "# Verteidige dich gegen "Brak" und "Treg"! # Du musst kleine Oger zweimal angre…" at bounding box center [1292, 307] width 315 height 535
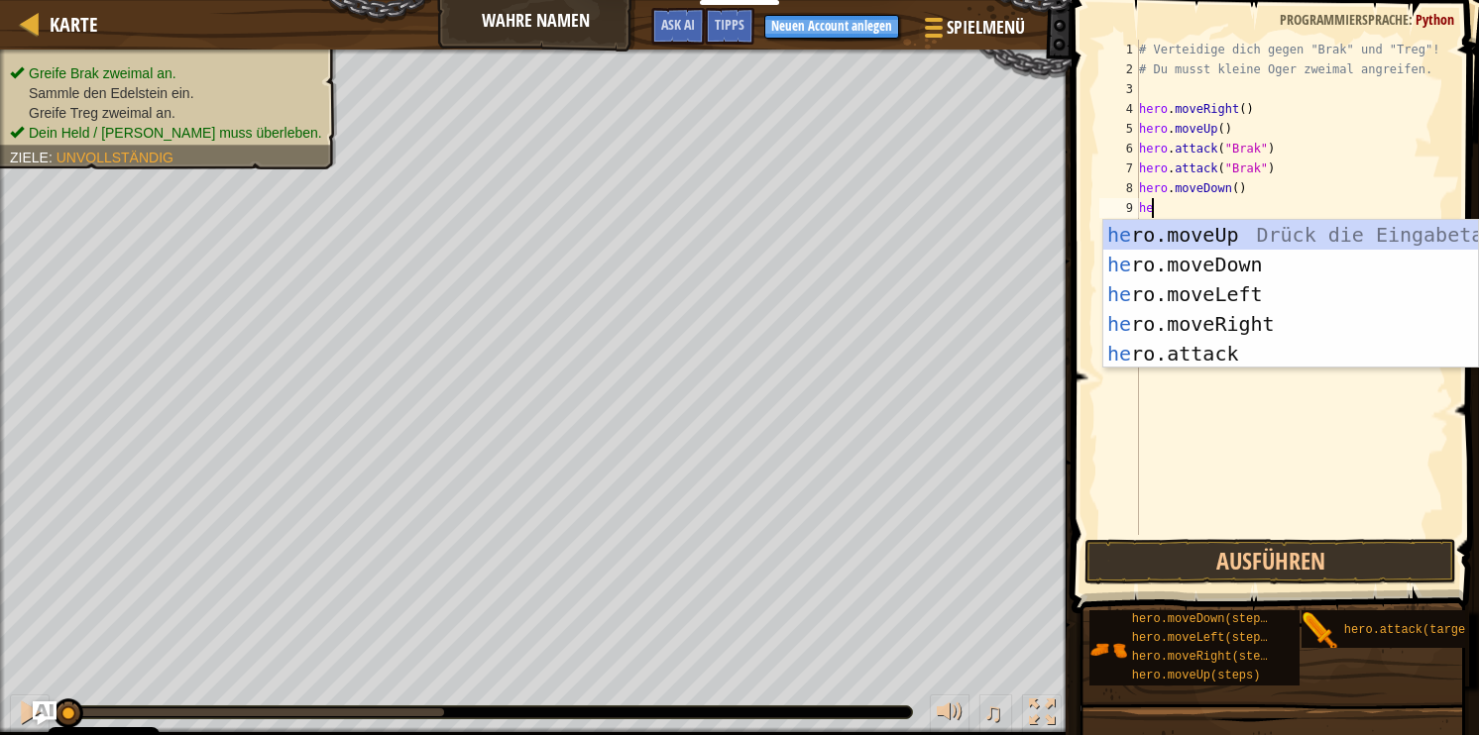
type textarea "her"
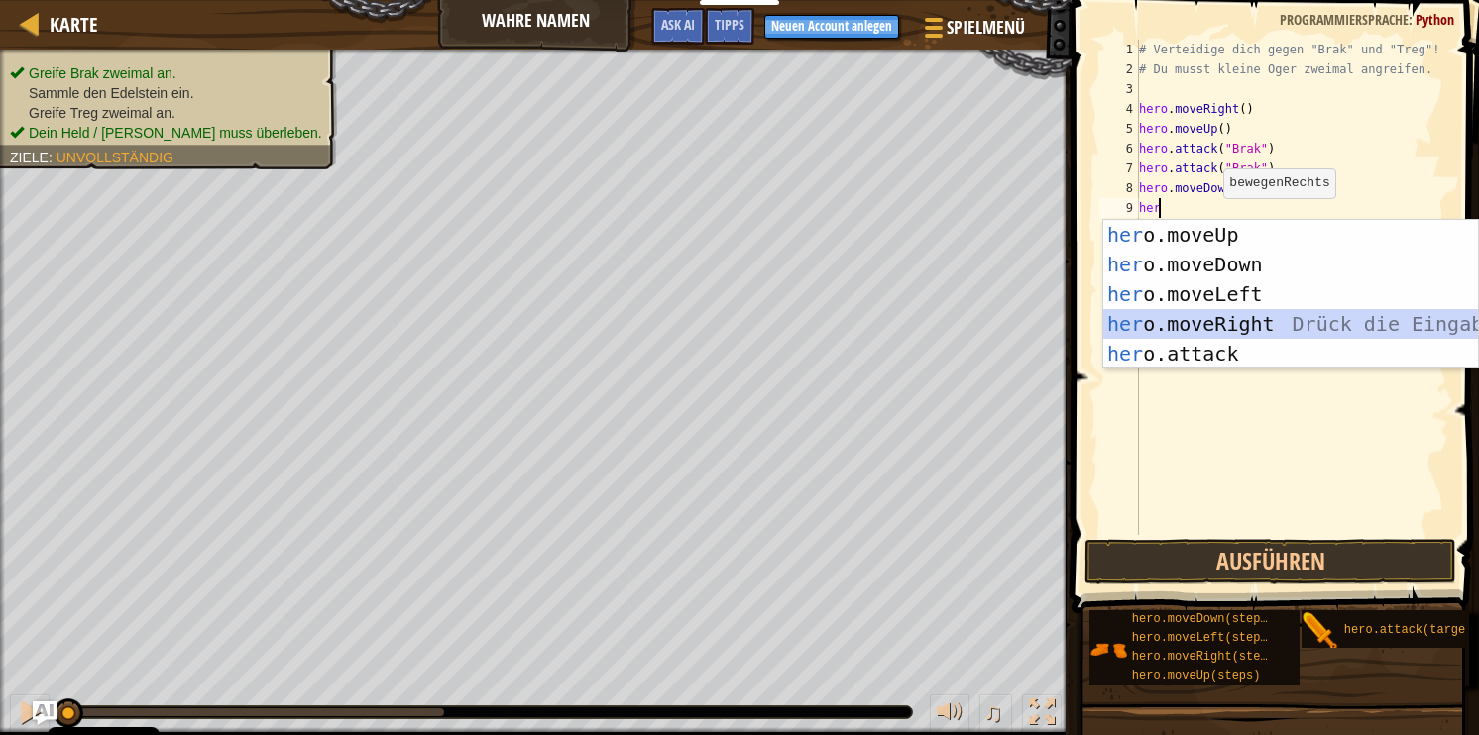
click at [1237, 316] on div "her o.moveUp Drück die Eingabetaste her o.moveDown Drück die Eingabetaste her o…" at bounding box center [1290, 324] width 375 height 208
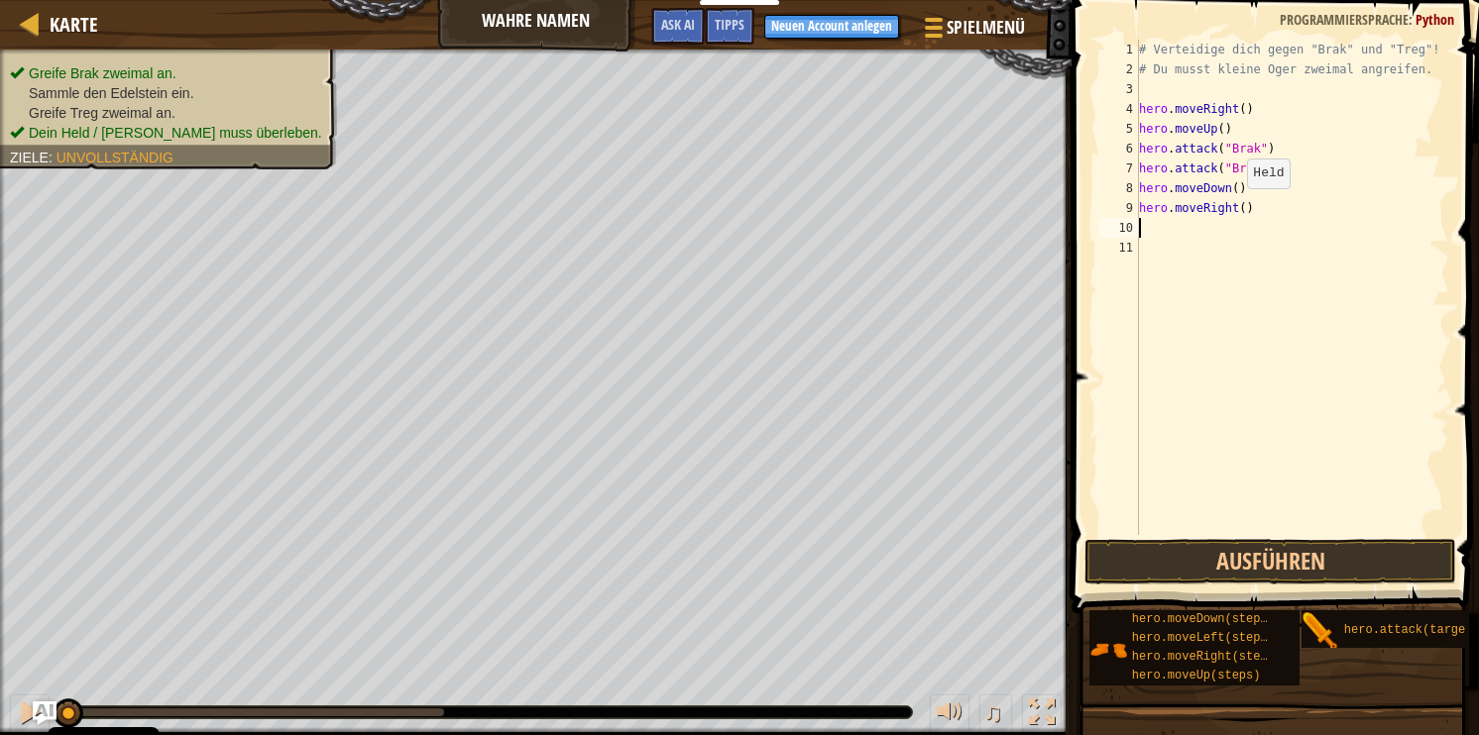
click at [1236, 208] on div "# Verteidige dich gegen "Brak" und "Treg"! # Du musst kleine Oger zweimal angre…" at bounding box center [1292, 307] width 315 height 535
type textarea "hero.moveRight(2)"
click at [1232, 220] on div "# Verteidige dich gegen "Brak" und "Treg"! # Du musst kleine Oger zweimal angre…" at bounding box center [1292, 307] width 315 height 535
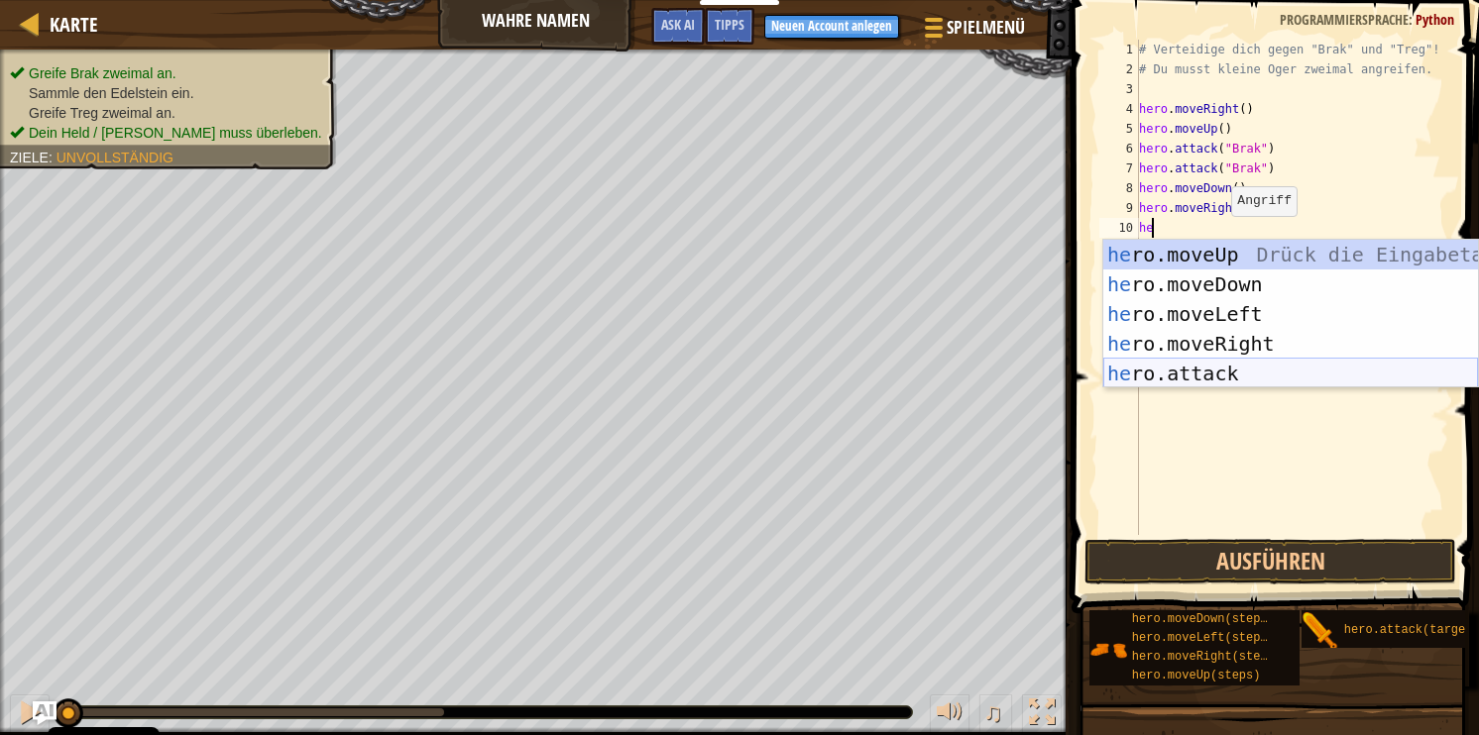
click at [1223, 362] on div "he ro.moveUp Drück die Eingabetaste he ro.moveDown Drück die Eingabetaste he ro…" at bounding box center [1290, 344] width 375 height 208
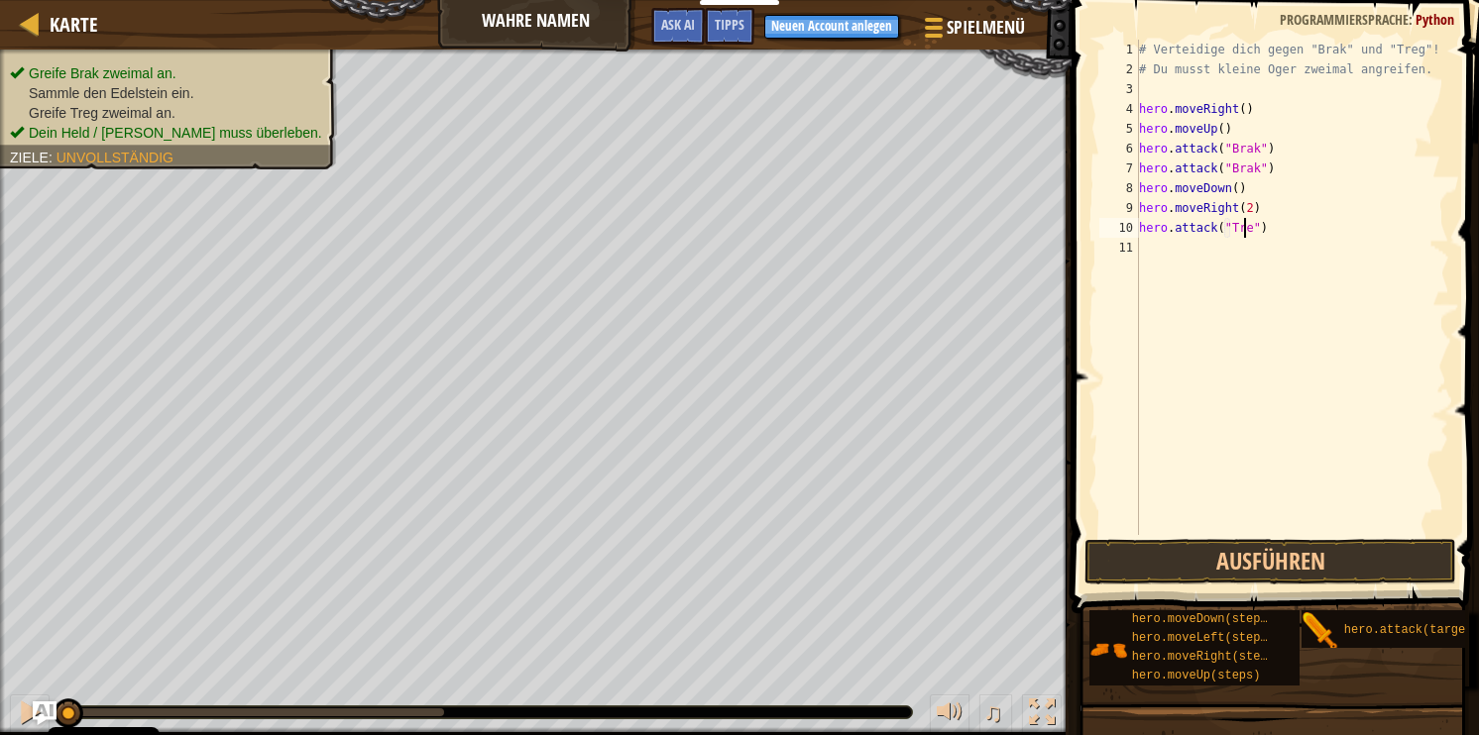
scroll to position [9, 8]
type textarea "hero.attack("Treg")"
drag, startPoint x: 1298, startPoint y: 225, endPoint x: 1135, endPoint y: 235, distance: 162.9
click at [1135, 235] on div "hero.attack("Treg") 1 2 3 4 5 6 7 8 9 10 11 # Verteidige dich gegen "Brak" und …" at bounding box center [1272, 288] width 354 height 496
click at [1156, 246] on div "# Verteidige dich gegen "Brak" und "Treg"! # Du musst kleine Oger zweimal angre…" at bounding box center [1292, 307] width 315 height 535
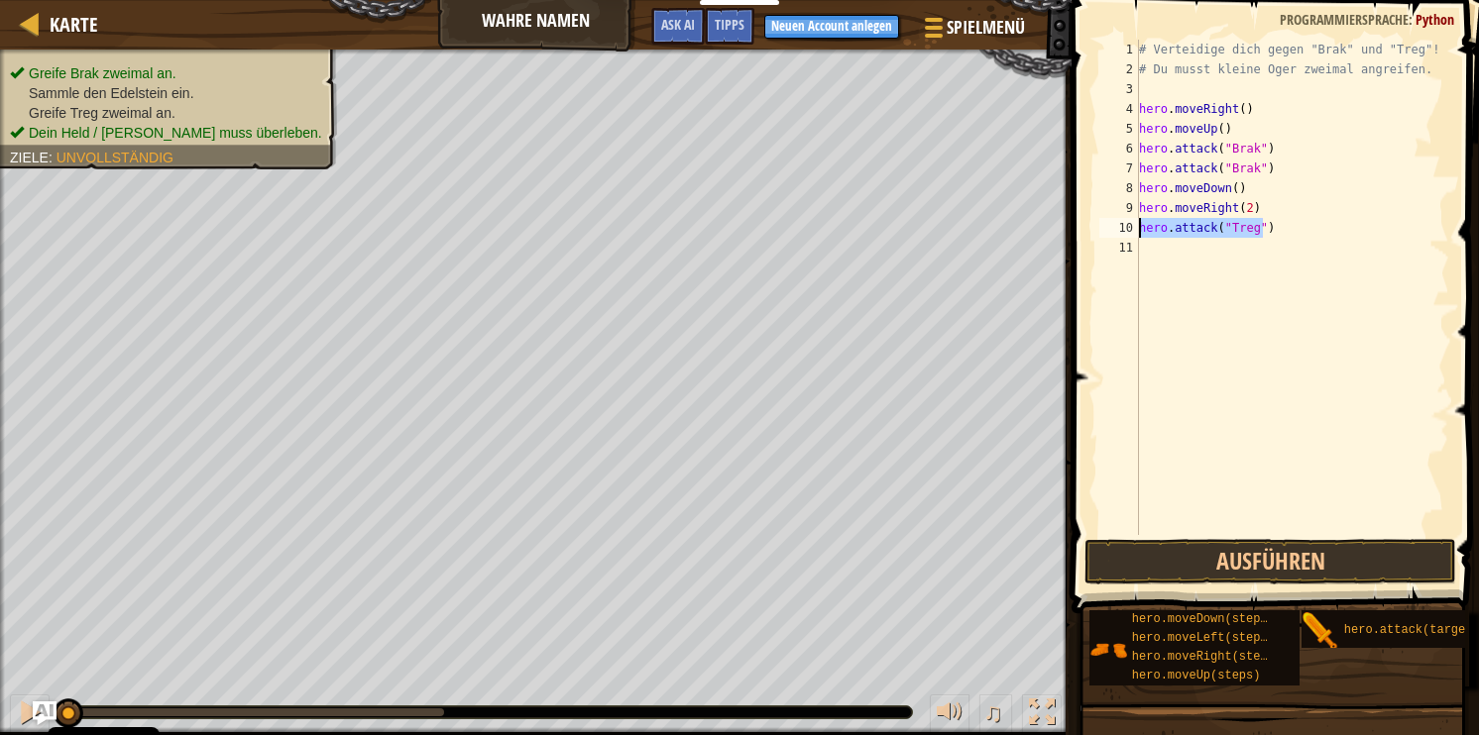
scroll to position [9, 0]
type textarea "hero.attack("Treg")"
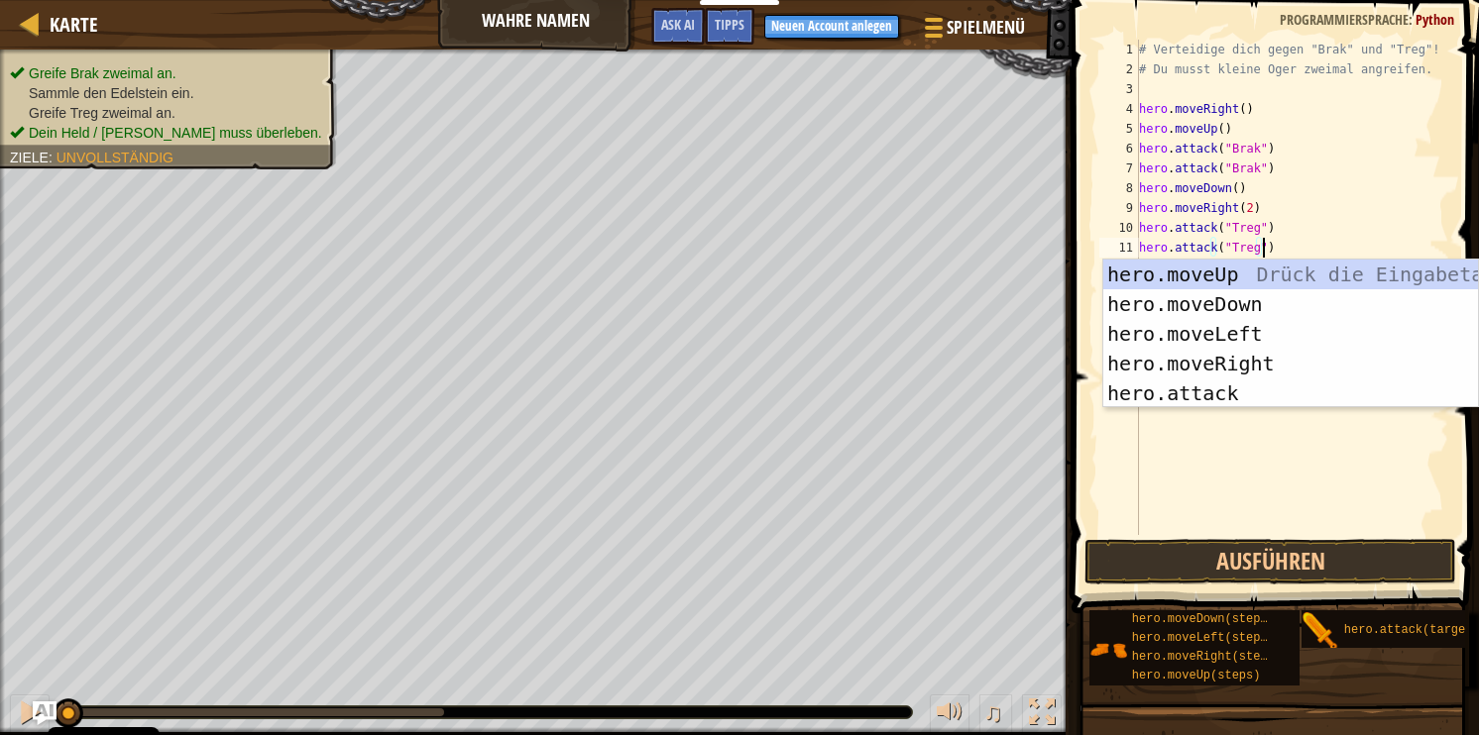
click at [1236, 524] on div "# Verteidige dich gegen "Brak" und "Treg"! # Du musst kleine Oger zweimal angre…" at bounding box center [1292, 307] width 315 height 535
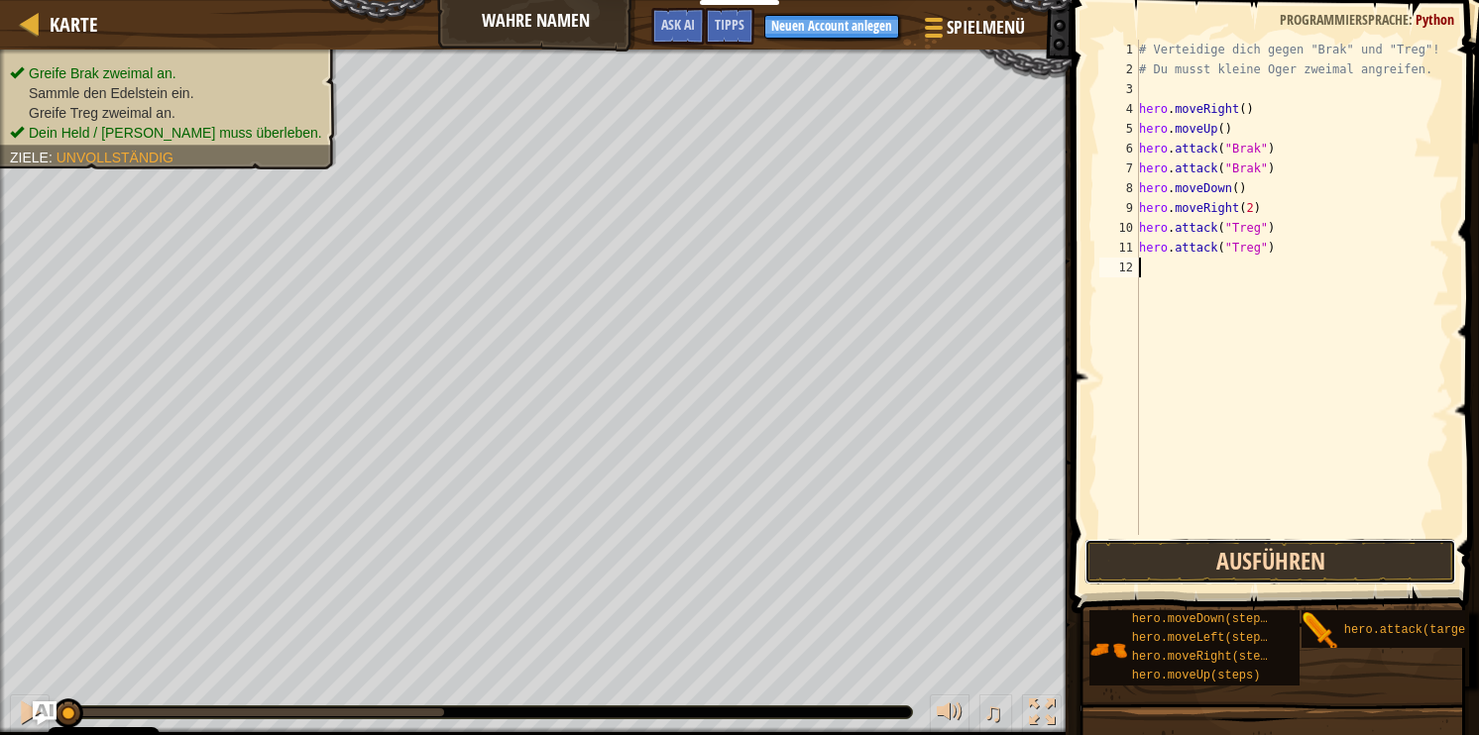
click at [1235, 553] on button "Ausführen" at bounding box center [1270, 562] width 372 height 46
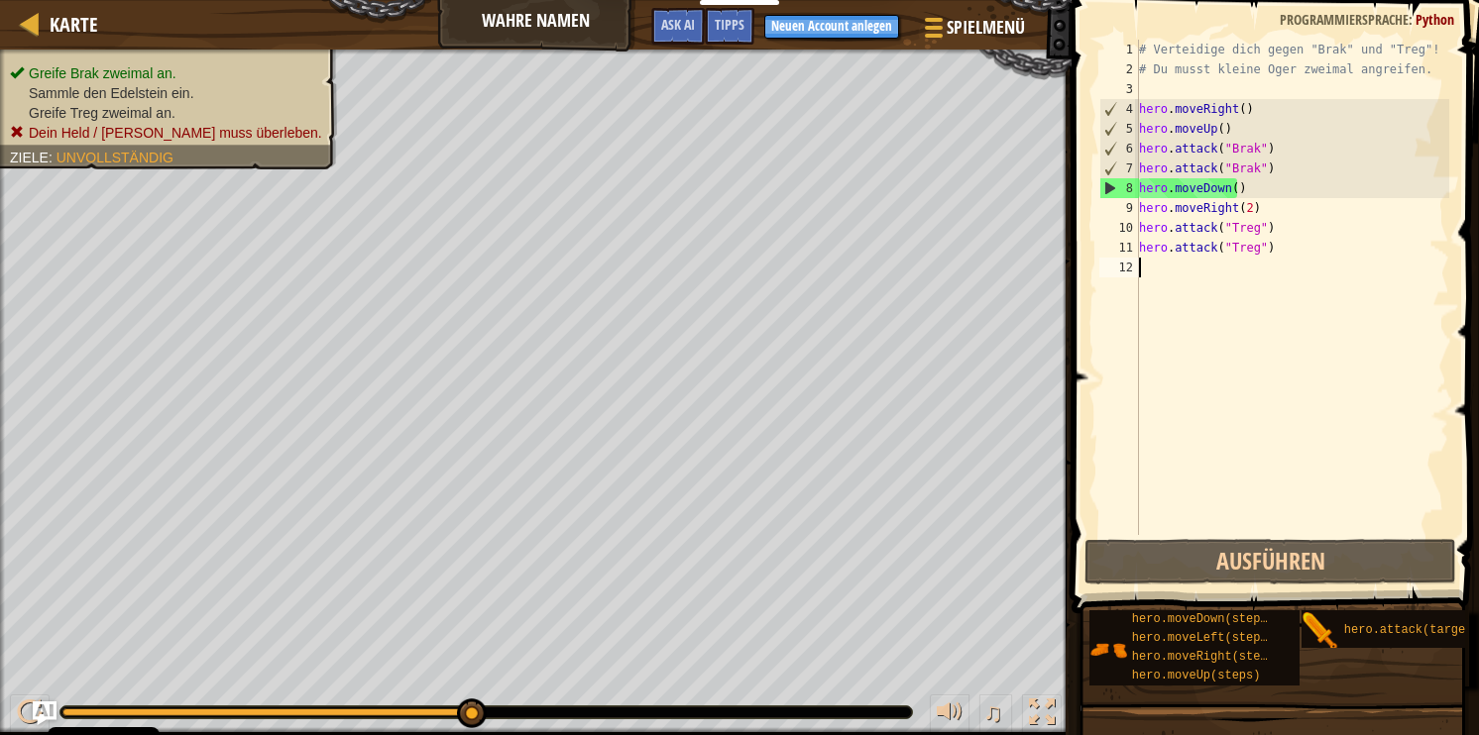
click at [1343, 268] on div "# Verteidige dich gegen "Brak" und "Treg"! # Du musst kleine Oger zweimal angre…" at bounding box center [1292, 307] width 315 height 535
drag, startPoint x: 1262, startPoint y: 212, endPoint x: 1086, endPoint y: 193, distance: 176.5
click at [1086, 193] on div "1 2 3 4 5 6 7 8 9 10 11 12 # Verteidige dich gegen "Brak" und "Treg"! # Du muss…" at bounding box center [1272, 346] width 413 height 672
type textarea "hero.moveDown() hero.moveRight(2)"
click at [1167, 264] on div "# Verteidige dich gegen "Brak" und "Treg"! # Du musst kleine Oger zweimal angre…" at bounding box center [1292, 307] width 315 height 535
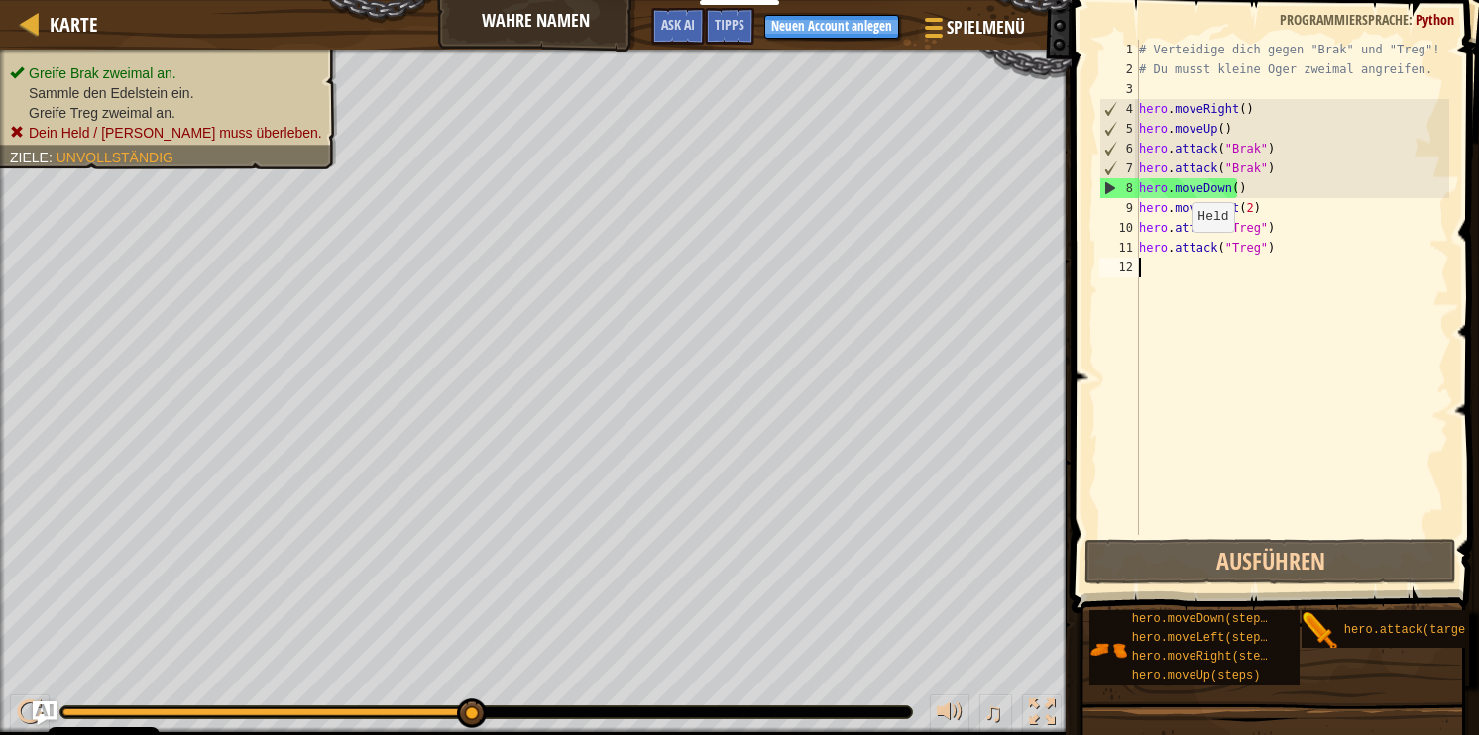
paste textarea "hero.moveRight(2)"
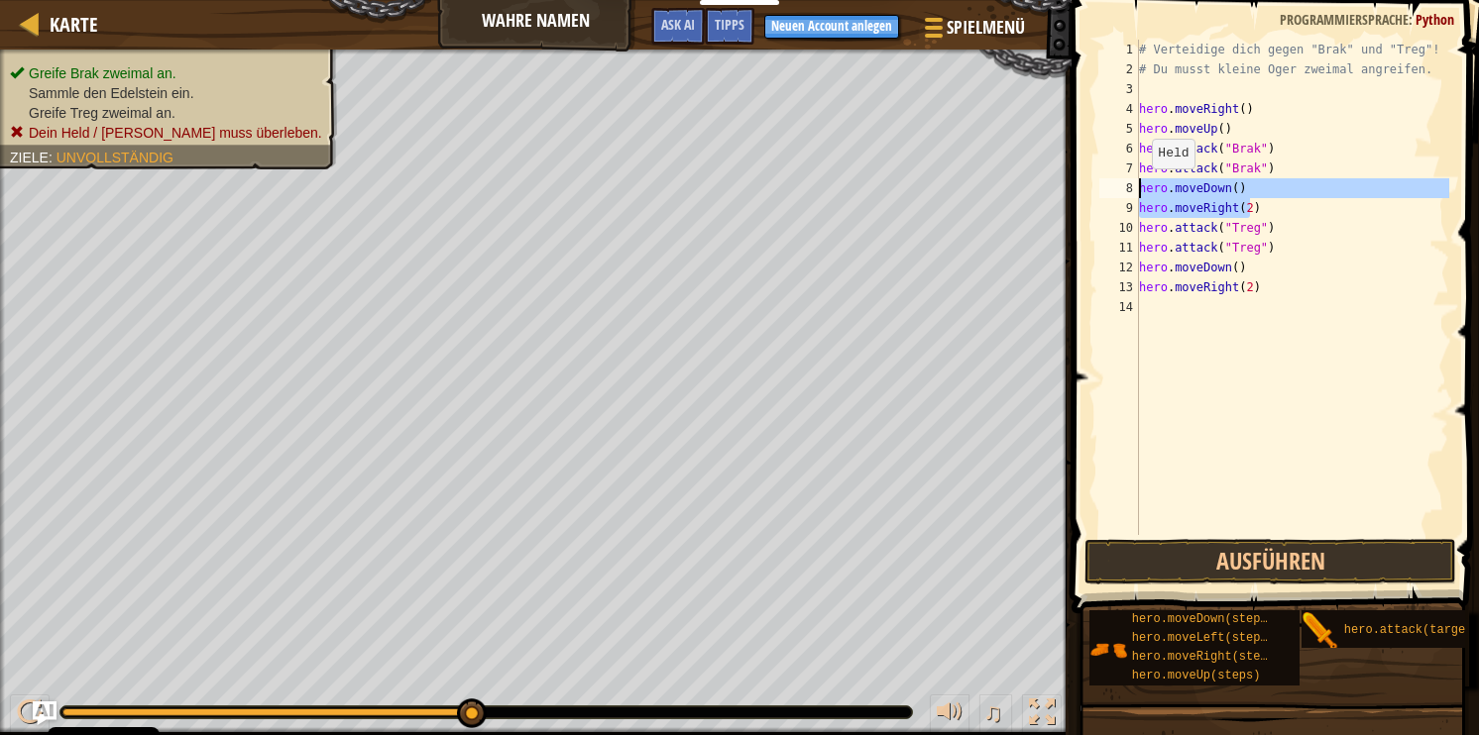
drag, startPoint x: 1257, startPoint y: 203, endPoint x: 1120, endPoint y: 184, distance: 138.1
click at [1120, 184] on div "hero.moveRight(2) 1 2 3 4 5 6 7 8 9 10 11 12 13 14 # Verteidige dich gegen "Bra…" at bounding box center [1272, 288] width 354 height 496
type textarea "hero.moveDown() hero.moveRight(2)"
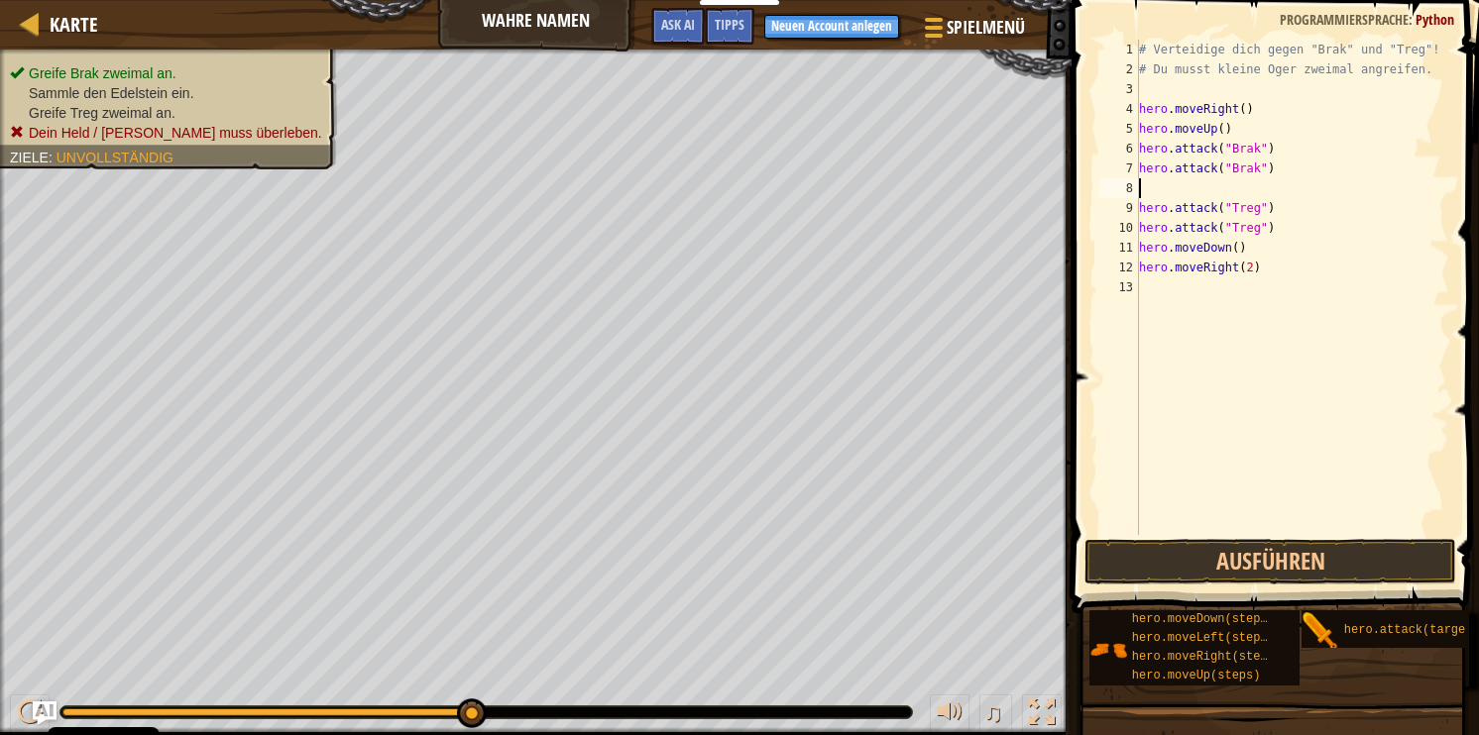
click at [1187, 193] on div "# Verteidige dich gegen "Brak" und "Treg"! # Du musst kleine Oger zweimal angre…" at bounding box center [1292, 307] width 315 height 535
drag, startPoint x: 1238, startPoint y: 132, endPoint x: 1138, endPoint y: 133, distance: 100.1
click at [1138, 133] on div "hero.attack("Brak") 1 2 3 4 5 6 7 8 9 10 11 12 # Verteidige dich gegen "Brak" u…" at bounding box center [1272, 288] width 354 height 496
click at [1282, 207] on div "# Verteidige dich gegen "Brak" und "Treg"! # Du musst kleine Oger zweimal angre…" at bounding box center [1292, 307] width 315 height 535
type textarea "hero.attack("Treg")"
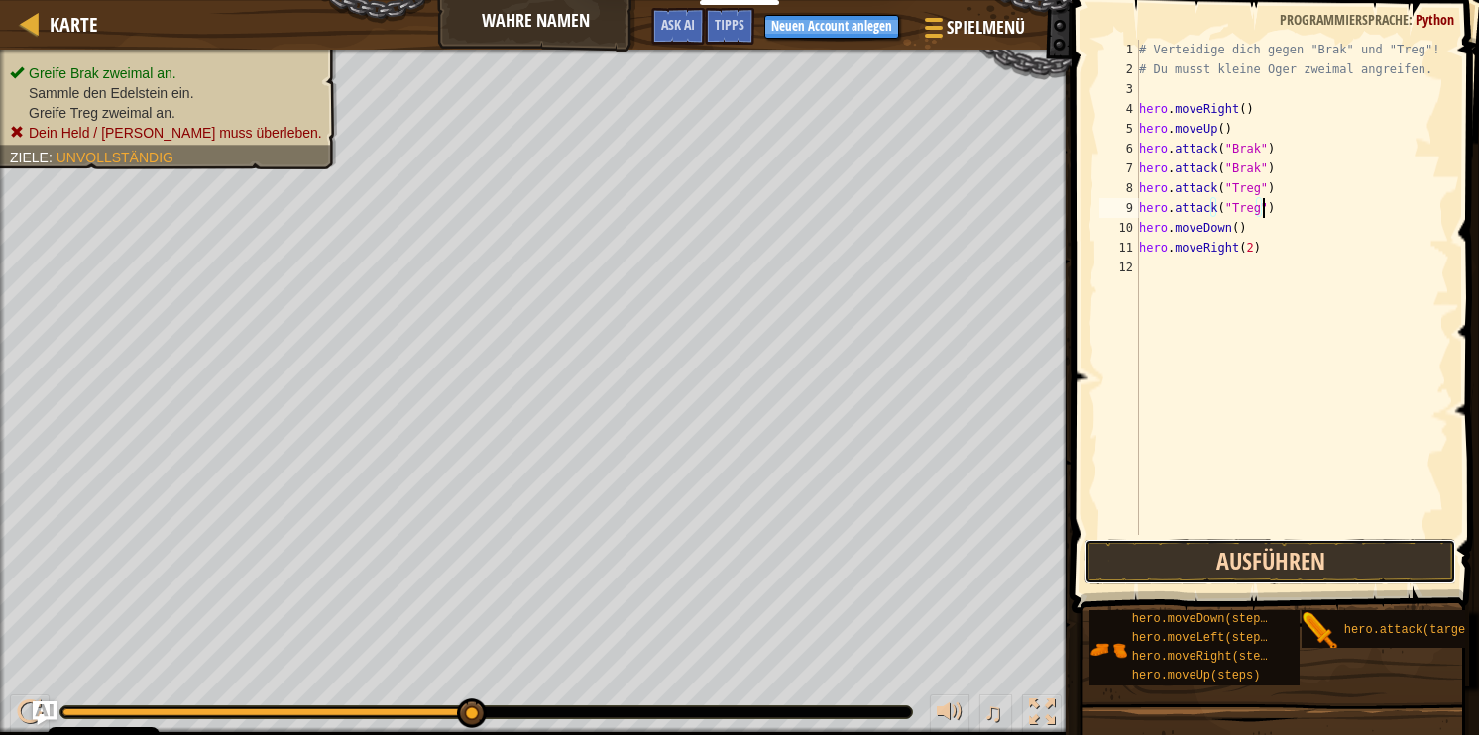
click at [1225, 572] on button "Ausführen" at bounding box center [1270, 562] width 372 height 46
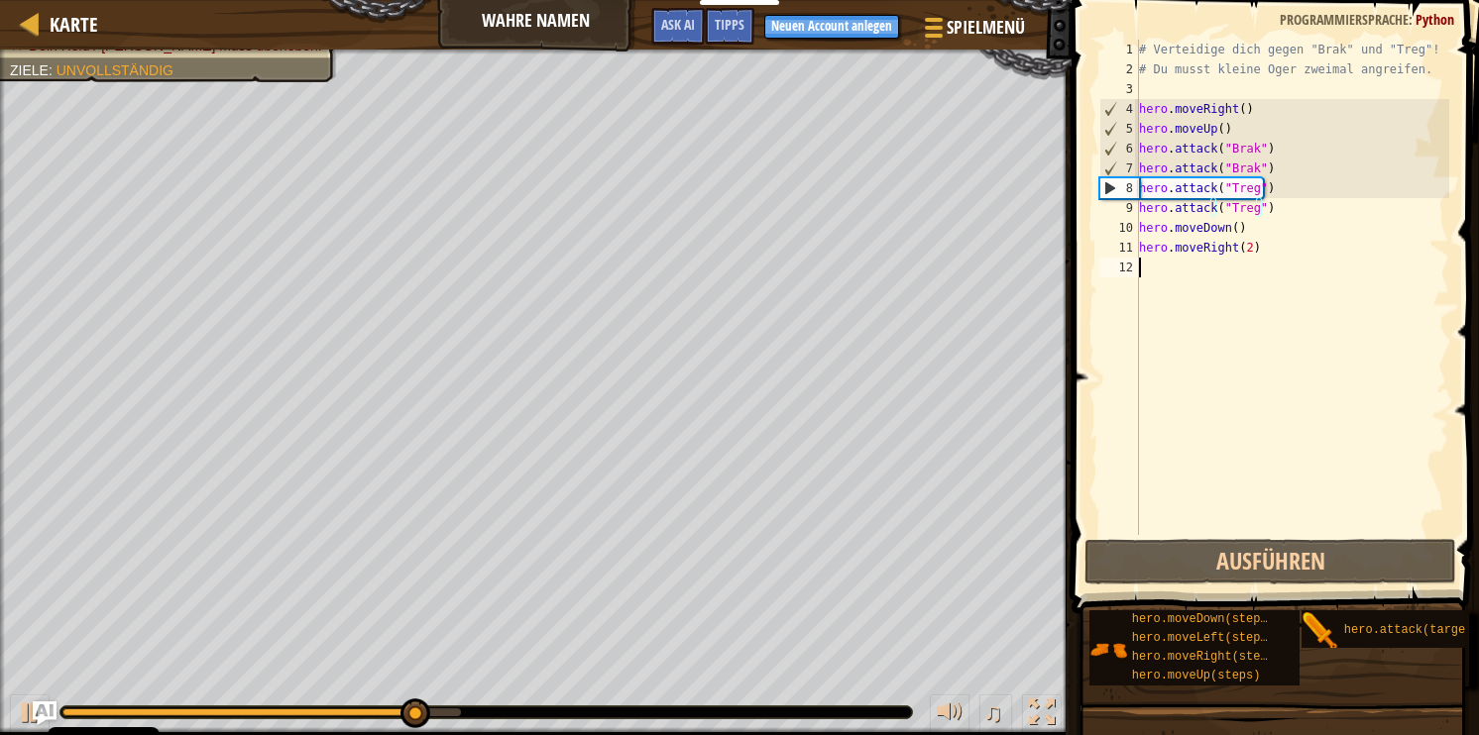
click at [1300, 359] on div "# Verteidige dich gegen "Brak" und "Treg"! # Du musst kleine Oger zweimal angre…" at bounding box center [1292, 307] width 315 height 535
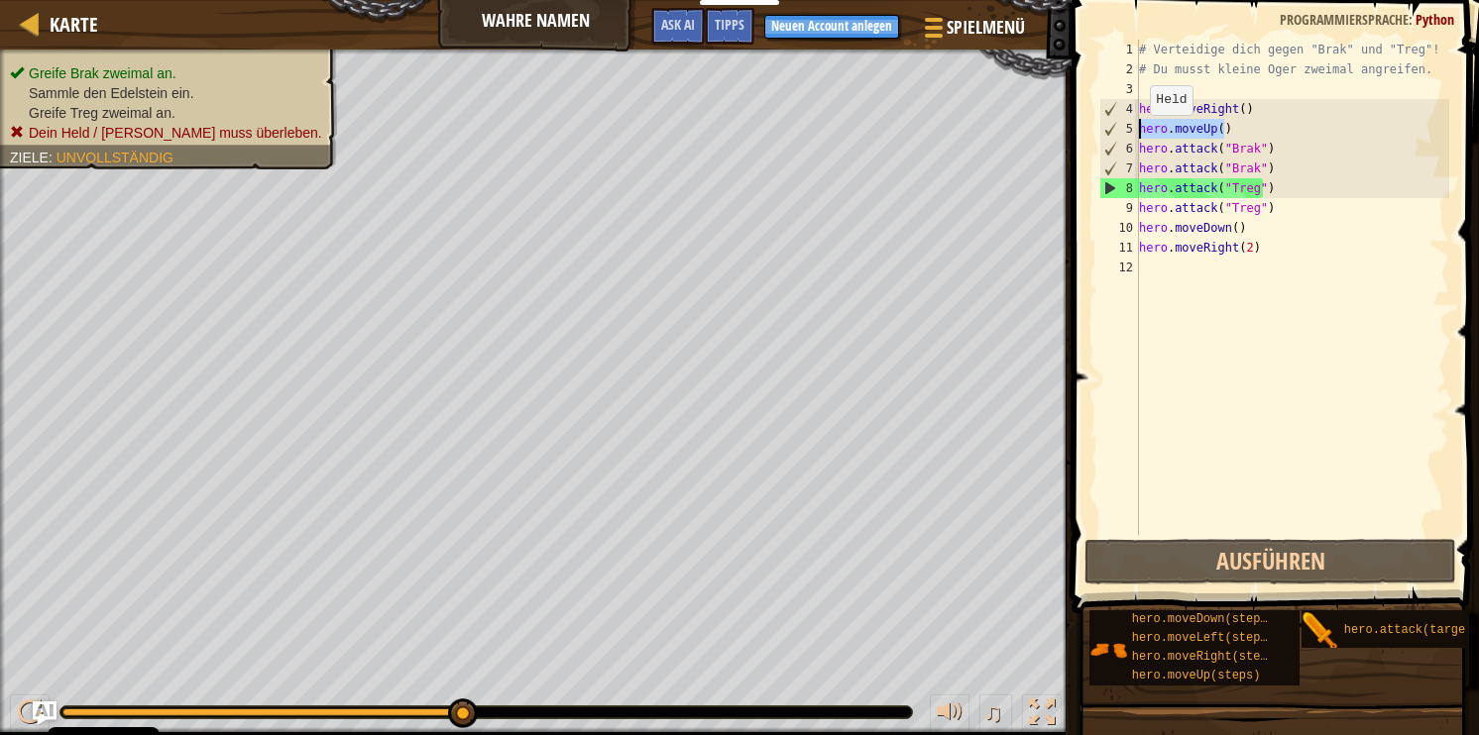
drag, startPoint x: 1255, startPoint y: 134, endPoint x: 1114, endPoint y: 138, distance: 140.8
click at [1114, 138] on div "1 2 3 4 5 6 7 8 9 10 11 12 # Verteidige dich gegen "Brak" und "Treg"! # Du muss…" at bounding box center [1272, 288] width 354 height 496
type textarea "hero.moveUp()"
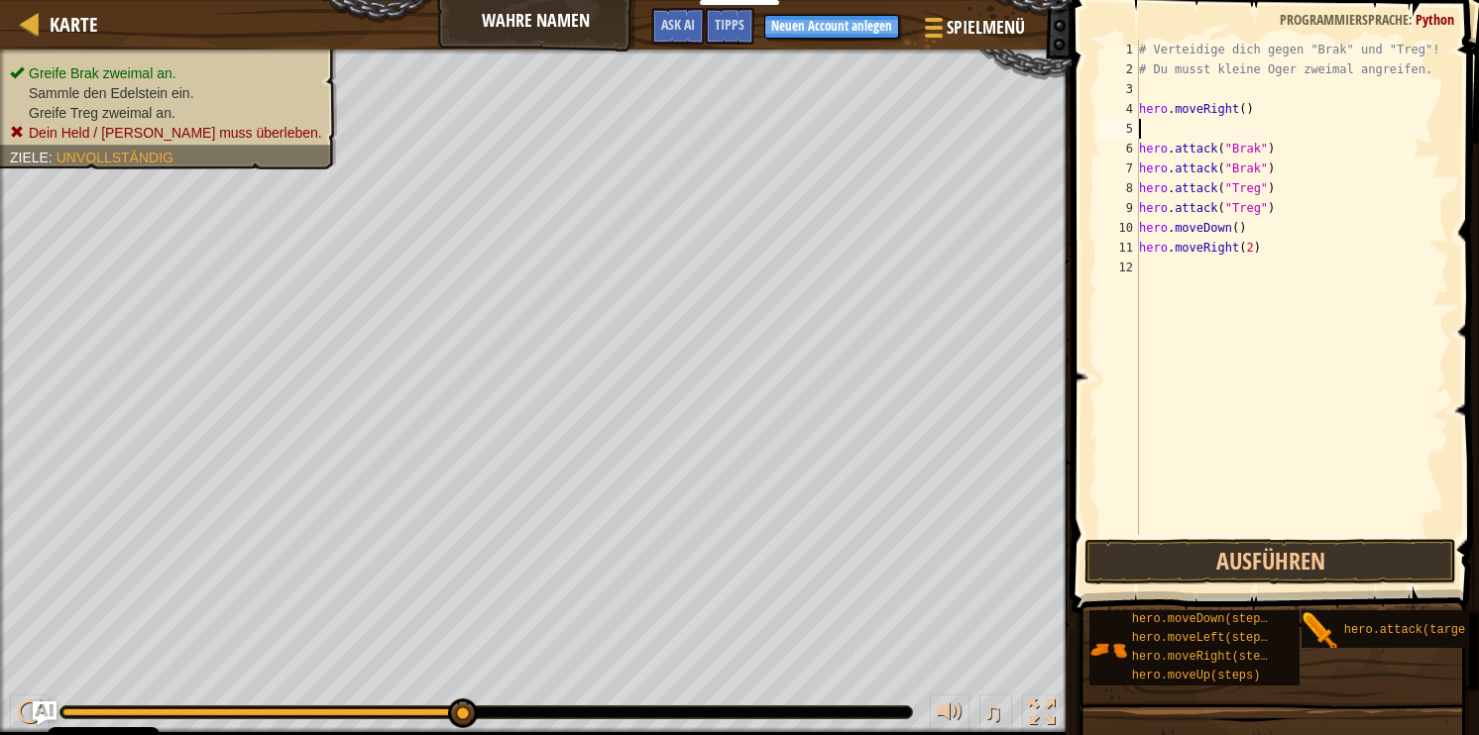
type textarea "hero.moveRight()"
click at [1258, 563] on button "Ausführen" at bounding box center [1270, 562] width 372 height 46
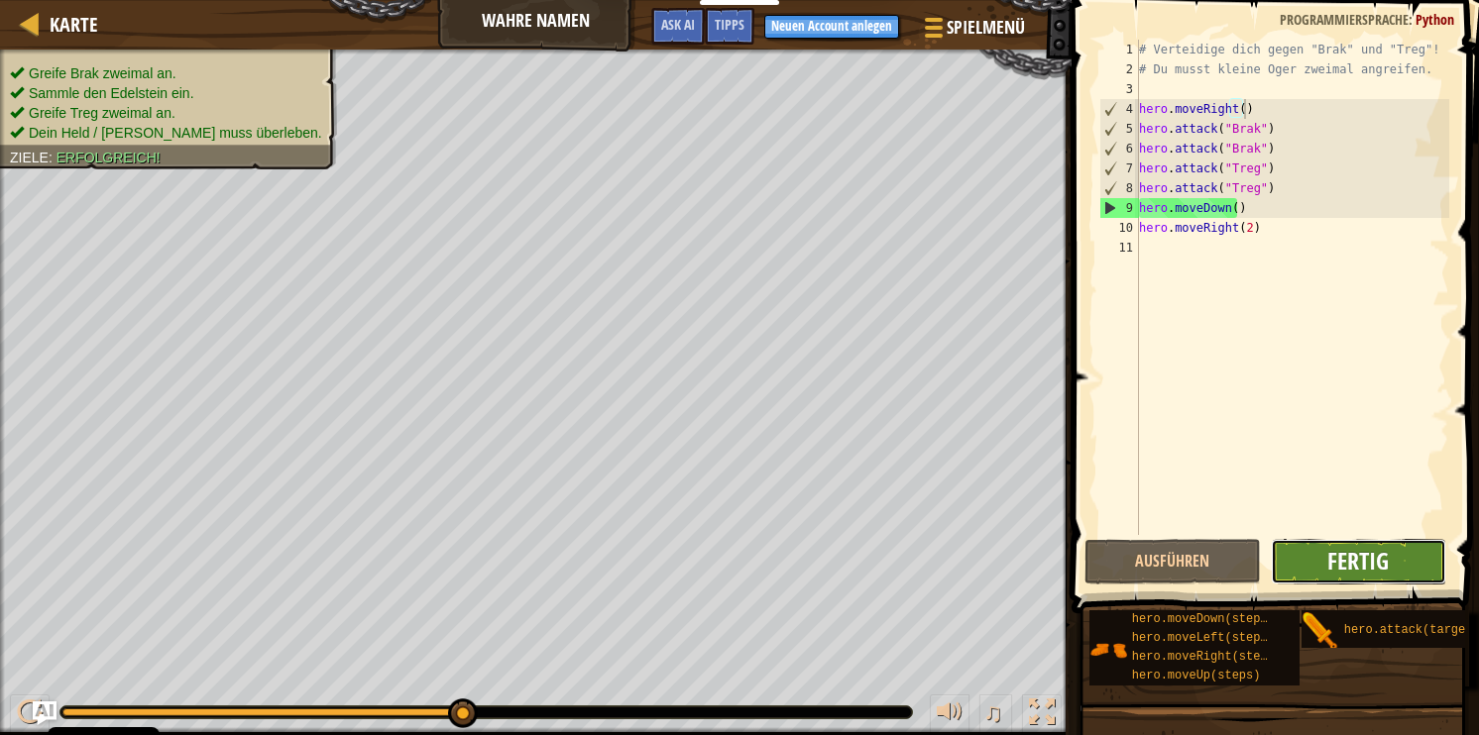
click at [1341, 551] on span "Fertig" at bounding box center [1357, 561] width 61 height 32
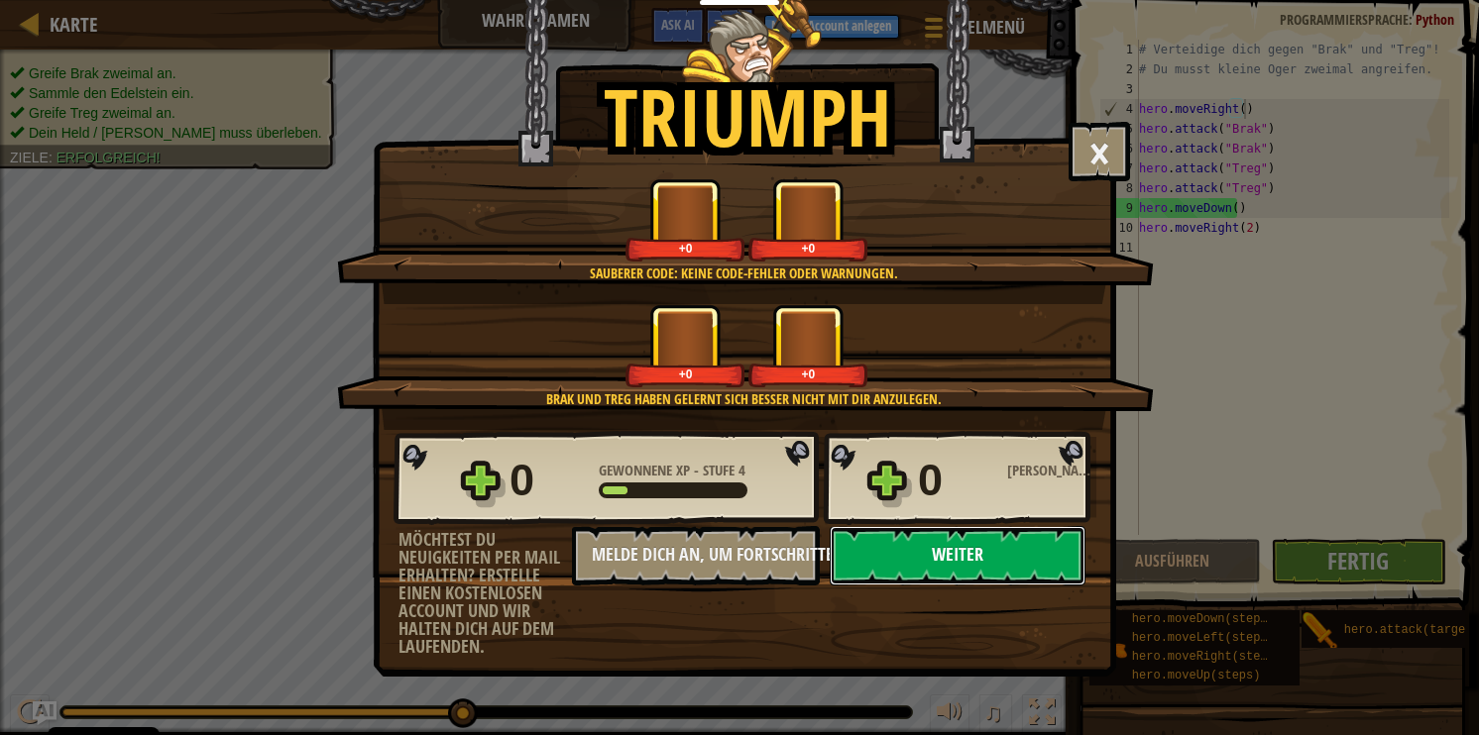
click at [1015, 562] on button "Weiter" at bounding box center [958, 555] width 256 height 59
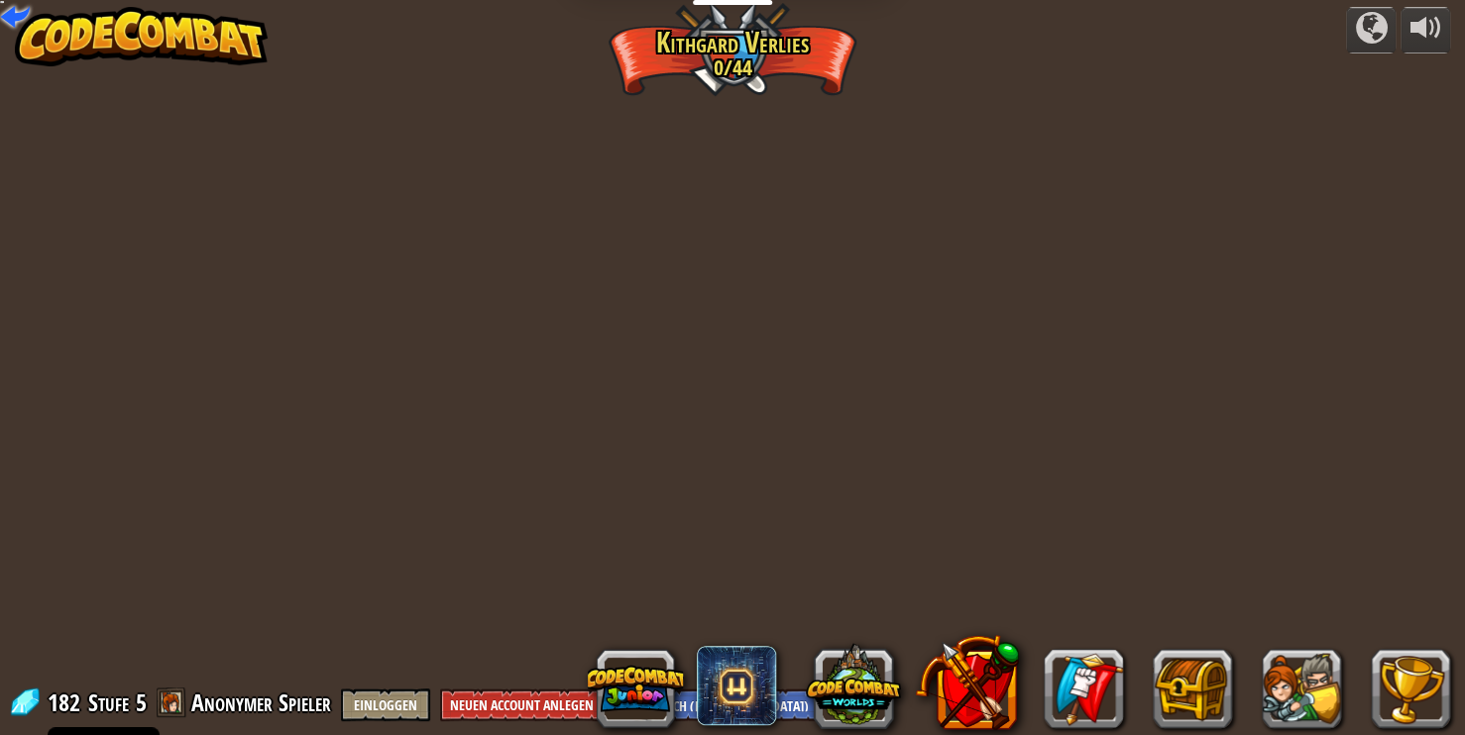
select select "de-DE"
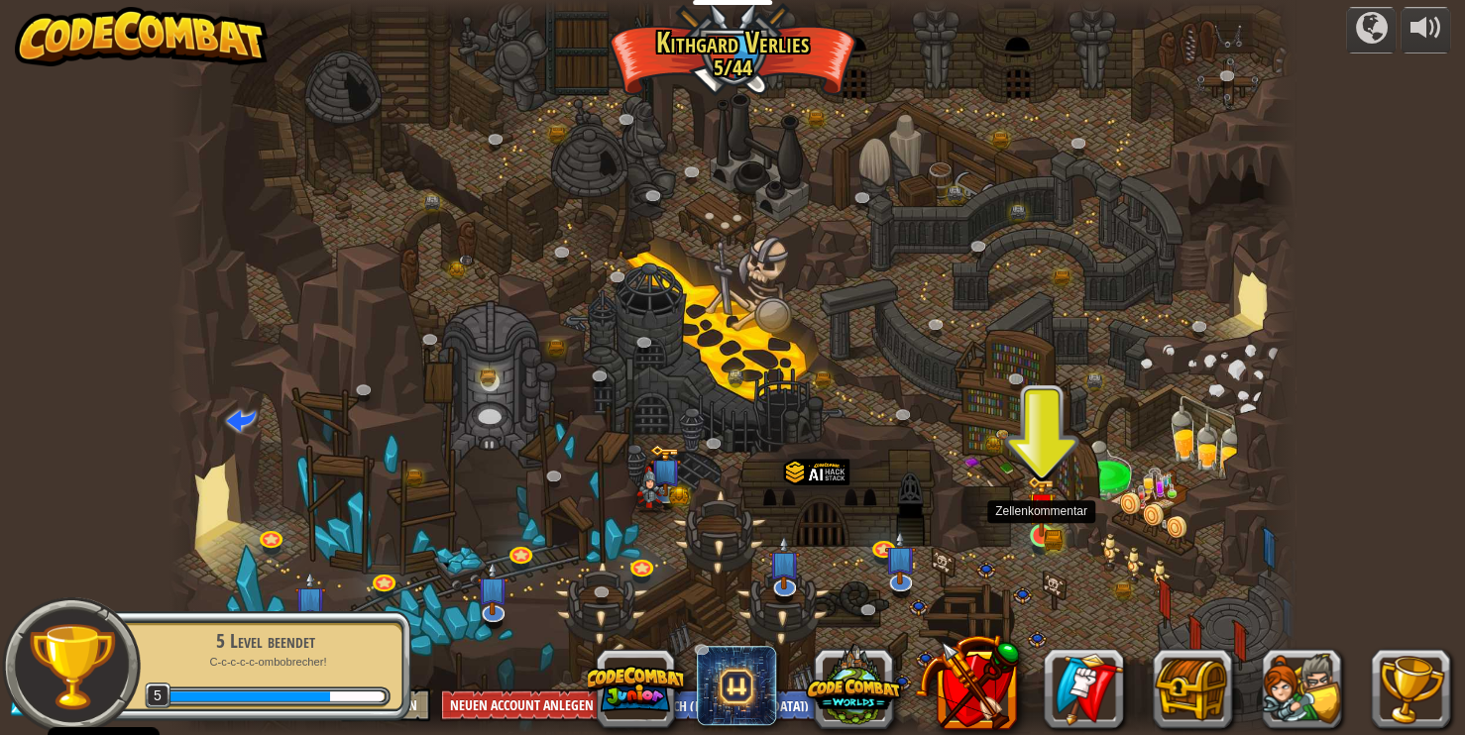
click at [1052, 531] on img at bounding box center [1041, 506] width 28 height 61
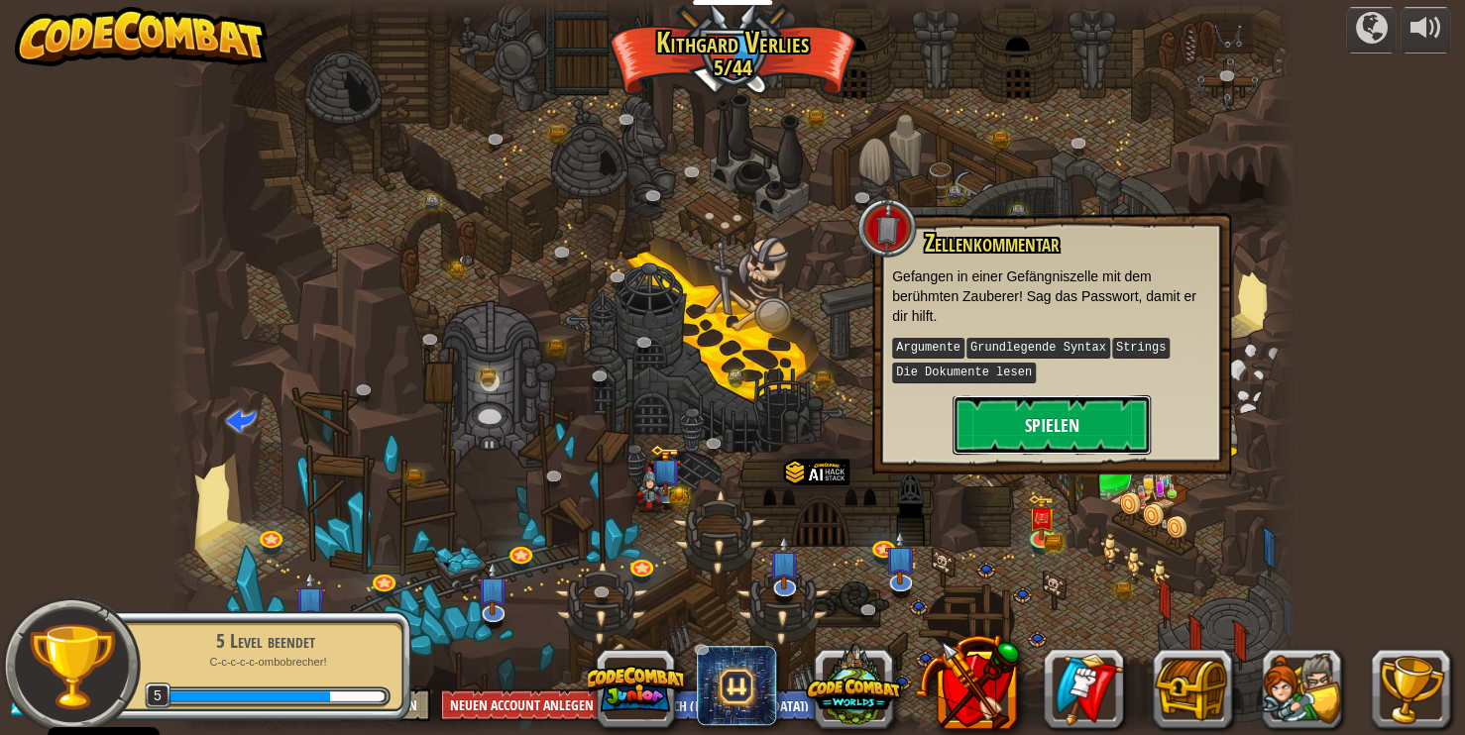
click at [1043, 445] on button "Spielen" at bounding box center [1052, 425] width 198 height 59
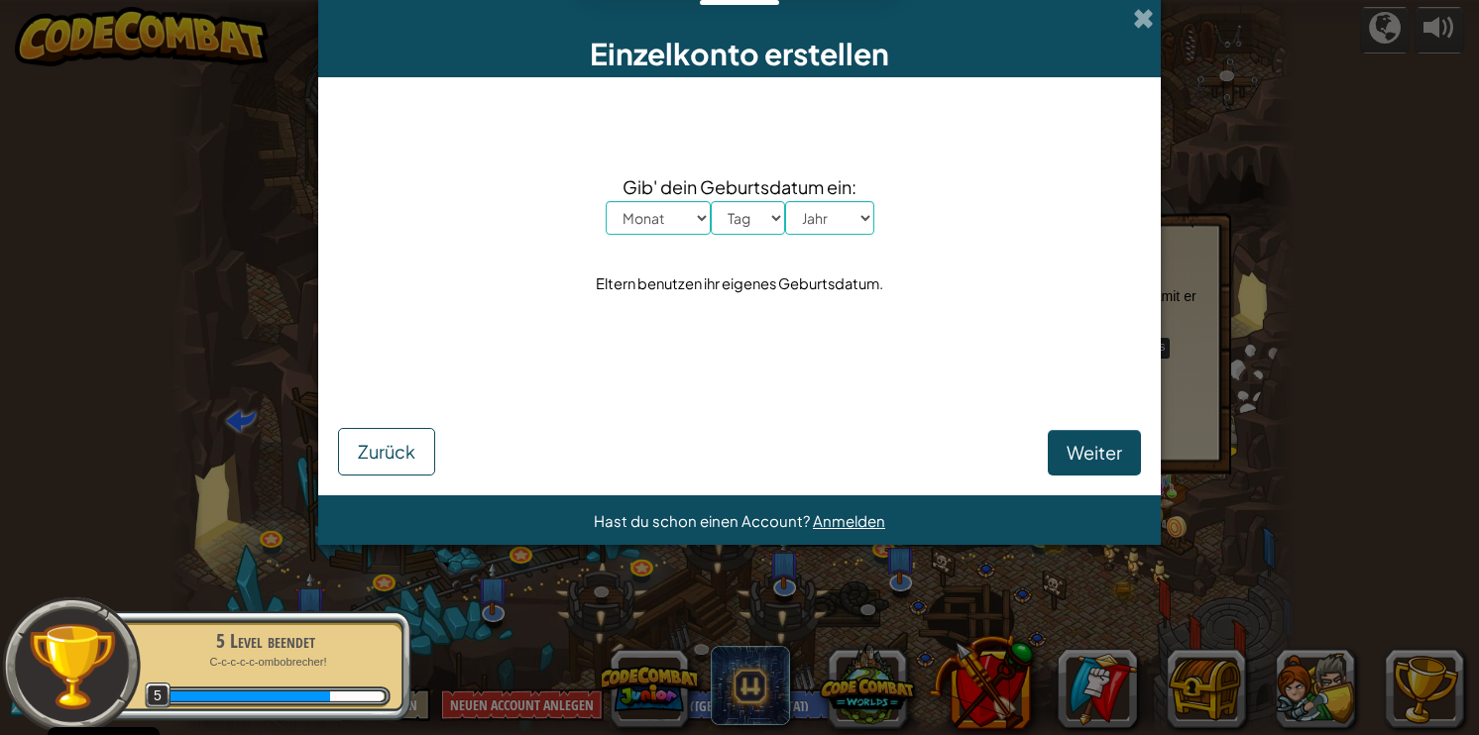
click at [662, 213] on select "Monat Januar Februar [PERSON_NAME] April Mai Juni July August September Oktober…" at bounding box center [658, 218] width 105 height 34
select select "10"
click at [606, 201] on select "Monat Januar Februar [PERSON_NAME] April Mai Juni July August September Oktober…" at bounding box center [658, 218] width 105 height 34
click at [750, 207] on select "Tag 1 2 3 4 5 6 7 8 9 10 11 12 13 14 15 16 17 18 19 20 21 22 23 24 25 26 27 28 …" at bounding box center [748, 218] width 74 height 34
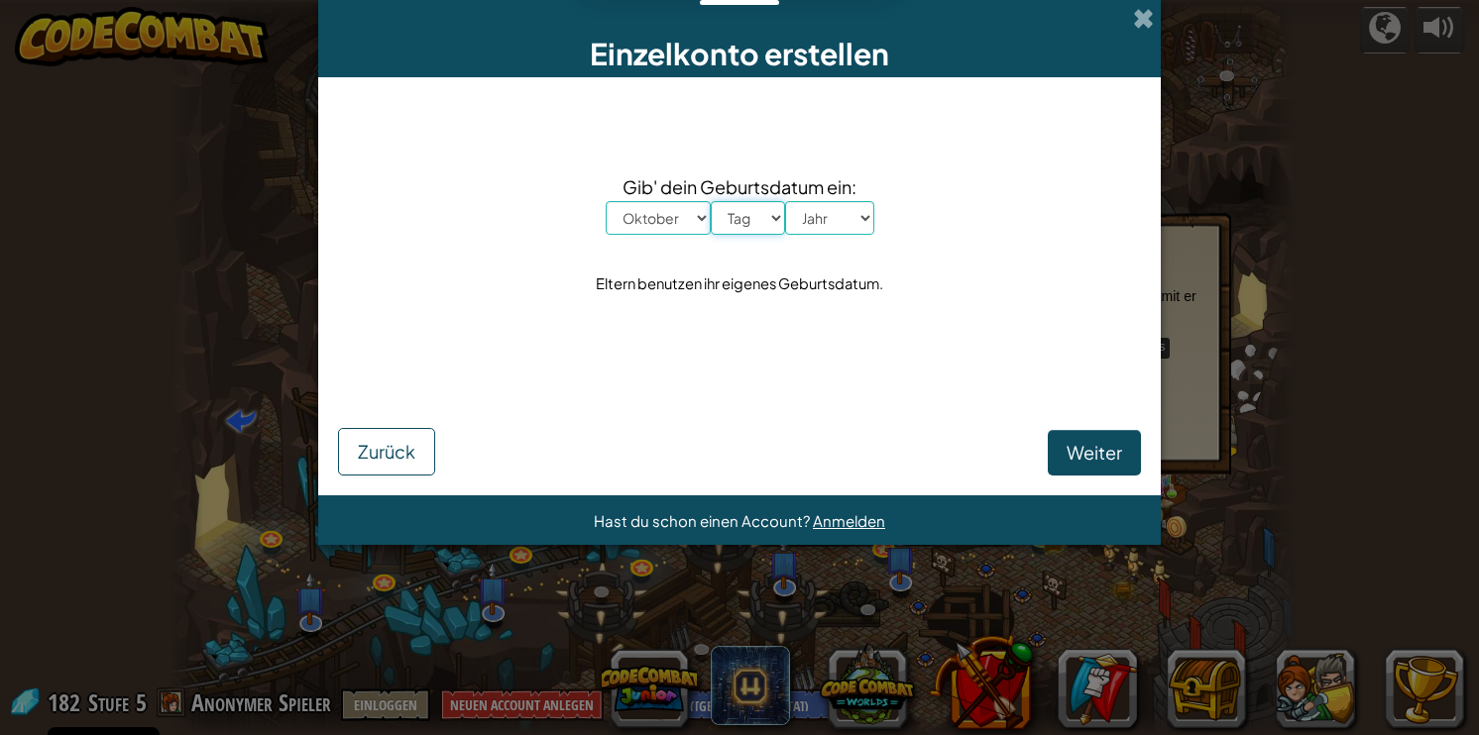
select select "20"
click at [711, 201] on select "Tag 1 2 3 4 5 6 7 8 9 10 11 12 13 14 15 16 17 18 19 20 21 22 23 24 25 26 27 28 …" at bounding box center [748, 218] width 74 height 34
click at [826, 216] on select "Jahr 2025 2024 2023 2022 2021 2020 2019 2018 2017 2016 2015 2014 2013 2012 2011…" at bounding box center [829, 218] width 89 height 34
select select "2003"
click at [785, 201] on select "Jahr 2025 2024 2023 2022 2021 2020 2019 2018 2017 2016 2015 2014 2013 2012 2011…" at bounding box center [829, 218] width 89 height 34
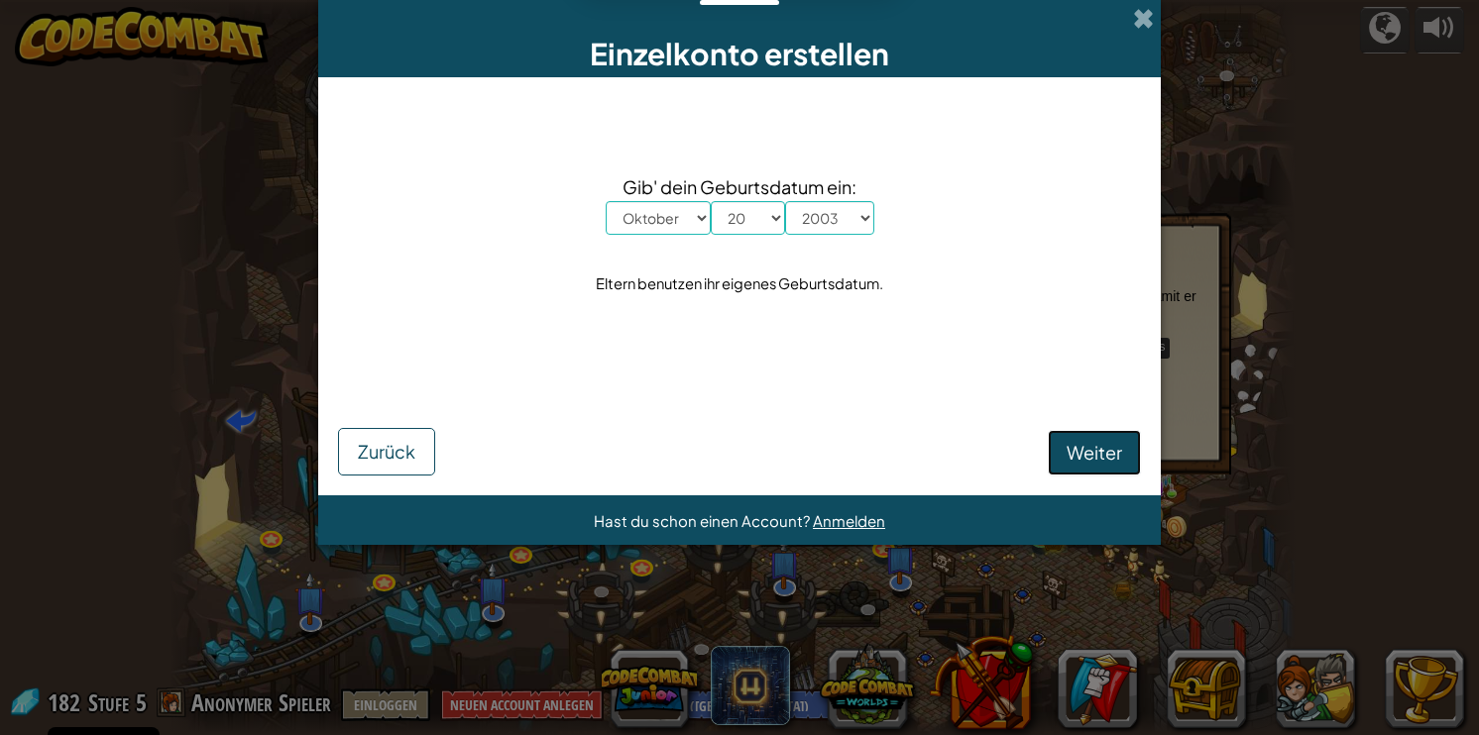
click at [1097, 442] on span "Weiter" at bounding box center [1095, 452] width 56 height 23
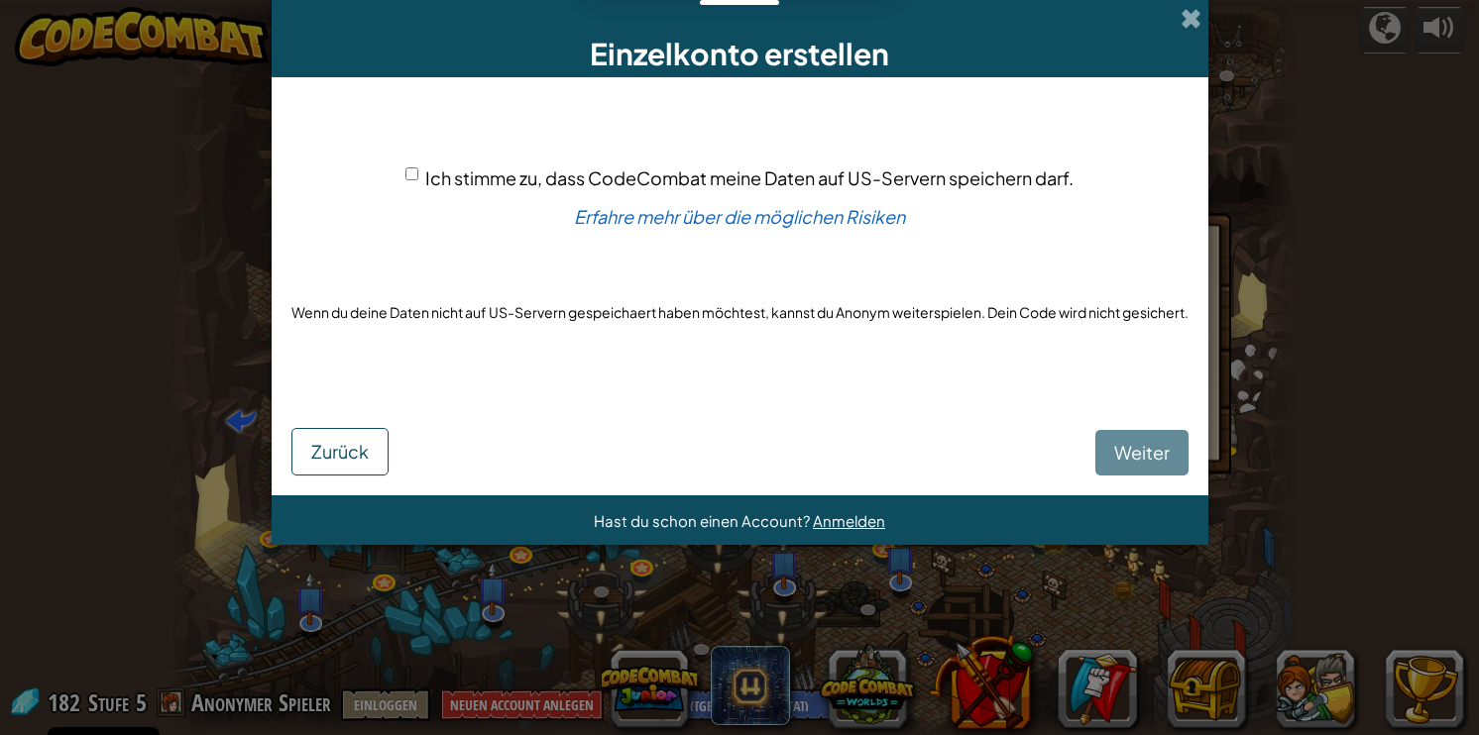
click at [420, 174] on div "Ich stimme zu, dass CodeCombat meine Daten auf US-Servern speichern darf." at bounding box center [739, 178] width 668 height 29
click at [408, 172] on input "Ich stimme zu, dass CodeCombat meine Daten auf US-Servern speichern darf." at bounding box center [411, 174] width 13 height 13
checkbox input "true"
click at [1123, 434] on button "Weiter" at bounding box center [1141, 453] width 93 height 46
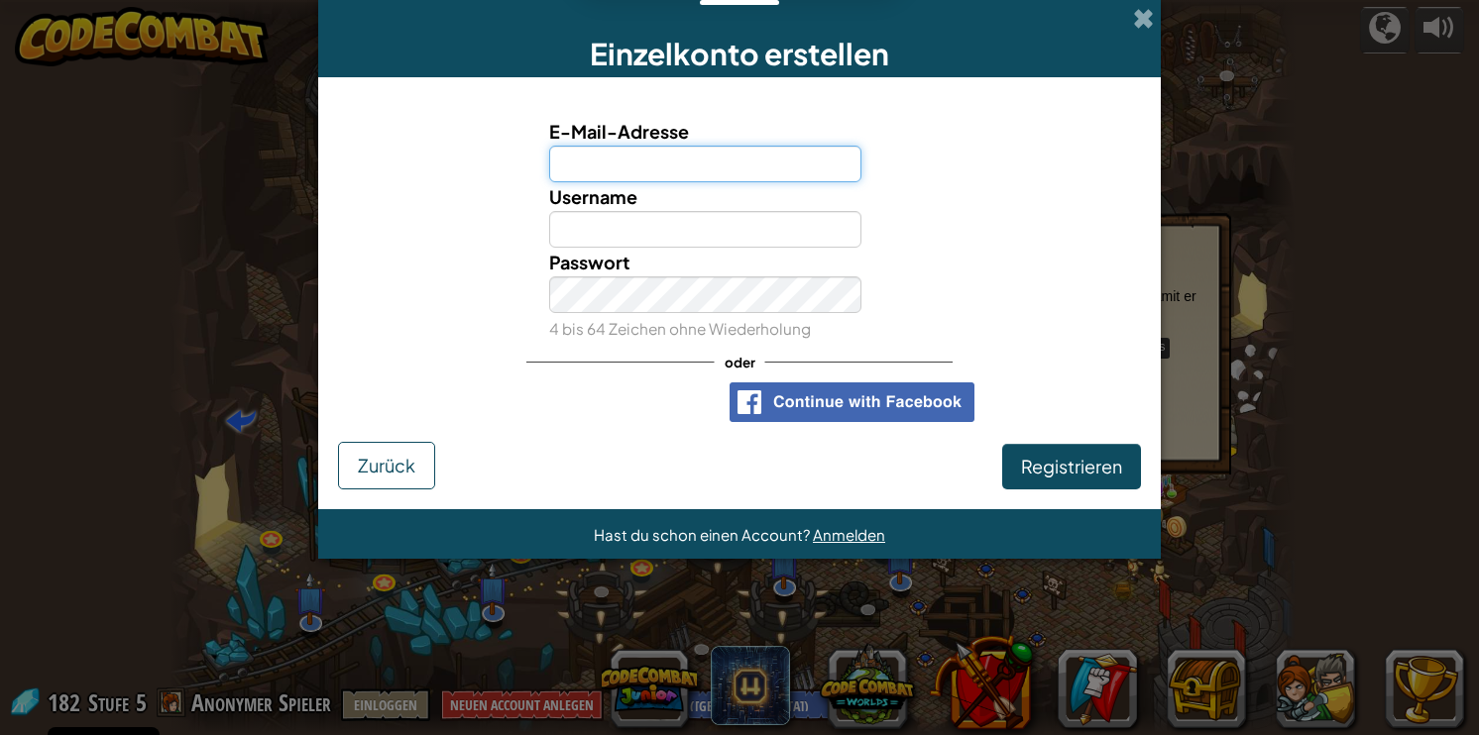
click at [758, 169] on input "E-Mail-Adresse" at bounding box center [705, 164] width 313 height 37
click at [1003, 168] on div "E-Mail-Adresse" at bounding box center [739, 149] width 823 height 65
click at [1143, 18] on span at bounding box center [1143, 18] width 21 height 21
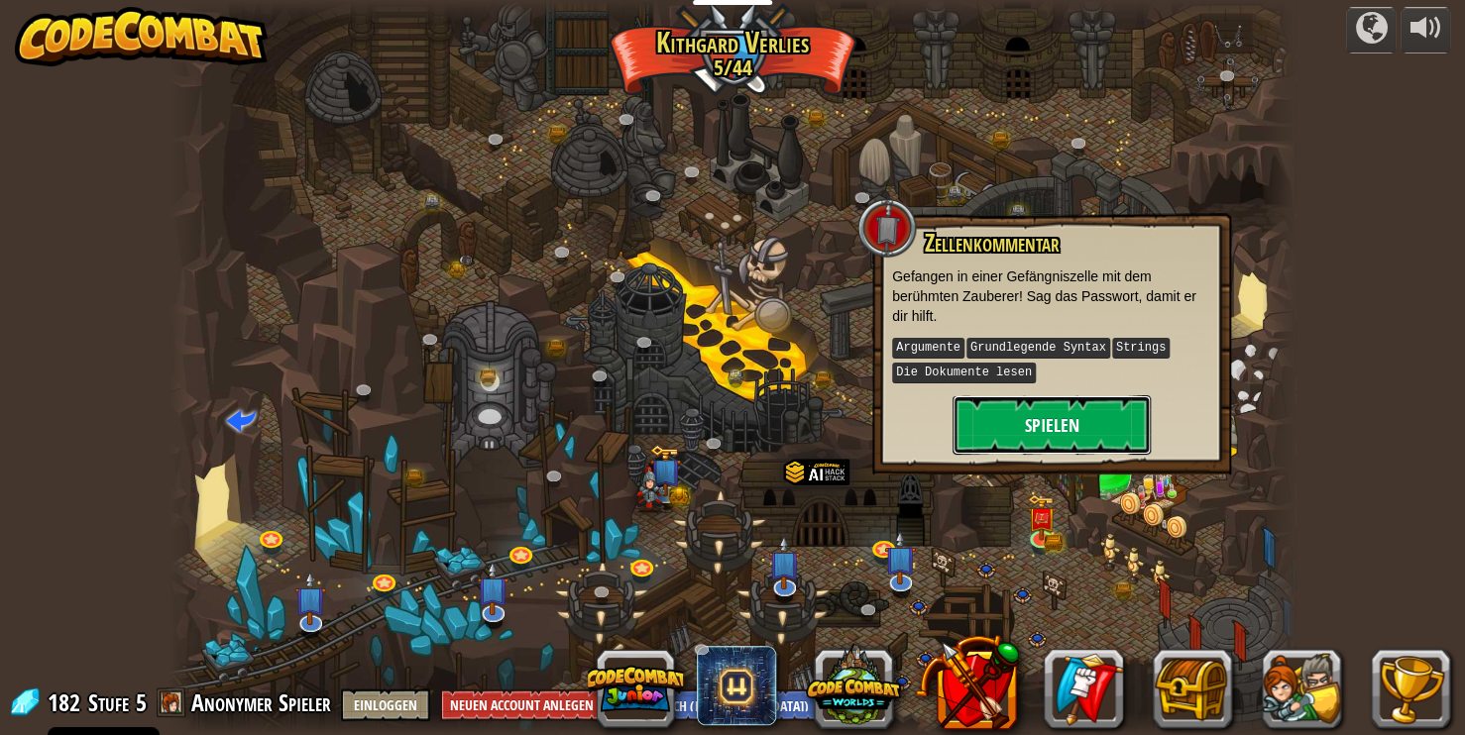
click at [1091, 408] on button "Spielen" at bounding box center [1052, 425] width 198 height 59
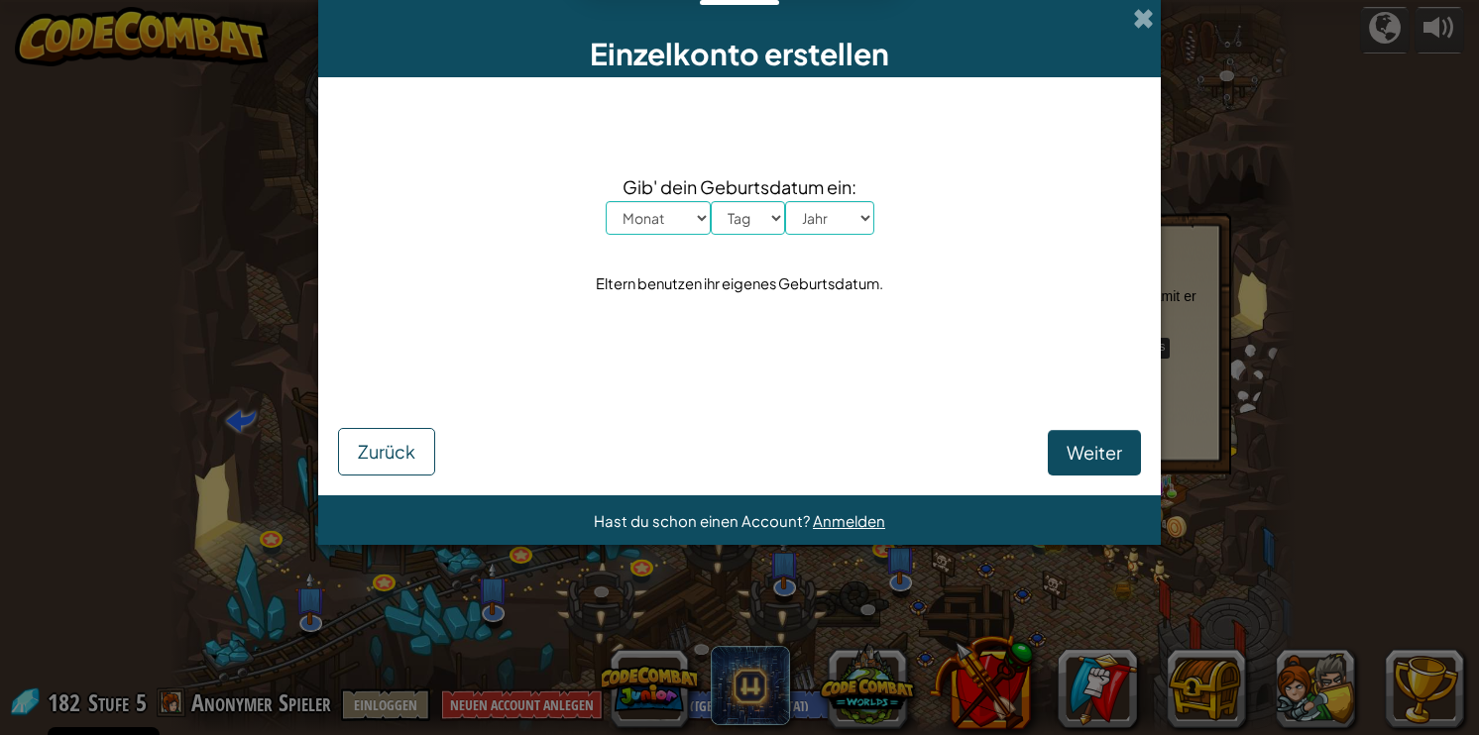
click at [1131, 27] on div "Einzelkonto erstellen" at bounding box center [739, 38] width 843 height 77
